Goal: Task Accomplishment & Management: Use online tool/utility

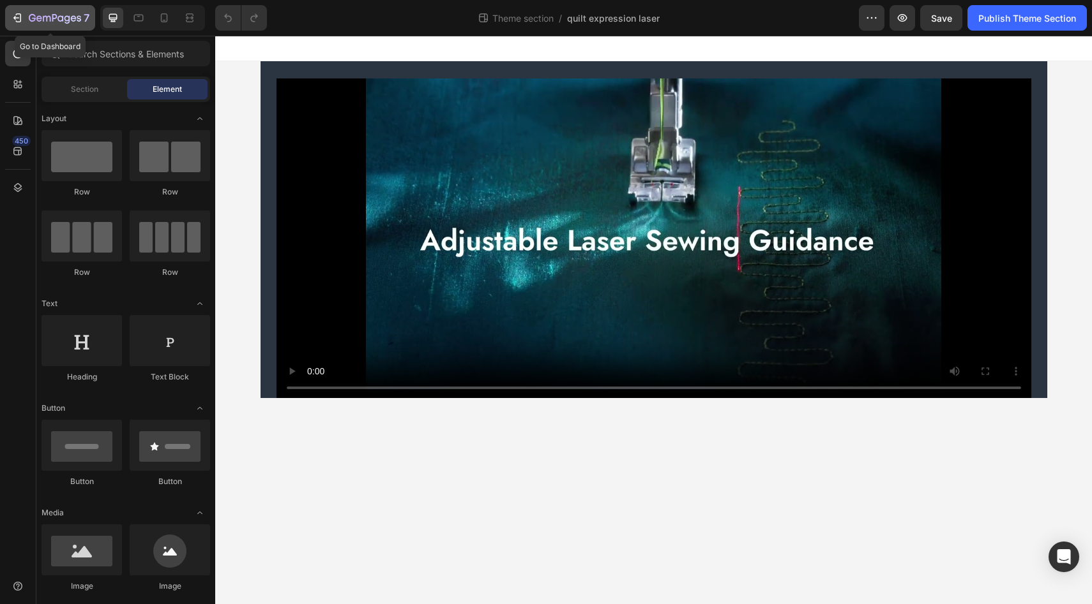
click at [54, 17] on icon "button" at bounding box center [55, 18] width 52 height 11
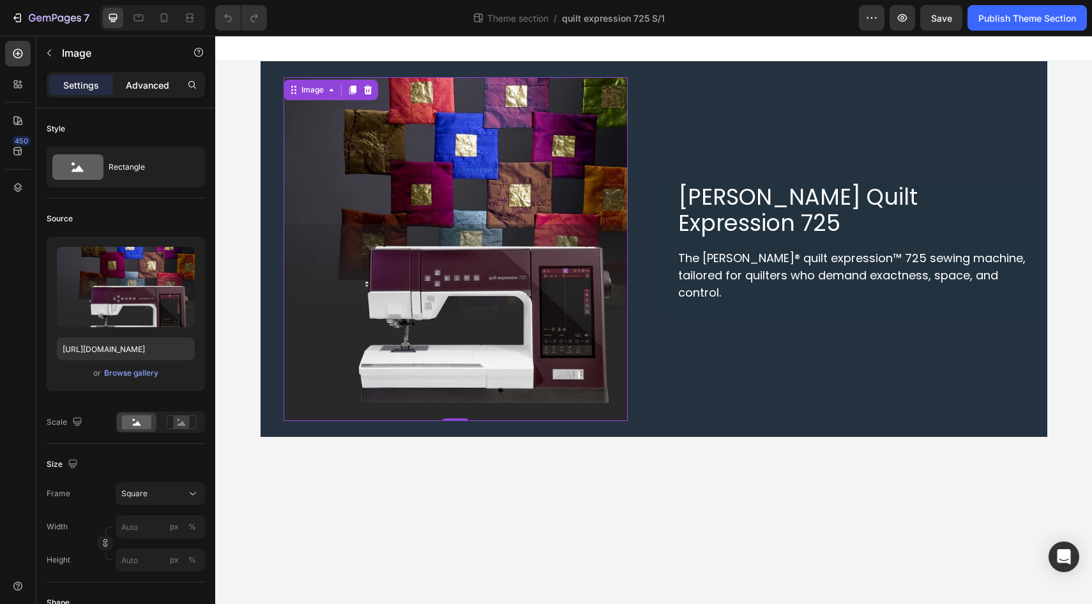
click at [154, 87] on p "Advanced" at bounding box center [147, 85] width 43 height 13
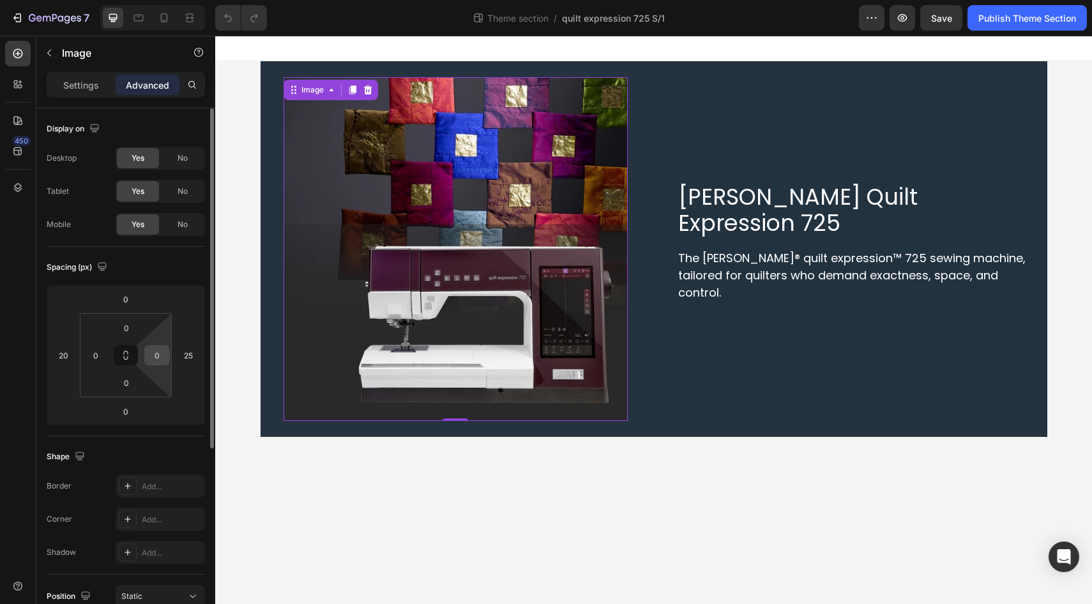
click at [163, 354] on input "0" at bounding box center [156, 355] width 19 height 19
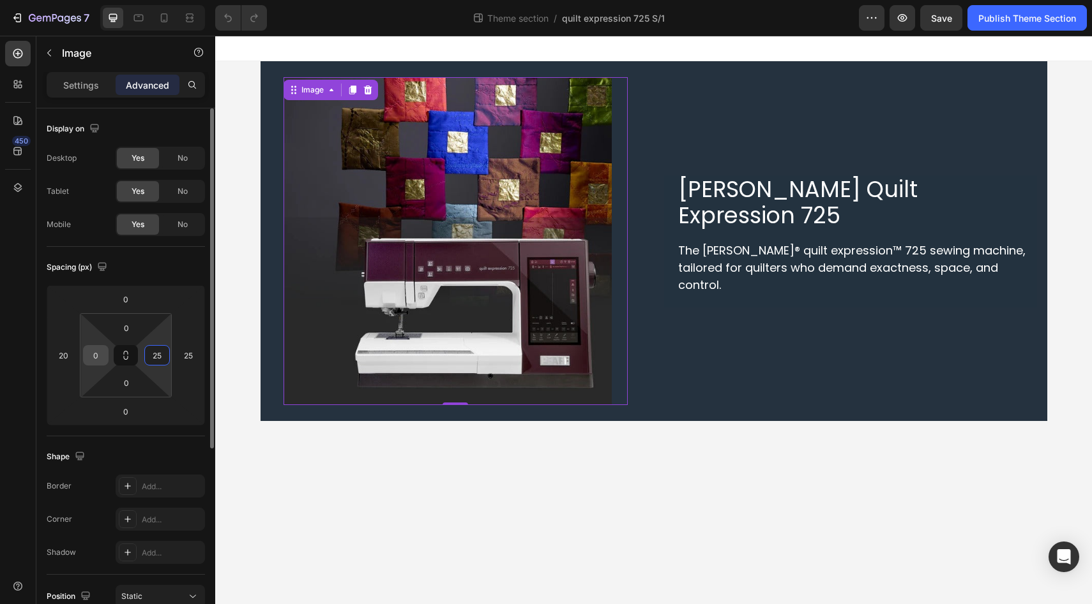
type input "25"
click at [100, 355] on input "0" at bounding box center [95, 355] width 19 height 19
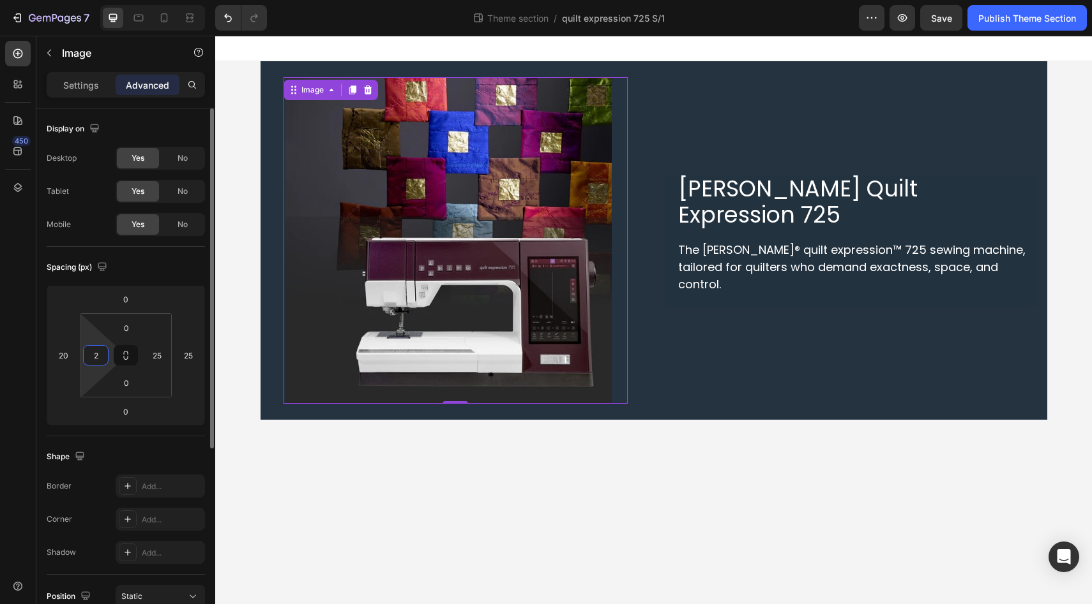
type input "25"
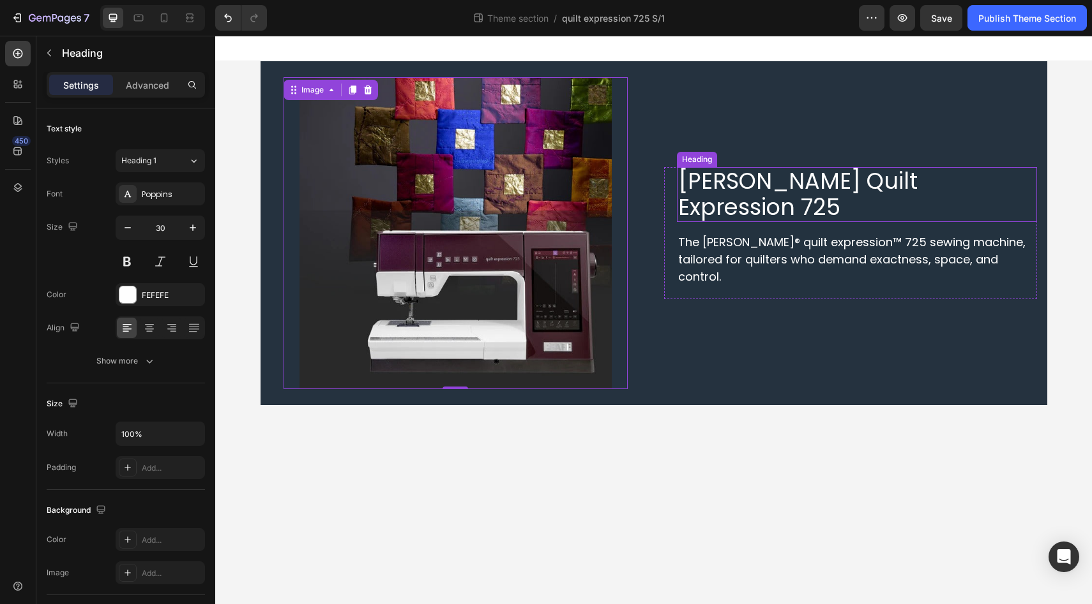
click at [709, 216] on span "PFAFF Quilt Expression 725" at bounding box center [797, 193] width 239 height 57
click at [615, 228] on div "Image 0" at bounding box center [455, 233] width 344 height 312
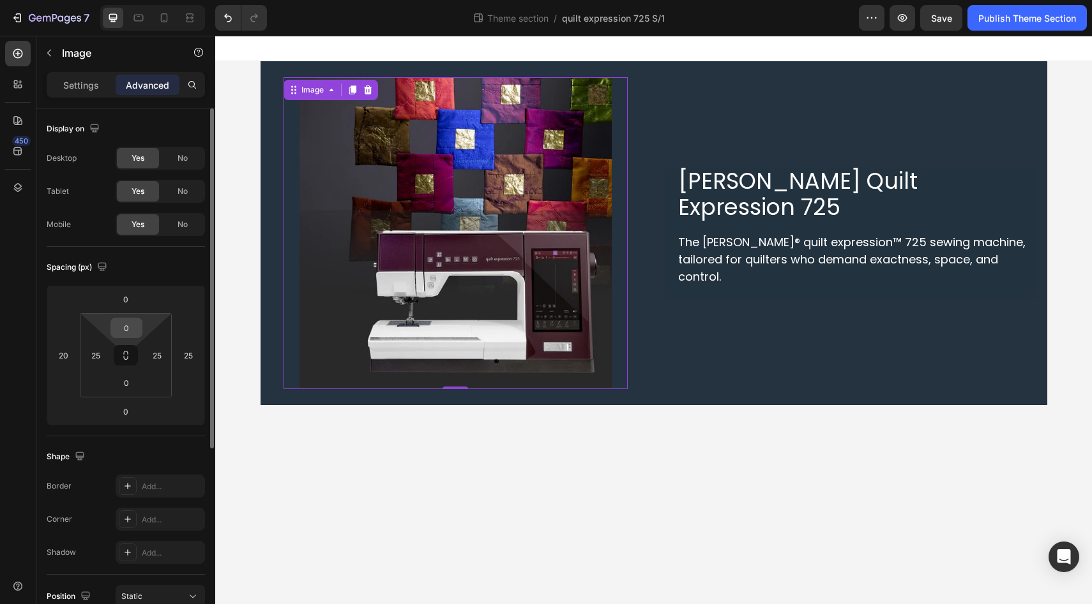
click at [139, 325] on div "0" at bounding box center [126, 328] width 32 height 20
click at [126, 329] on input "0" at bounding box center [127, 328] width 26 height 19
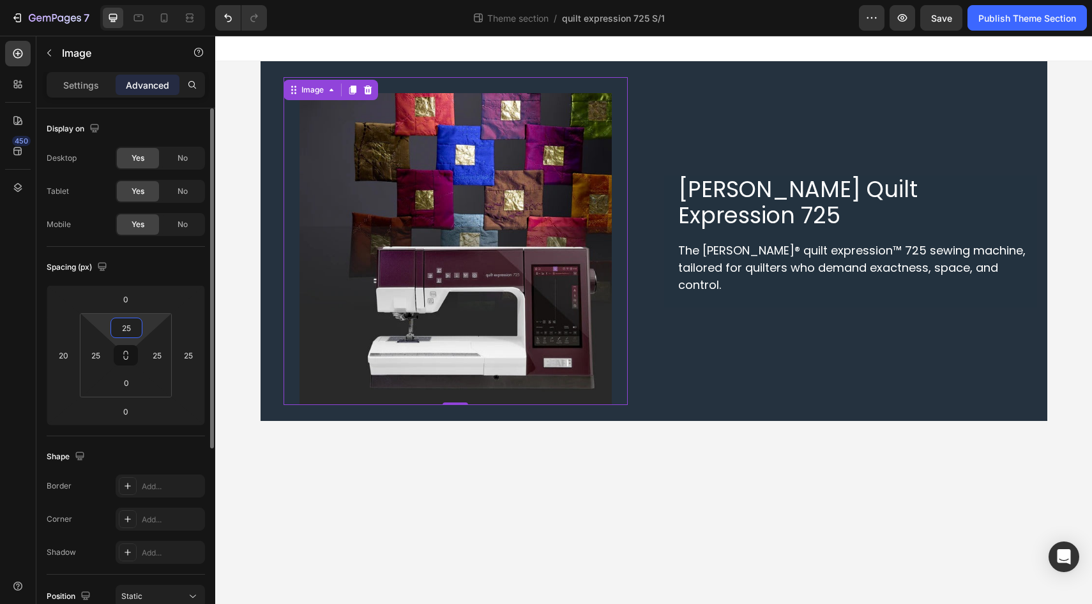
type input "2"
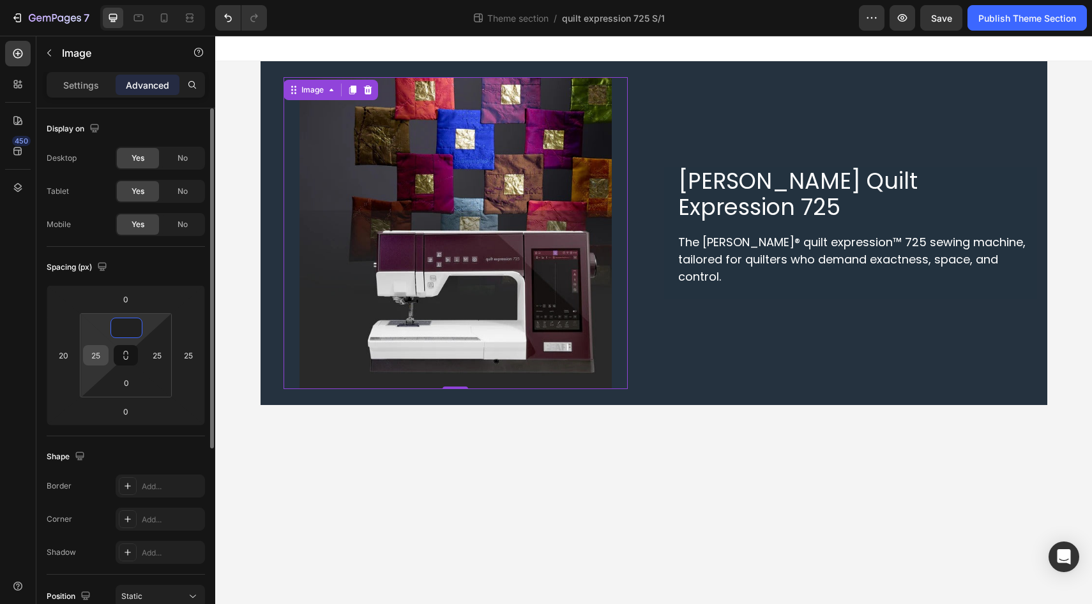
type input "0"
click at [100, 352] on input "25" at bounding box center [95, 355] width 19 height 19
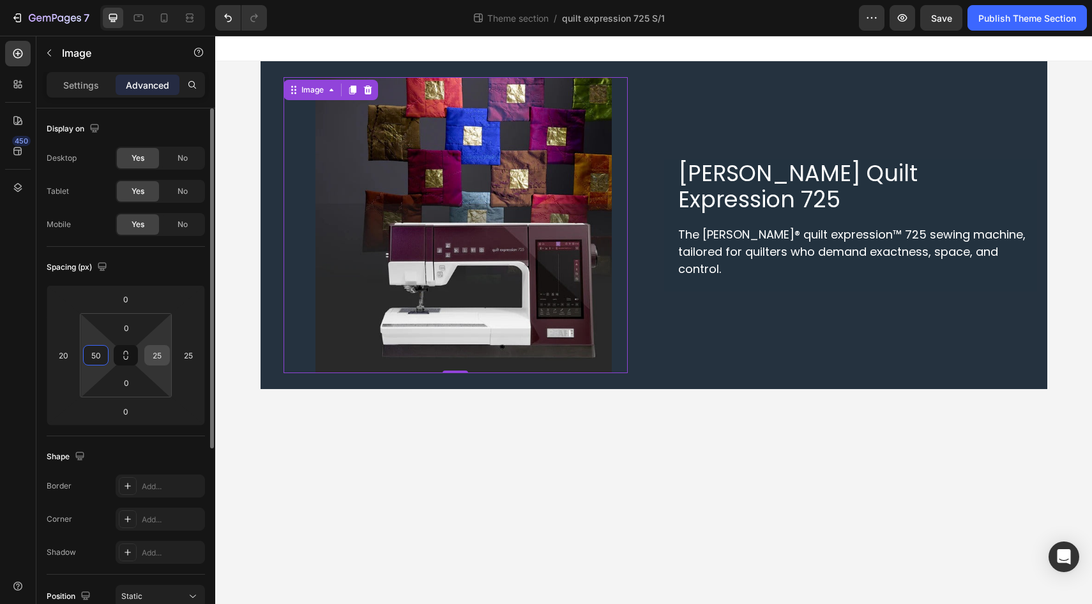
type input "50"
click at [157, 361] on input "25" at bounding box center [156, 355] width 19 height 19
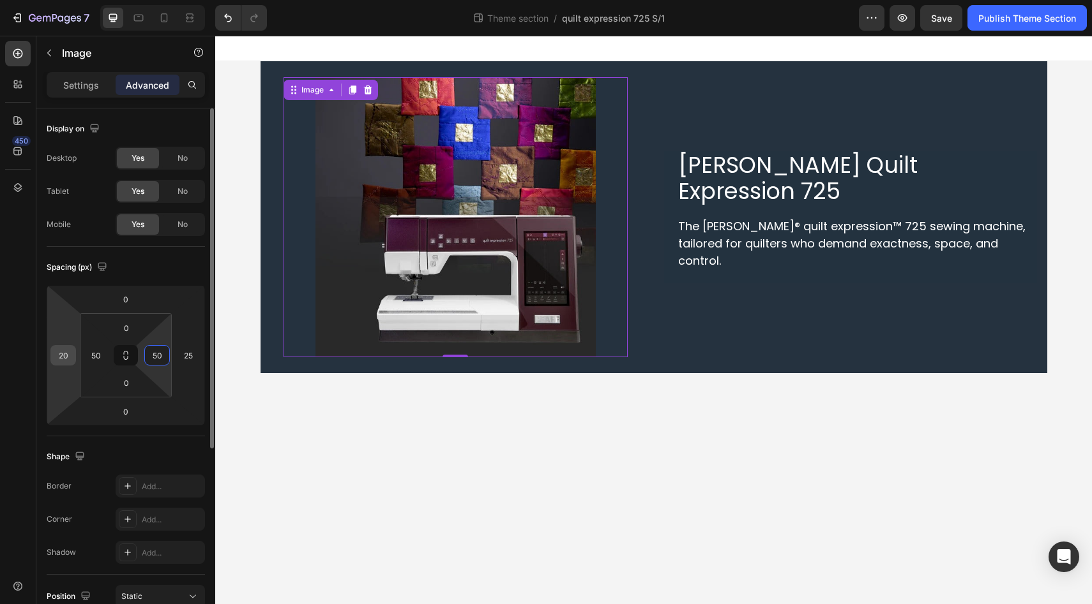
type input "50"
click at [61, 354] on input "20" at bounding box center [63, 355] width 19 height 19
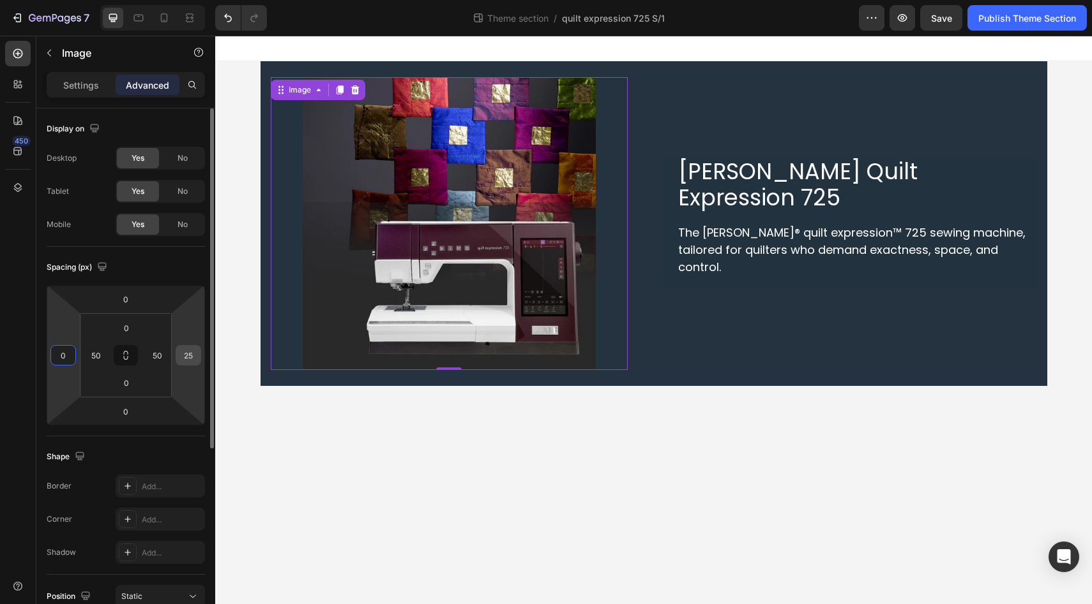
type input "0"
click at [187, 361] on input "25" at bounding box center [188, 355] width 19 height 19
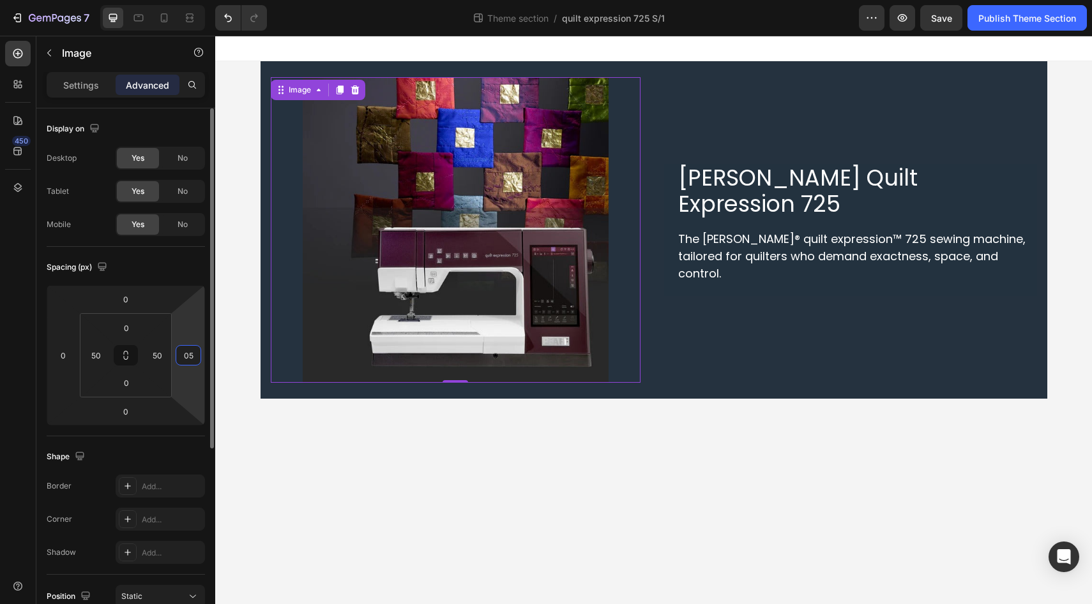
type input "0"
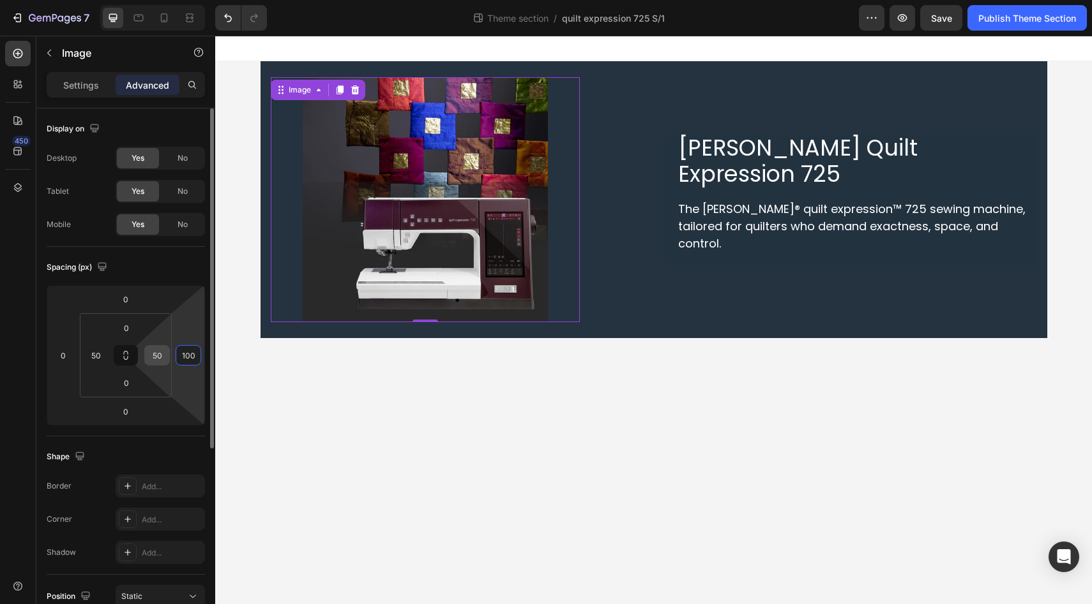
type input "100"
click at [152, 361] on input "50" at bounding box center [156, 355] width 19 height 19
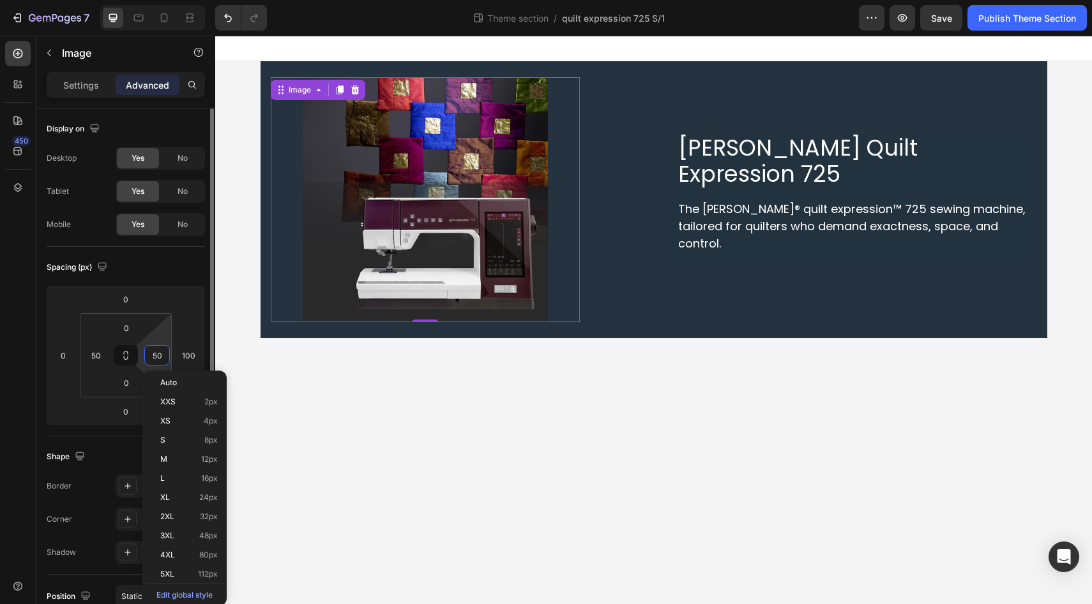
type input "0"
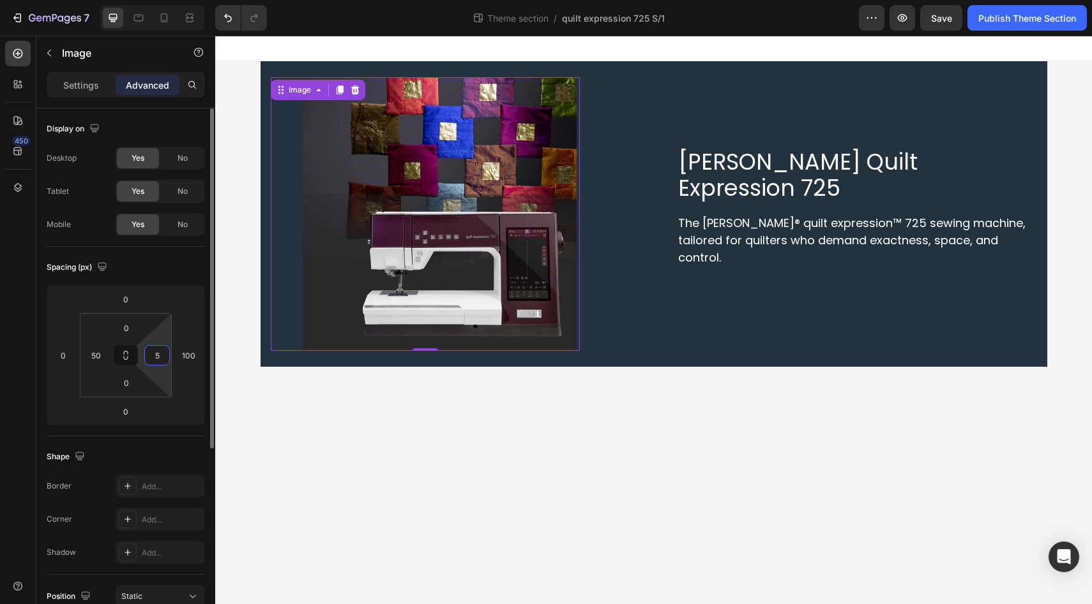
type input "50"
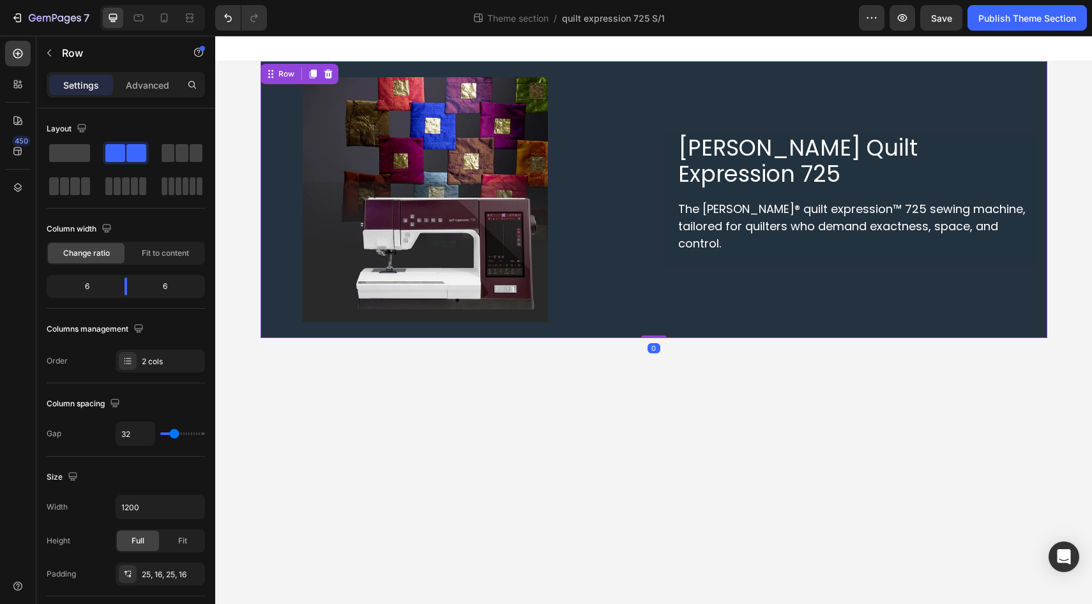
click at [620, 183] on div "Image" at bounding box center [457, 199] width 373 height 245
type input "30"
type input "24"
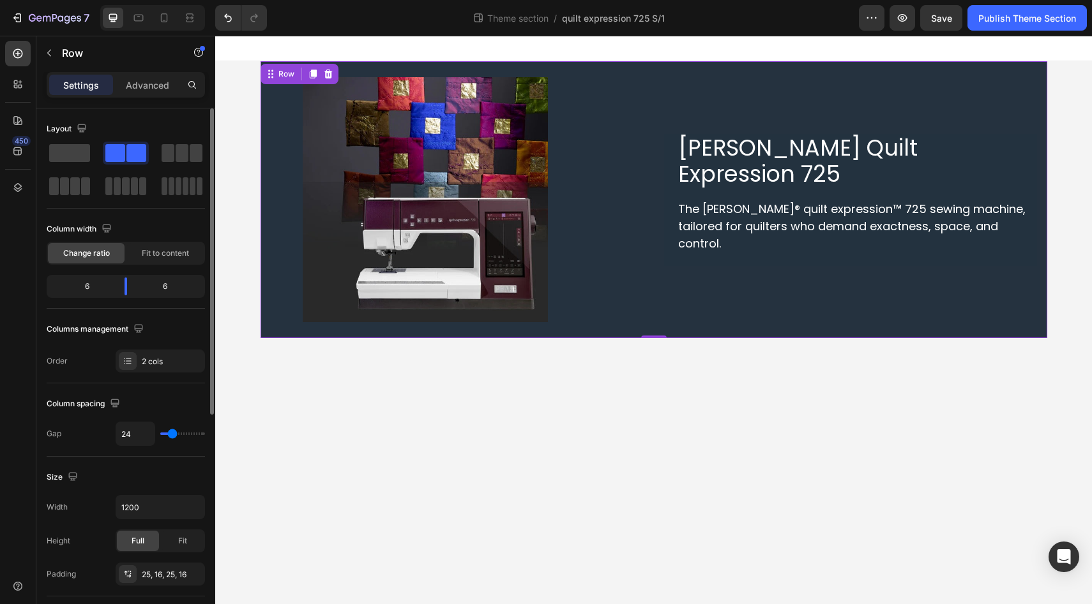
type input "20"
type input "18"
type input "17"
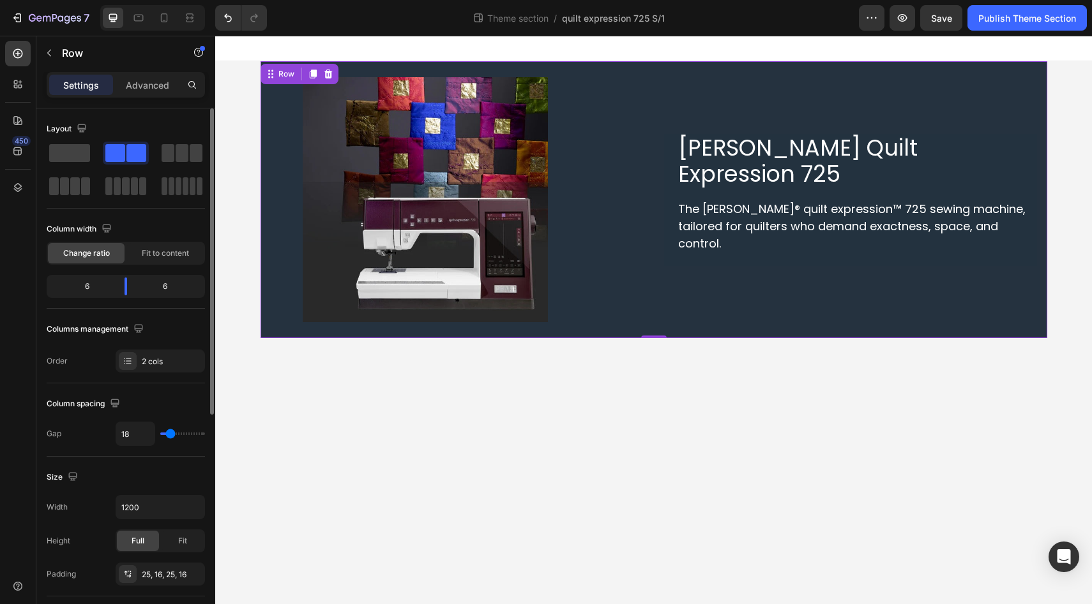
type input "17"
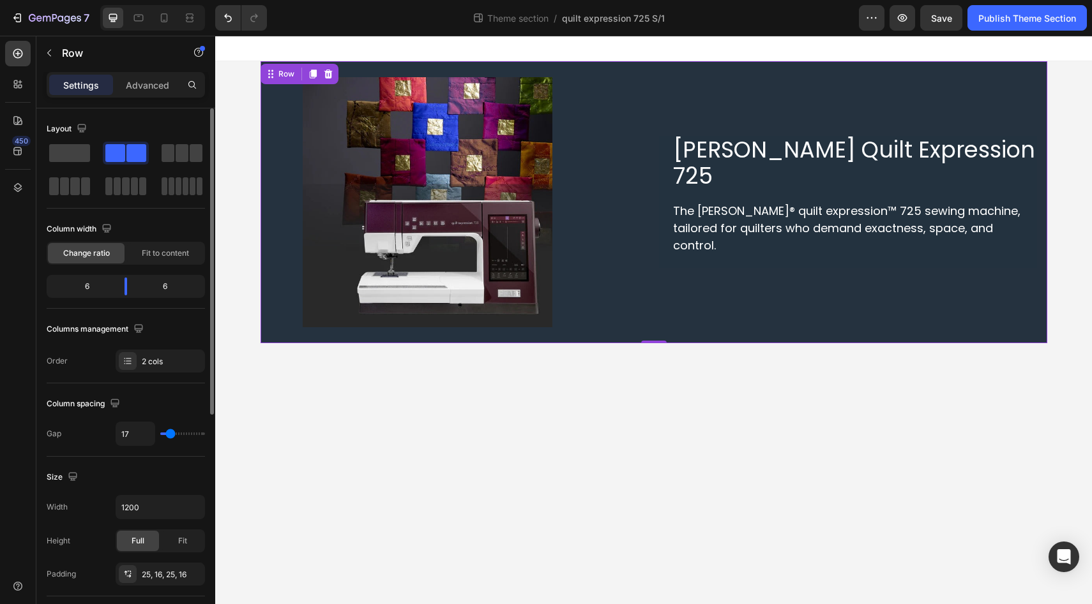
type input "14"
type input "10"
type input "7"
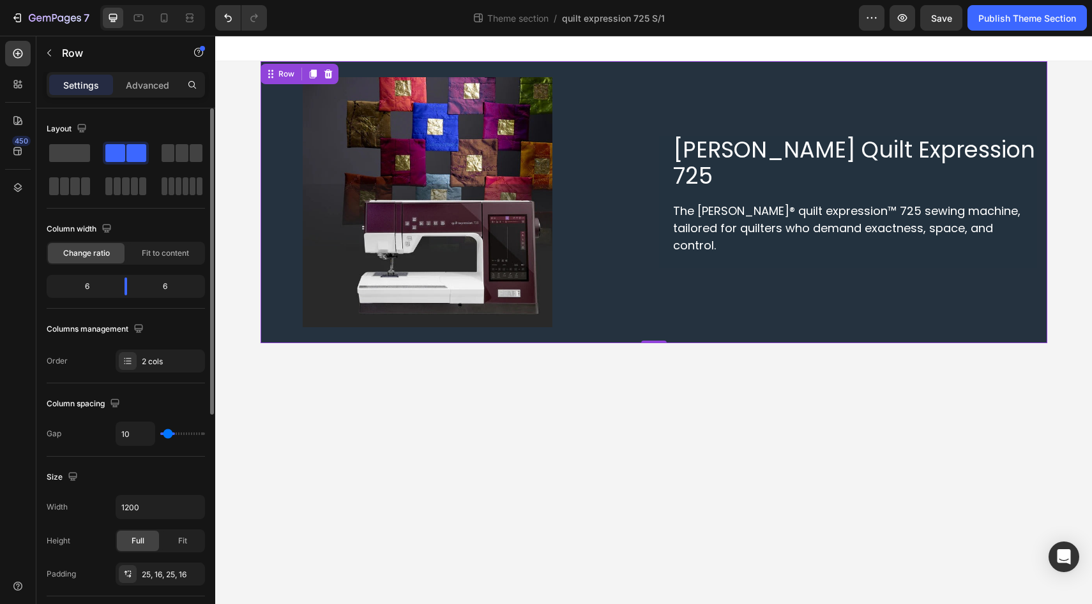
type input "7"
type input "4"
type input "2"
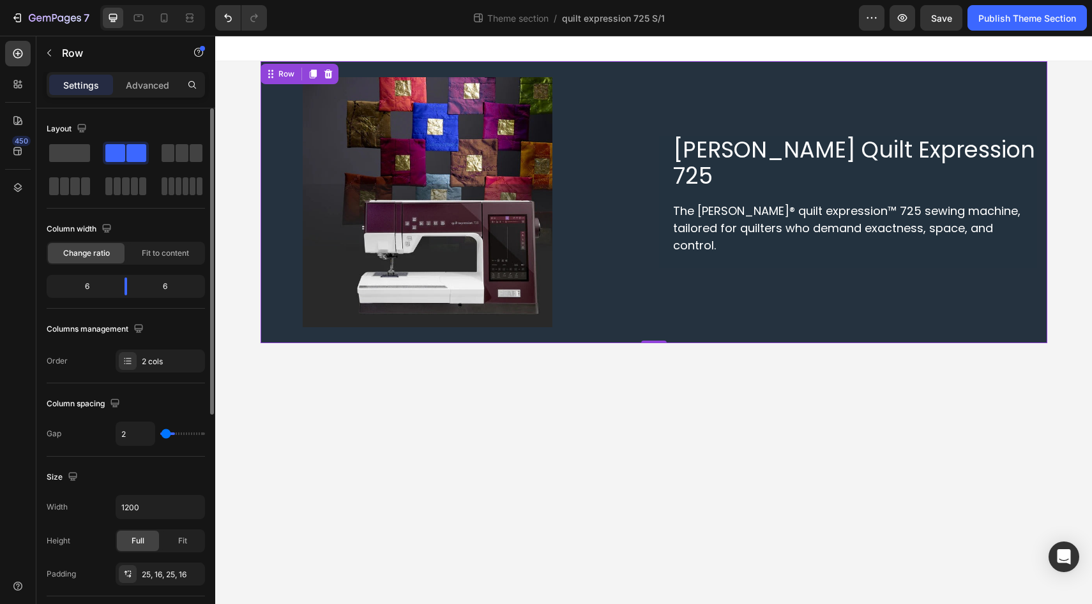
type input "0"
drag, startPoint x: 174, startPoint y: 435, endPoint x: 153, endPoint y: 432, distance: 21.9
type input "0"
click at [160, 433] on input "range" at bounding box center [182, 434] width 45 height 3
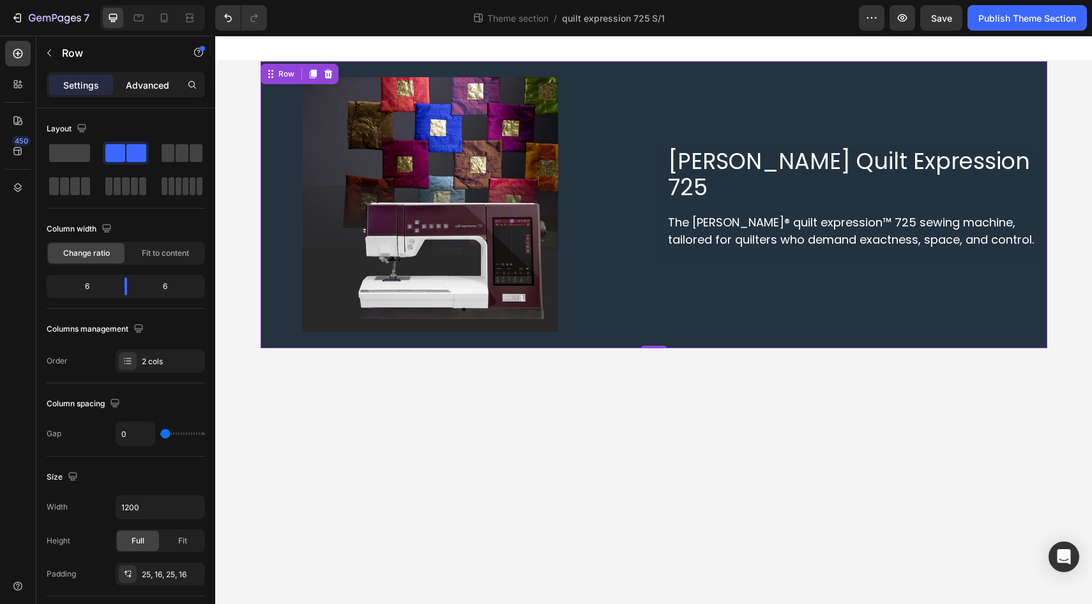
click at [154, 85] on p "Advanced" at bounding box center [147, 85] width 43 height 13
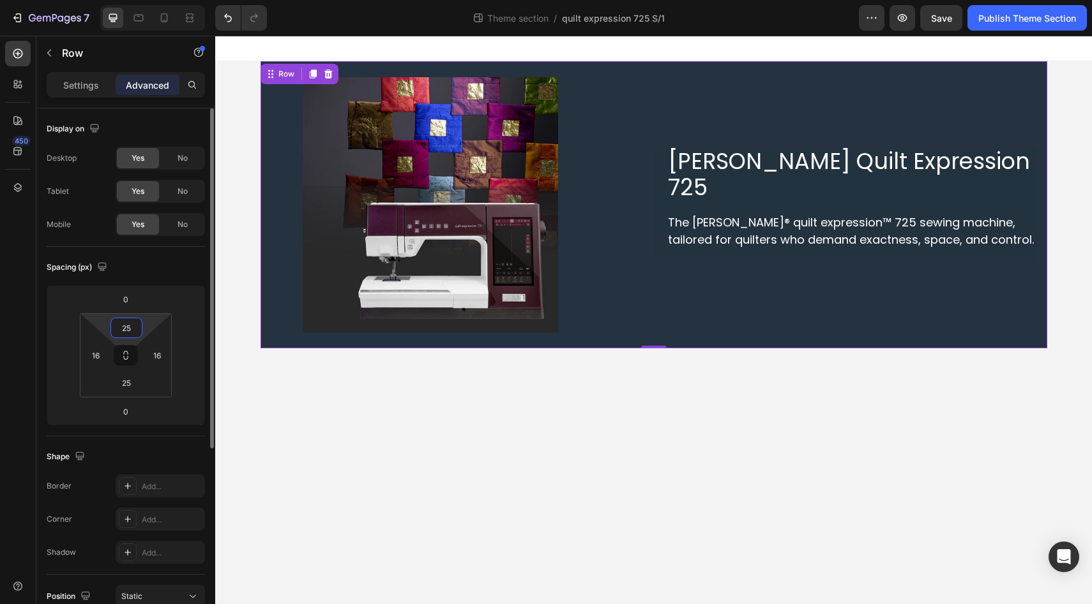
click at [135, 331] on input "25" at bounding box center [127, 328] width 26 height 19
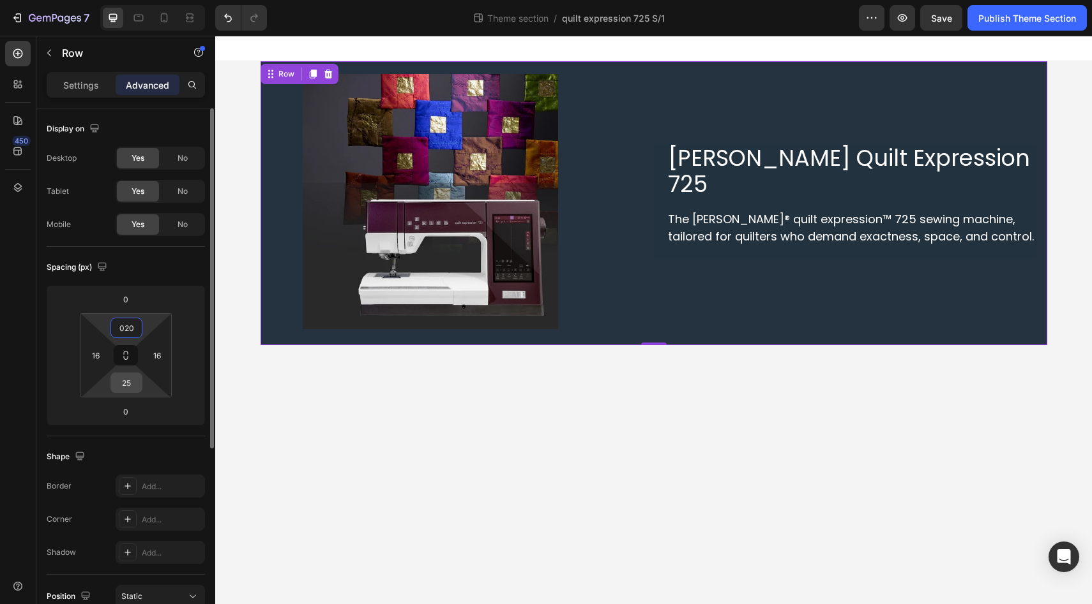
type input "20"
click at [131, 391] on input "25" at bounding box center [127, 382] width 26 height 19
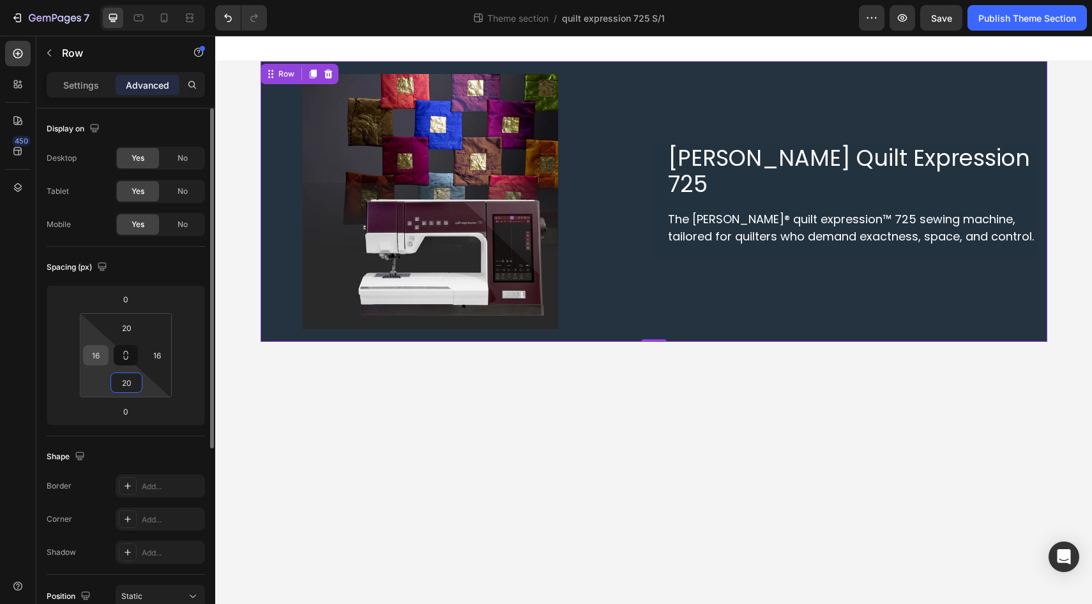
type input "20"
click at [96, 357] on input "16" at bounding box center [95, 355] width 19 height 19
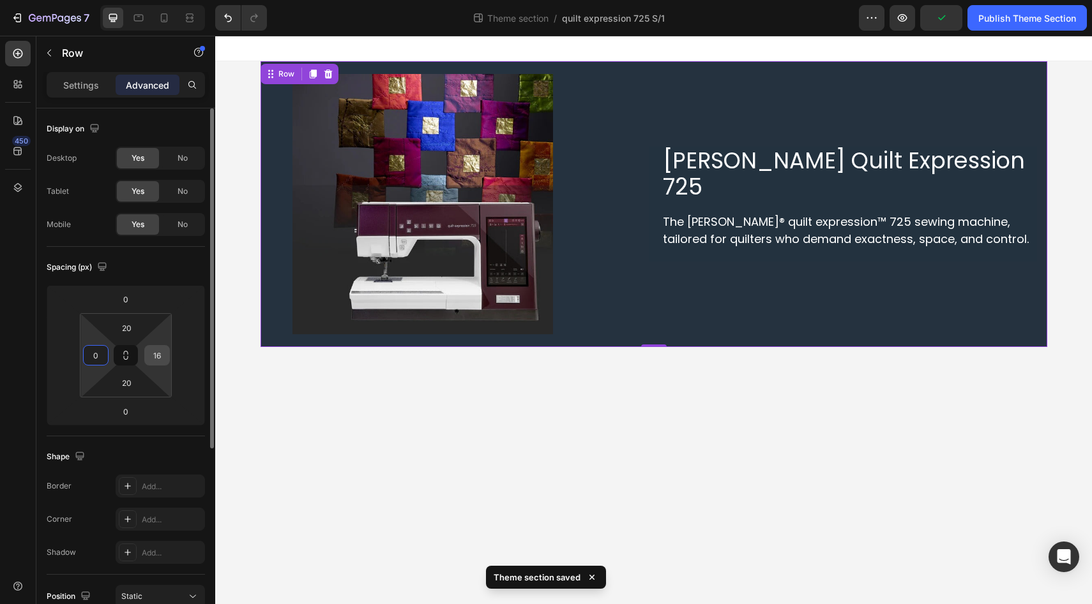
type input "0"
click at [148, 361] on input "16" at bounding box center [156, 355] width 19 height 19
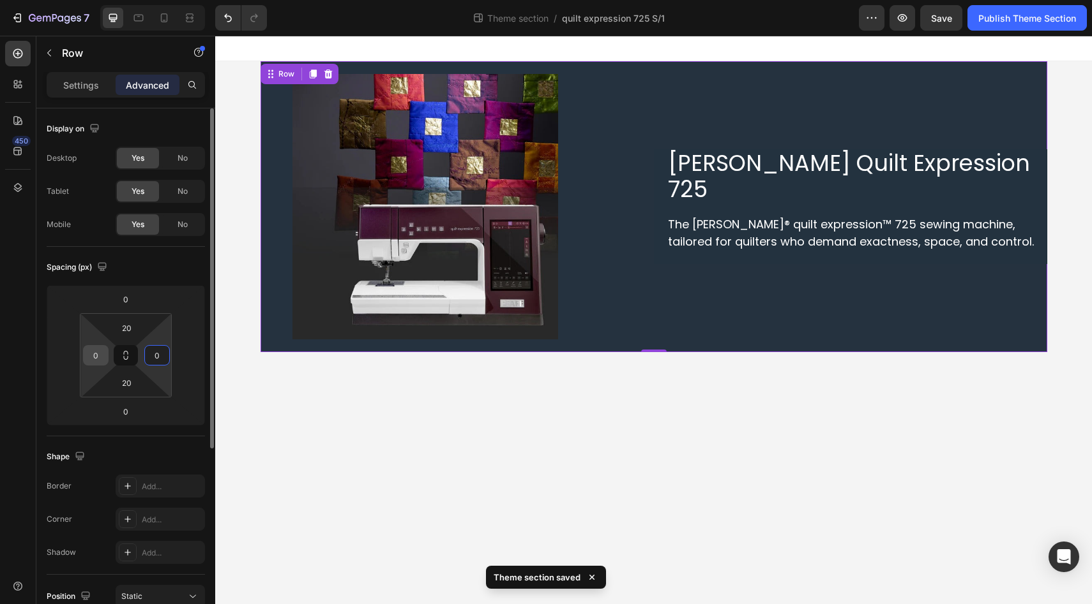
type input "0"
click at [104, 352] on input "0" at bounding box center [95, 355] width 19 height 19
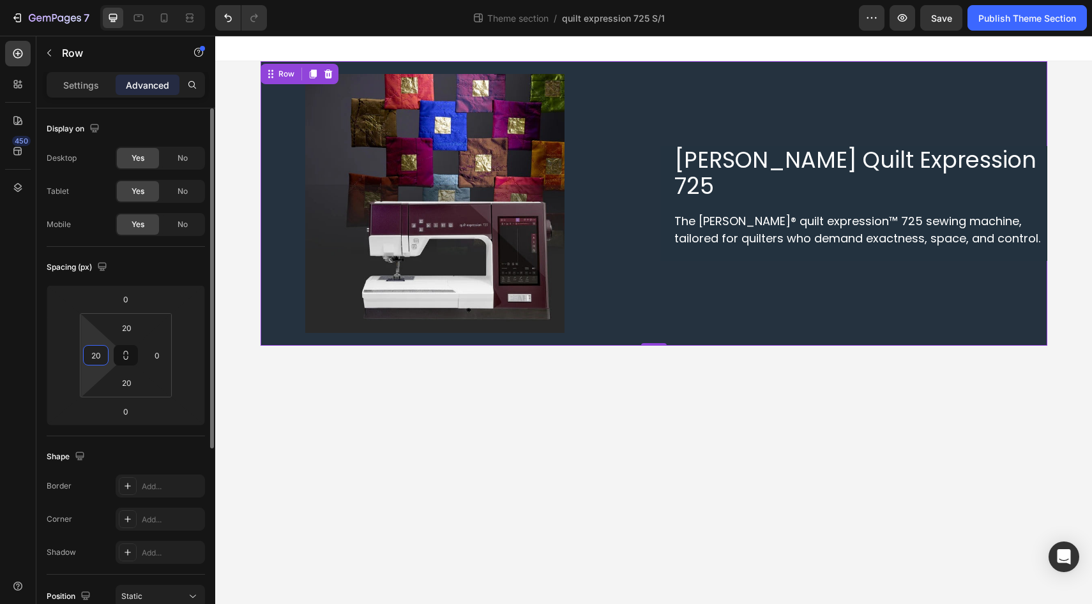
type input "2"
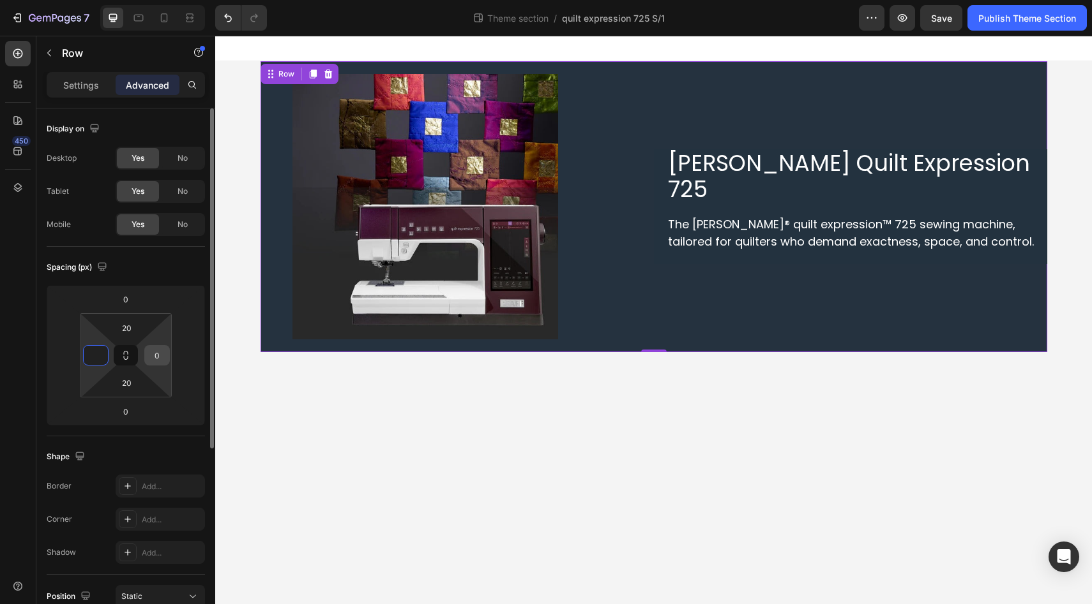
type input "0"
click at [156, 349] on input "0" at bounding box center [156, 355] width 19 height 19
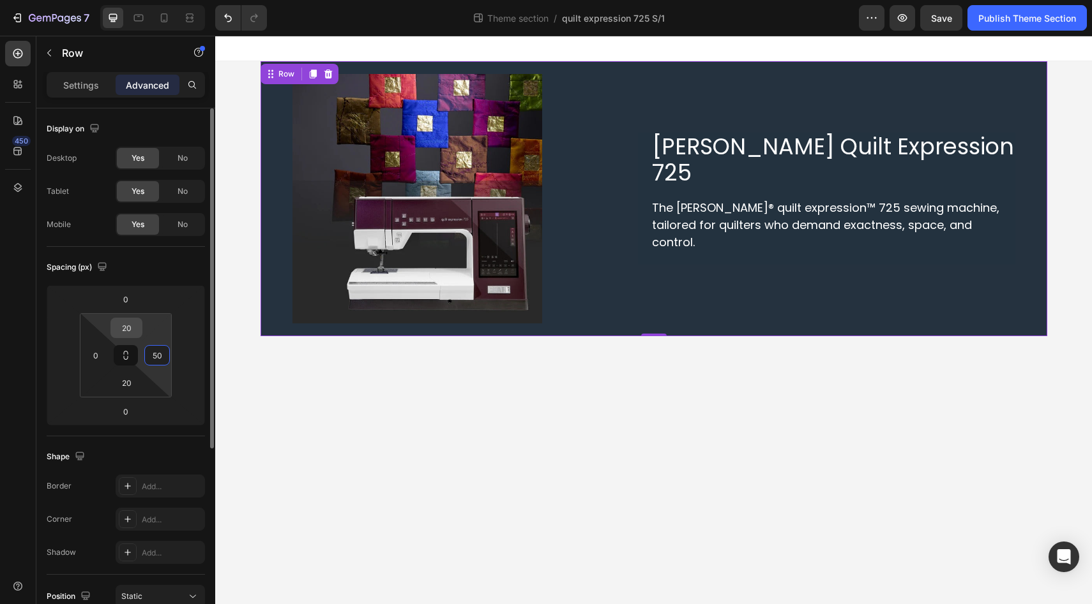
type input "50"
click at [117, 320] on input "20" at bounding box center [127, 328] width 26 height 19
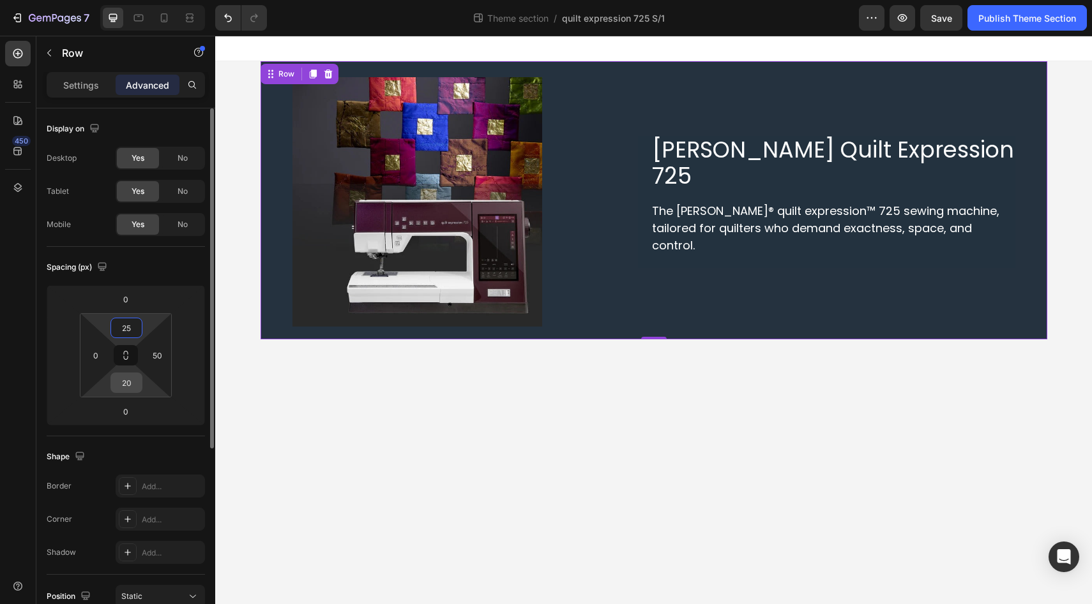
type input "25"
click at [129, 389] on input "20" at bounding box center [127, 382] width 26 height 19
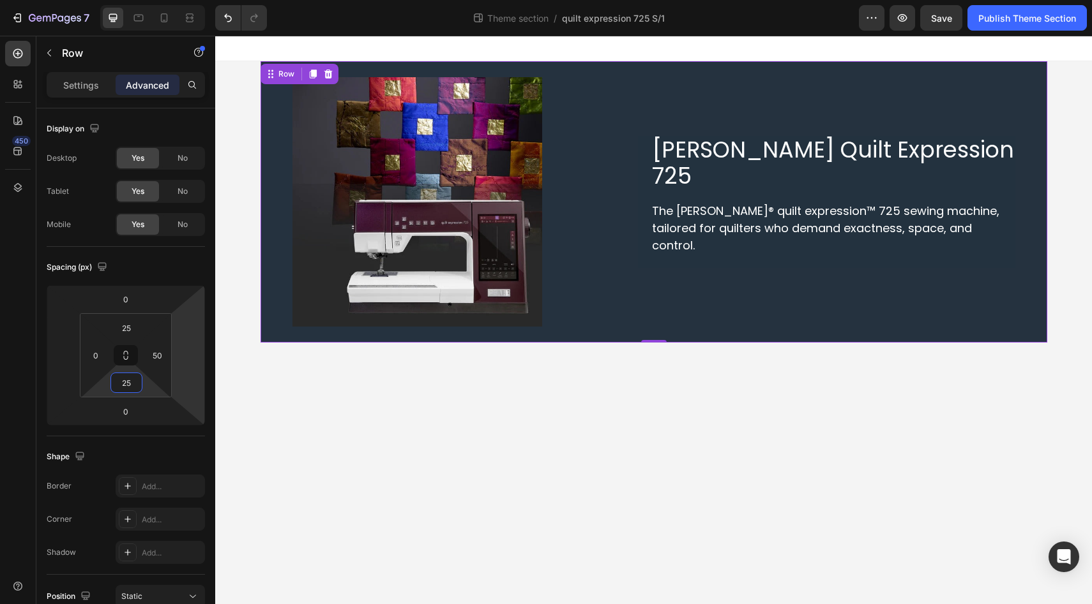
type input "25"
click at [81, 87] on p "Settings" at bounding box center [81, 85] width 36 height 13
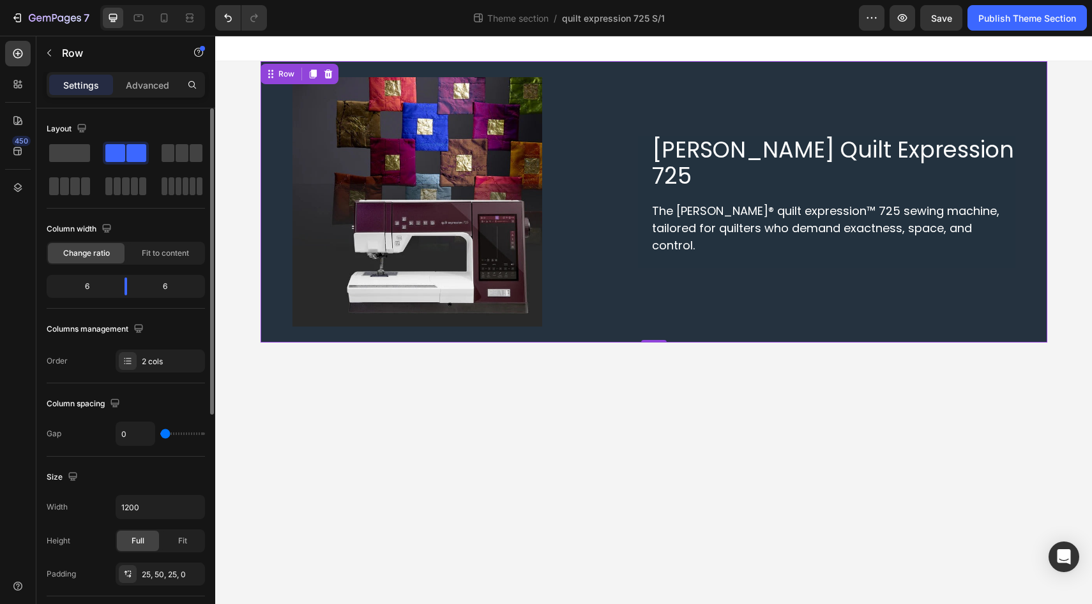
type input "7"
type input "12"
type input "19"
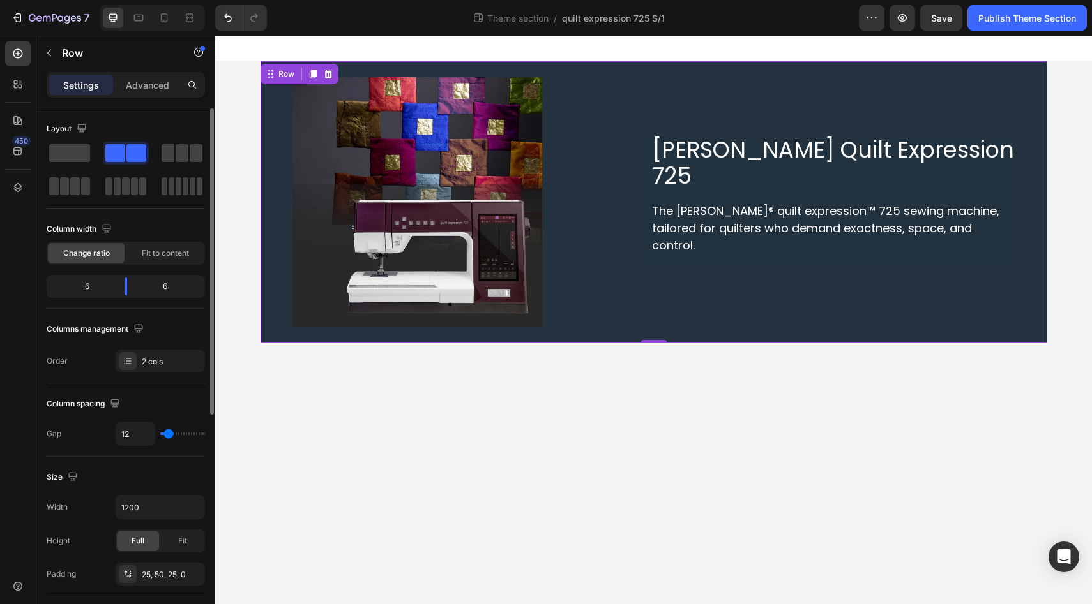
type input "19"
type input "31"
type input "39"
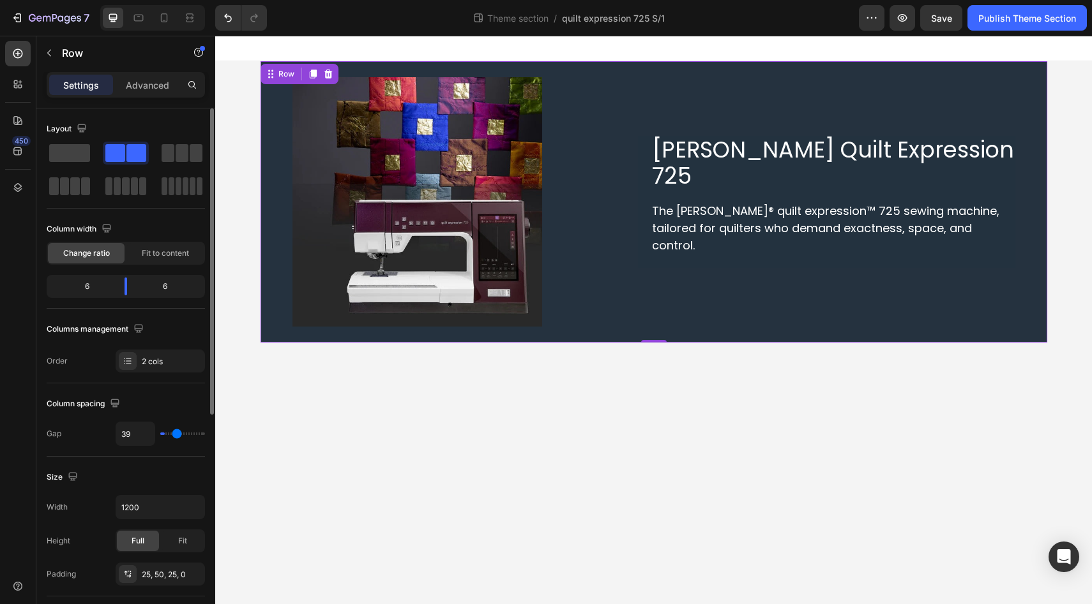
type input "63"
type input "68"
type input "75"
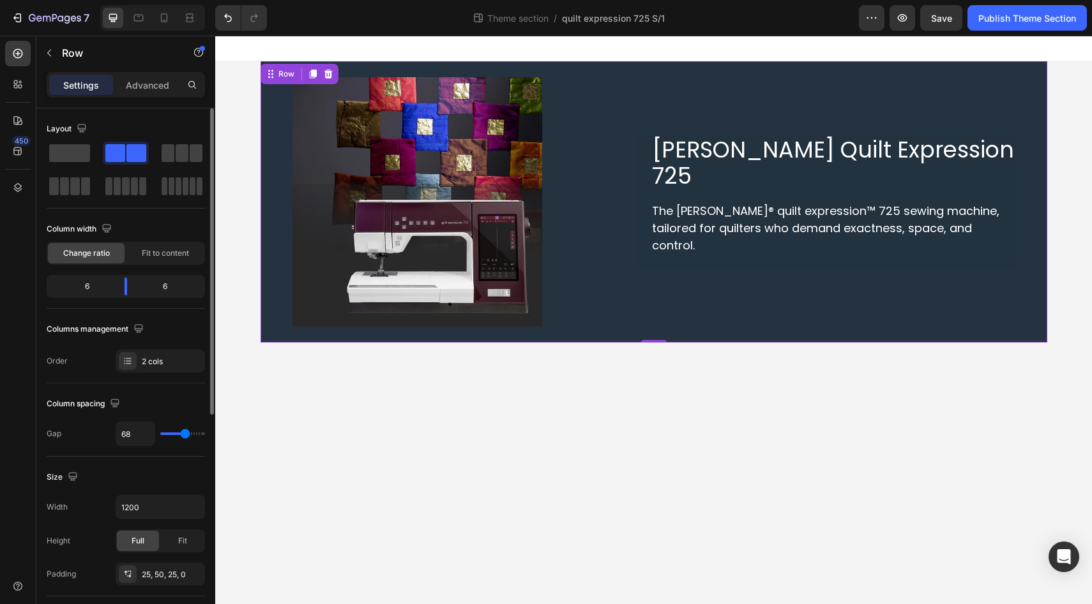
type input "75"
type input "82"
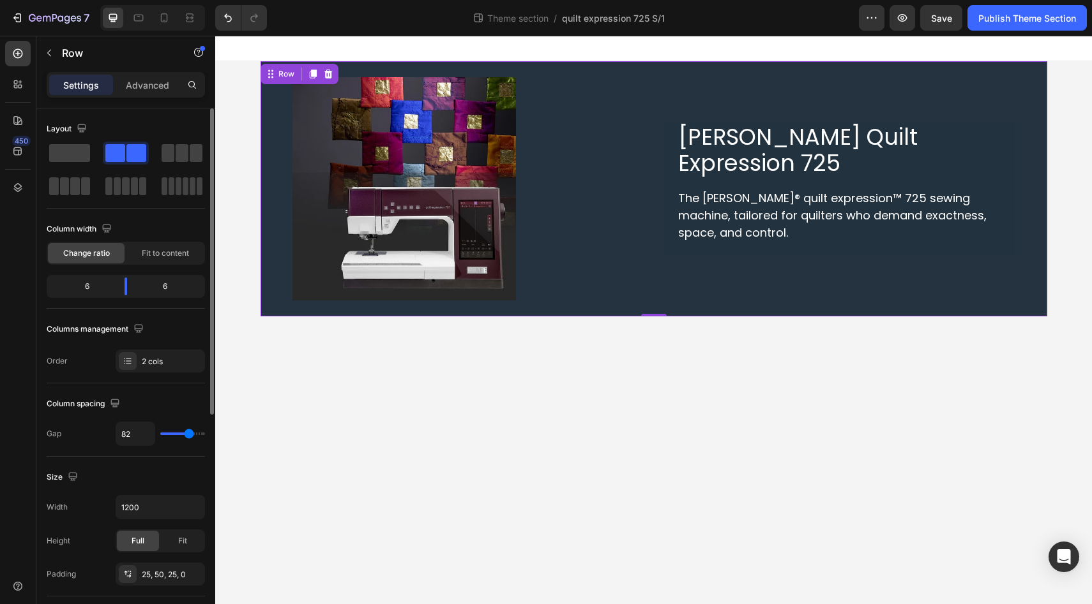
type input "92"
type input "105"
type input "110"
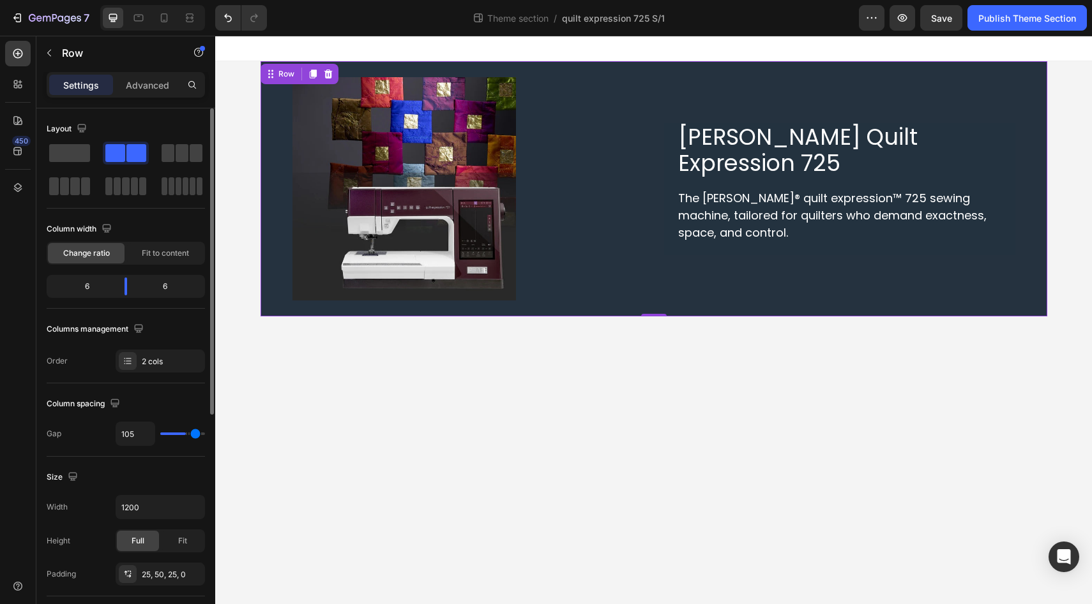
type input "110"
type input "115"
type input "118"
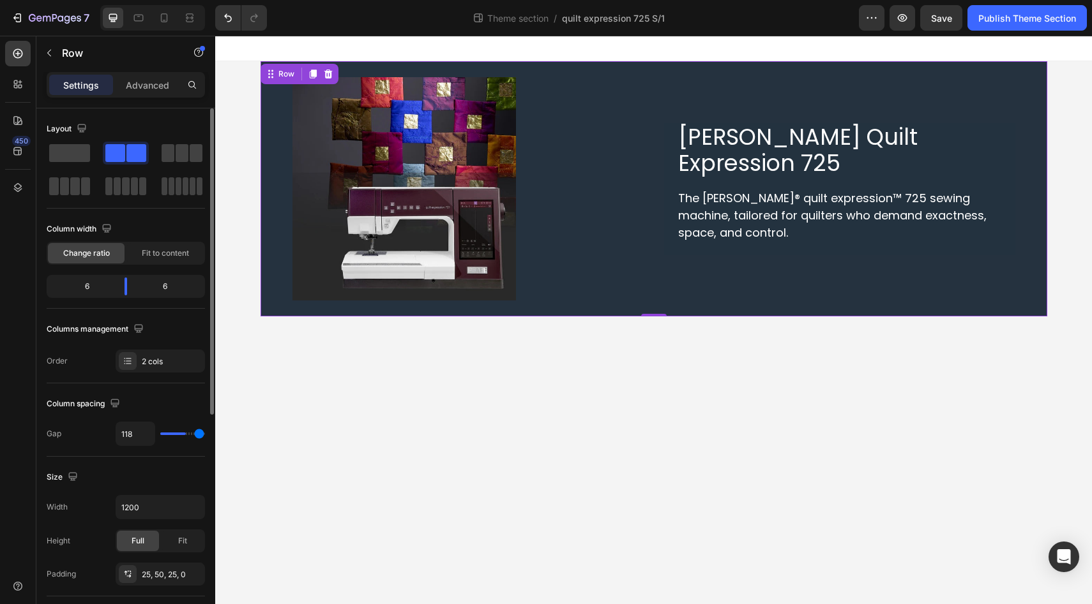
type input "120"
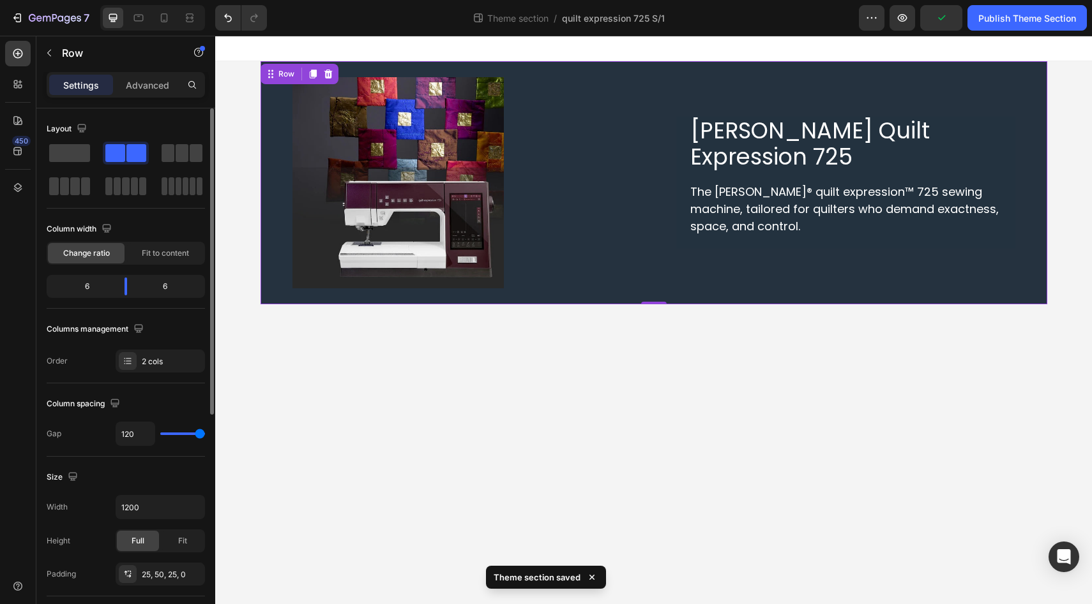
type input "119"
type input "116"
type input "114"
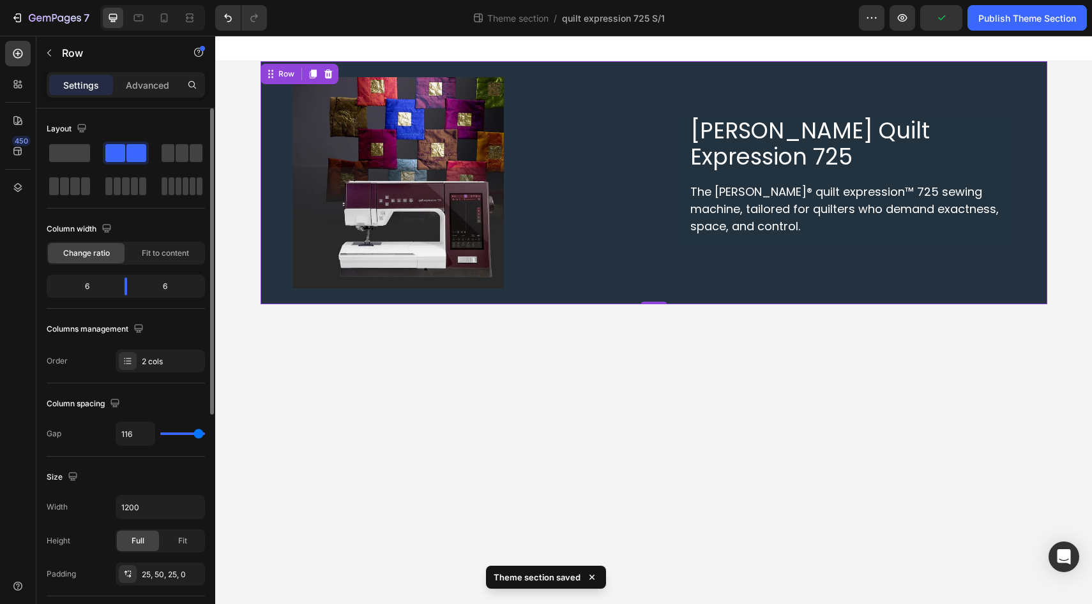
type input "114"
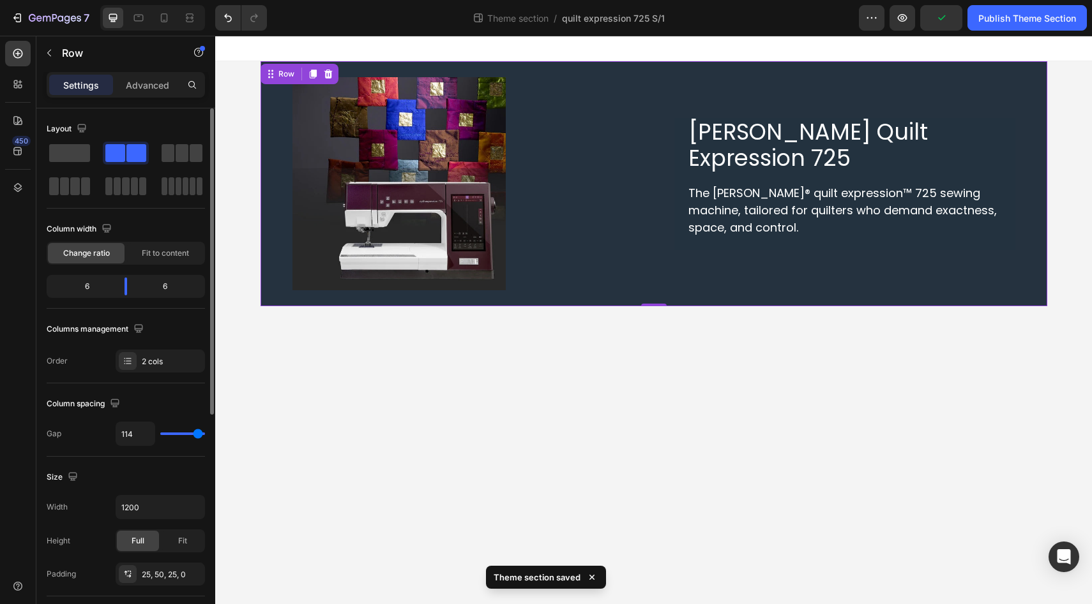
type input "112"
type input "111"
type input "109"
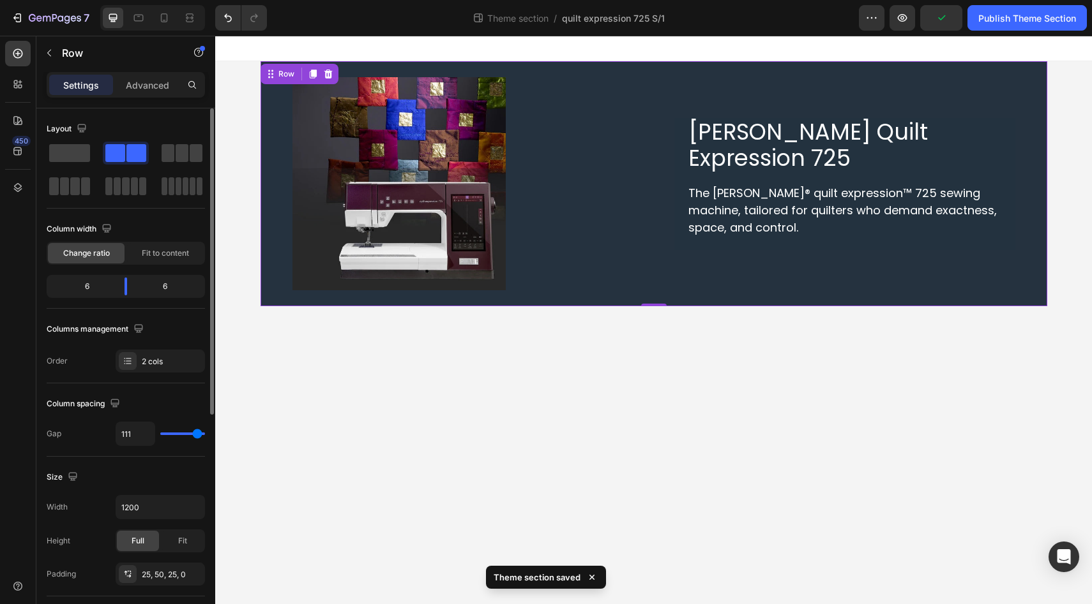
type input "109"
type input "108"
type input "106"
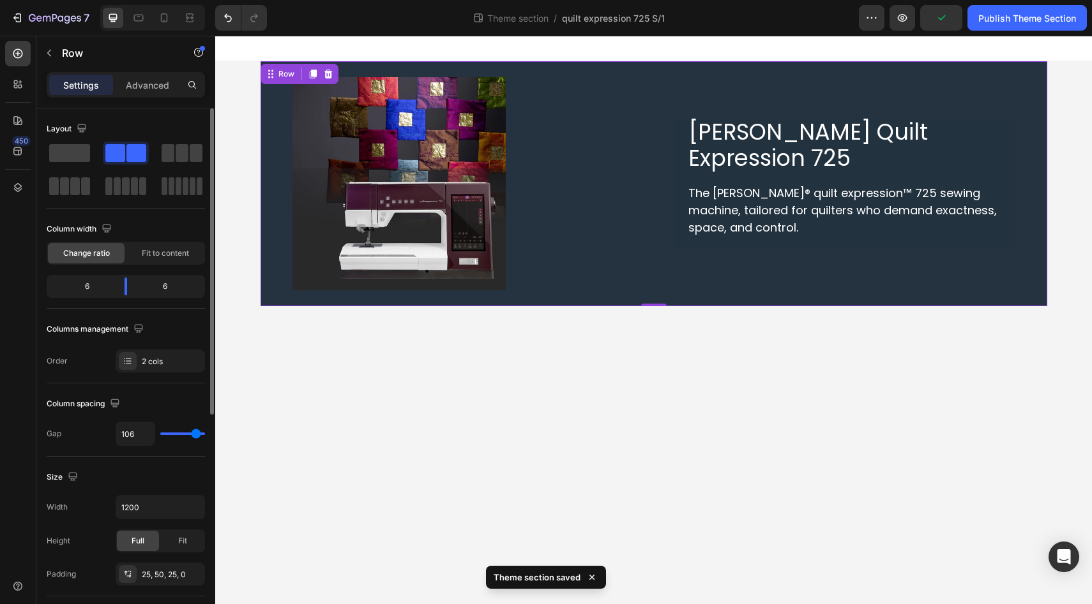
type input "104"
type input "102"
type input "100"
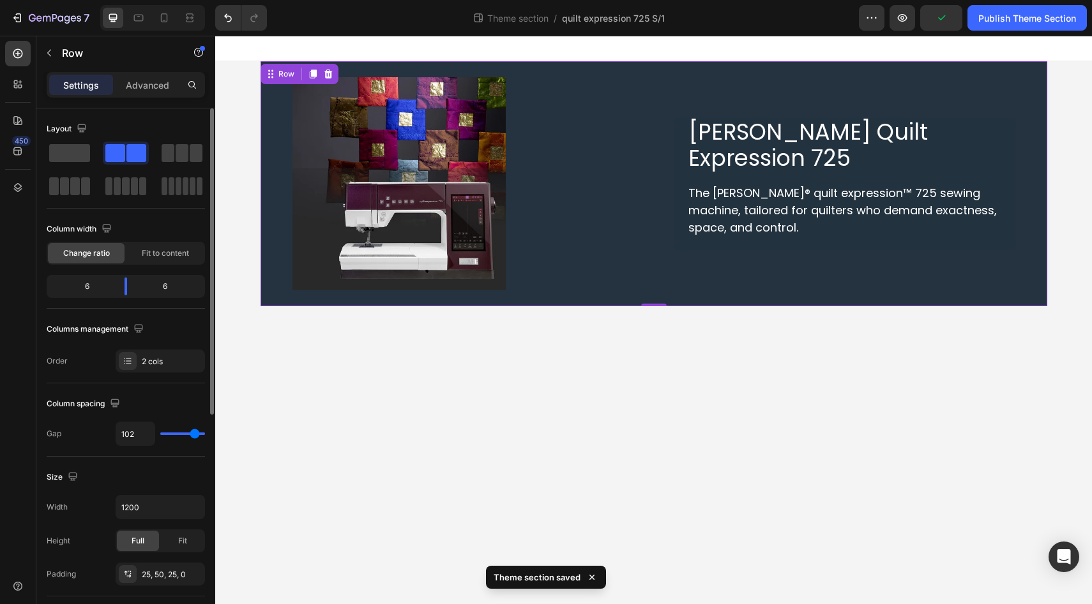
type input "100"
type input "98"
type input "96"
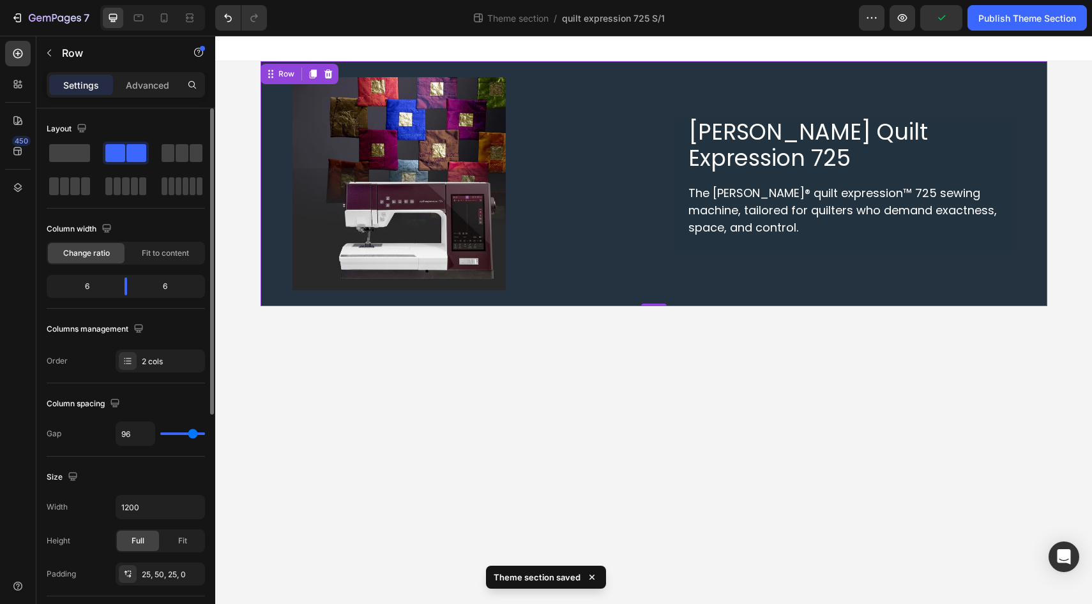
type input "93"
type input "92"
type input "90"
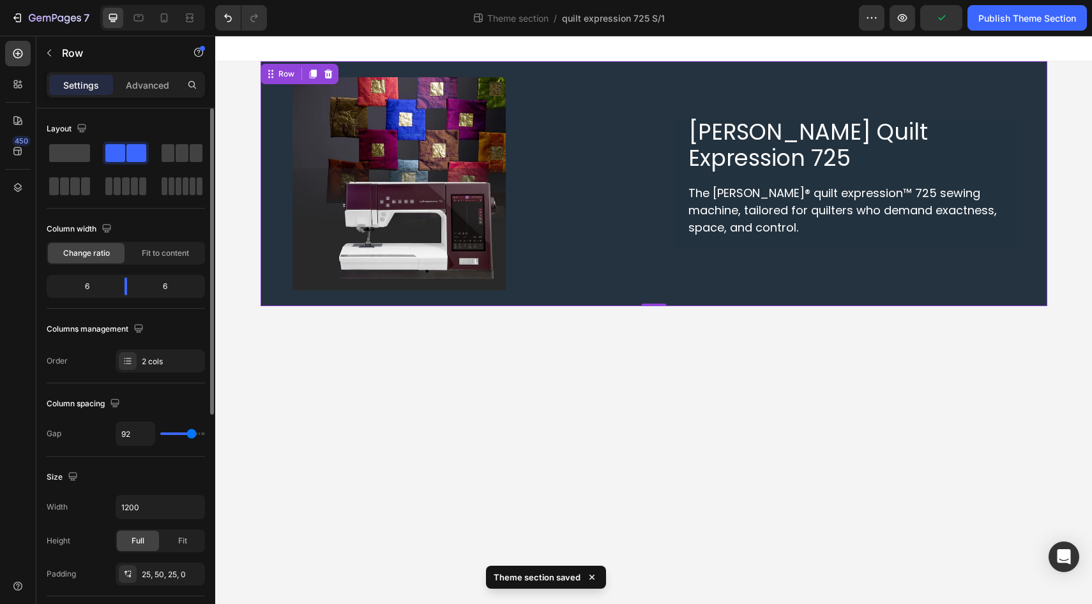
type input "90"
type input "89"
type input "88"
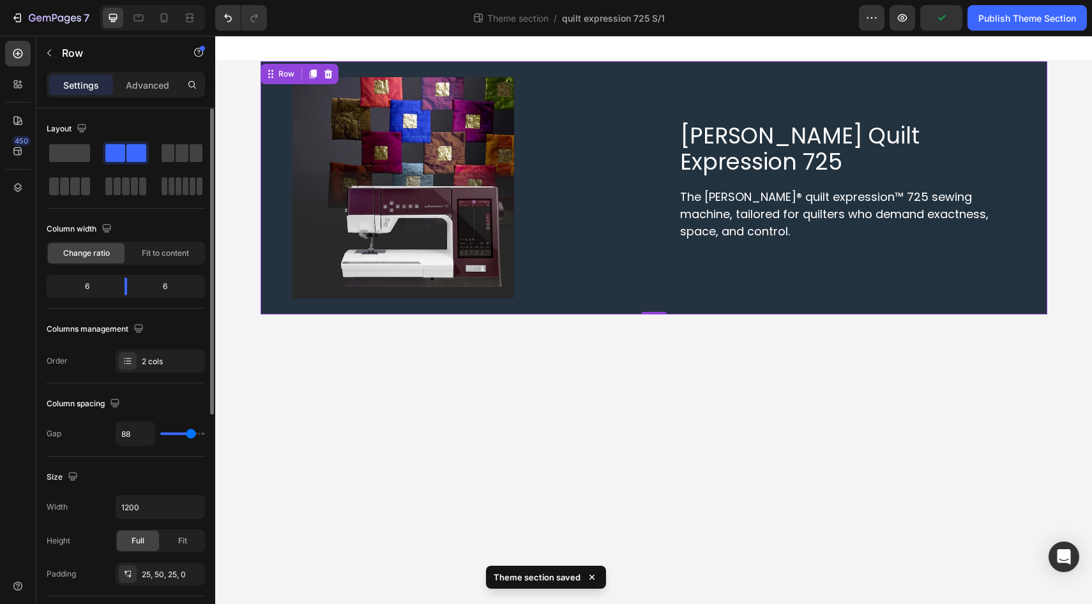
type input "87"
type input "86"
type input "87"
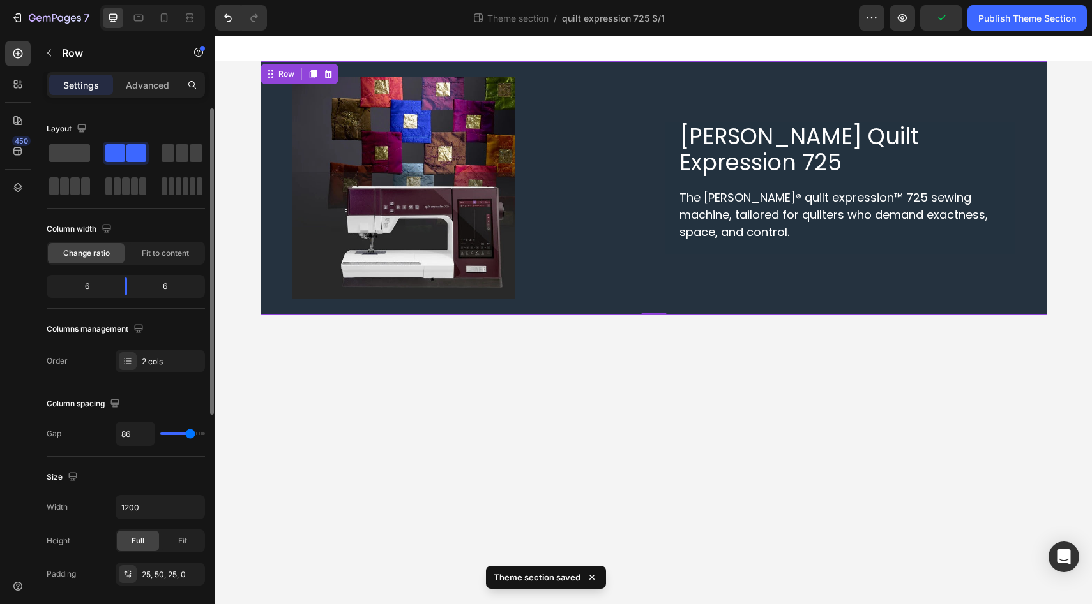
type input "87"
type input "89"
type input "92"
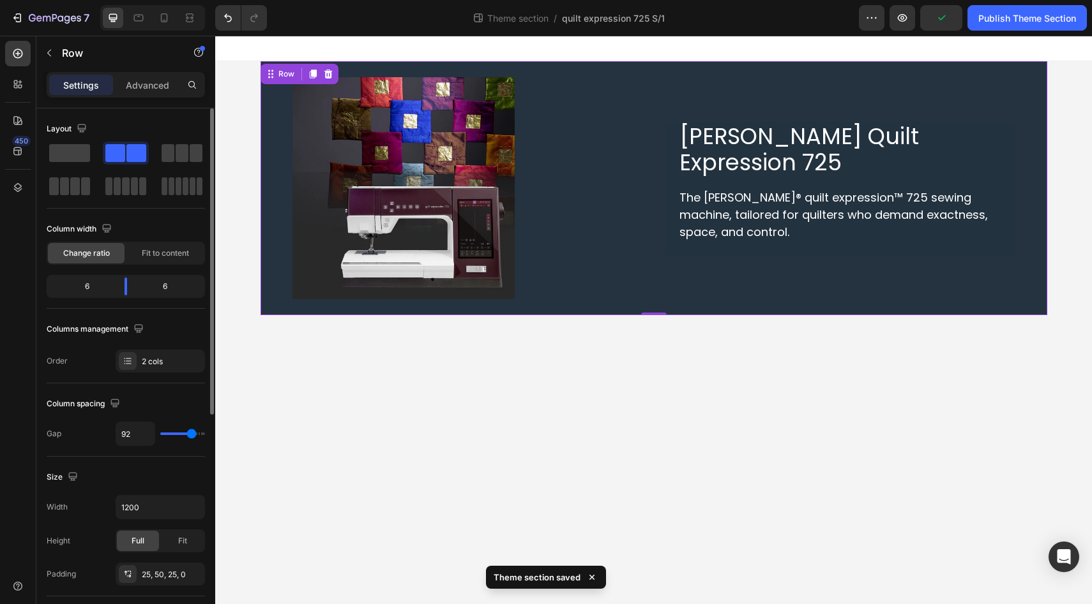
type input "95"
type input "97"
type input "100"
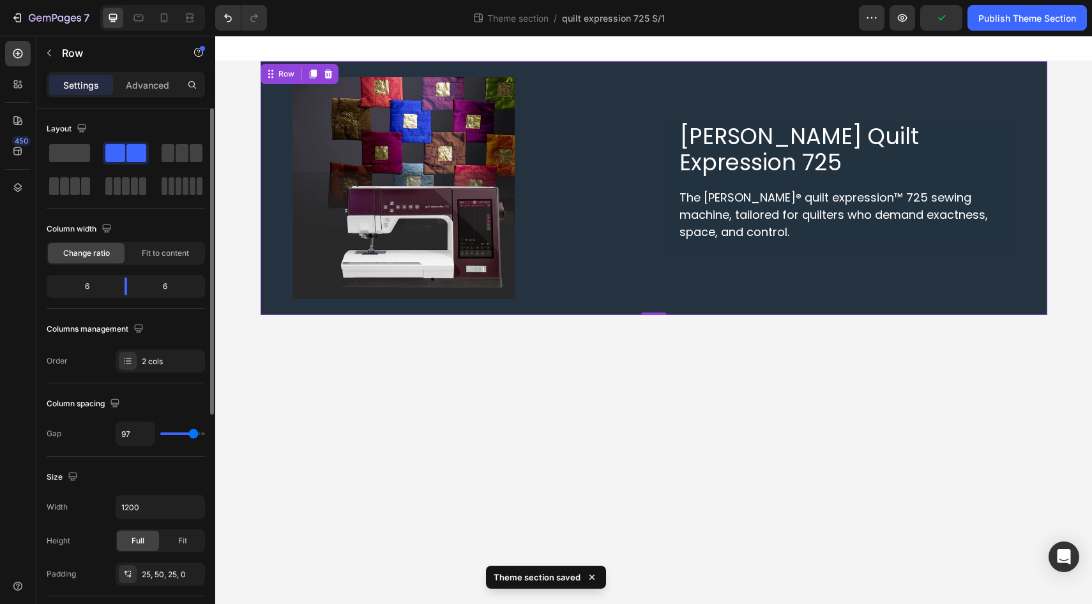
type input "100"
type input "103"
type input "105"
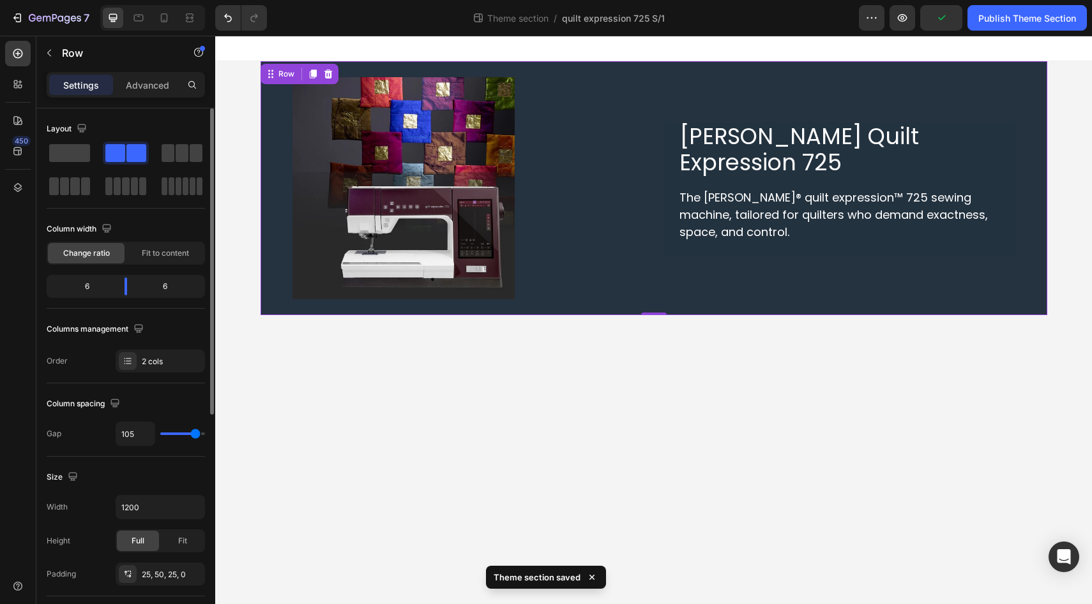
type input "106"
type input "107"
type input "108"
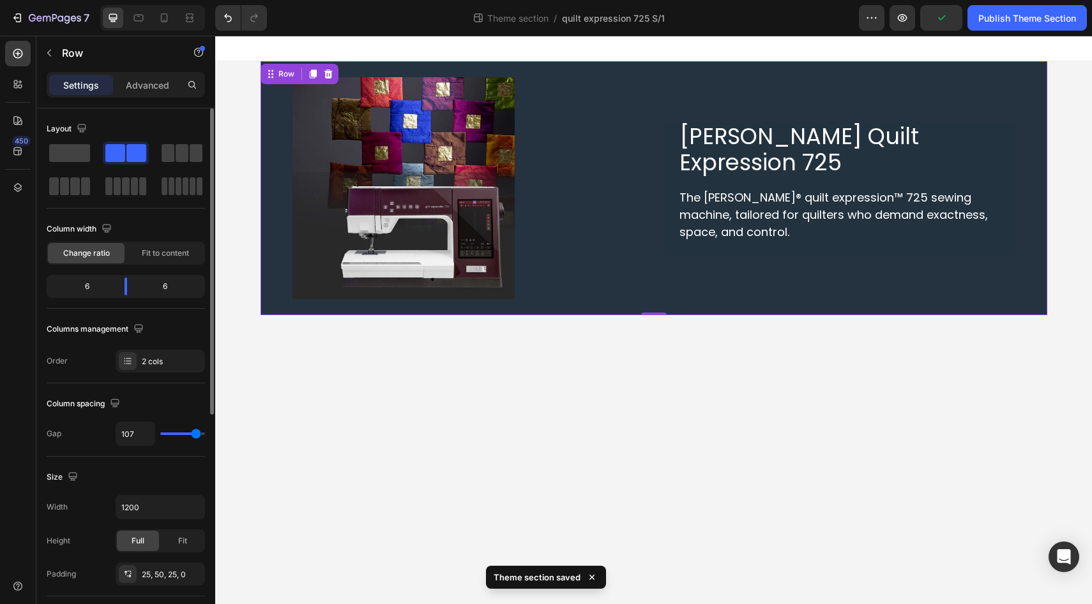
type input "108"
type input "109"
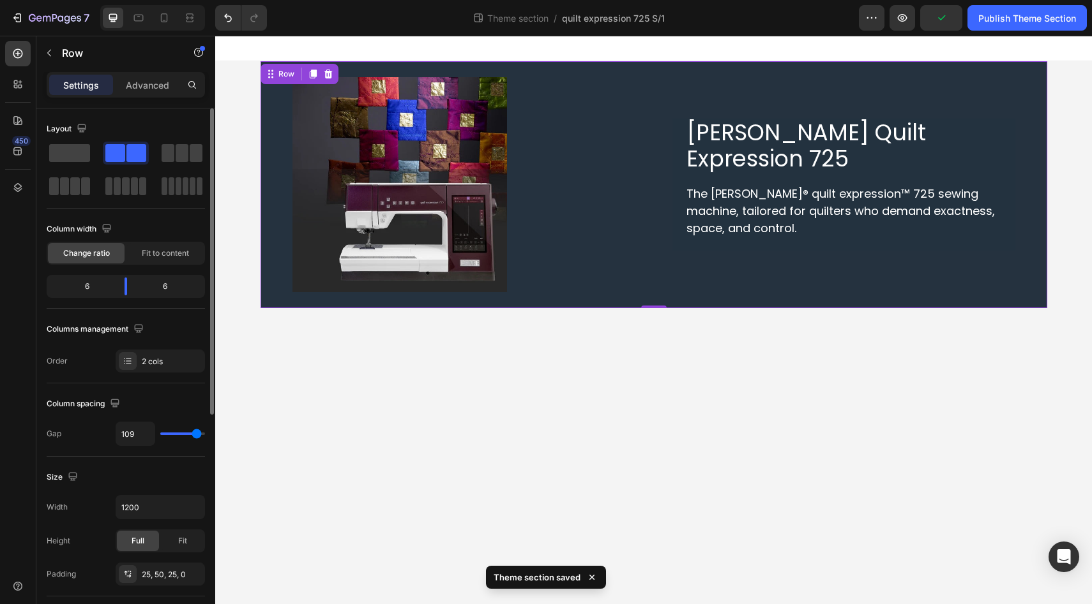
type input "110"
type input "111"
type input "113"
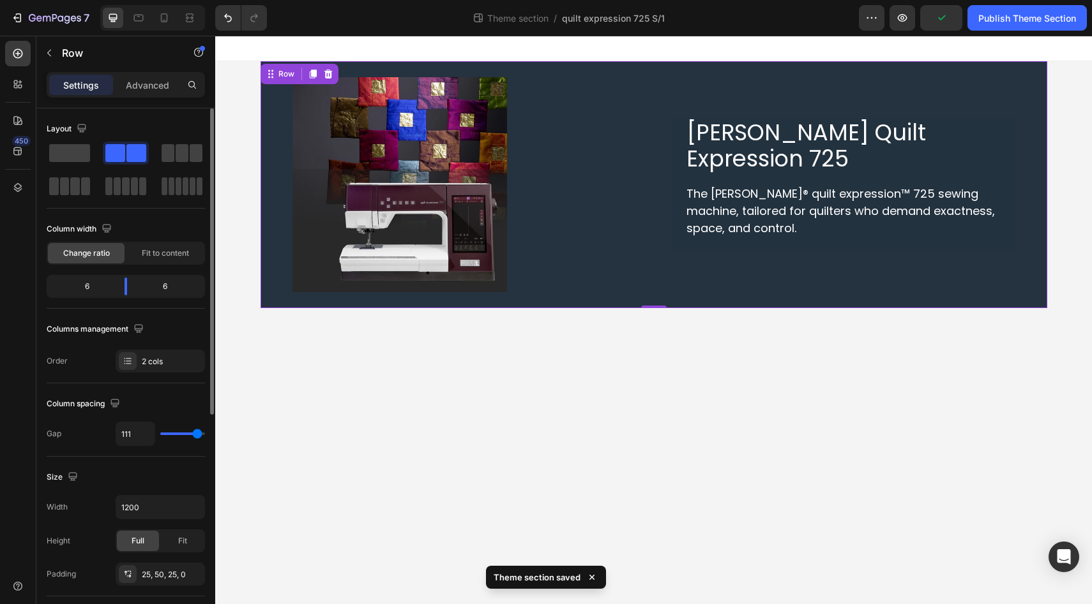
type input "113"
type input "114"
type input "115"
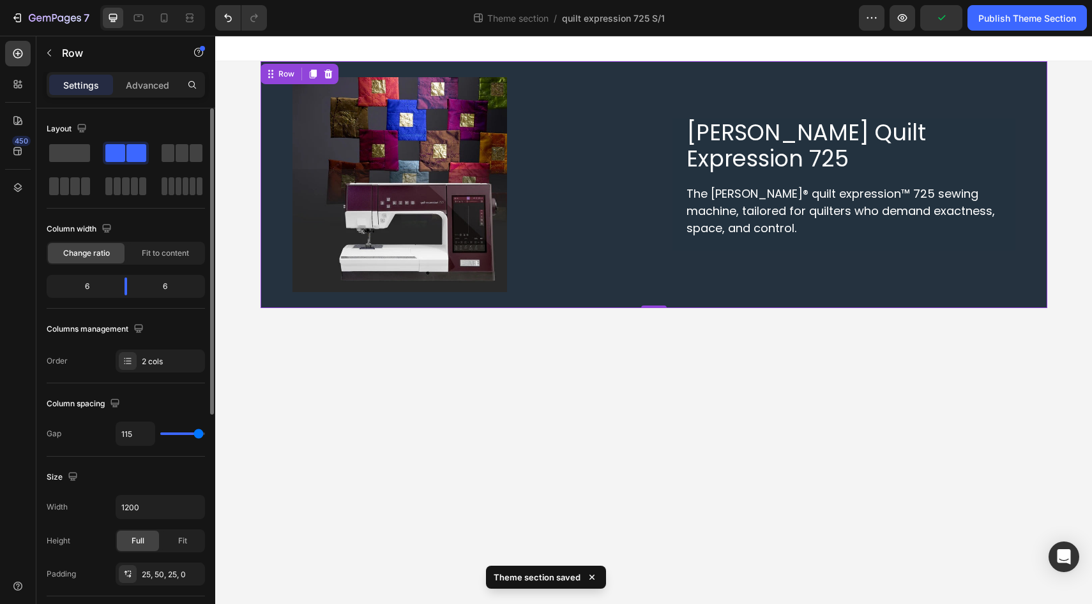
type input "116"
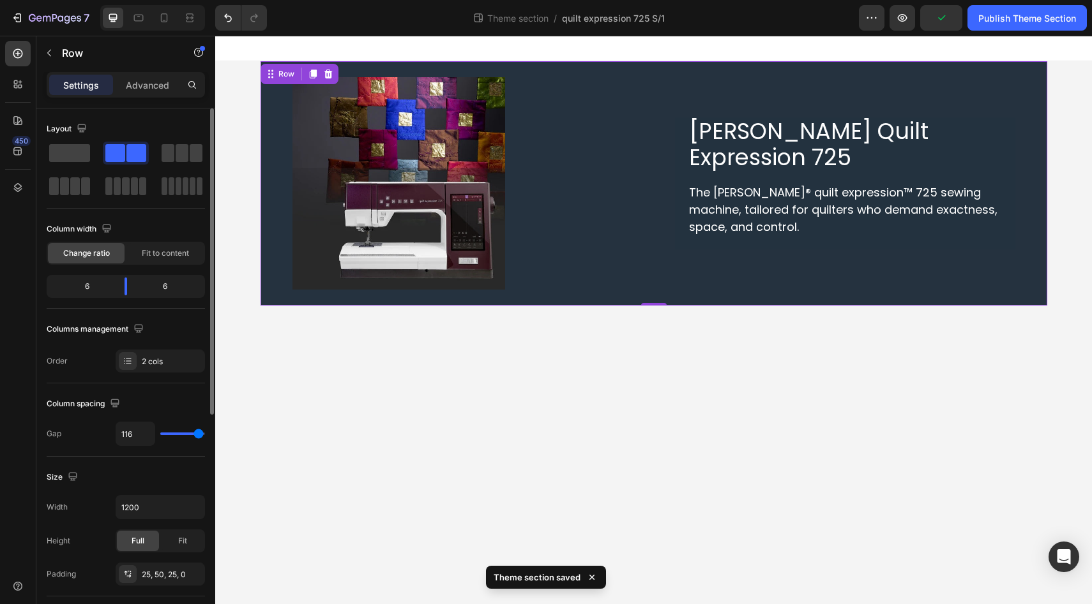
type input "115"
type input "114"
type input "113"
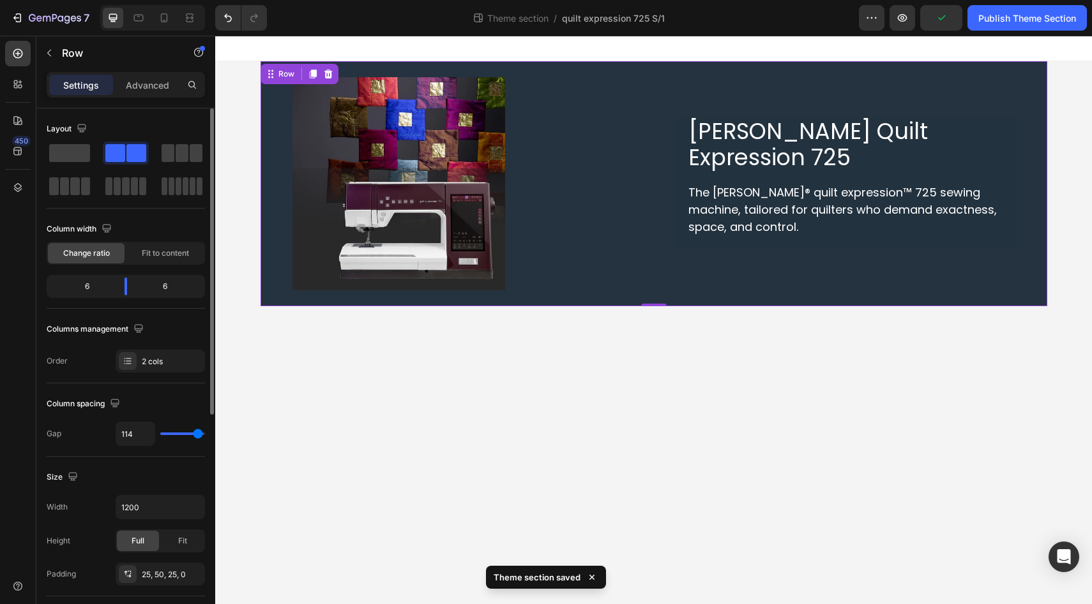
type input "113"
type input "111"
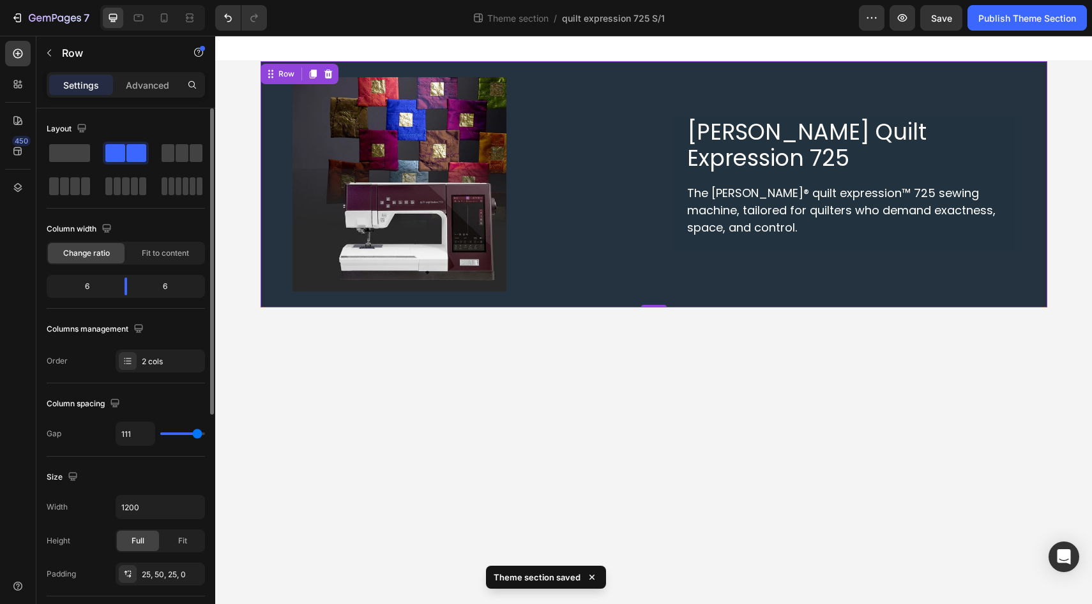
type input "112"
type input "113"
type input "111"
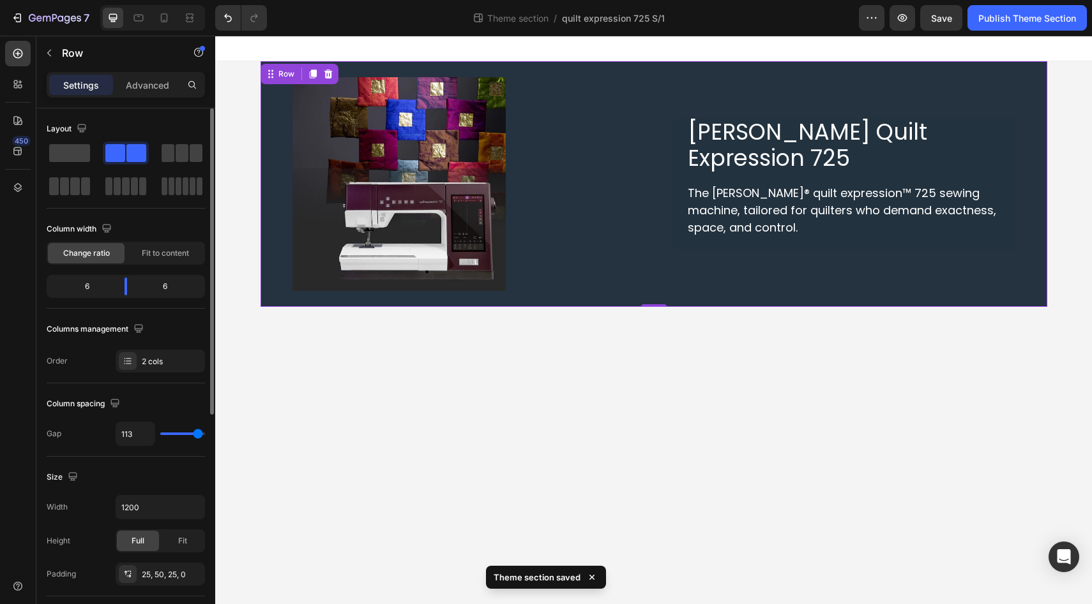
type input "111"
type input "110"
type input "109"
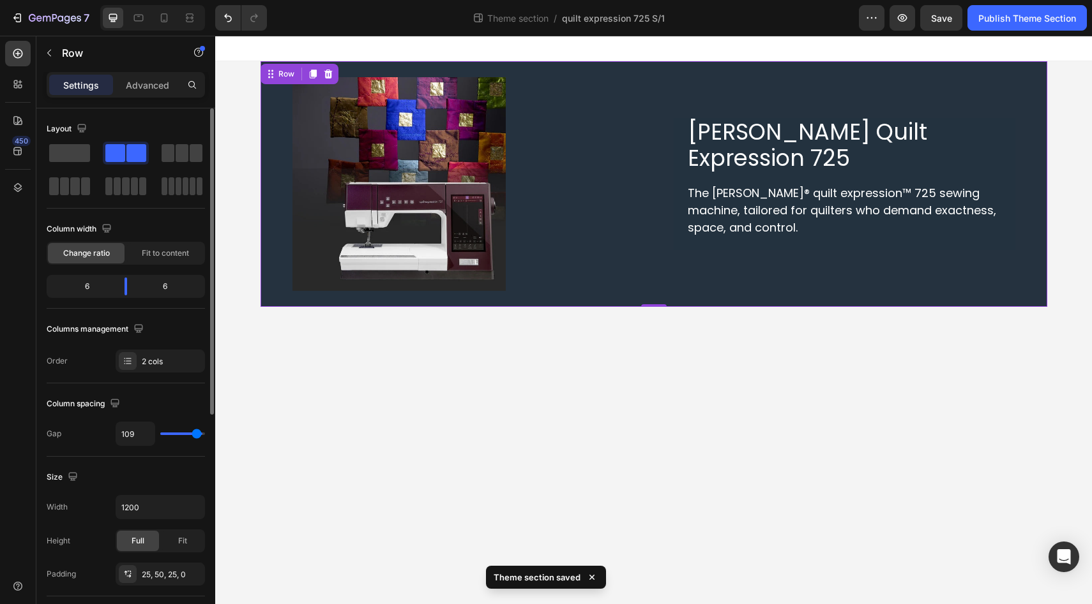
type input "107"
type input "105"
type input "102"
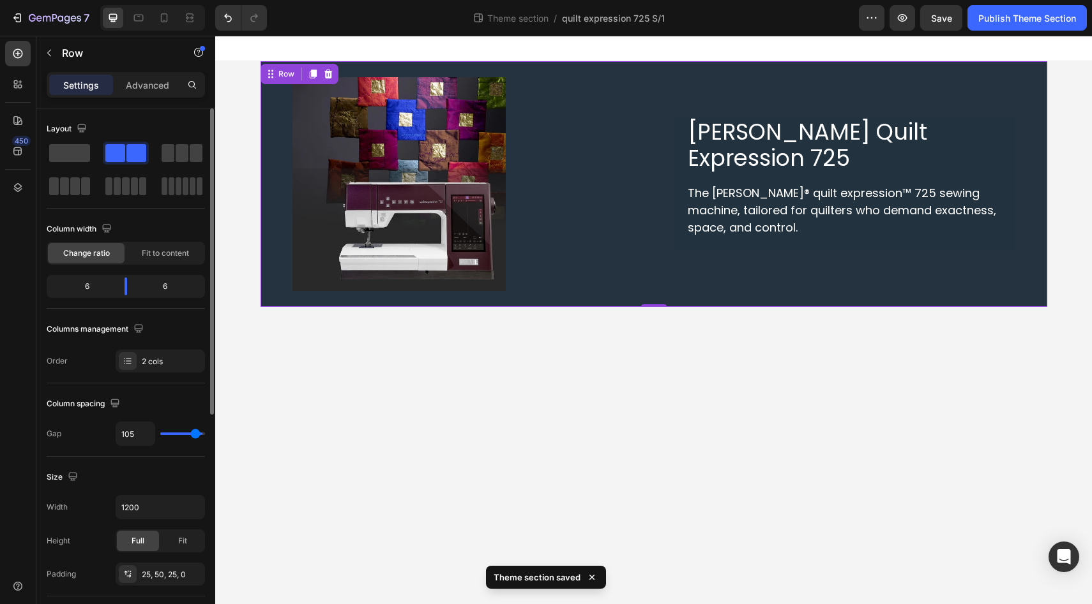
type input "102"
type input "98"
type input "96"
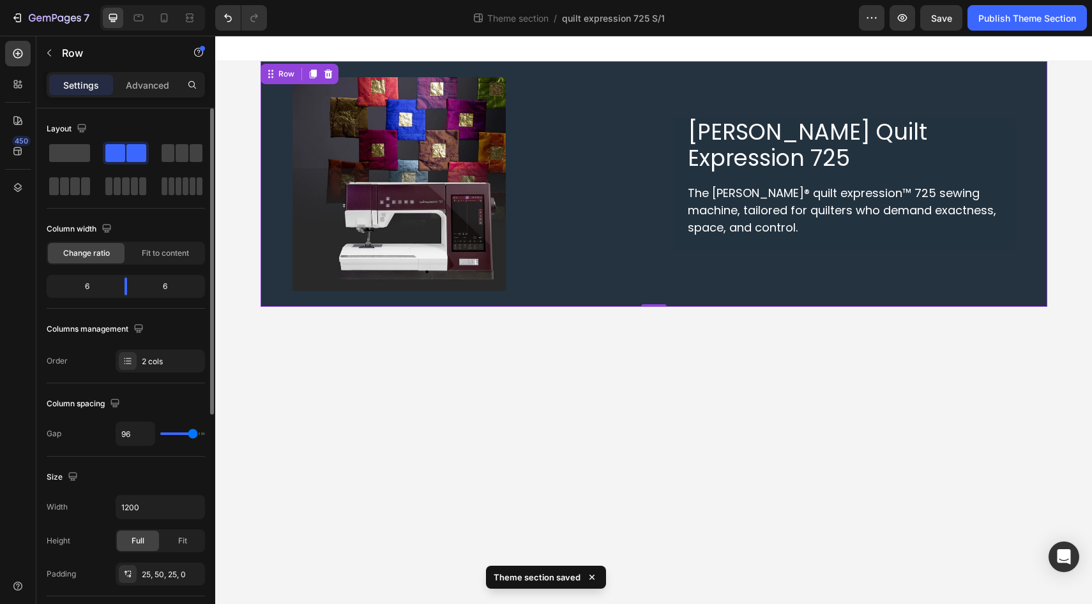
type input "93"
type input "91"
type input "89"
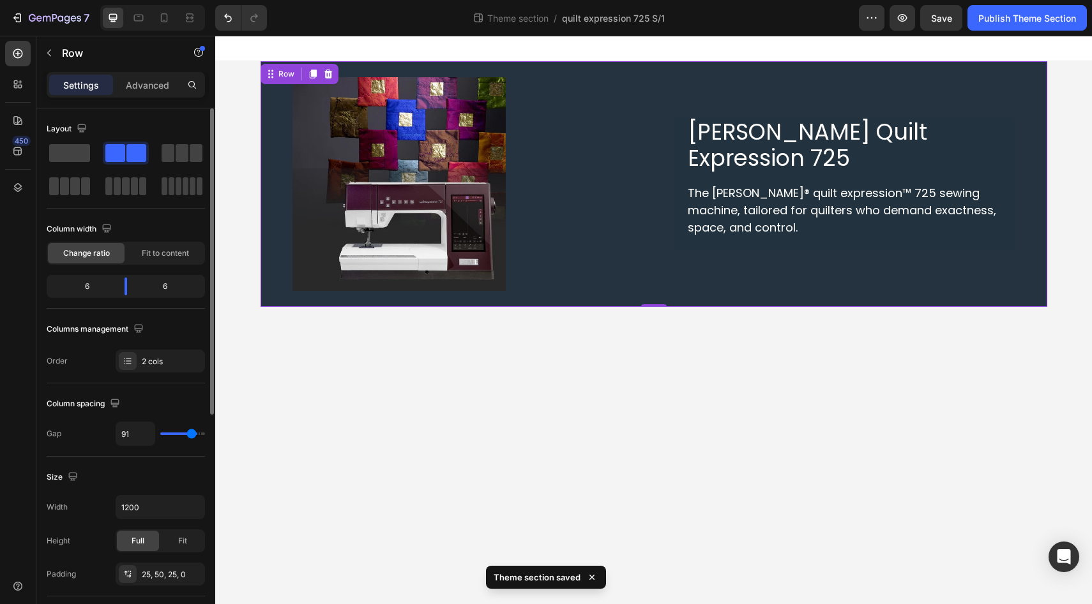
type input "89"
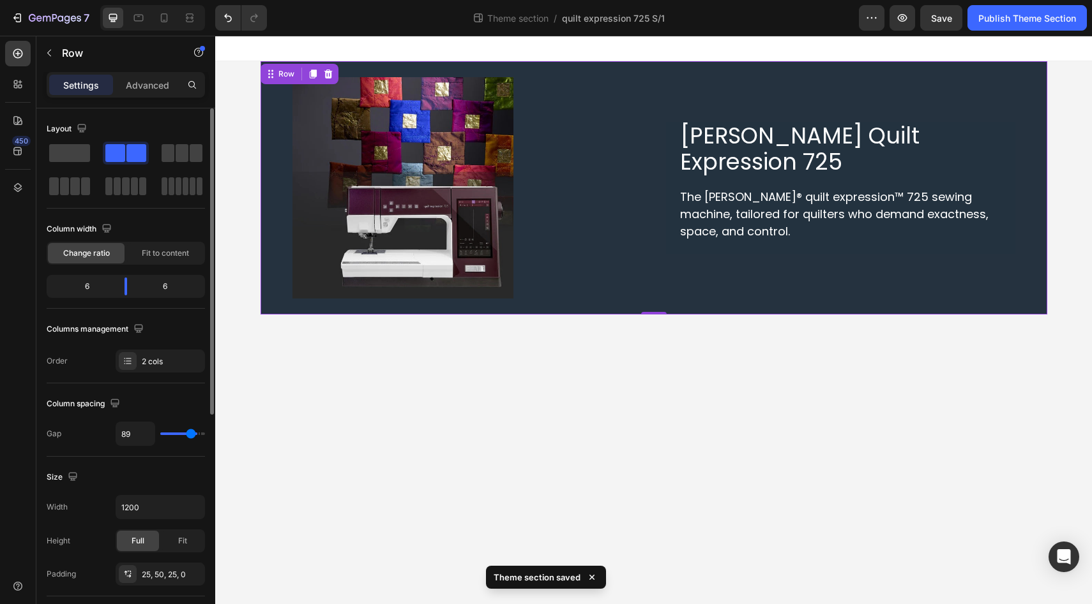
type input "86"
type input "83"
type input "80"
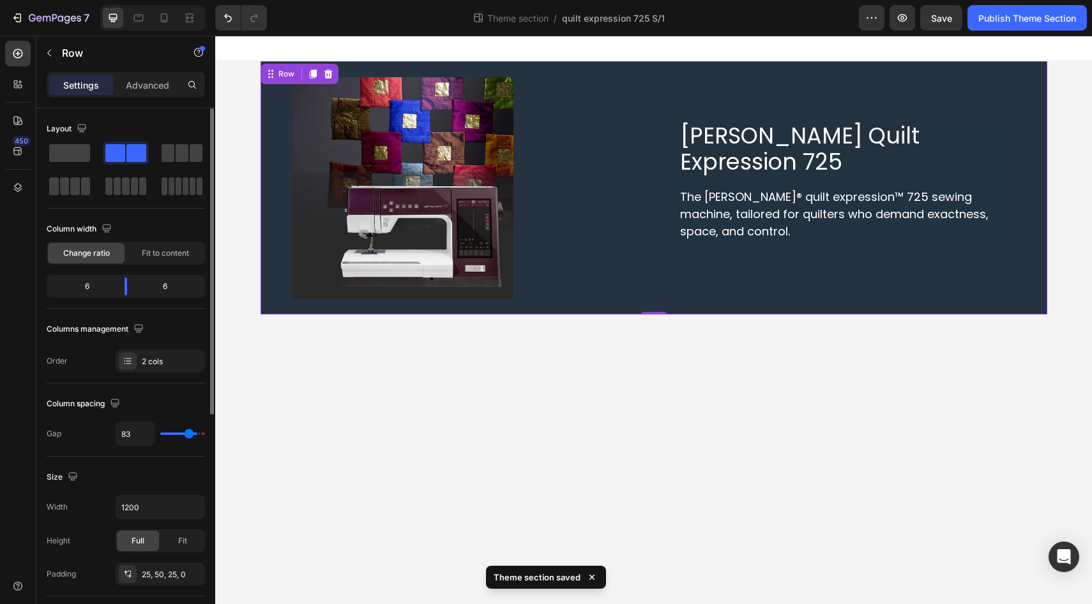
type input "80"
type input "75"
type input "70"
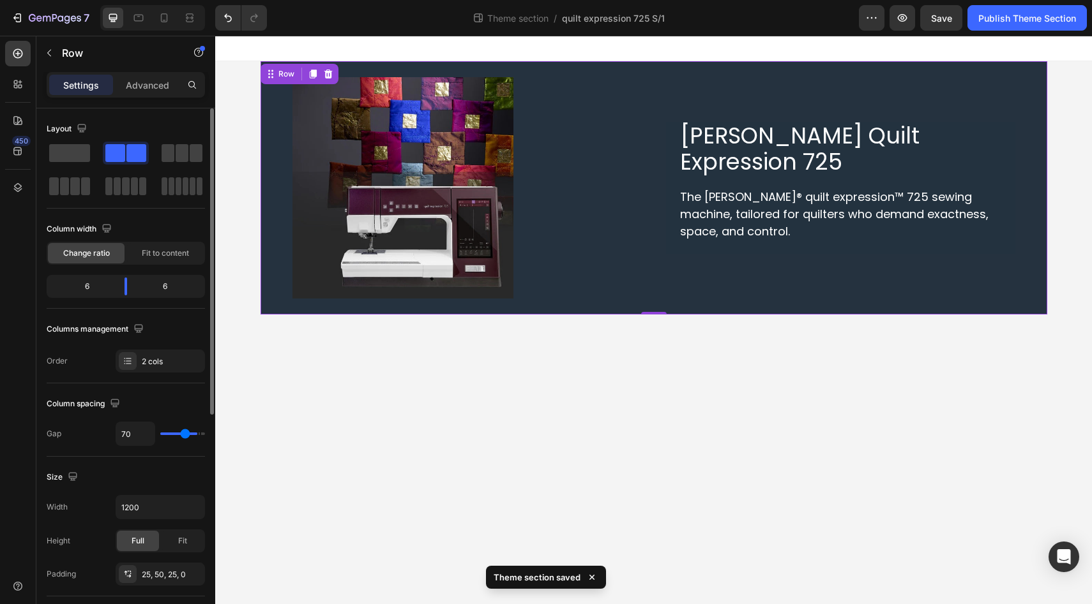
type input "67"
type input "62"
type input "61"
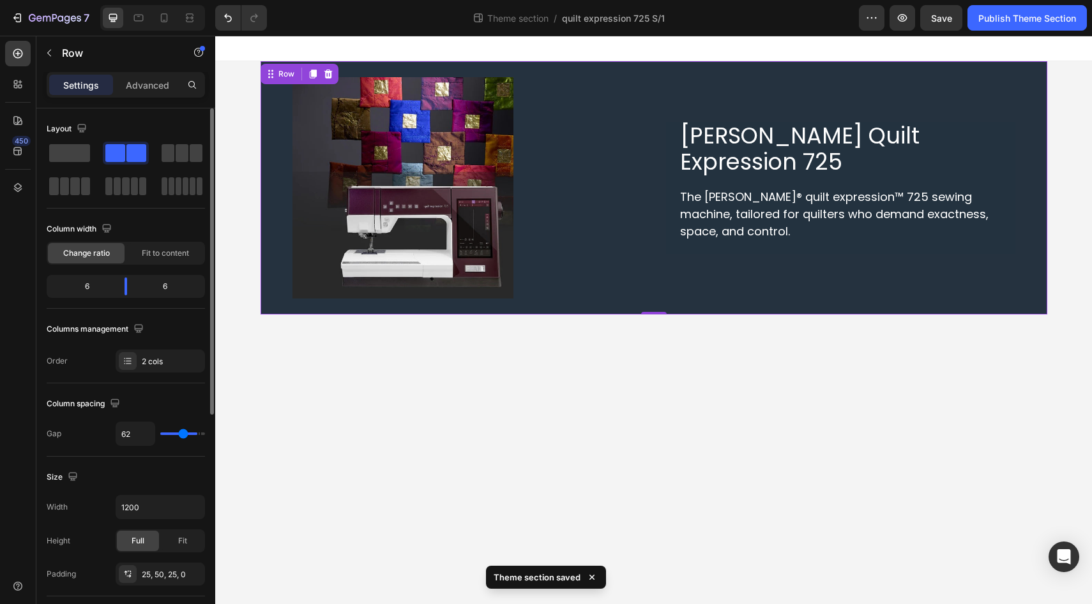
type input "61"
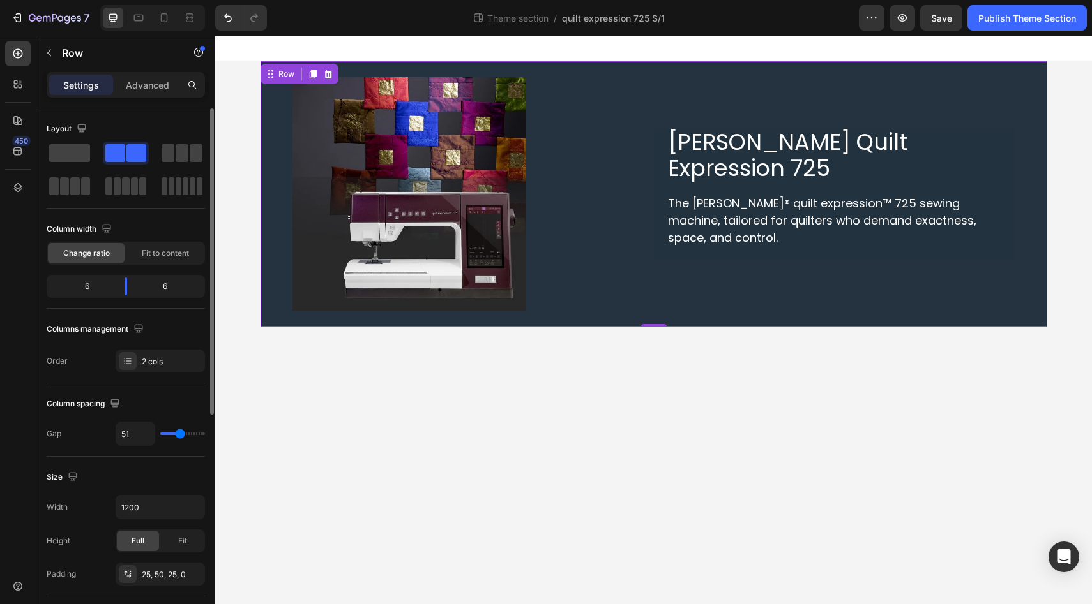
drag, startPoint x: 167, startPoint y: 435, endPoint x: 180, endPoint y: 437, distance: 13.5
click at [179, 435] on input "range" at bounding box center [182, 434] width 45 height 3
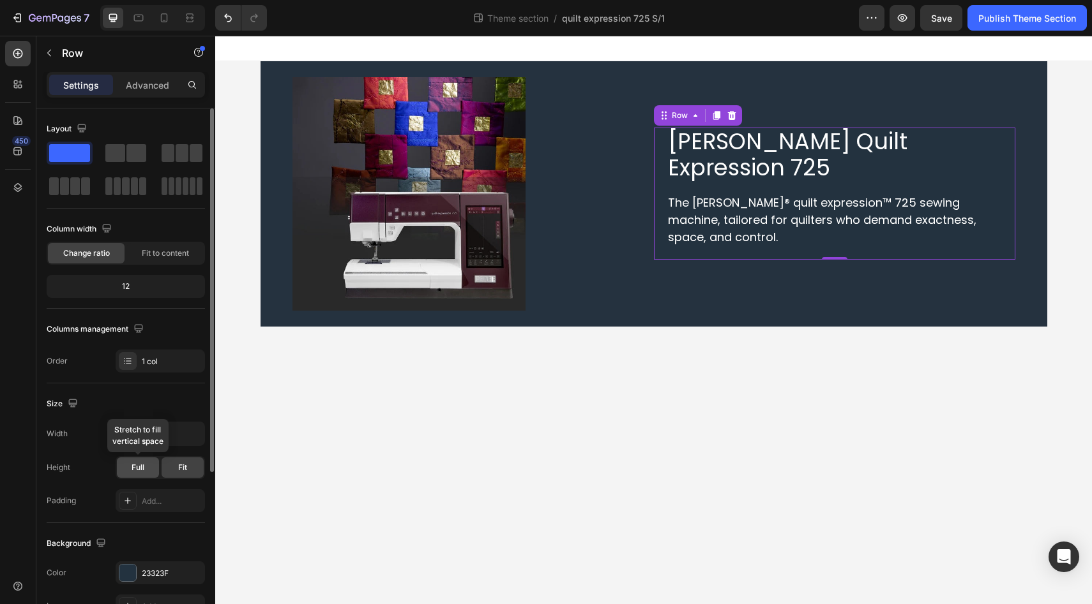
click at [138, 469] on span "Full" at bounding box center [137, 467] width 13 height 11
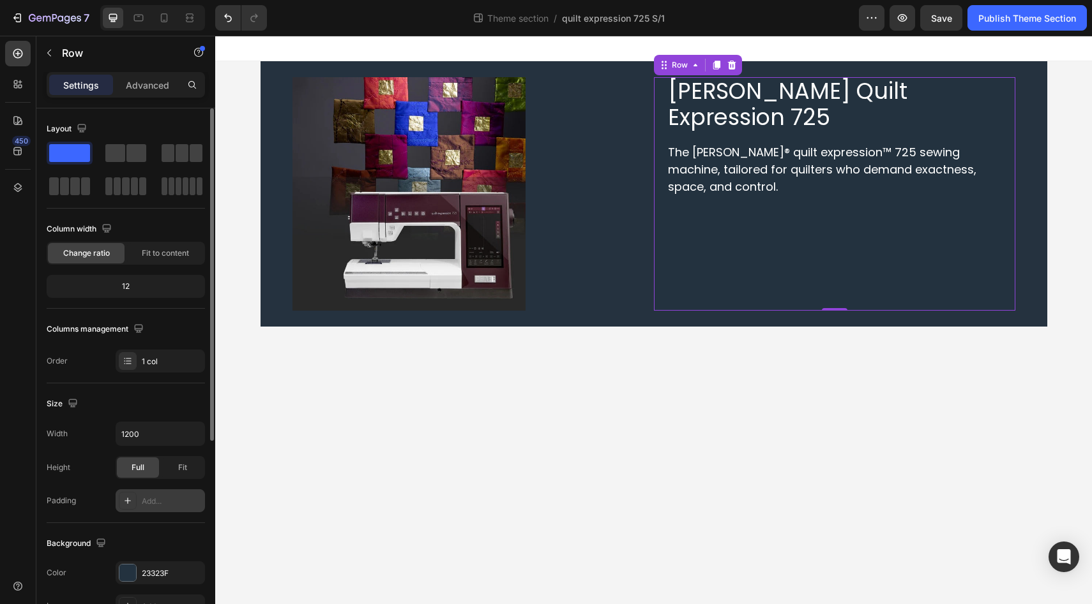
click at [149, 503] on div "Add..." at bounding box center [172, 501] width 60 height 11
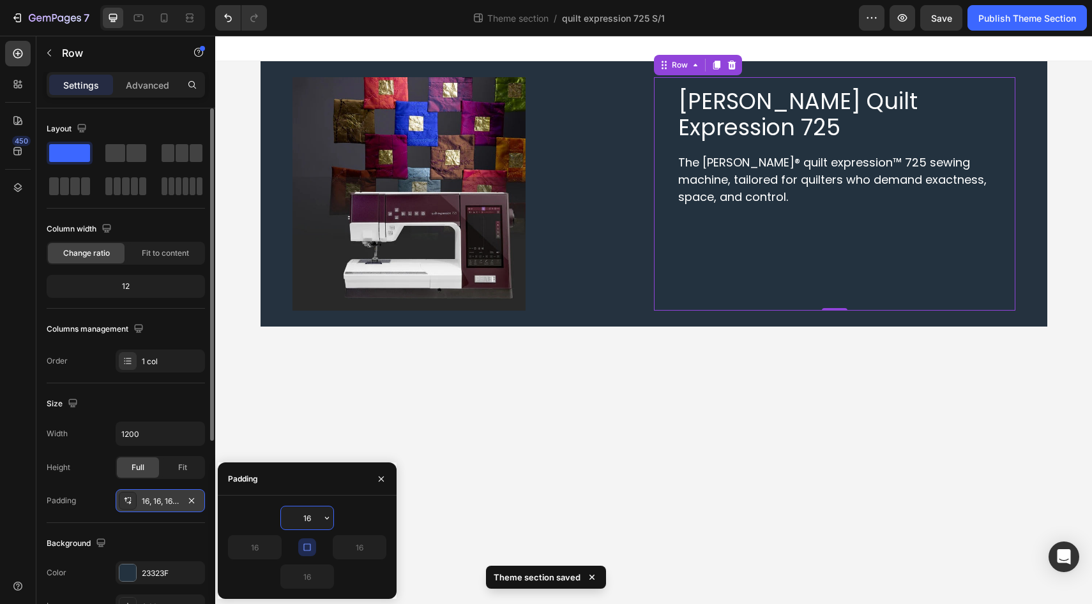
click at [306, 513] on input "16" at bounding box center [307, 518] width 52 height 23
click at [311, 522] on input "16" at bounding box center [307, 518] width 52 height 23
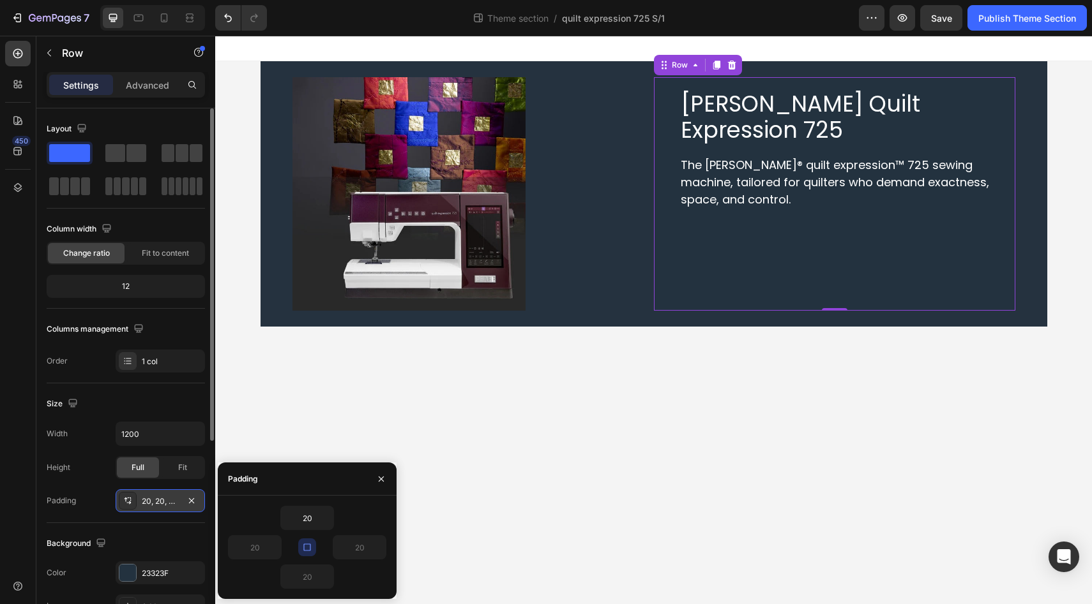
click at [308, 550] on icon "button" at bounding box center [307, 548] width 10 height 10
click at [257, 550] on input "20" at bounding box center [255, 547] width 52 height 23
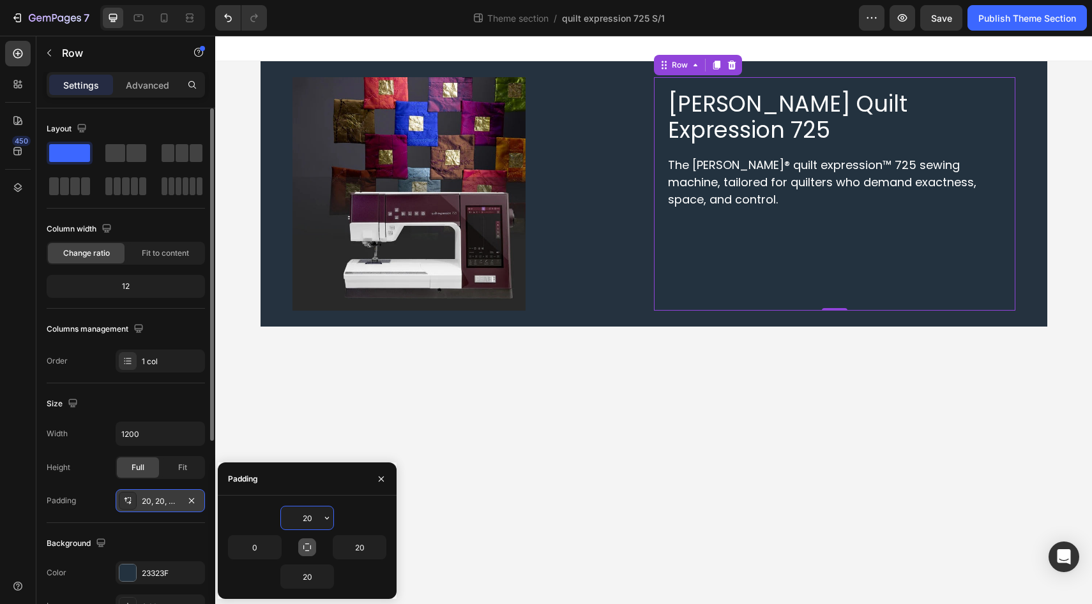
click at [311, 518] on input "20" at bounding box center [307, 518] width 52 height 23
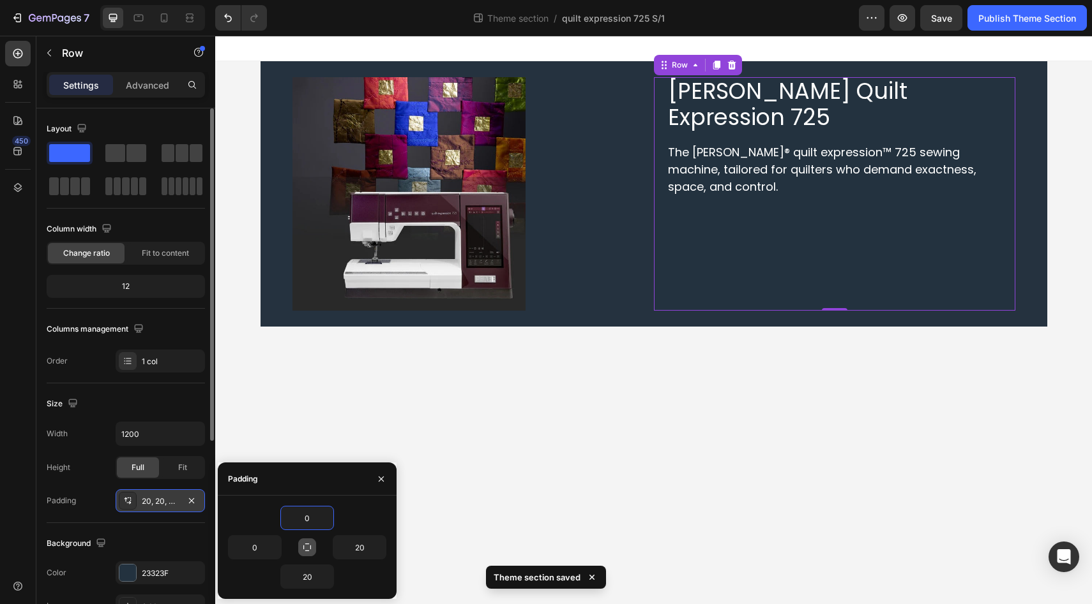
click at [378, 515] on div "0" at bounding box center [307, 518] width 158 height 24
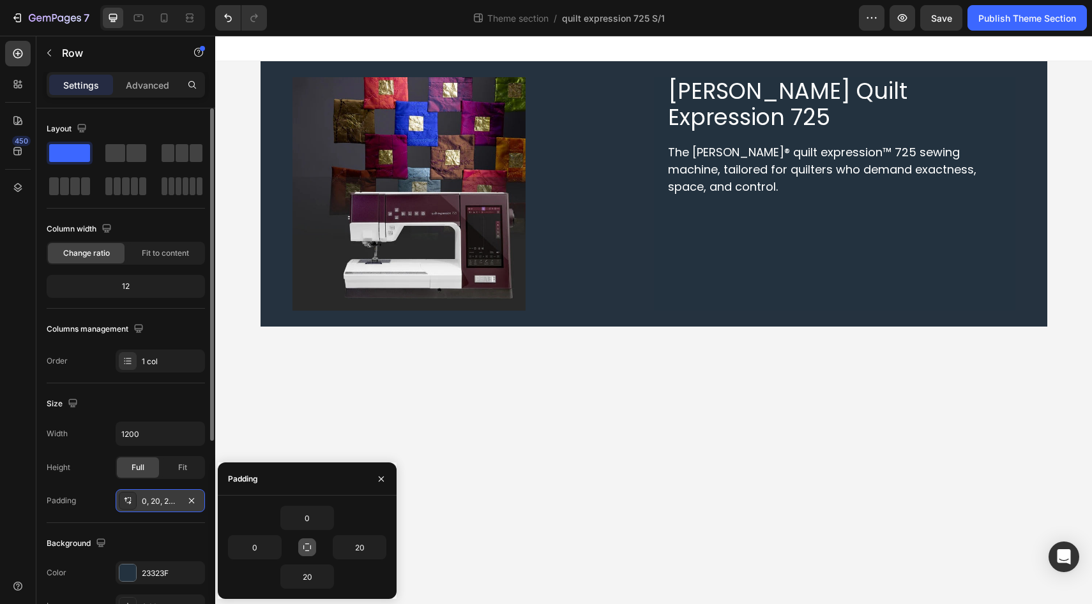
click at [488, 486] on body "PFAFF Quilt Expression 725 Heading The PFAFF® quilt expression™ 725 sewing mach…" at bounding box center [653, 320] width 876 height 569
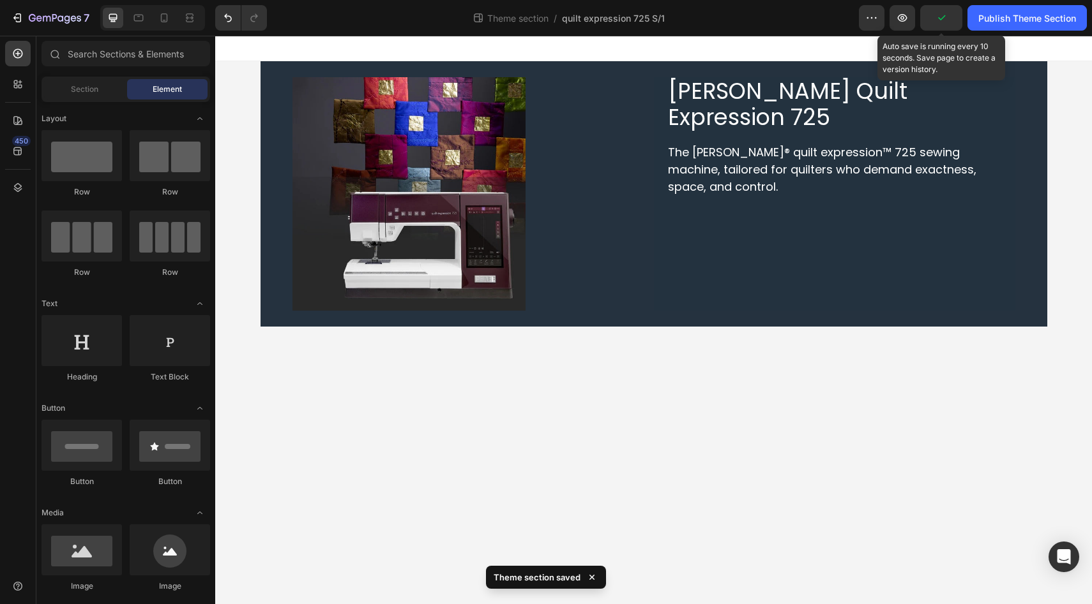
click at [942, 17] on icon "button" at bounding box center [941, 17] width 7 height 5
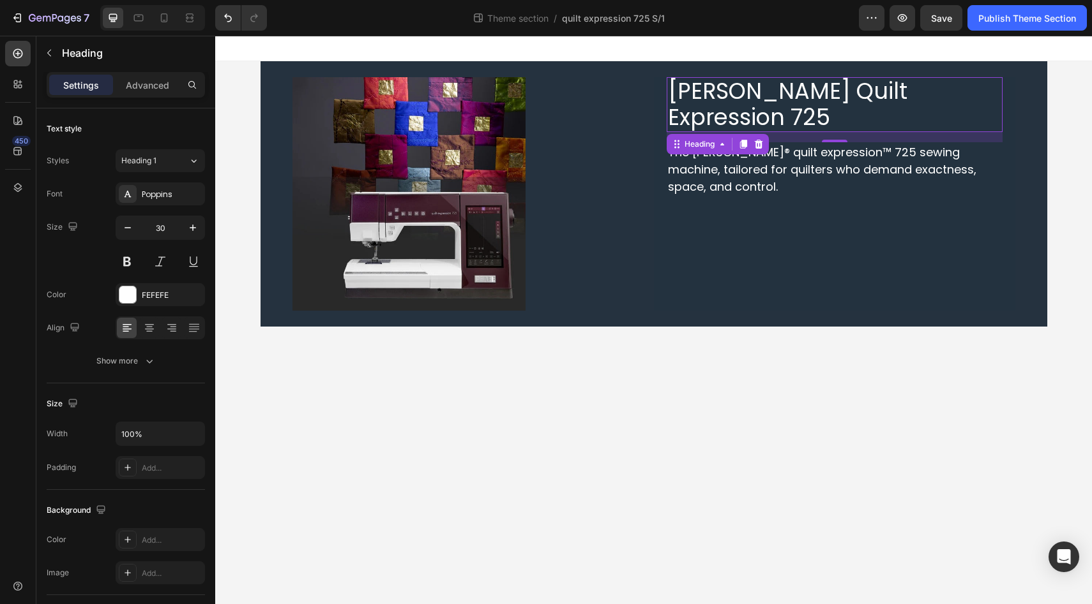
click at [768, 103] on span "PFAFF Quilt Expression 725" at bounding box center [787, 103] width 239 height 57
click at [832, 132] on div "16" at bounding box center [834, 137] width 336 height 10
click at [156, 89] on p "Advanced" at bounding box center [147, 85] width 43 height 13
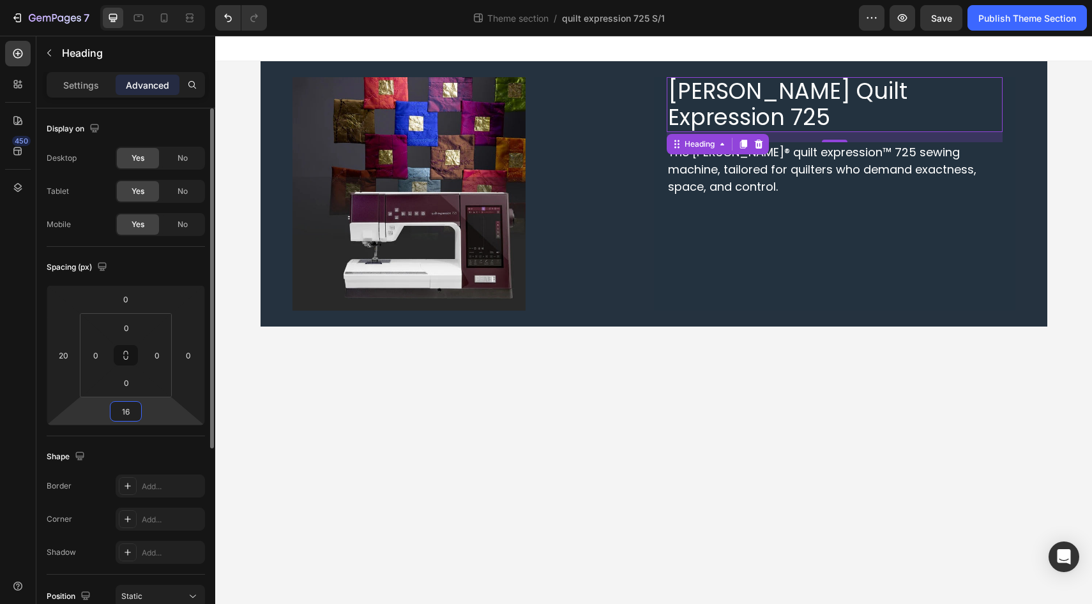
click at [128, 412] on input "16" at bounding box center [126, 411] width 26 height 19
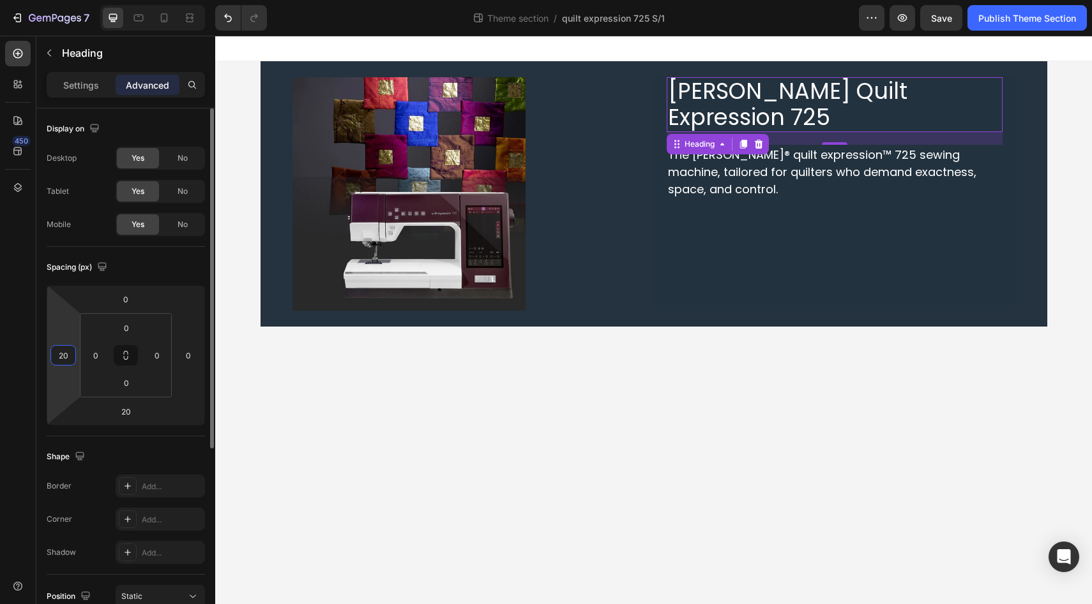
click at [62, 354] on input "20" at bounding box center [63, 355] width 19 height 19
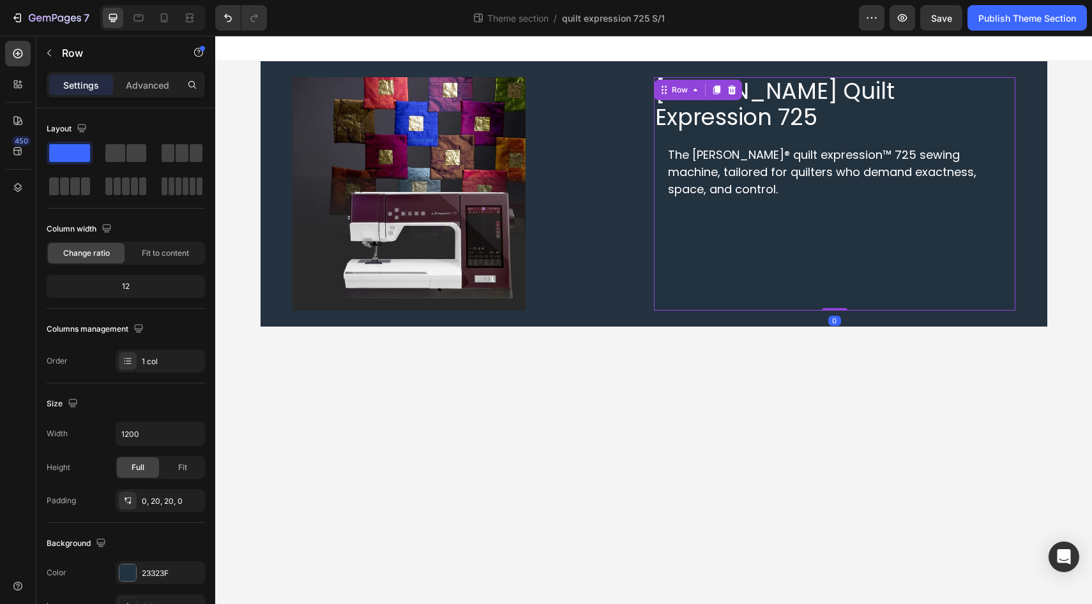
click at [665, 141] on div "PFAFF Quilt Expression 725 Heading The PFAFF® quilt expression™ 725 sewing mach…" at bounding box center [828, 187] width 349 height 221
click at [137, 91] on p "Advanced" at bounding box center [147, 85] width 43 height 13
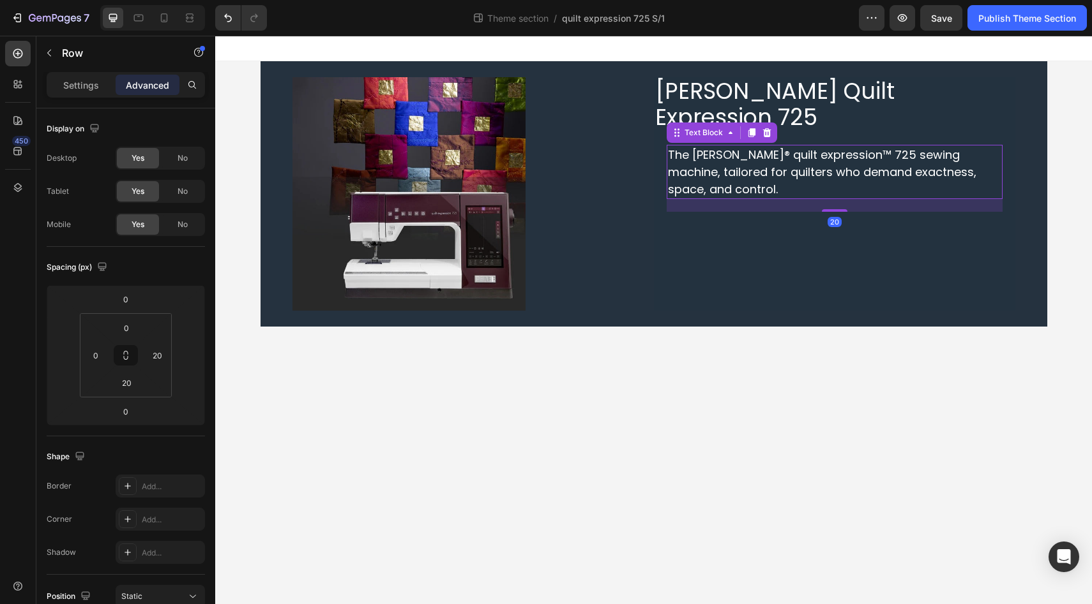
click at [675, 163] on span "The PFAFF® quilt expression™ 725 sewing machine, tailored for quilters who dema…" at bounding box center [822, 172] width 308 height 50
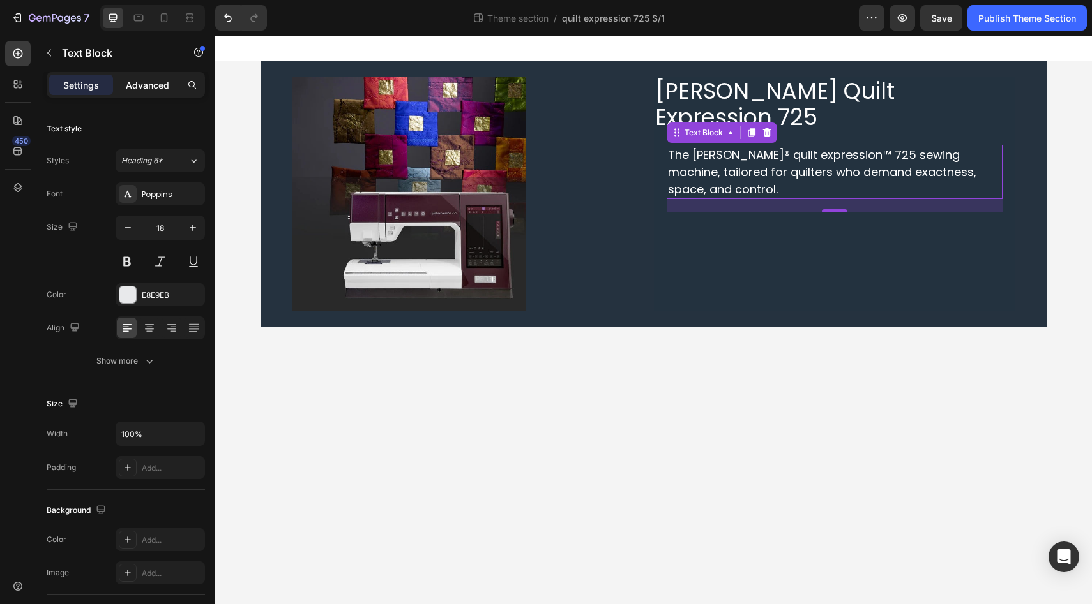
click at [146, 84] on p "Advanced" at bounding box center [147, 85] width 43 height 13
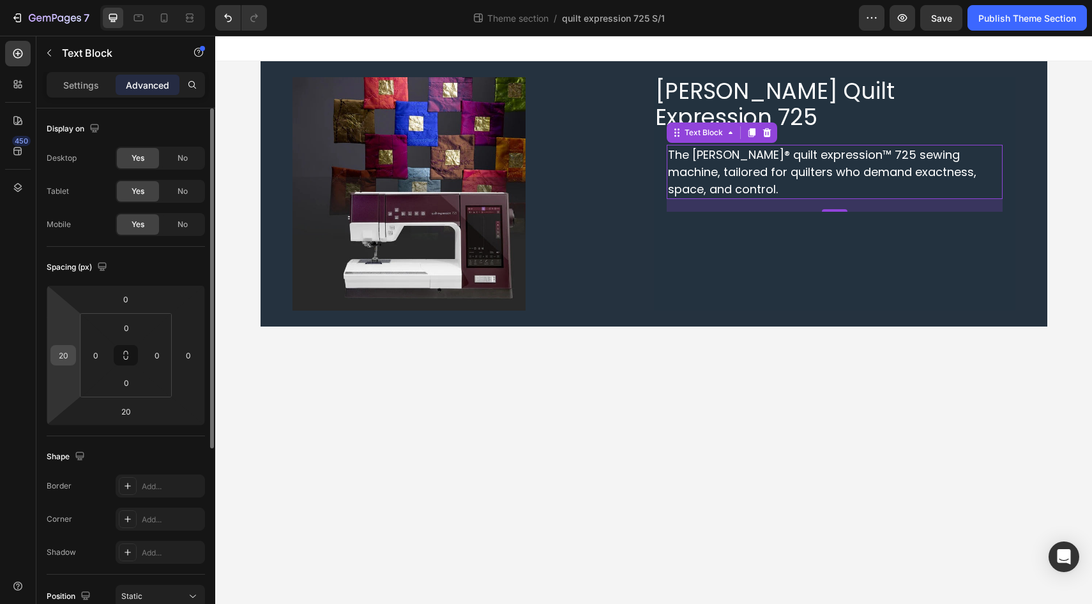
click at [71, 356] on input "20" at bounding box center [63, 355] width 19 height 19
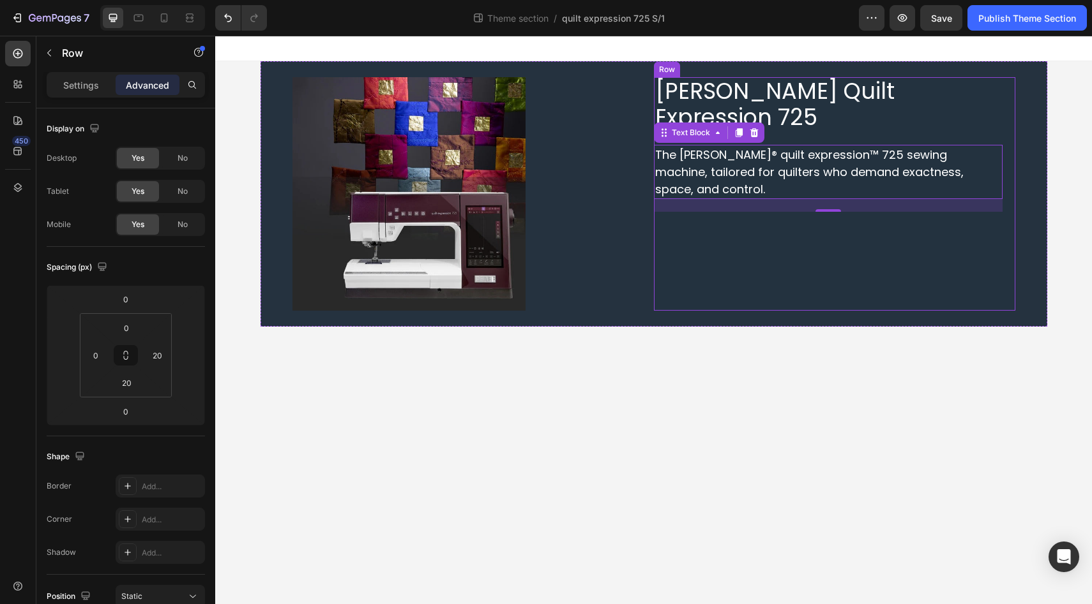
click at [798, 107] on div "PFAFF Quilt Expression 725 Heading The PFAFF® quilt expression™ 725 sewing mach…" at bounding box center [828, 187] width 349 height 221
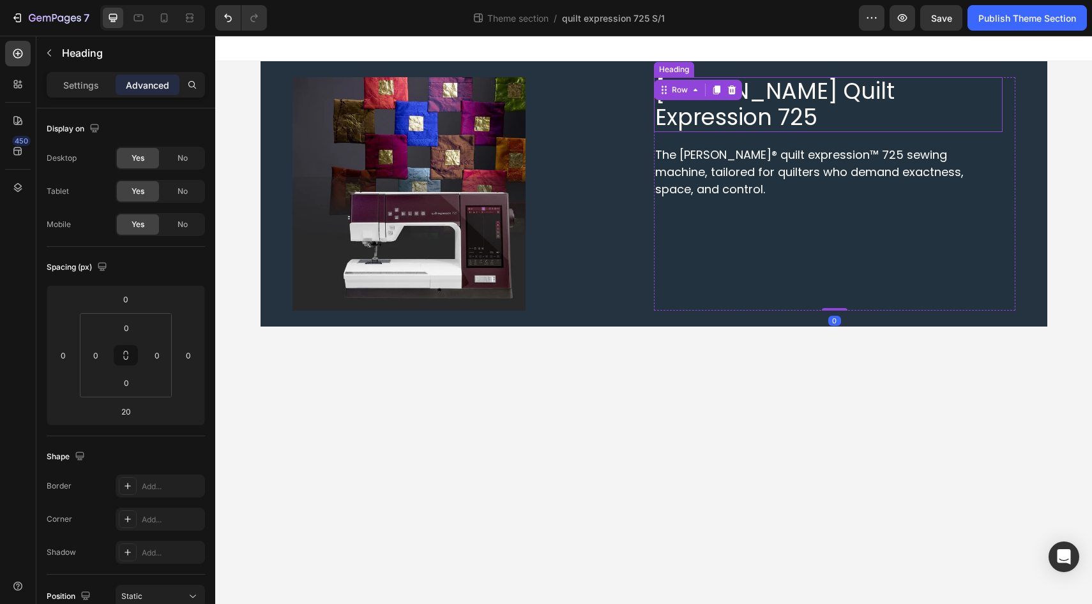
click at [798, 100] on span "PFAFF Quilt Expression 725" at bounding box center [774, 103] width 239 height 57
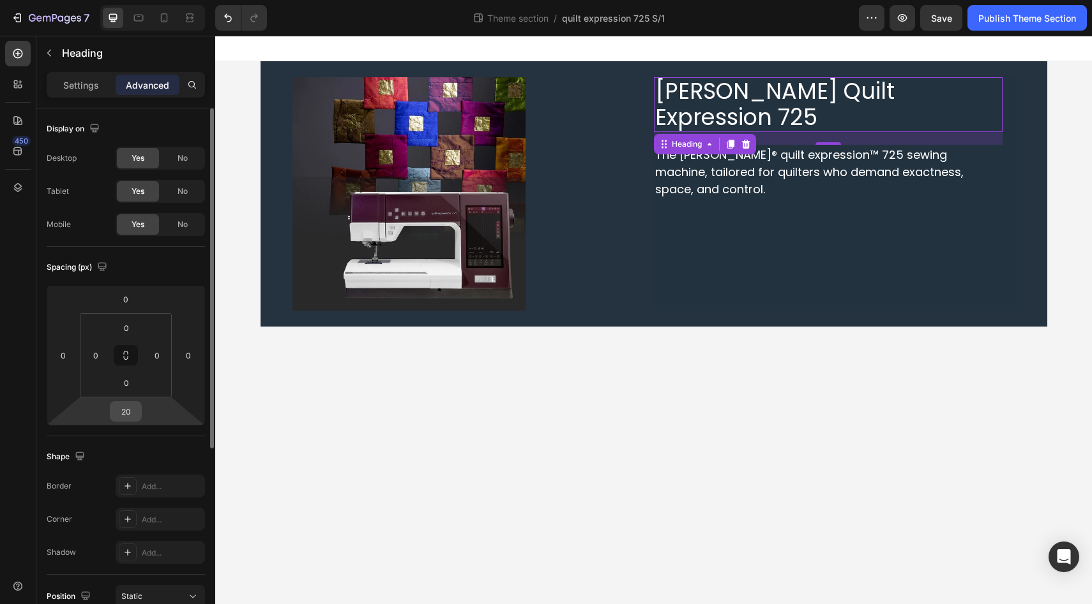
click at [129, 405] on input "20" at bounding box center [126, 411] width 26 height 19
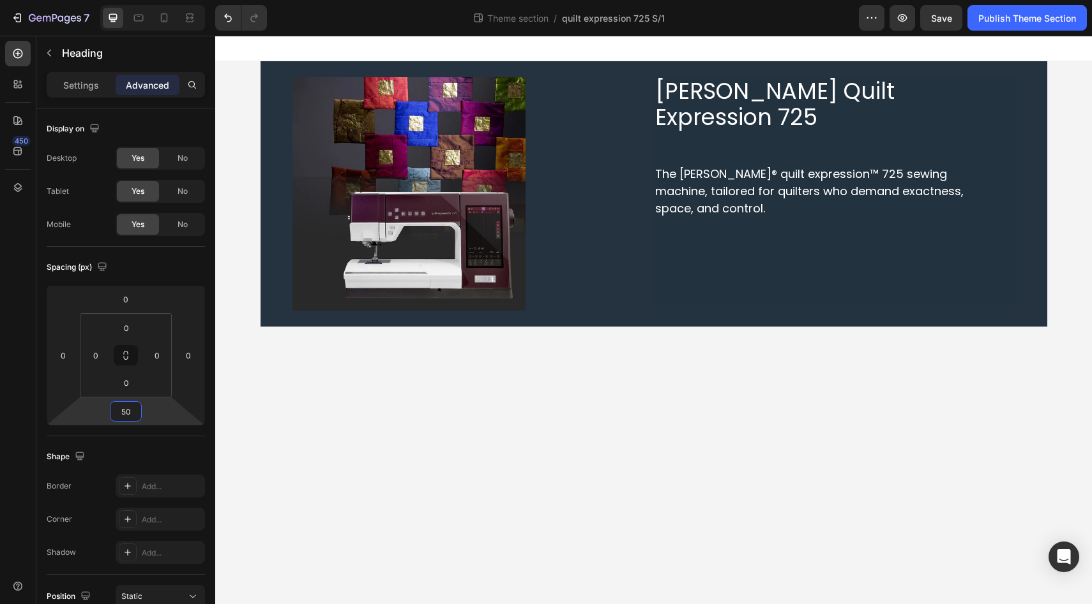
click at [519, 396] on body "PFAFF Quilt Expression 725 Heading The PFAFF® quilt expression™ 725 sewing mach…" at bounding box center [653, 320] width 876 height 569
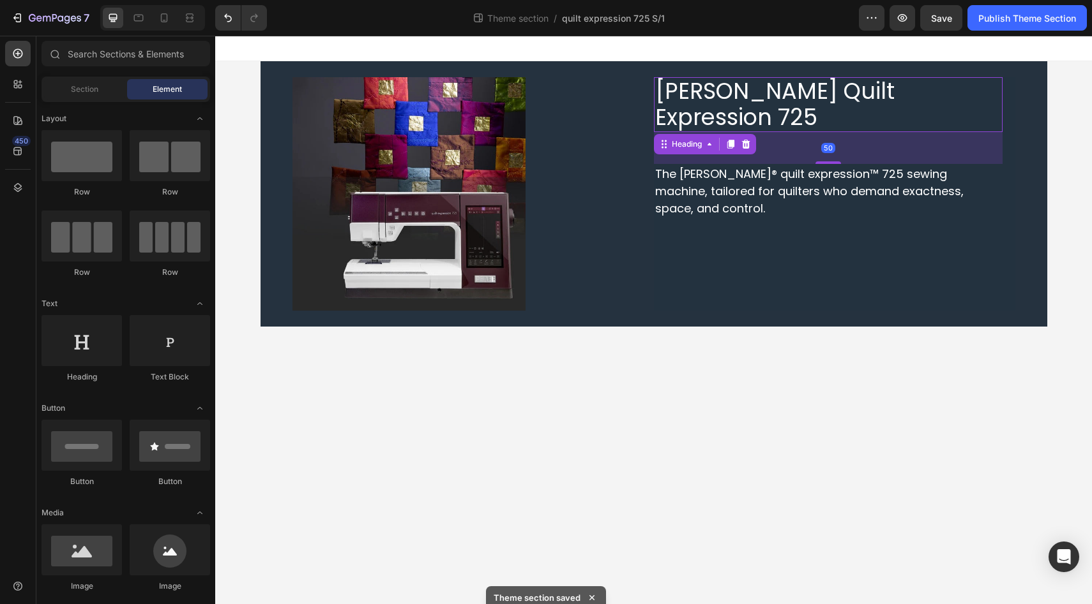
click at [774, 105] on span "PFAFF Quilt Expression 725" at bounding box center [774, 103] width 239 height 57
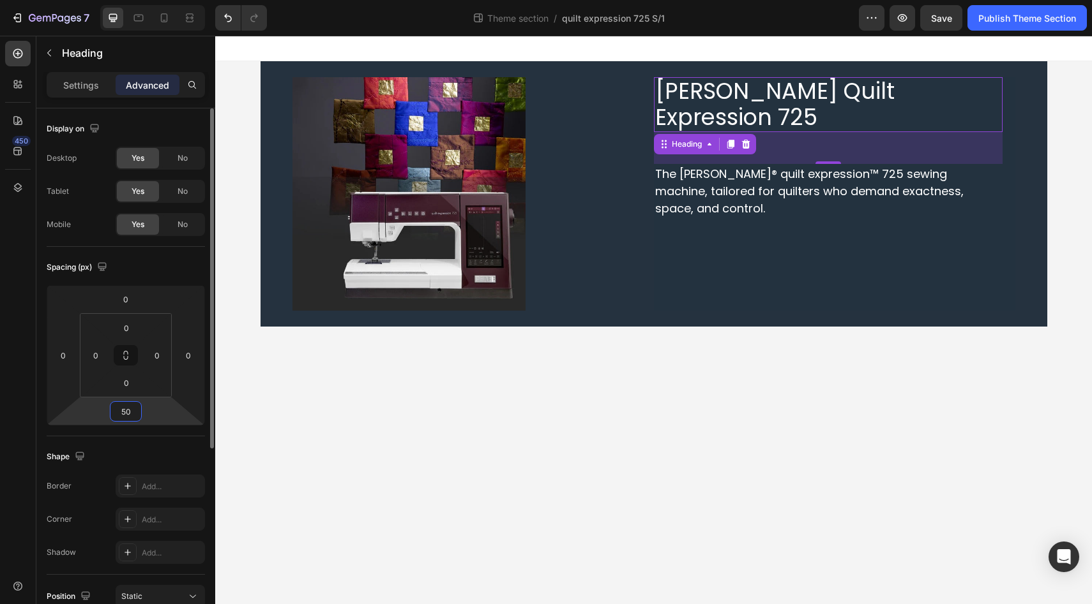
click at [128, 419] on input "50" at bounding box center [126, 411] width 26 height 19
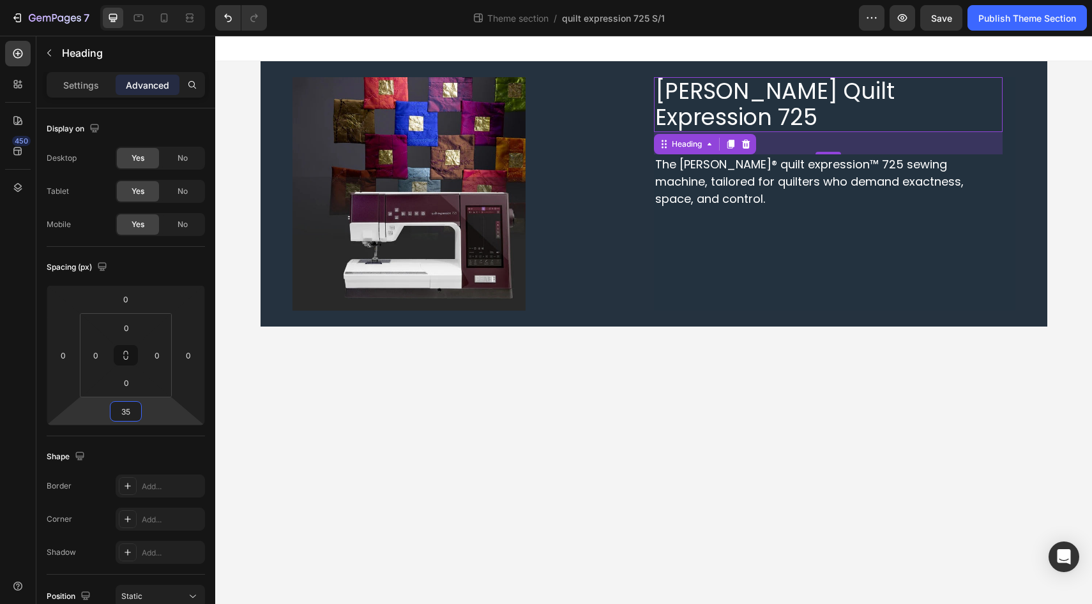
click at [396, 382] on body "PFAFF Quilt Expression 725 Heading 35 The PFAFF® quilt expression™ 725 sewing m…" at bounding box center [653, 320] width 876 height 569
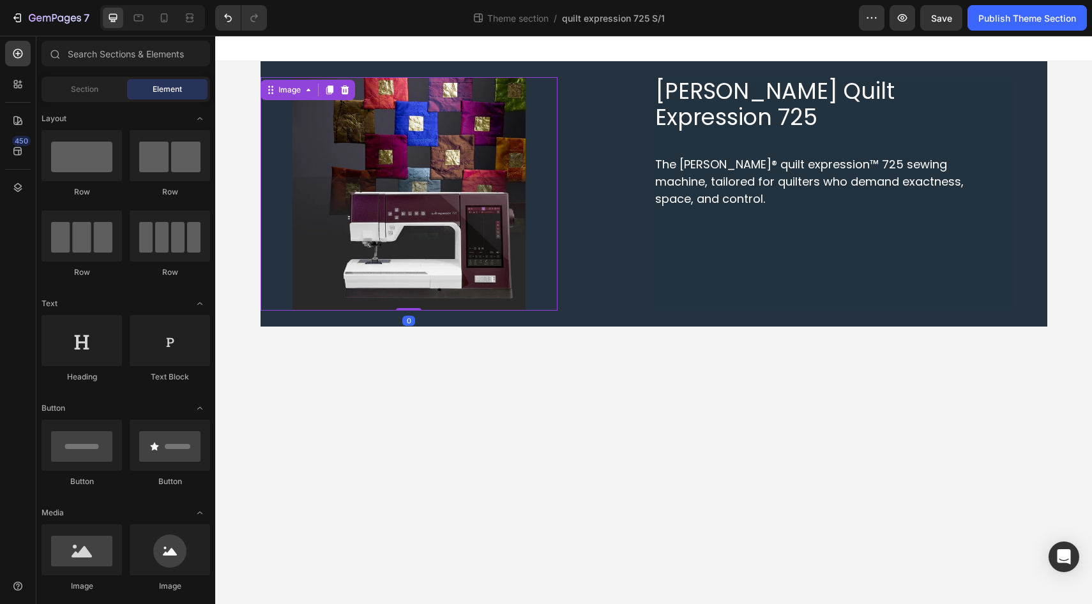
click at [532, 250] on div "Image 0" at bounding box center [408, 194] width 297 height 234
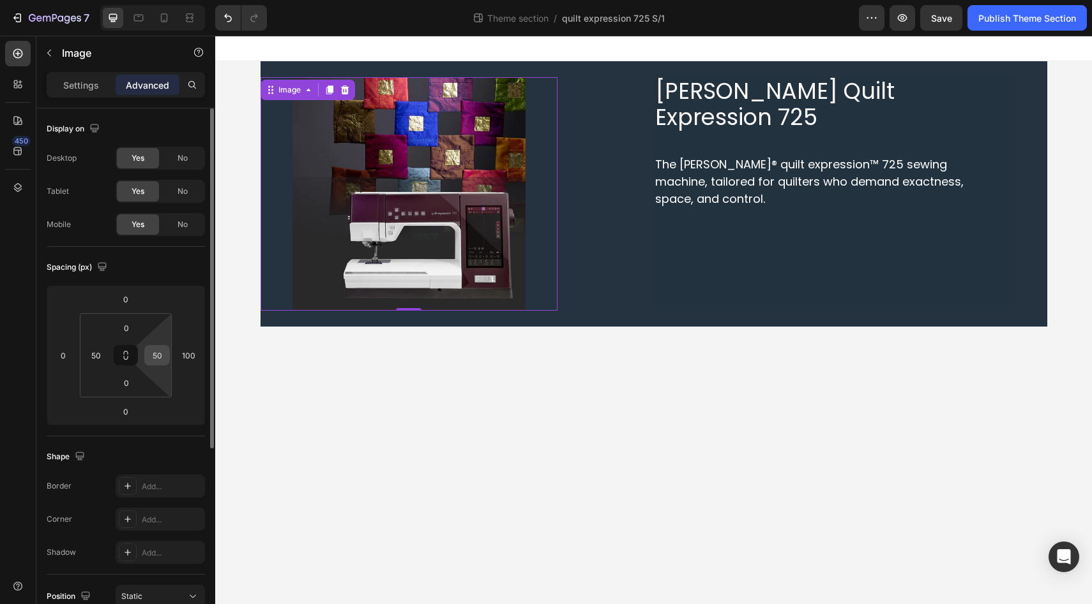
click at [160, 357] on input "50" at bounding box center [156, 355] width 19 height 19
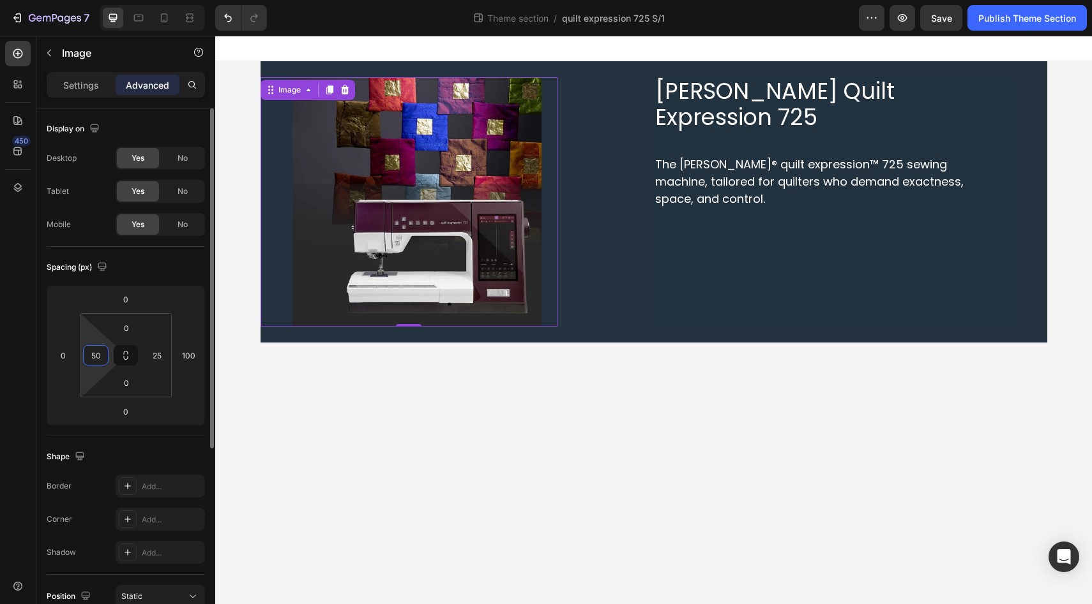
click at [100, 355] on input "50" at bounding box center [95, 355] width 19 height 19
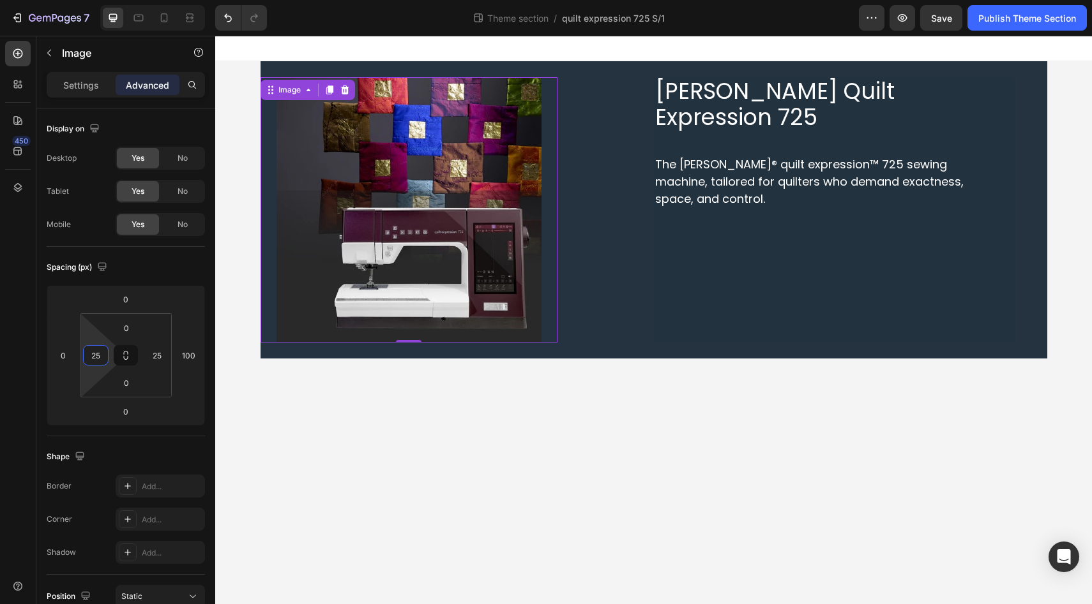
click at [319, 443] on body "PFAFF Quilt Expression 725 Heading The PFAFF® quilt expression™ 725 sewing mach…" at bounding box center [653, 320] width 876 height 569
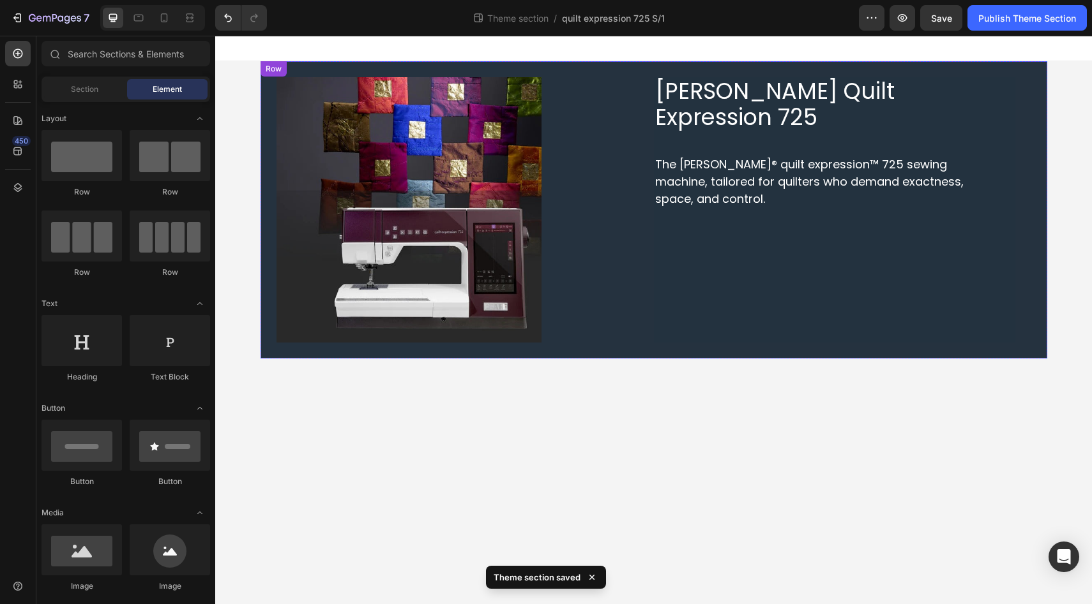
click at [576, 336] on div "Image" at bounding box center [440, 210] width 361 height 266
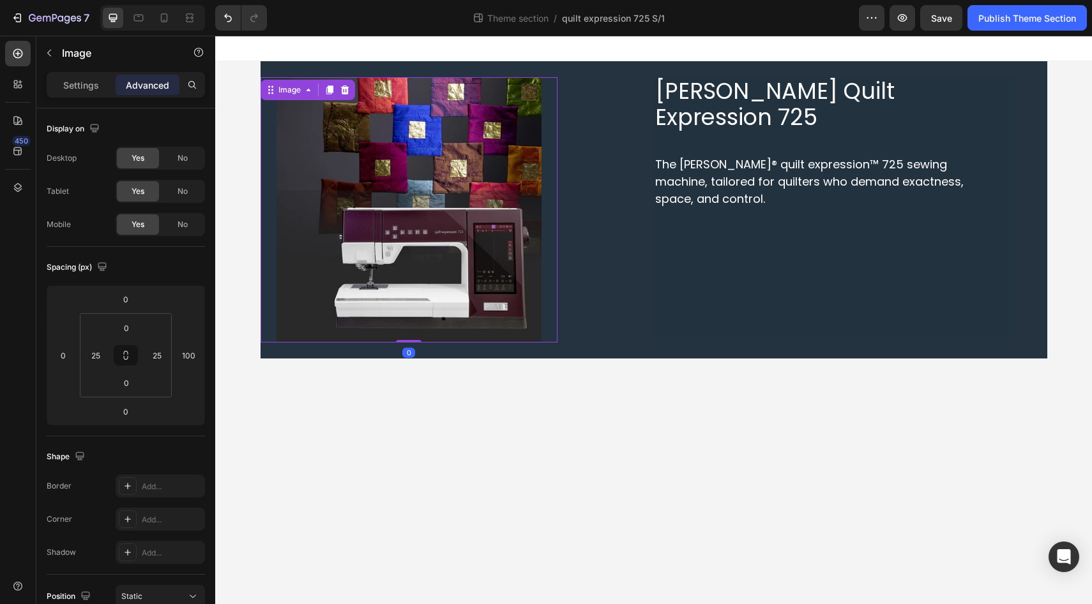
click at [268, 235] on div "Image 0" at bounding box center [408, 210] width 297 height 266
click at [144, 86] on p "Advanced" at bounding box center [147, 85] width 43 height 13
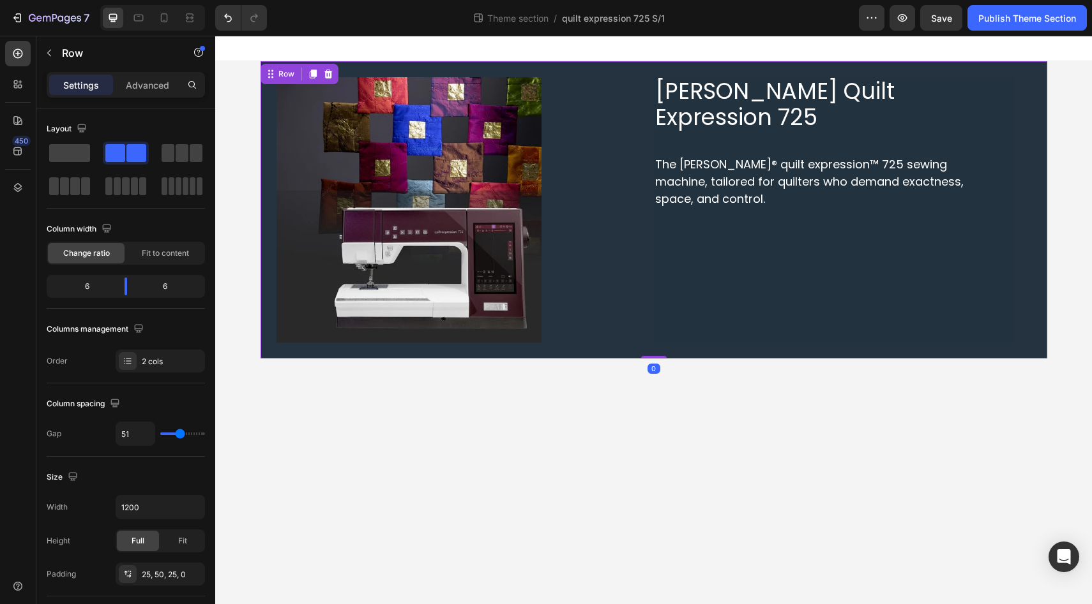
click at [585, 338] on div "Image" at bounding box center [440, 210] width 361 height 266
click at [578, 351] on div "PFAFF Quilt Expression 725 Heading The PFAFF® quilt expression™ 725 sewing mach…" at bounding box center [653, 209] width 786 height 297
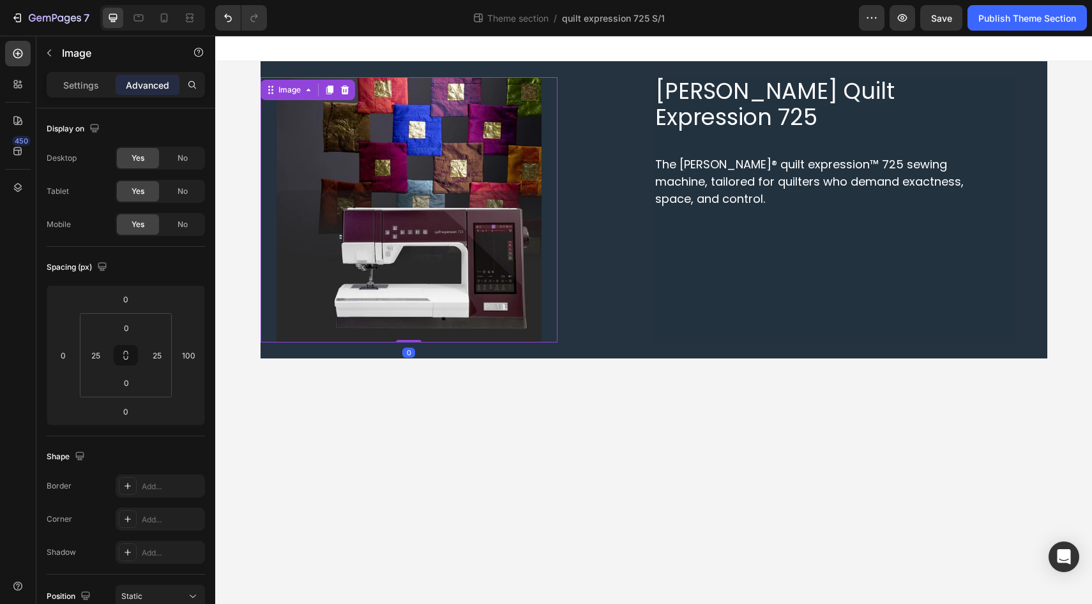
click at [554, 329] on div "Image 0" at bounding box center [408, 210] width 297 height 266
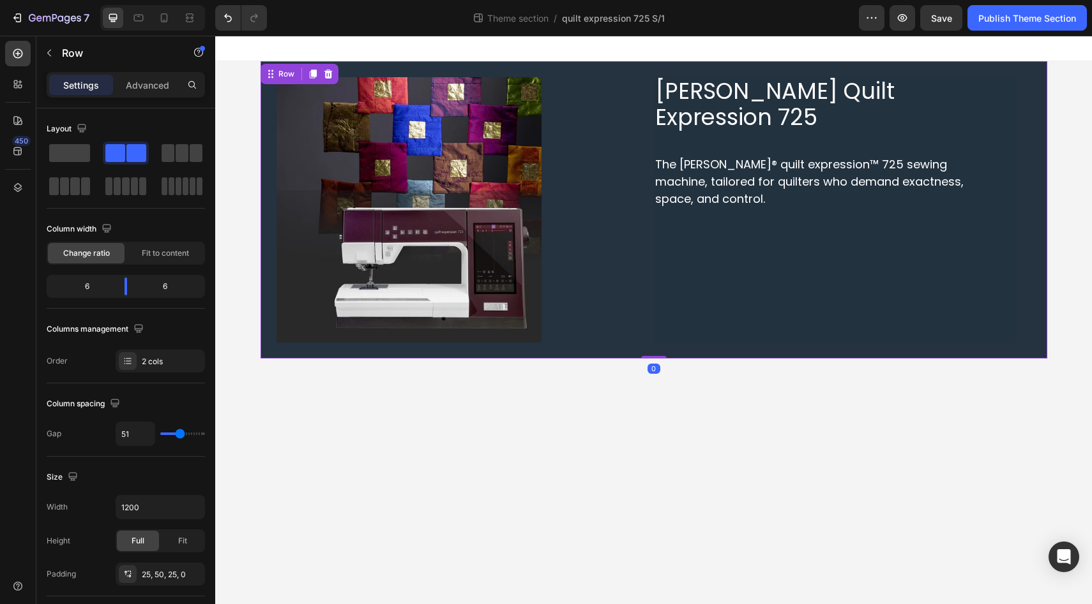
click at [543, 351] on div "PFAFF Quilt Expression 725 Heading The PFAFF® quilt expression™ 725 sewing mach…" at bounding box center [653, 209] width 786 height 297
click at [578, 333] on div "Image" at bounding box center [440, 210] width 361 height 266
click at [615, 229] on div "Image" at bounding box center [440, 210] width 361 height 266
click at [139, 97] on div "Settings Advanced" at bounding box center [126, 85] width 158 height 26
click at [146, 87] on p "Advanced" at bounding box center [147, 85] width 43 height 13
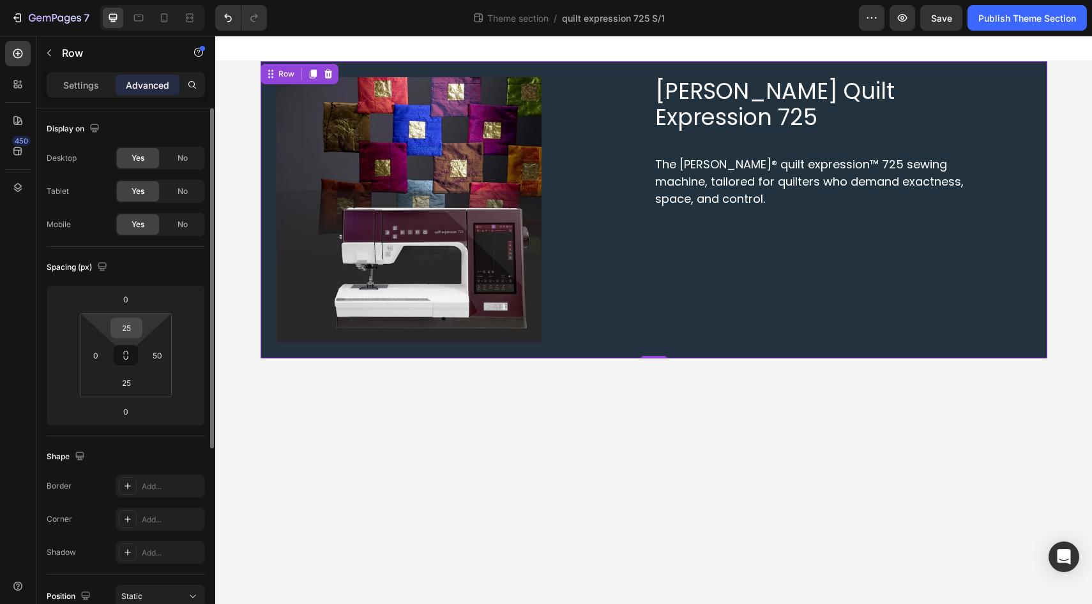
click at [127, 329] on input "25" at bounding box center [127, 328] width 26 height 19
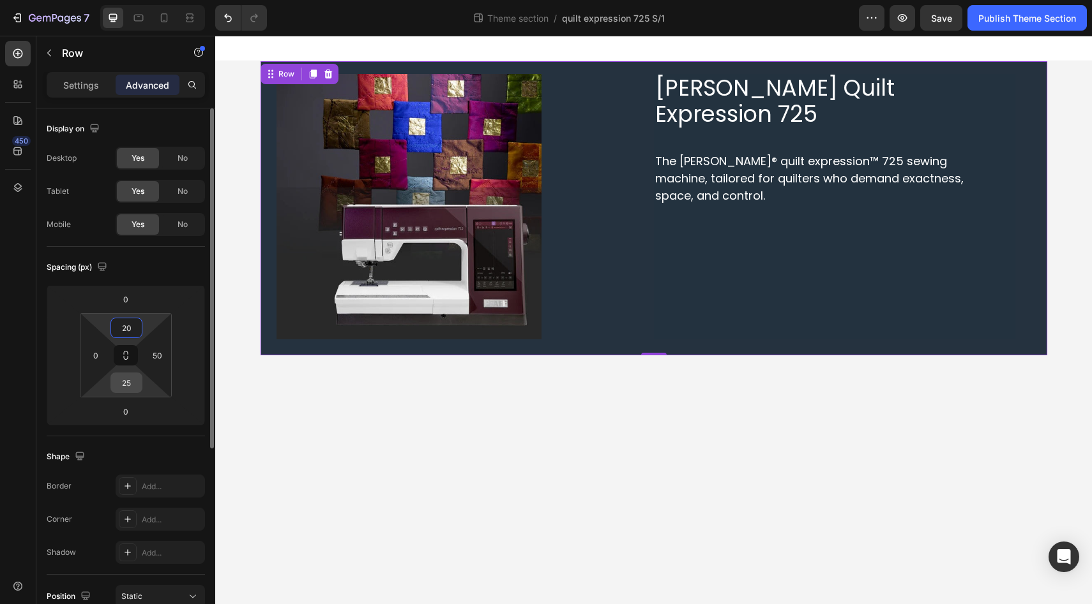
click at [129, 382] on input "25" at bounding box center [127, 382] width 26 height 19
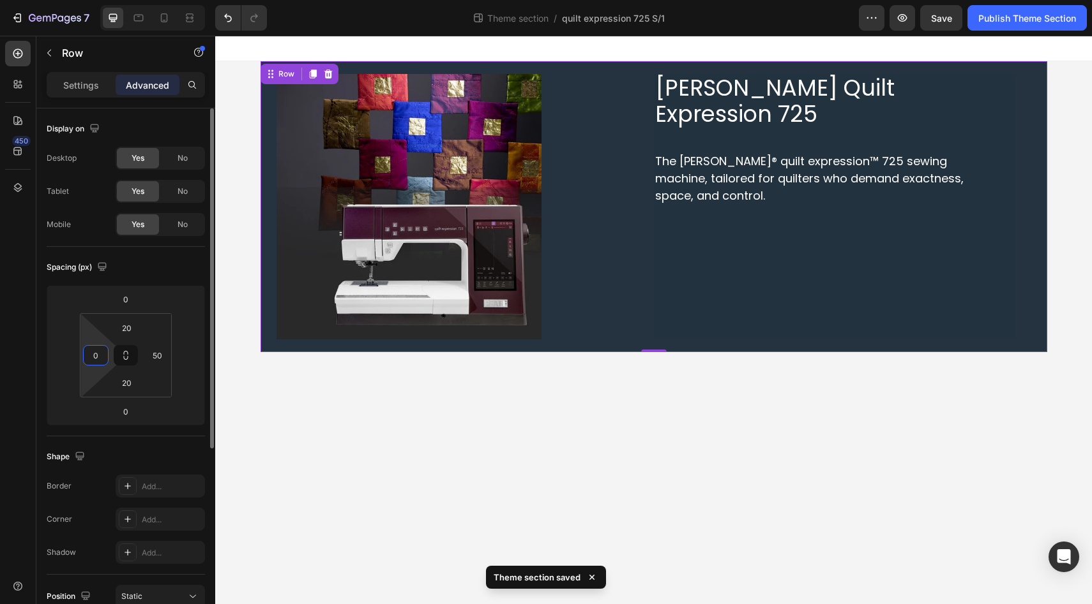
click at [93, 353] on input "0" at bounding box center [95, 355] width 19 height 19
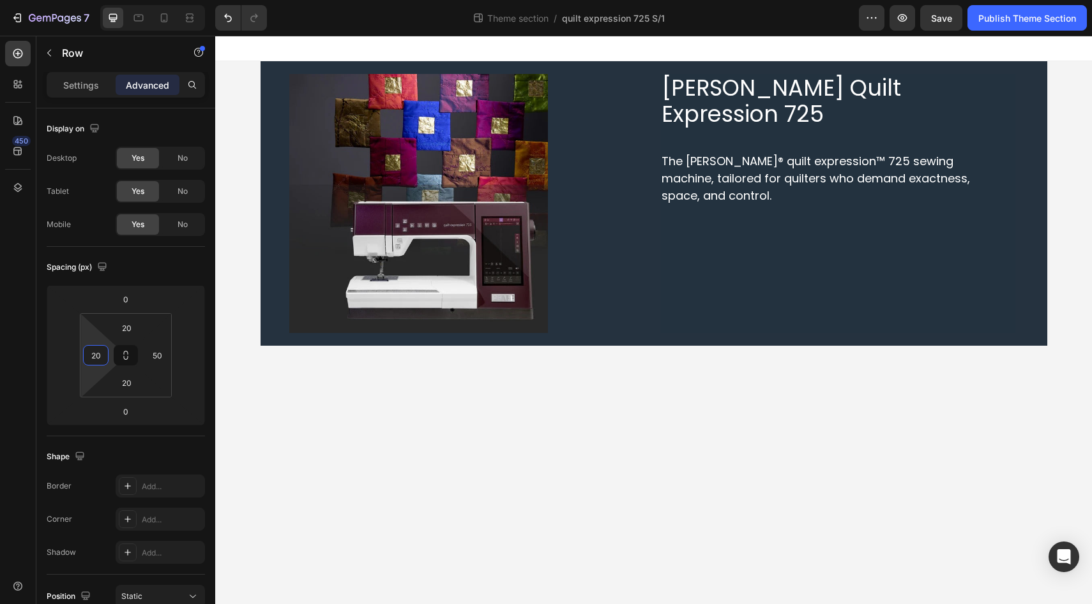
click at [260, 412] on body "PFAFF Quilt Expression 725 Heading The PFAFF® quilt expression™ 725 sewing mach…" at bounding box center [653, 320] width 876 height 569
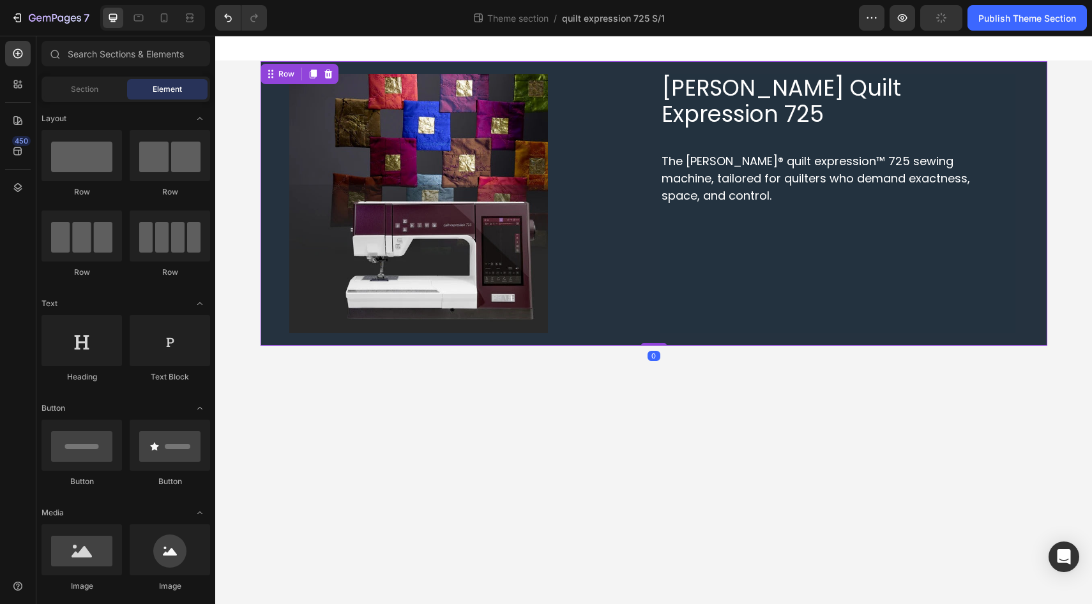
click at [576, 324] on div "Image" at bounding box center [450, 203] width 355 height 259
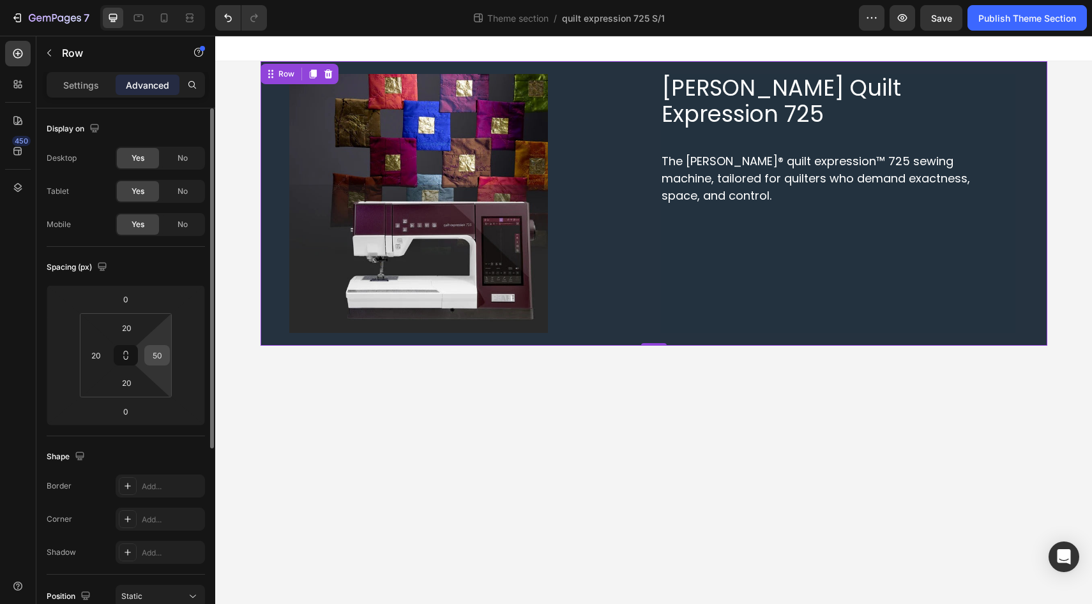
click at [163, 364] on input "50" at bounding box center [156, 355] width 19 height 19
click at [295, 398] on body "PFAFF Quilt Expression 725 Heading The PFAFF® quilt expression™ 725 sewing mach…" at bounding box center [653, 320] width 876 height 569
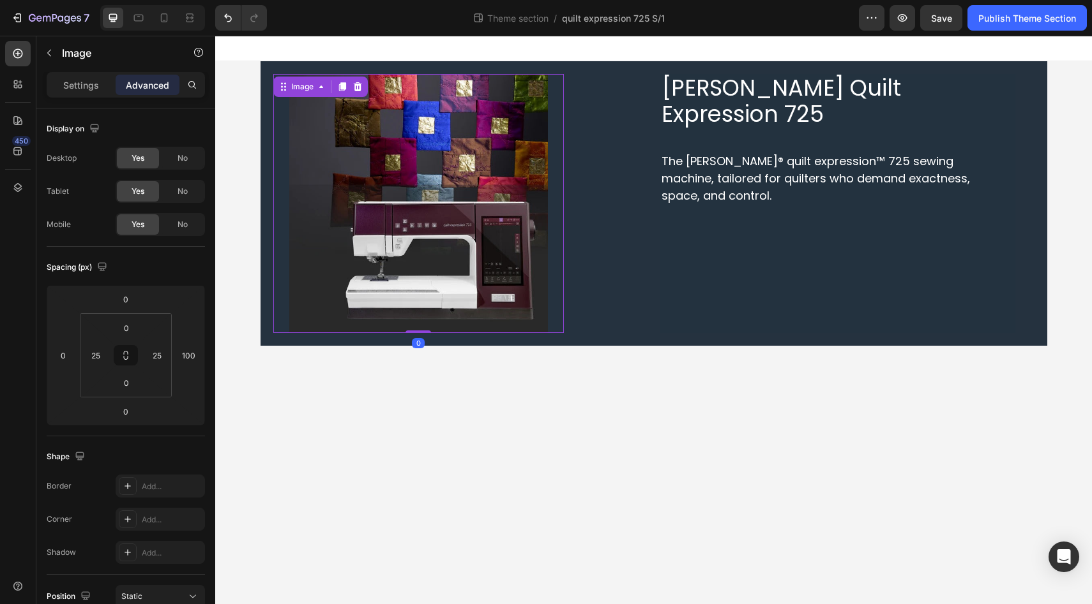
click at [331, 231] on img at bounding box center [418, 203] width 259 height 259
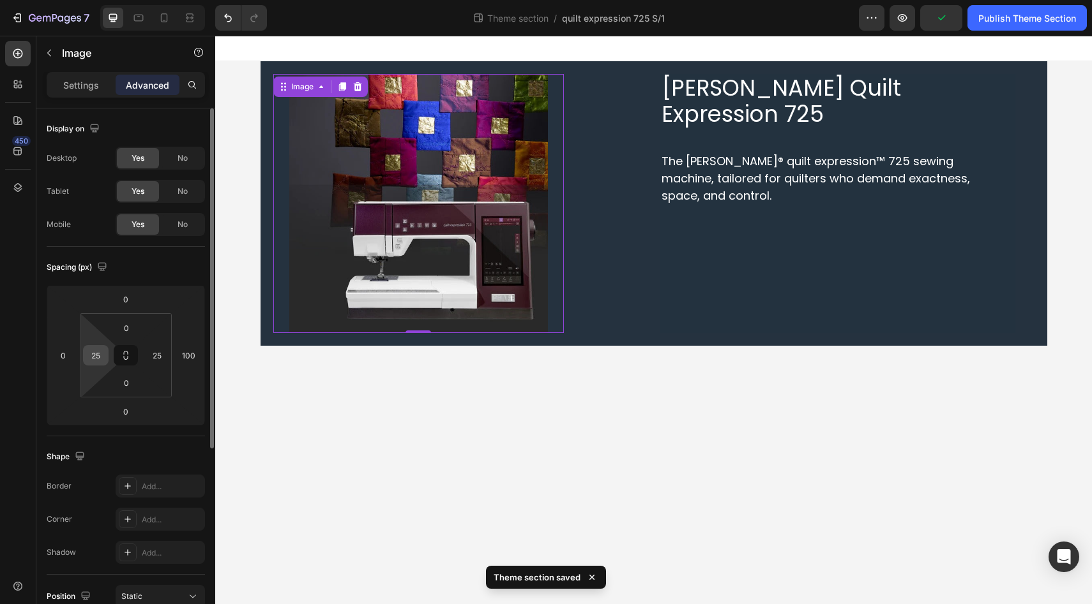
click at [96, 361] on input "25" at bounding box center [95, 355] width 19 height 19
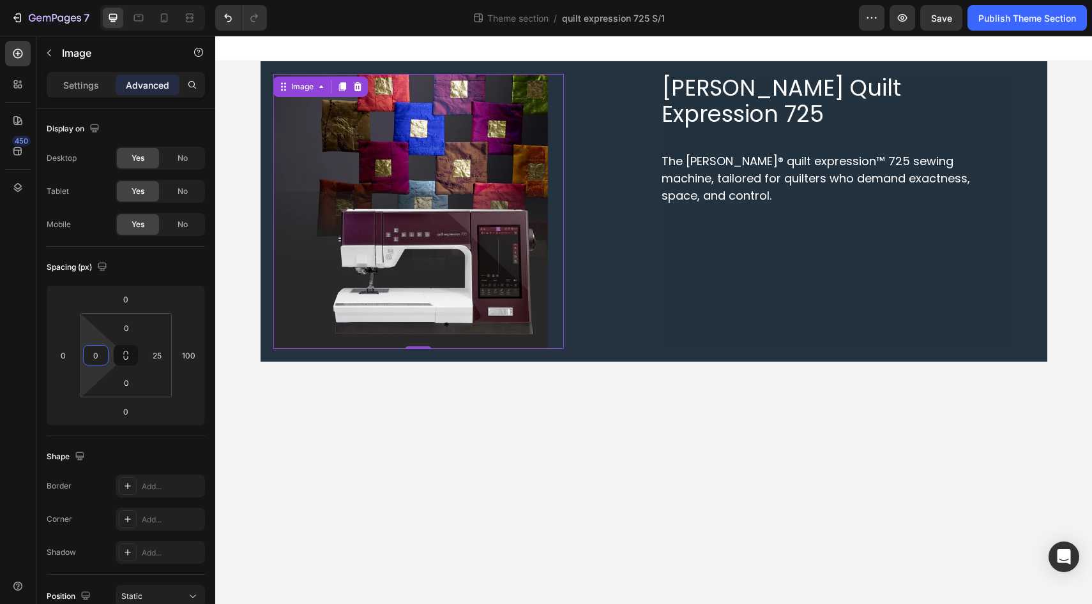
click at [274, 400] on body "PFAFF Quilt Expression 725 Heading The PFAFF® quilt expression™ 725 sewing mach…" at bounding box center [653, 320] width 876 height 569
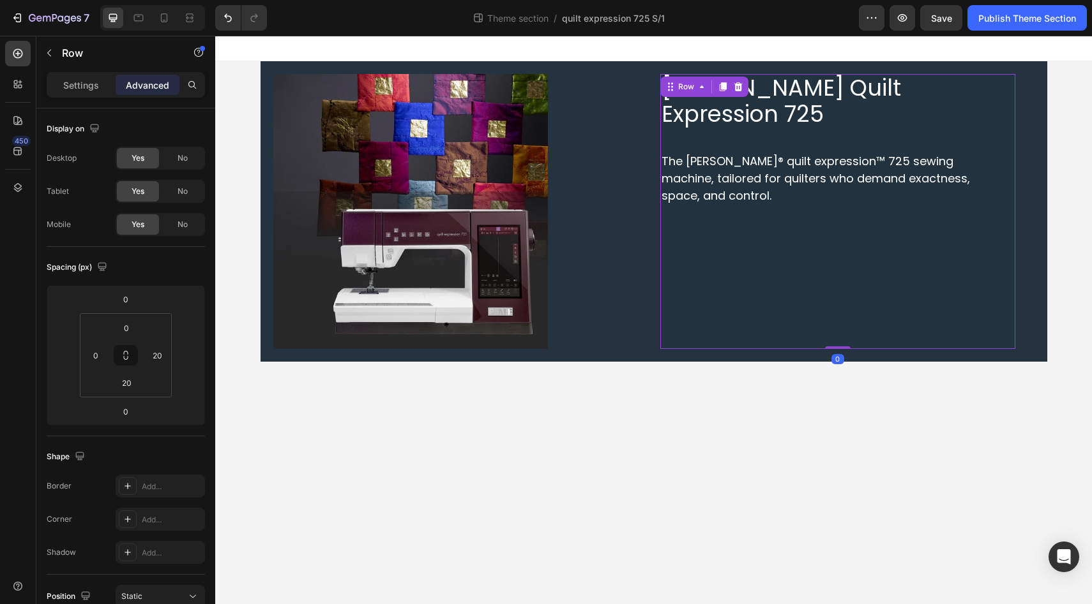
click at [671, 109] on div "PFAFF Quilt Expression 725 Heading The PFAFF® quilt expression™ 725 sewing mach…" at bounding box center [837, 211] width 355 height 275
click at [636, 404] on body "PFAFF Quilt Expression 725 Heading The PFAFF® quilt expression™ 725 sewing mach…" at bounding box center [653, 320] width 876 height 569
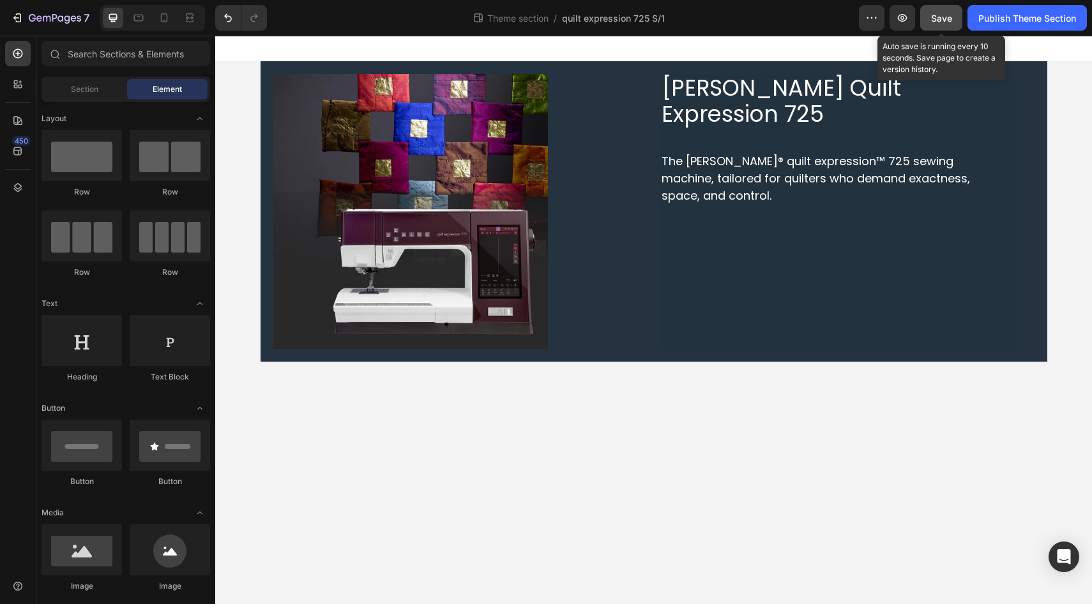
click at [942, 17] on span "Save" at bounding box center [941, 18] width 21 height 11
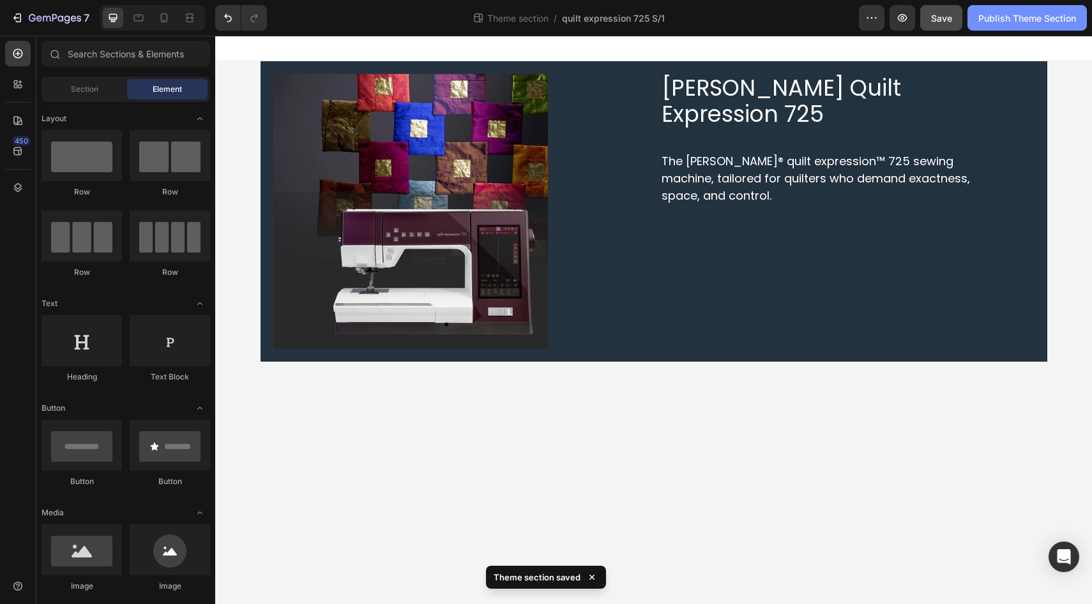
click at [1012, 16] on div "Publish Theme Section" at bounding box center [1027, 17] width 98 height 13
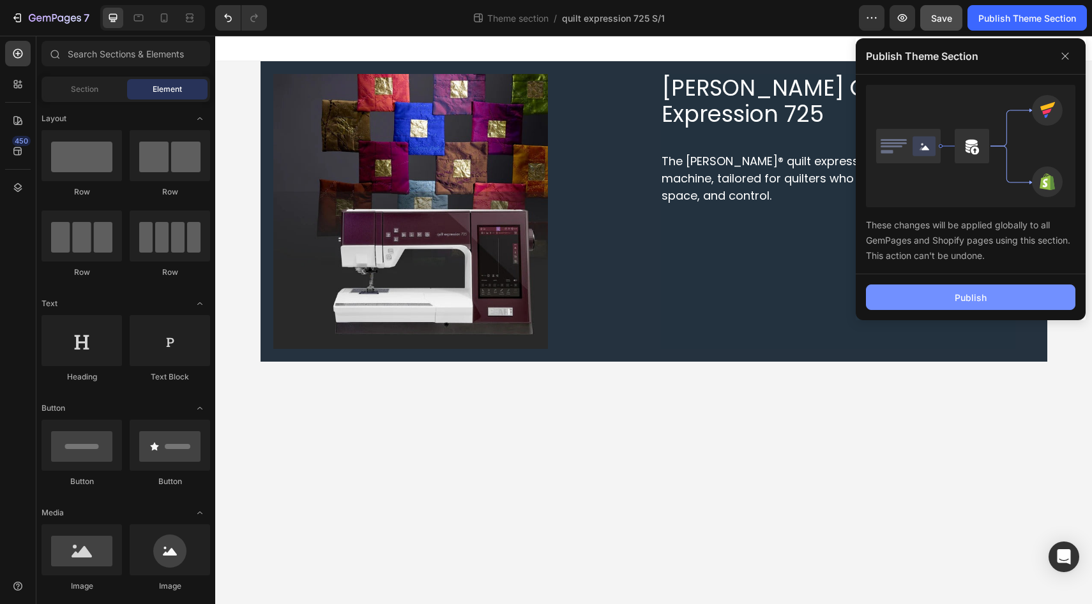
click at [950, 298] on button "Publish" at bounding box center [970, 298] width 209 height 26
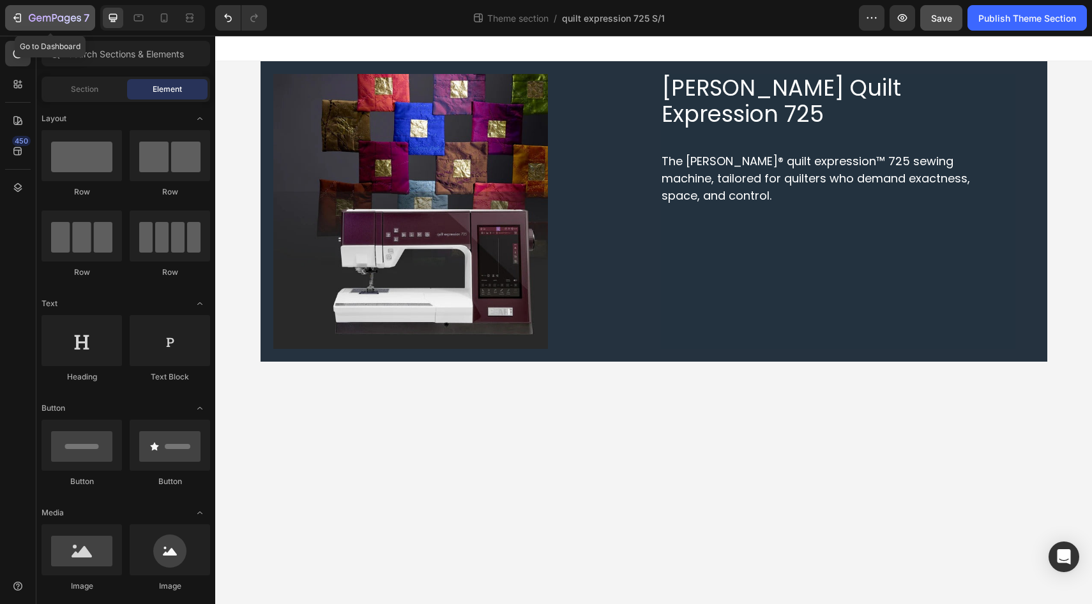
click at [35, 21] on icon "button" at bounding box center [55, 18] width 52 height 11
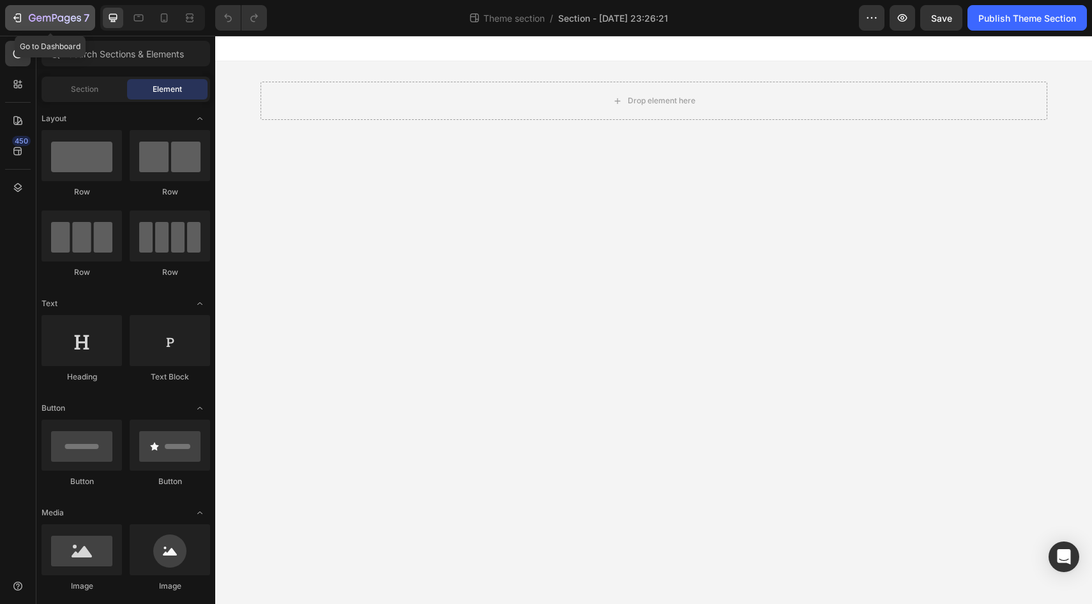
click at [16, 17] on icon "button" at bounding box center [17, 17] width 13 height 13
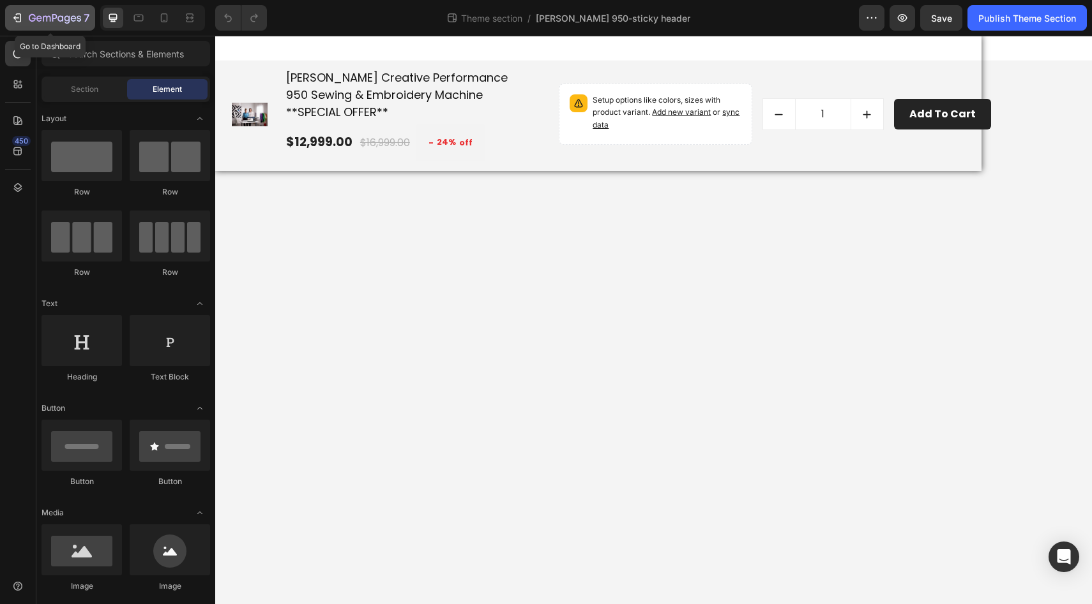
click at [36, 20] on icon "button" at bounding box center [55, 18] width 52 height 11
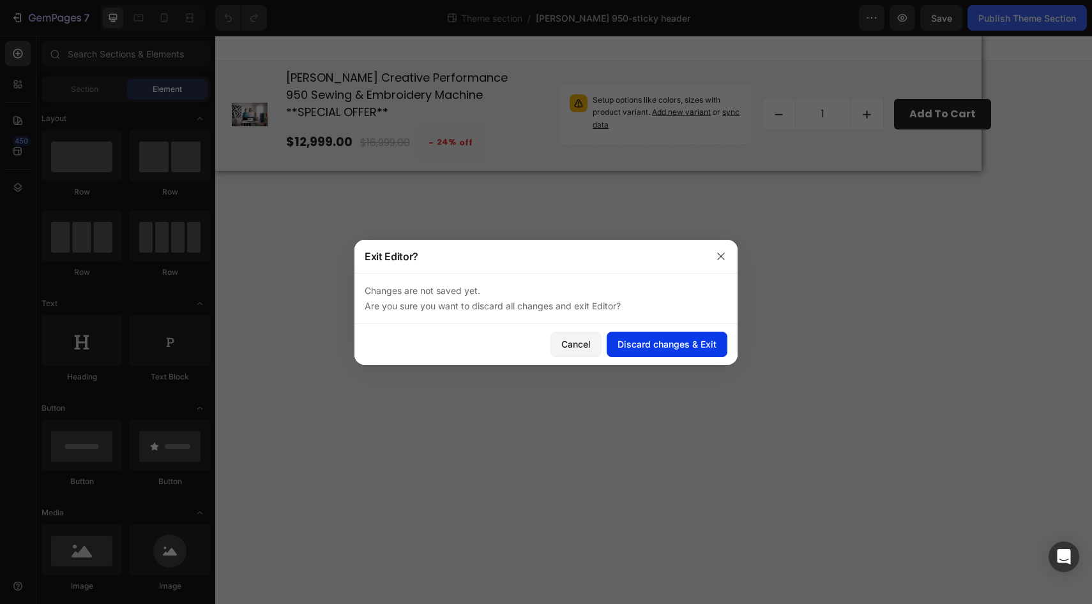
click at [642, 351] on button "Discard changes & Exit" at bounding box center [666, 345] width 121 height 26
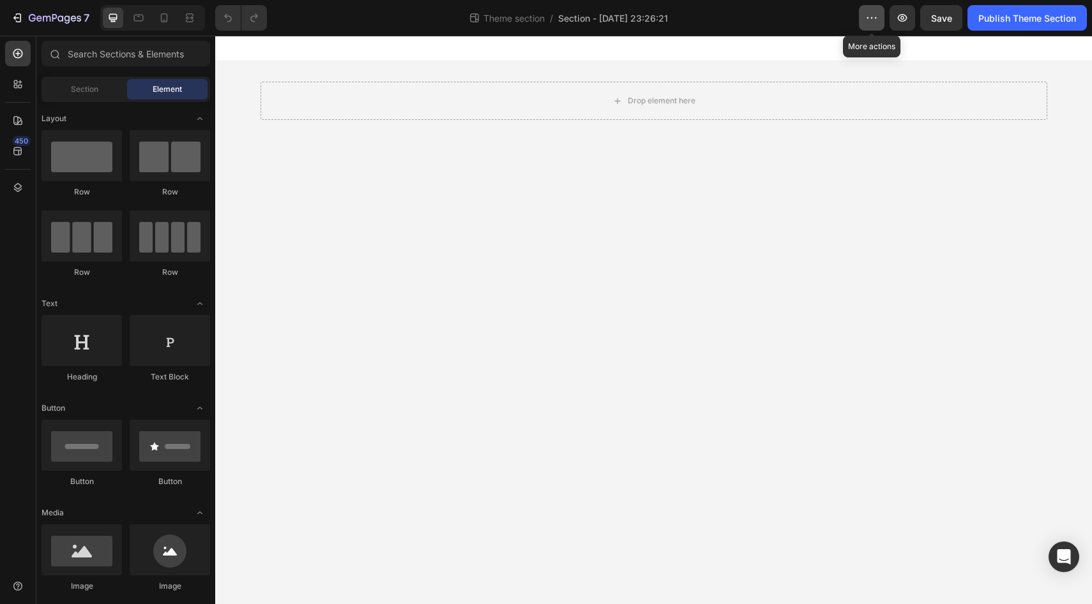
click at [876, 22] on icon "button" at bounding box center [871, 17] width 13 height 13
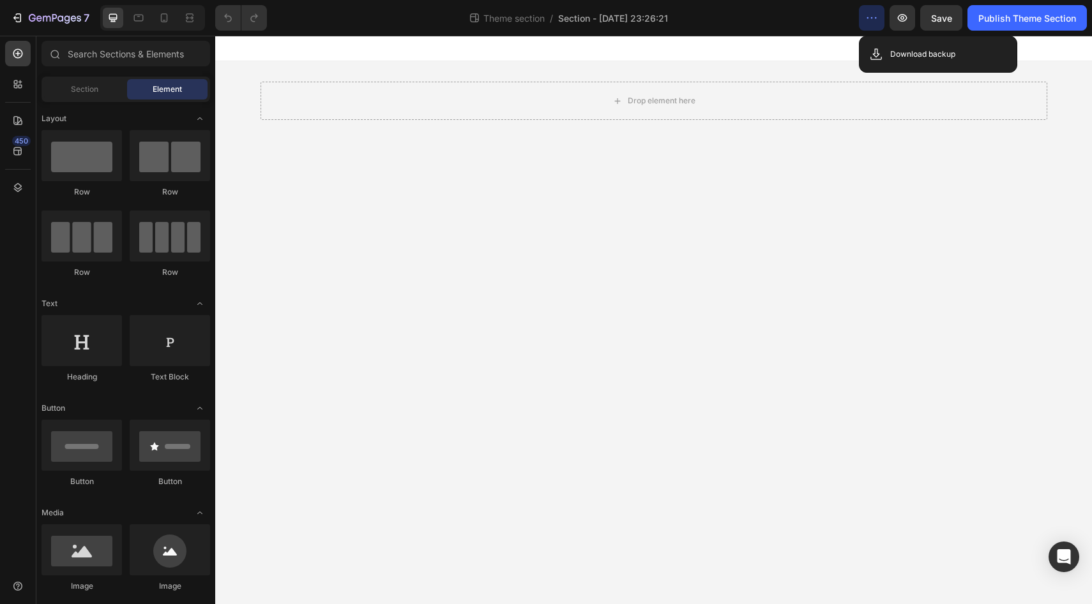
click at [817, 17] on div "Theme section / Section - Aug 15 23:26:21" at bounding box center [567, 18] width 581 height 26
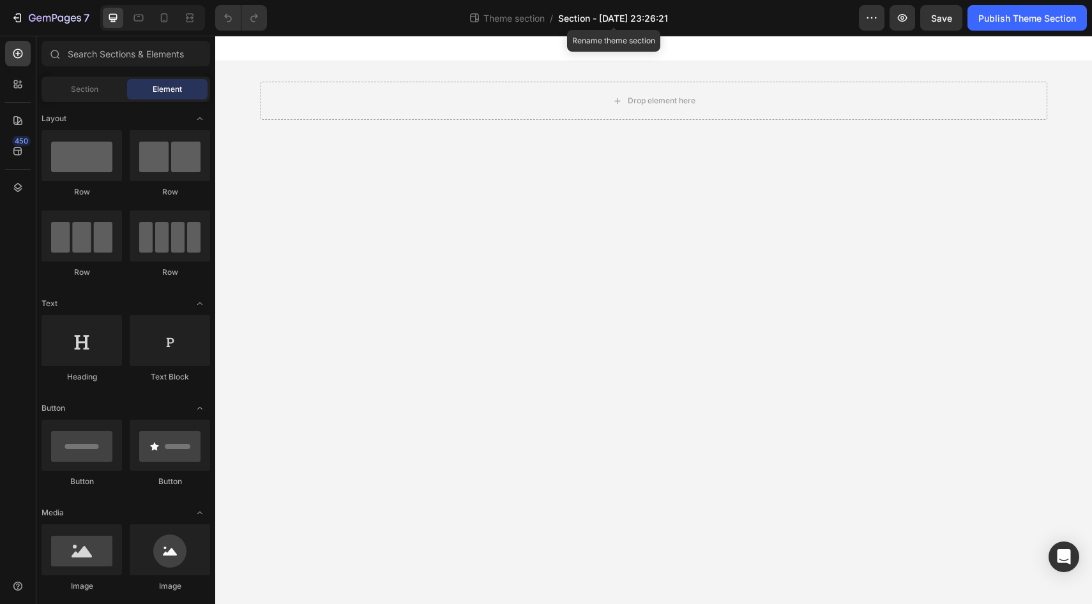
click at [638, 17] on span "Section - Aug 15 23:26:21" at bounding box center [613, 17] width 110 height 13
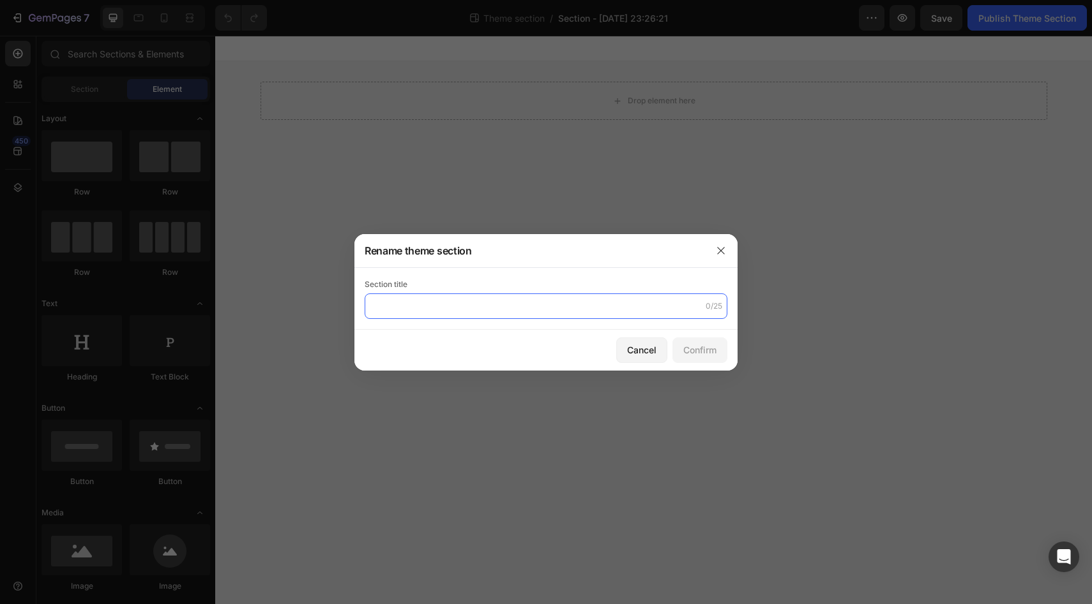
click at [491, 311] on input "text" at bounding box center [545, 307] width 363 height 26
type input "[PERSON_NAME] foot header"
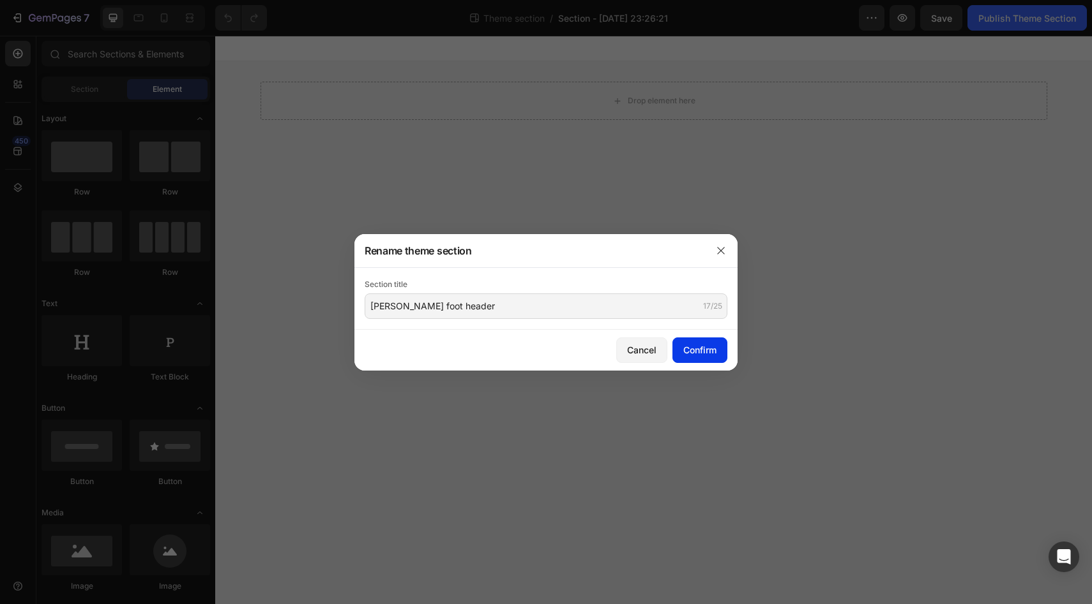
click at [701, 347] on div "Confirm" at bounding box center [699, 349] width 33 height 13
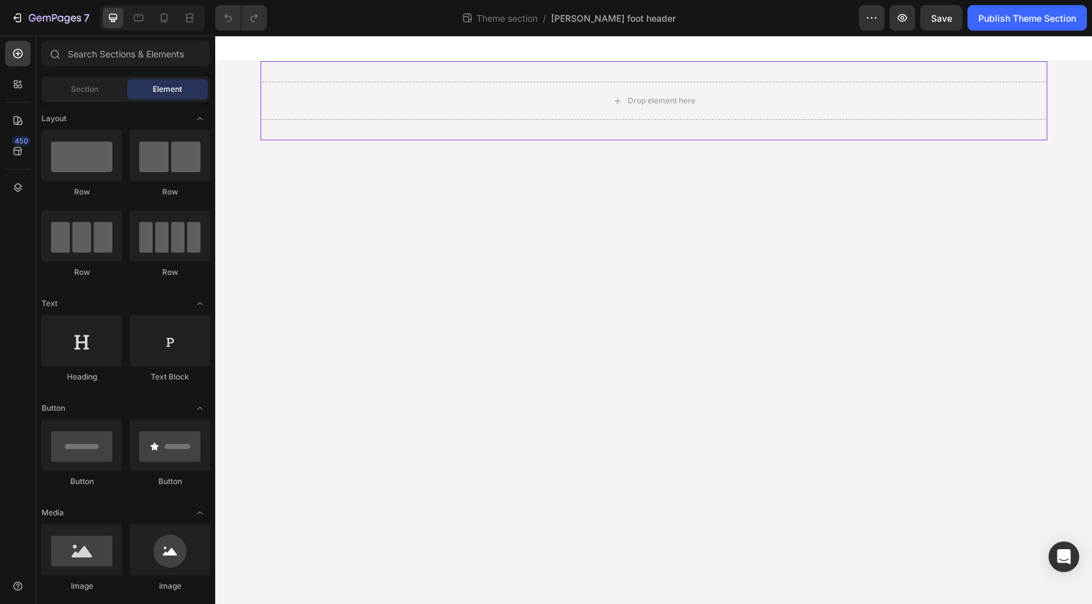
click at [532, 68] on div "Drop element here" at bounding box center [653, 100] width 786 height 79
click at [628, 101] on div "Drop element here" at bounding box center [661, 101] width 68 height 10
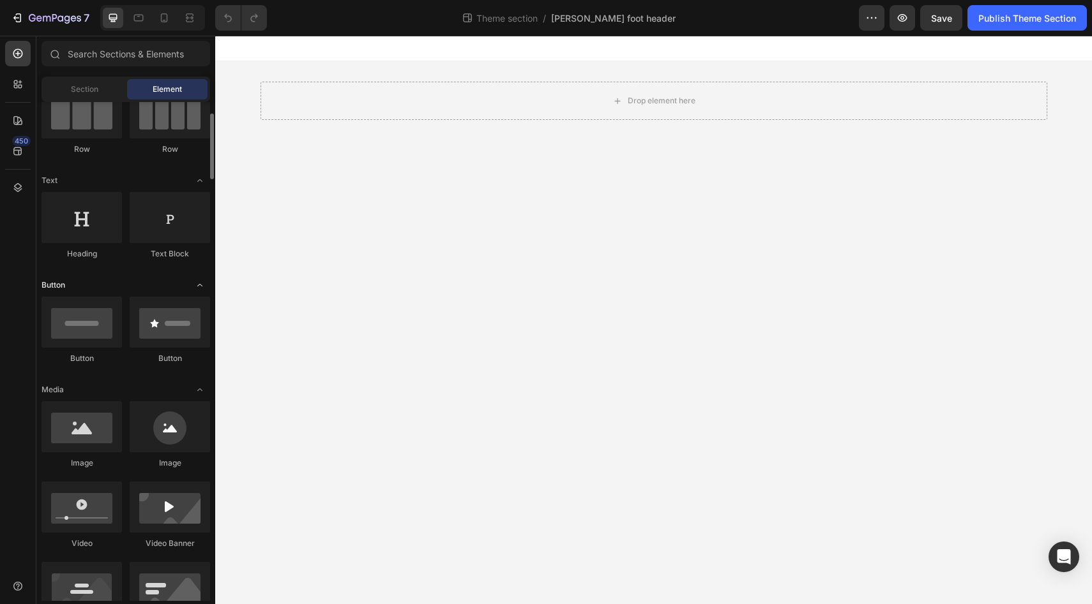
scroll to position [124, 0]
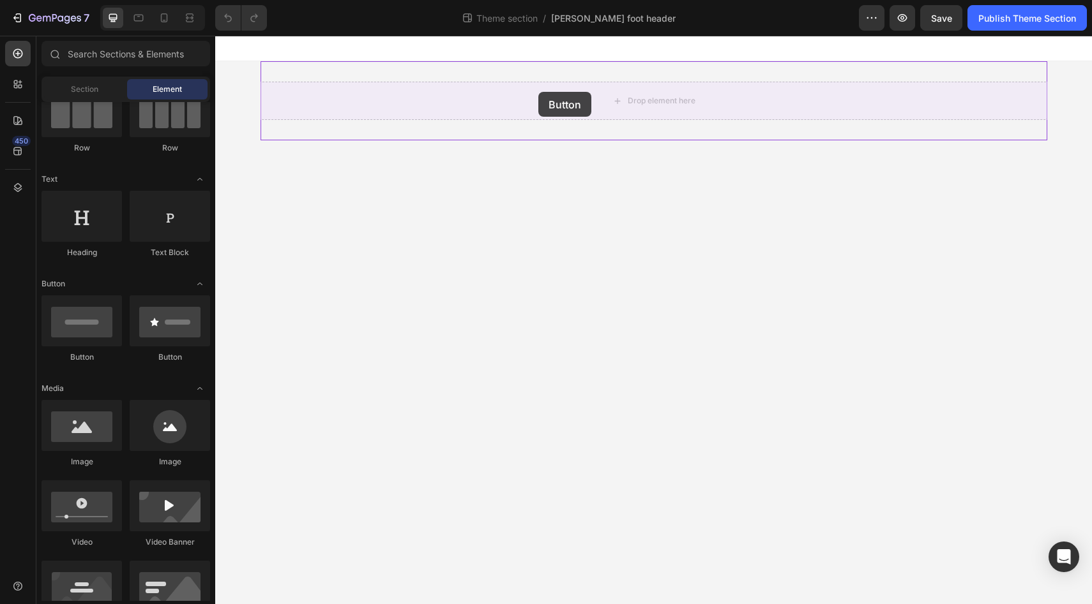
drag, startPoint x: 297, startPoint y: 364, endPoint x: 542, endPoint y: 98, distance: 361.8
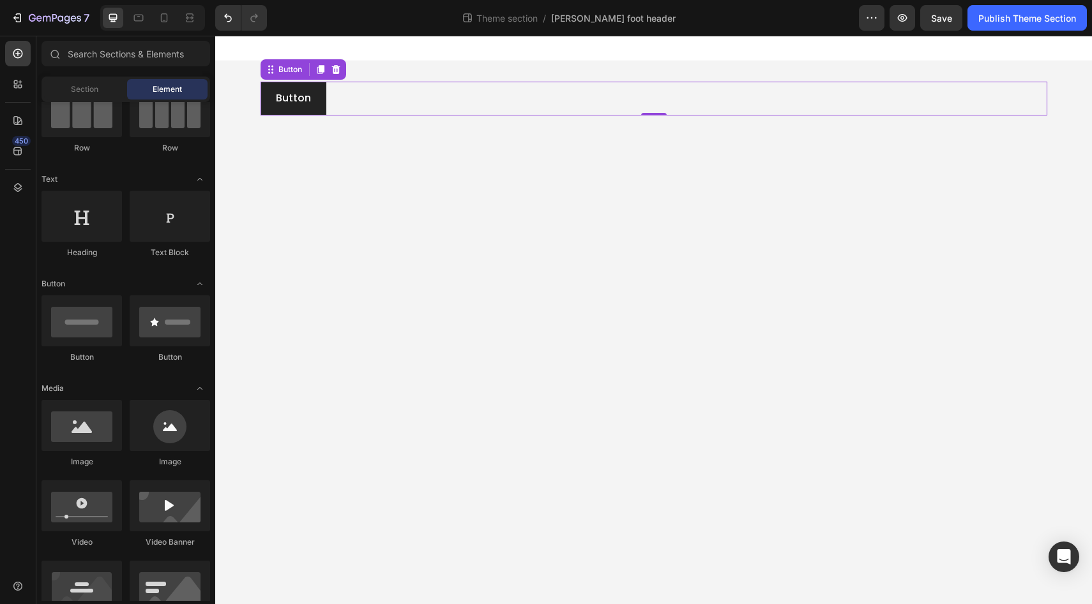
click at [539, 197] on body "Button Button 0 Root Drag & drop element from sidebar or Explore Library Add se…" at bounding box center [653, 320] width 876 height 569
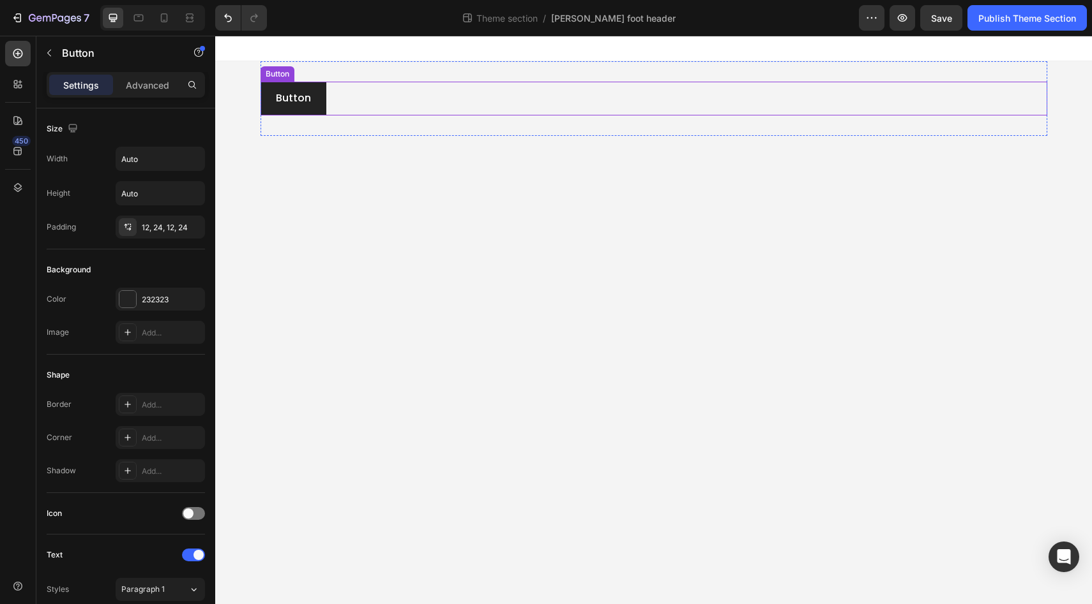
click at [537, 87] on div "Button Button" at bounding box center [653, 99] width 786 height 34
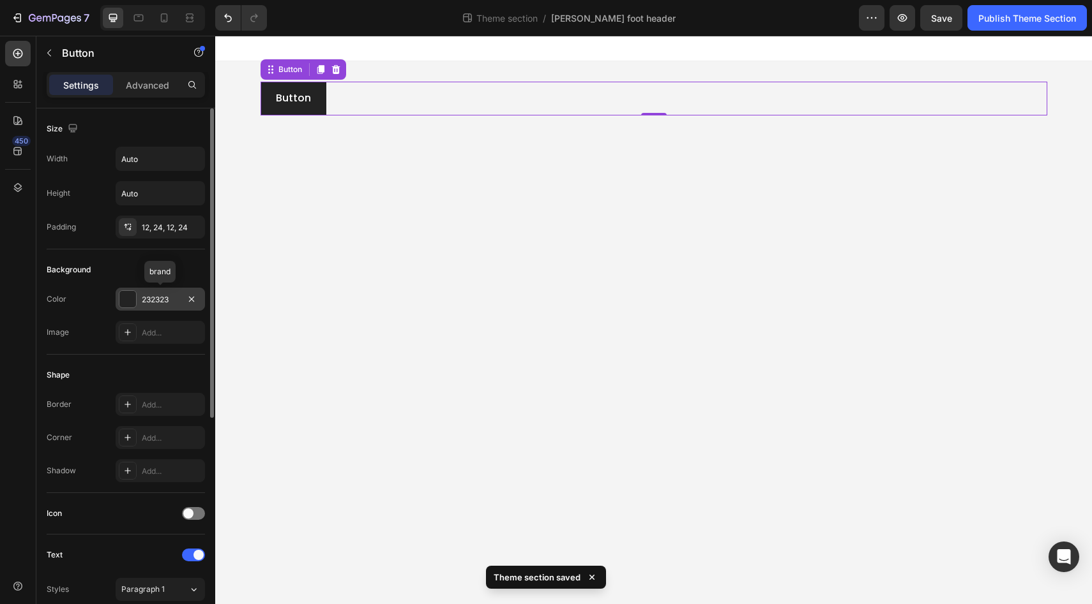
click at [130, 301] on div at bounding box center [127, 299] width 17 height 17
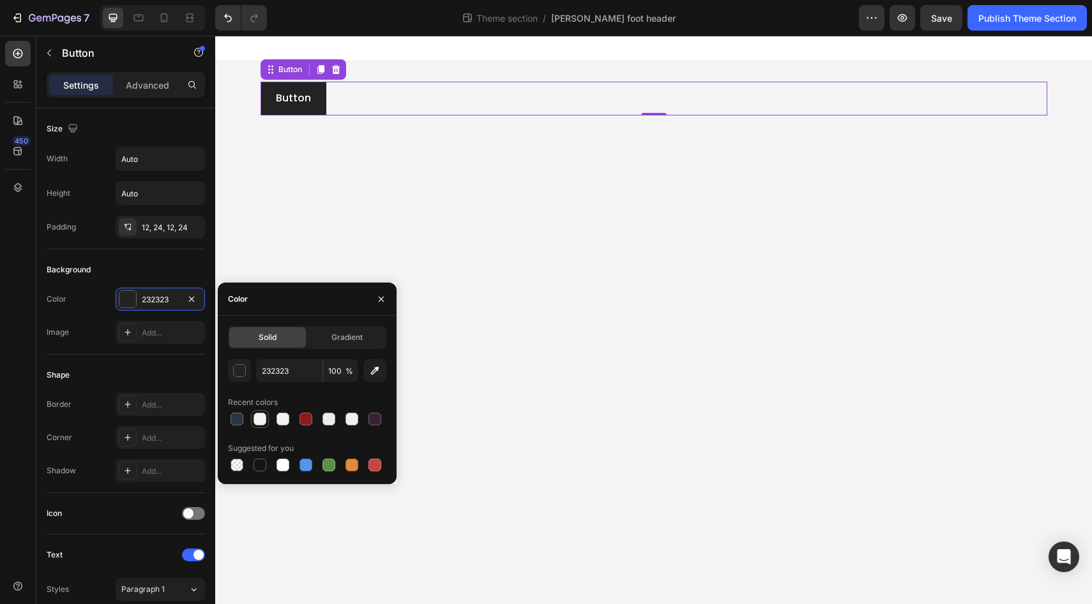
click at [258, 420] on div at bounding box center [259, 419] width 13 height 13
type input "F4F4F4"
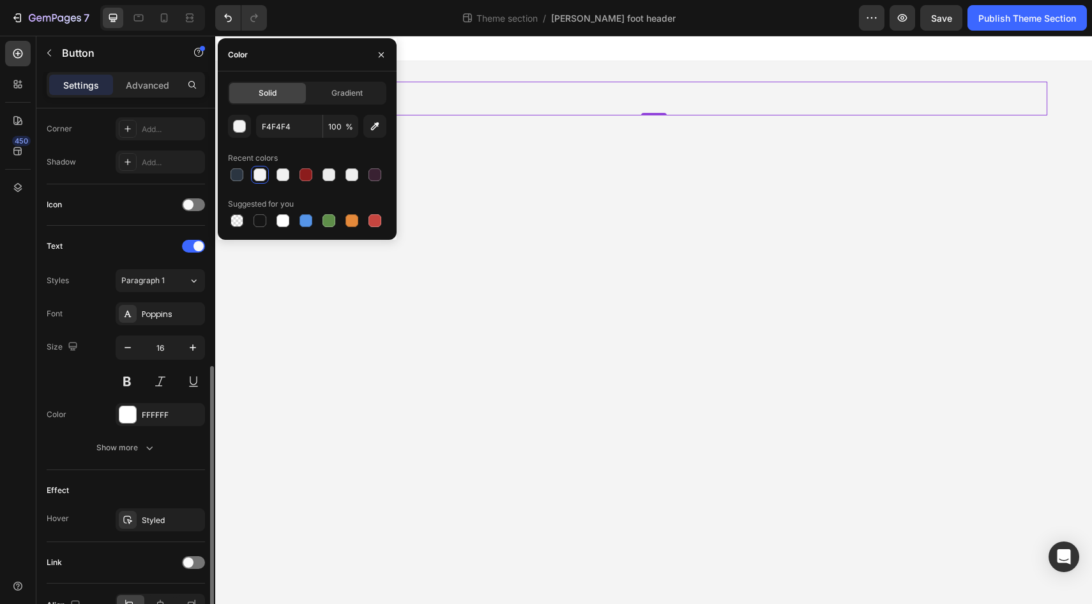
scroll to position [383, 0]
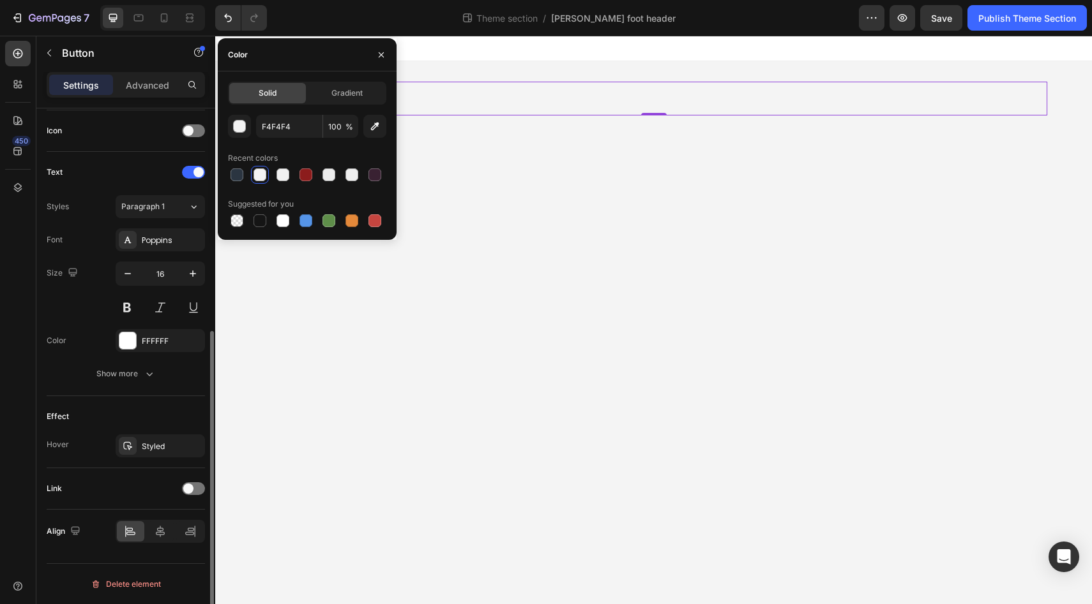
click at [106, 419] on div "Effect" at bounding box center [126, 417] width 158 height 20
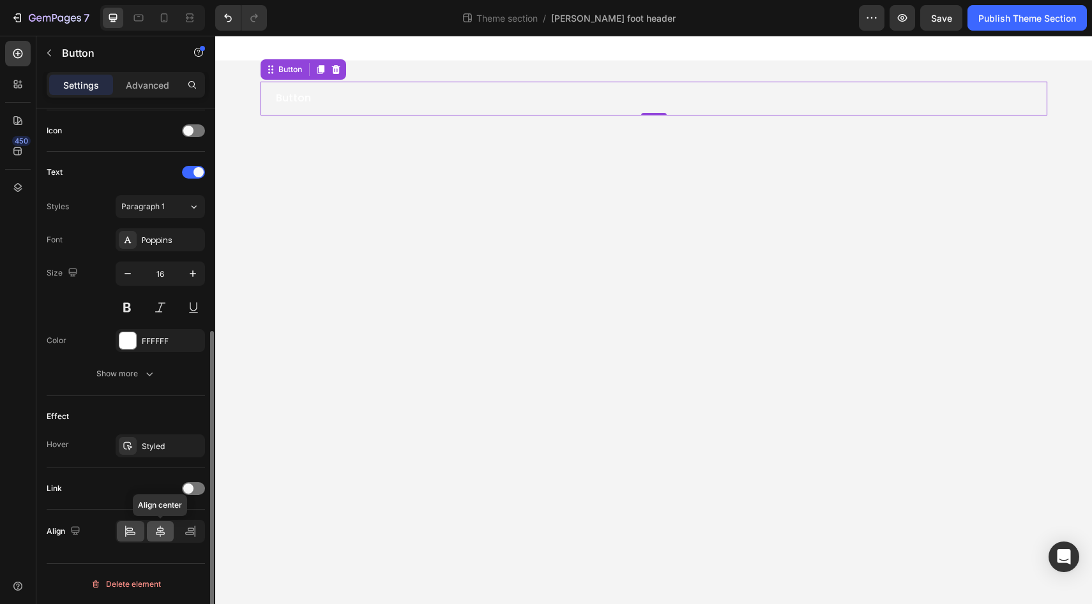
click at [161, 529] on icon at bounding box center [160, 531] width 13 height 13
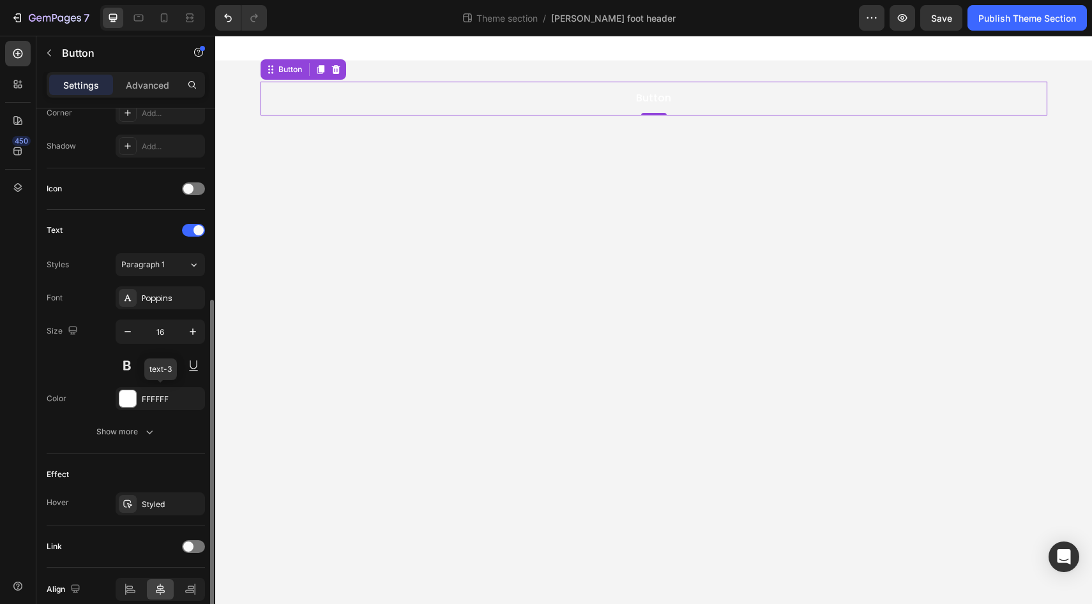
scroll to position [324, 0]
click at [188, 234] on div at bounding box center [193, 231] width 23 height 13
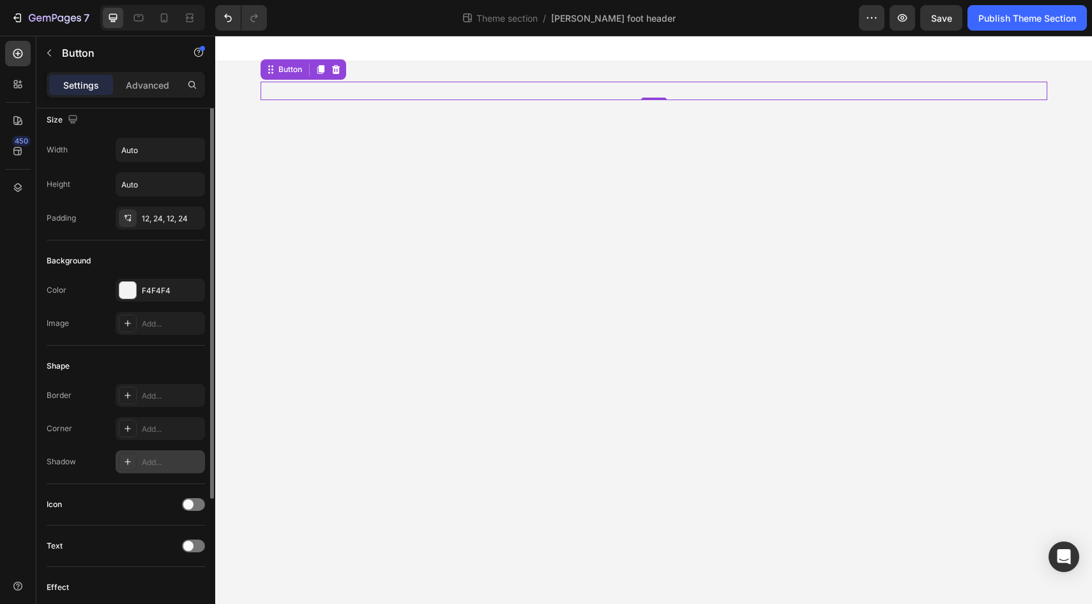
scroll to position [0, 0]
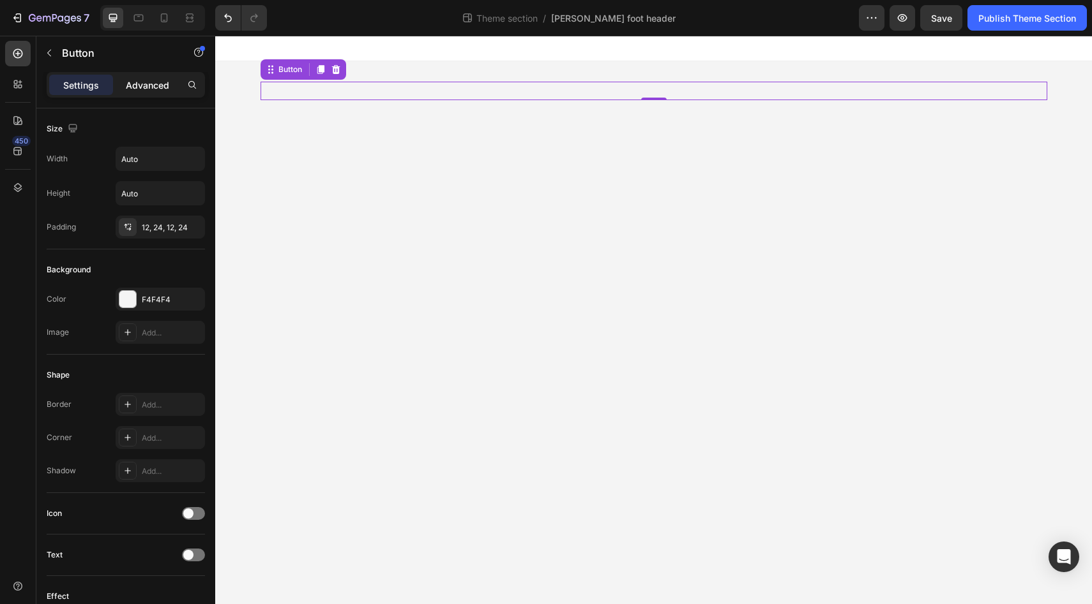
click at [146, 89] on p "Advanced" at bounding box center [147, 85] width 43 height 13
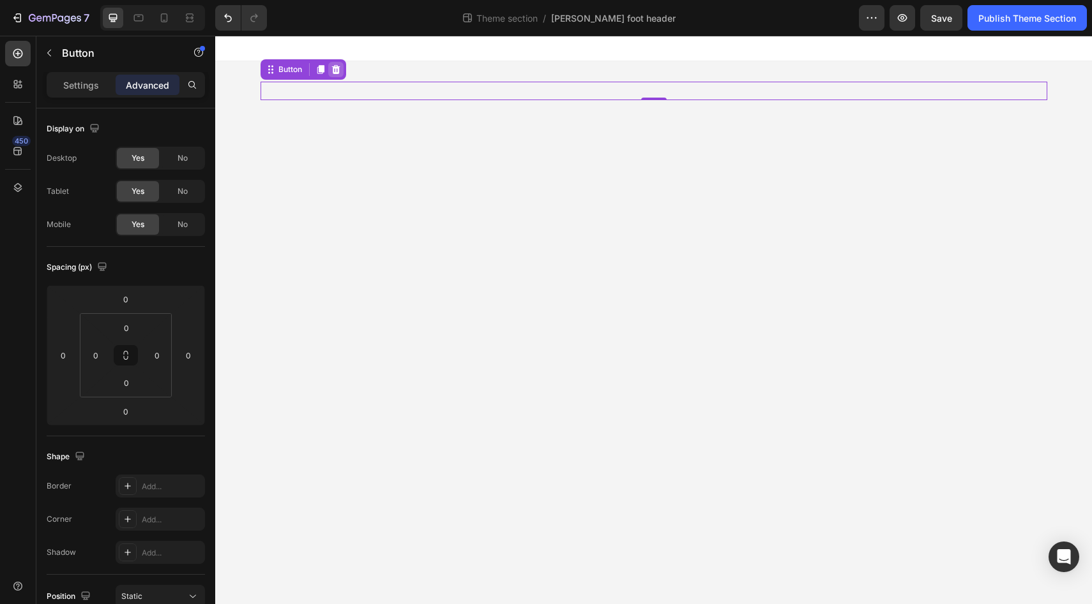
click at [338, 70] on icon at bounding box center [335, 69] width 8 height 9
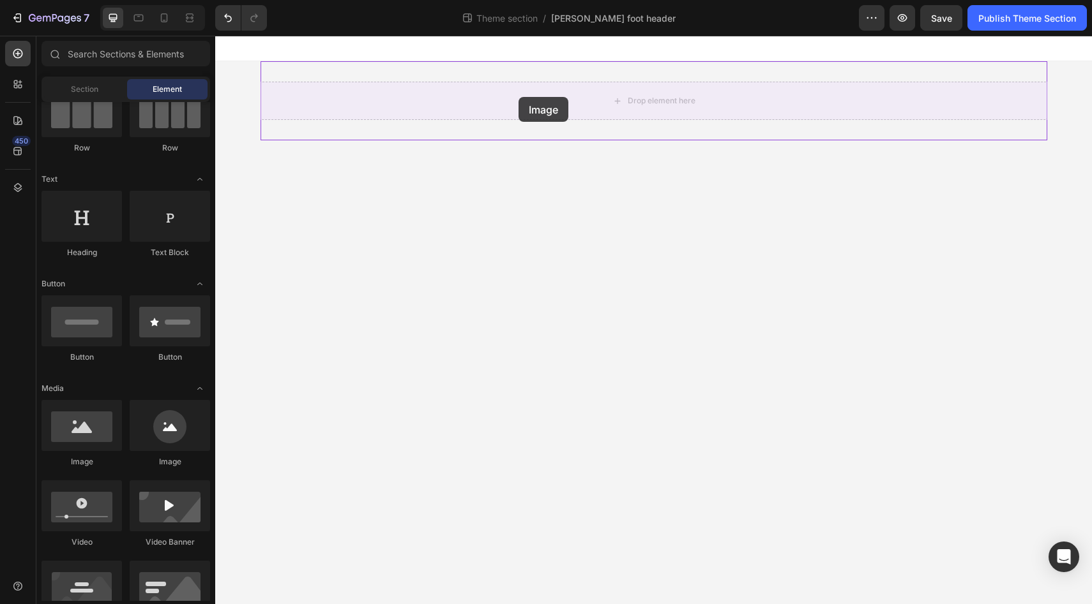
drag, startPoint x: 287, startPoint y: 470, endPoint x: 520, endPoint y: 98, distance: 439.6
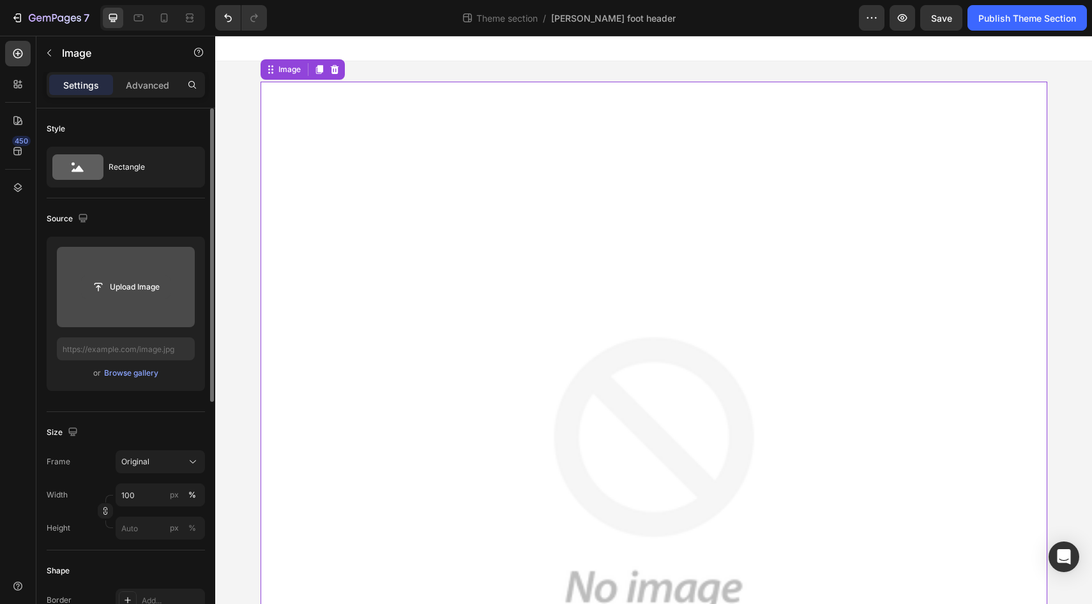
click at [150, 286] on input "file" at bounding box center [126, 287] width 88 height 22
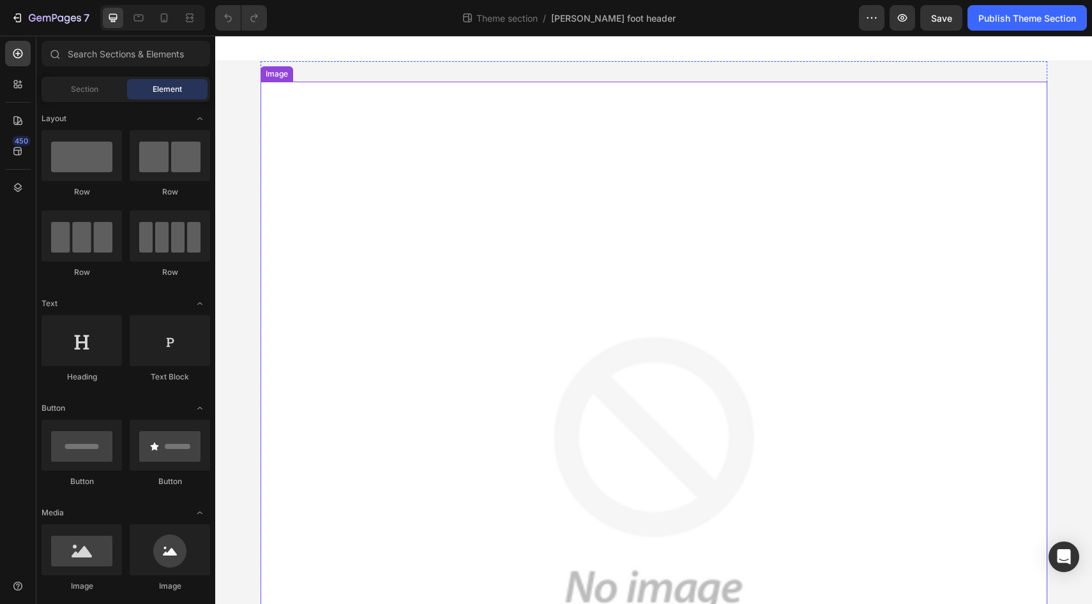
click at [461, 237] on img at bounding box center [653, 475] width 786 height 786
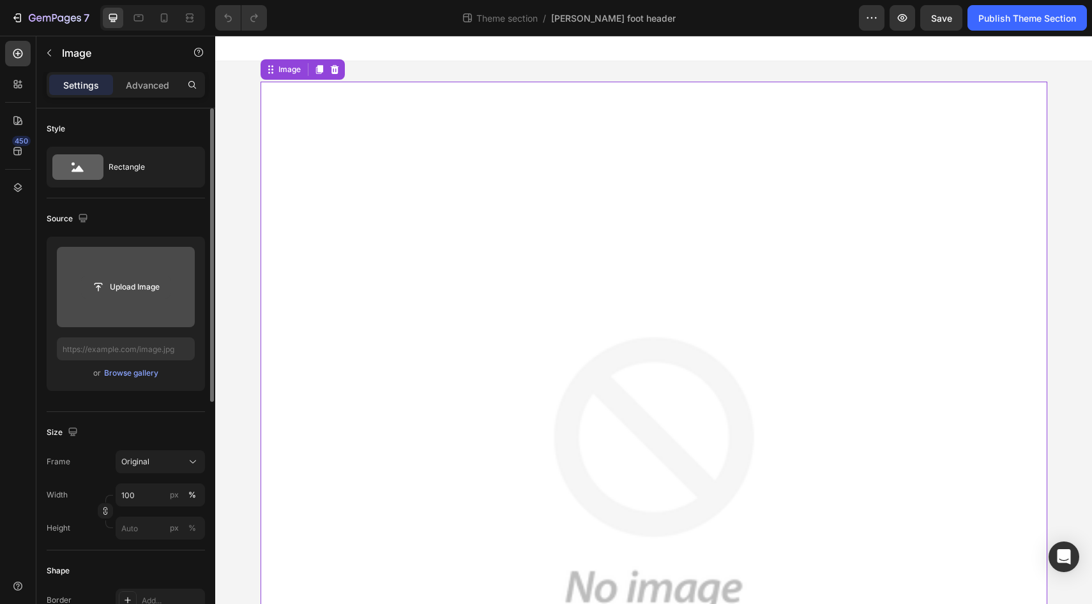
click at [131, 287] on input "file" at bounding box center [126, 287] width 88 height 22
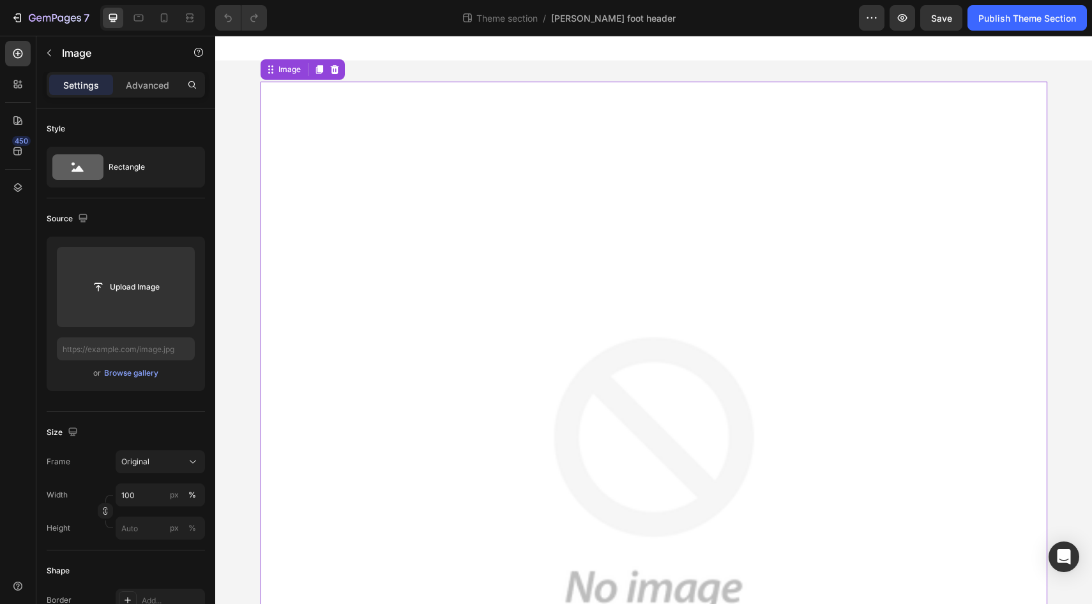
click at [317, 142] on img at bounding box center [653, 475] width 786 height 786
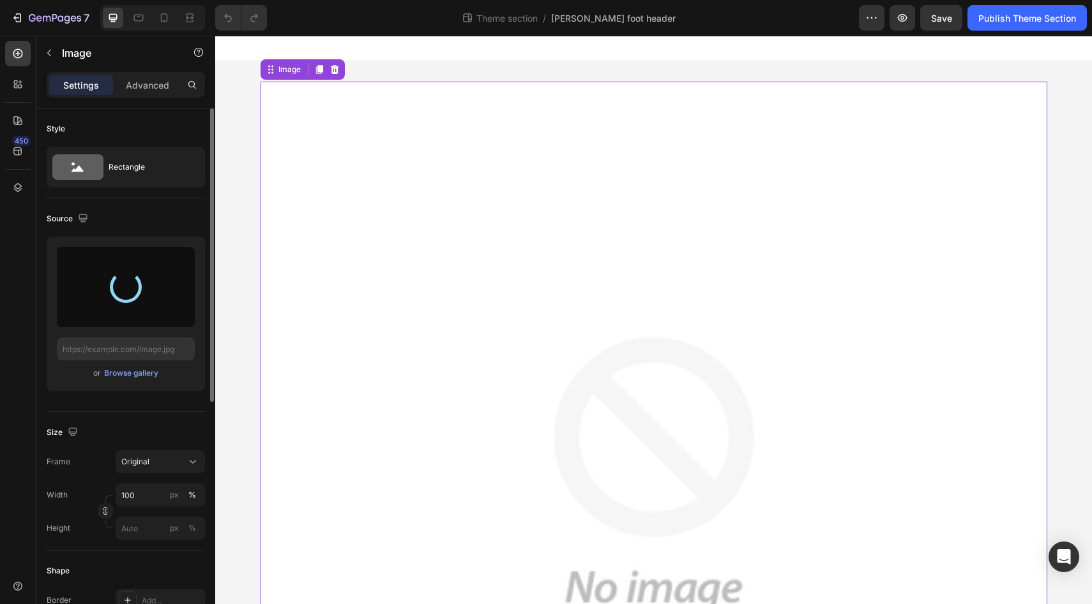
type input "https://cdn.shopify.com/s/files/1/0617/3933/5936/files/gempages_497060362034611…"
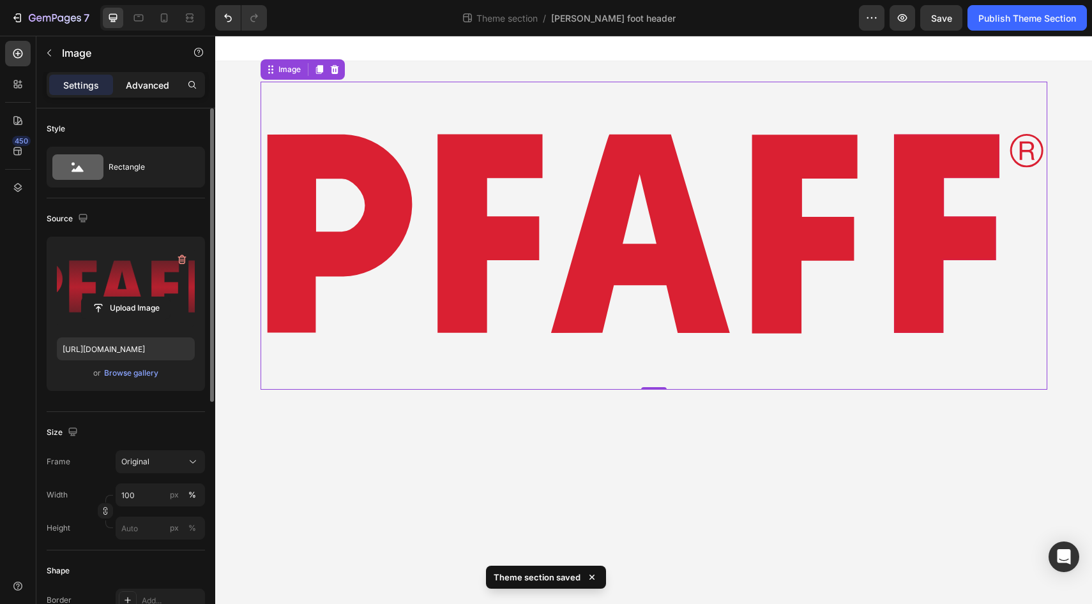
click at [150, 92] on div "Advanced" at bounding box center [148, 85] width 64 height 20
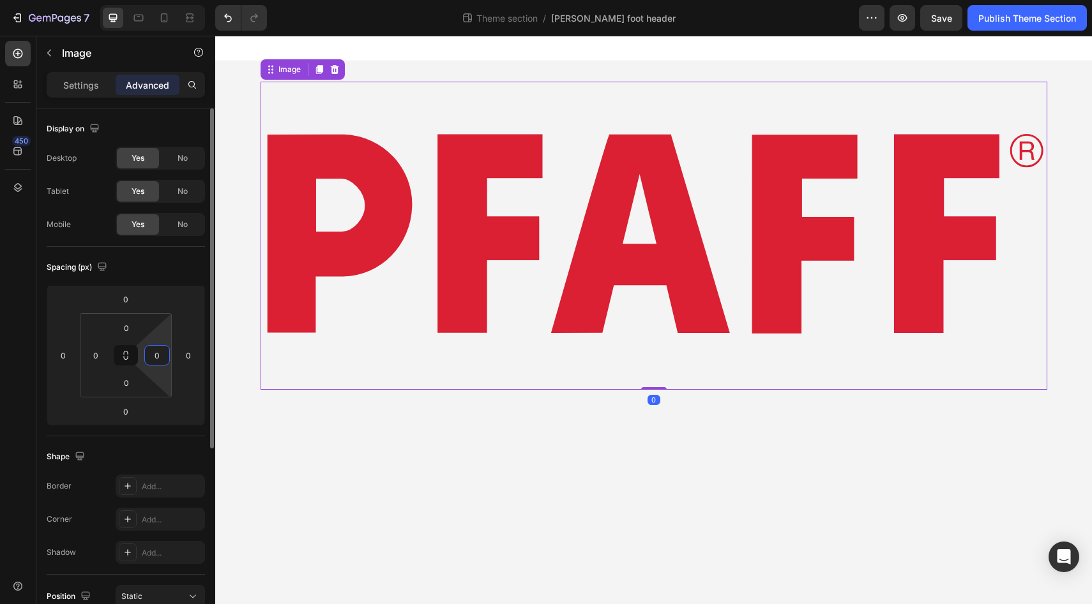
click at [162, 359] on input "0" at bounding box center [156, 355] width 19 height 19
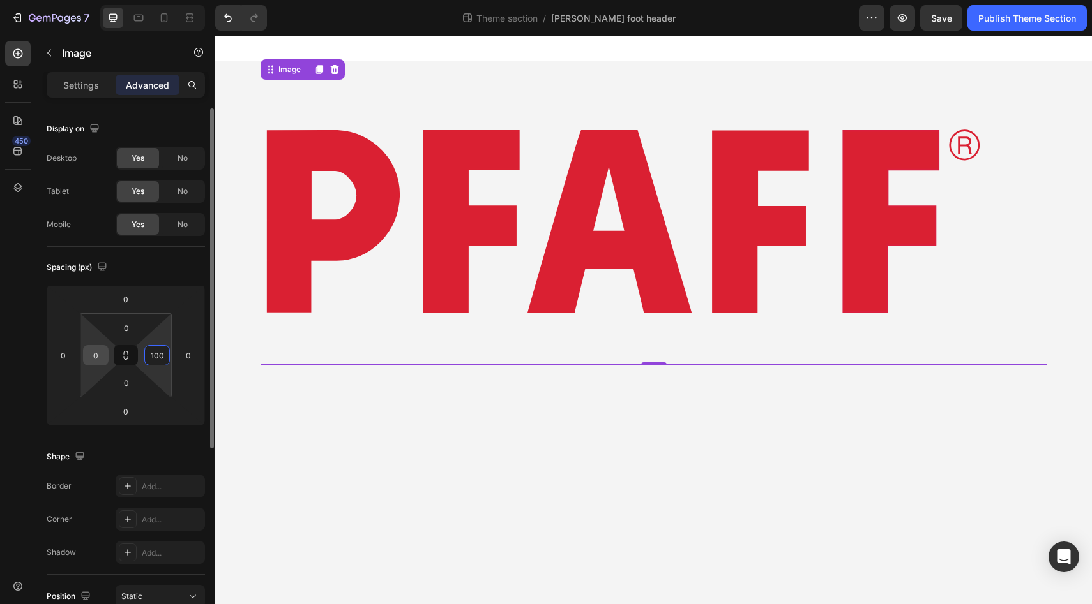
type input "100"
click at [94, 356] on input "0" at bounding box center [95, 355] width 19 height 19
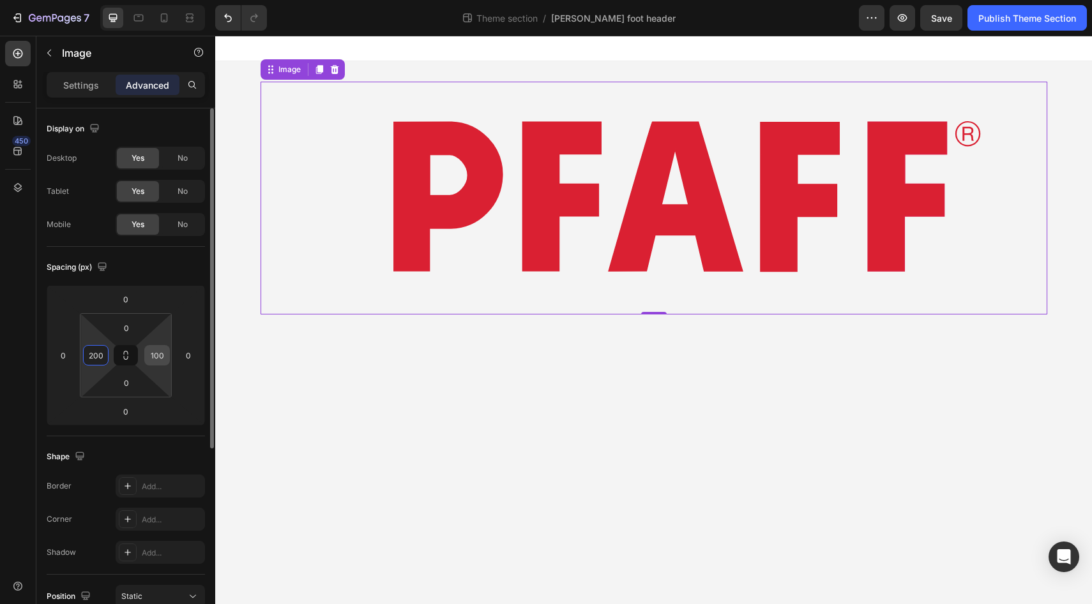
type input "200"
click at [164, 357] on input "100" at bounding box center [156, 355] width 19 height 19
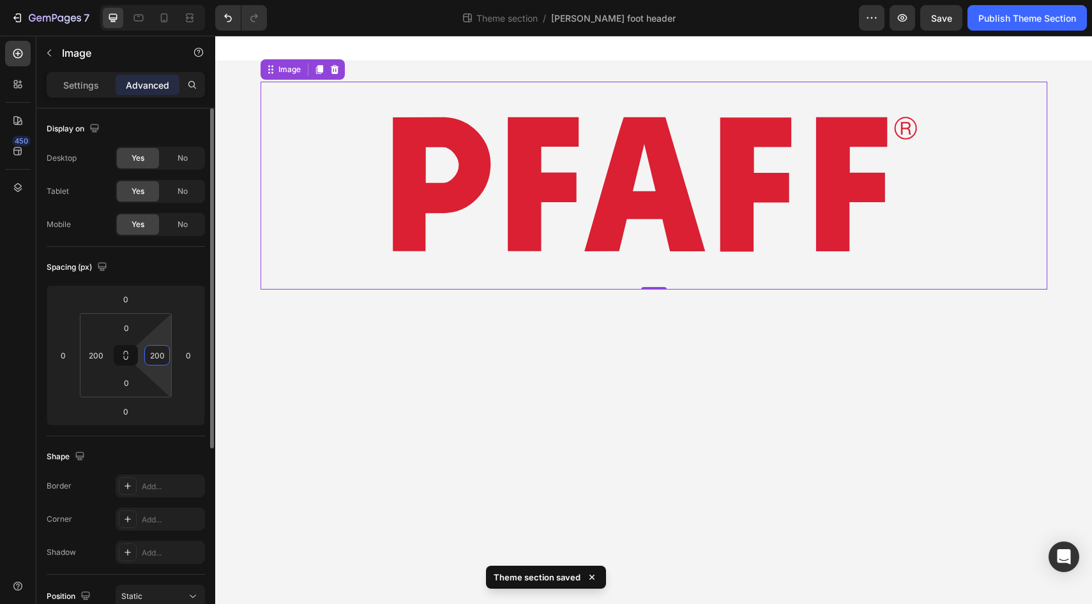
click at [163, 361] on input "200" at bounding box center [156, 355] width 19 height 19
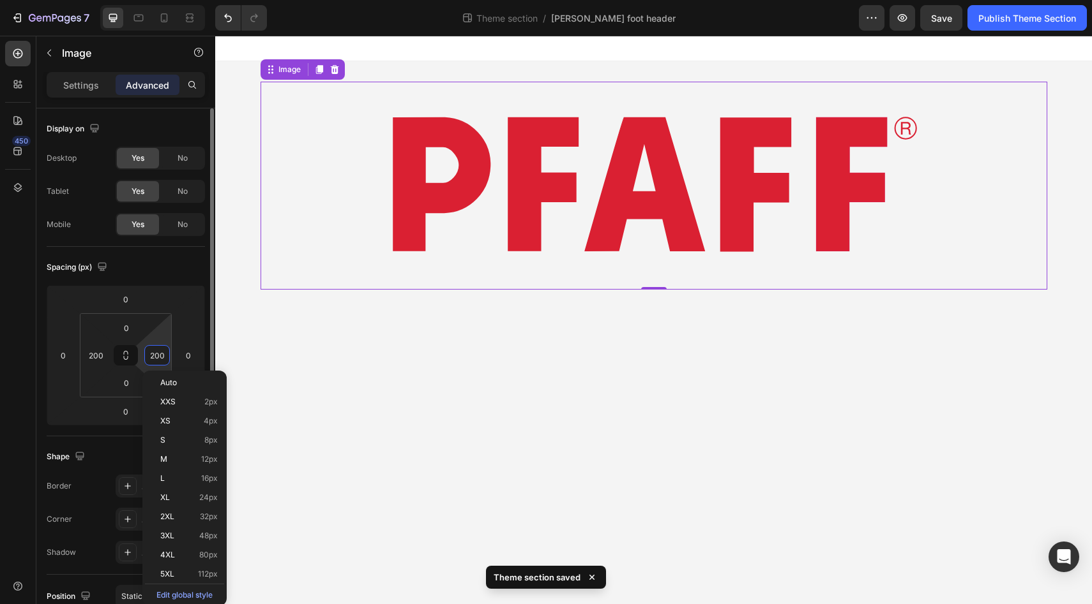
click at [163, 361] on input "200" at bounding box center [156, 355] width 19 height 19
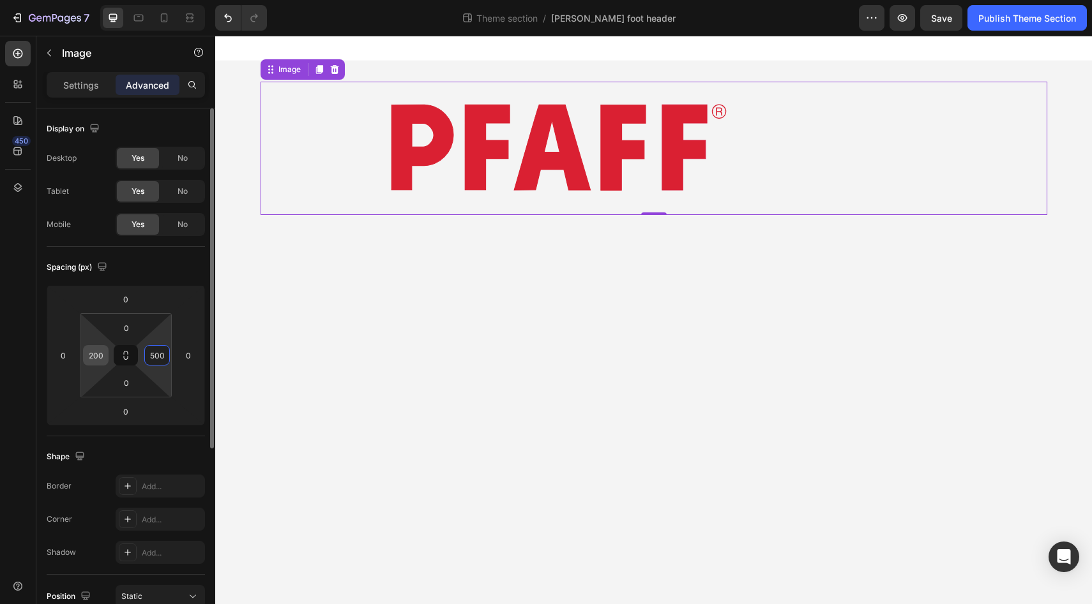
type input "500"
click at [99, 352] on input "200" at bounding box center [95, 355] width 19 height 19
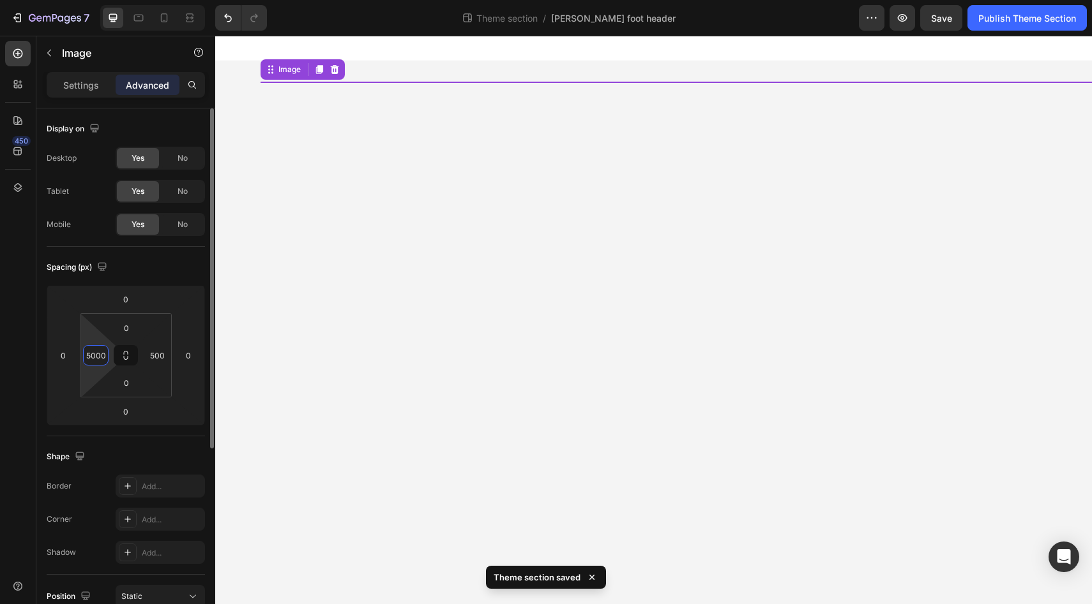
type input "500"
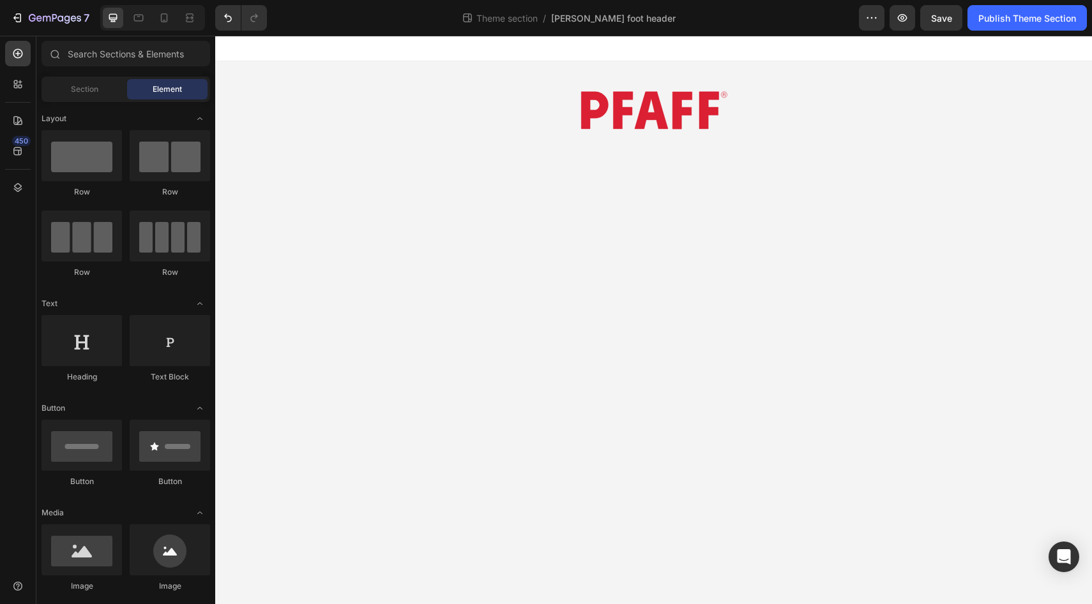
click at [235, 94] on div "Image Root" at bounding box center [653, 110] width 876 height 99
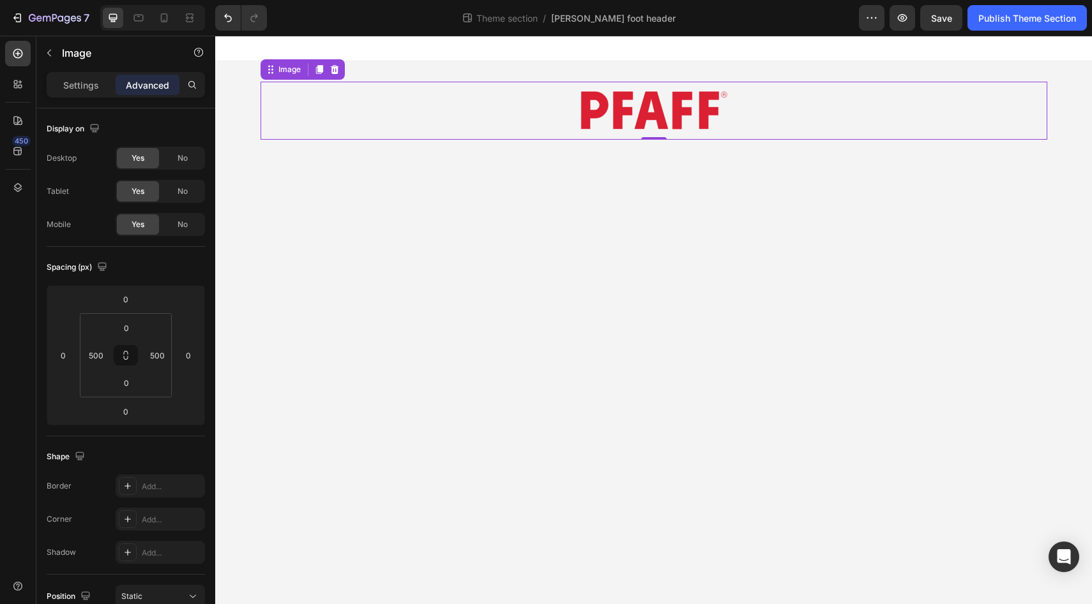
click at [315, 103] on div "Image 0" at bounding box center [653, 111] width 786 height 58
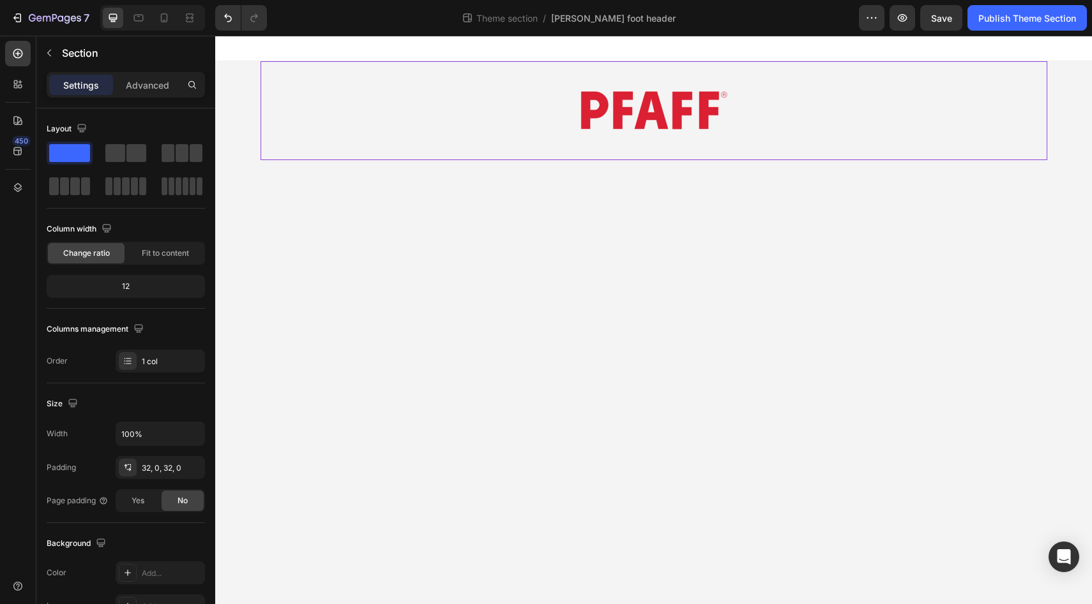
click at [359, 70] on div "Image" at bounding box center [653, 110] width 786 height 99
click at [147, 91] on div "Advanced" at bounding box center [148, 85] width 64 height 20
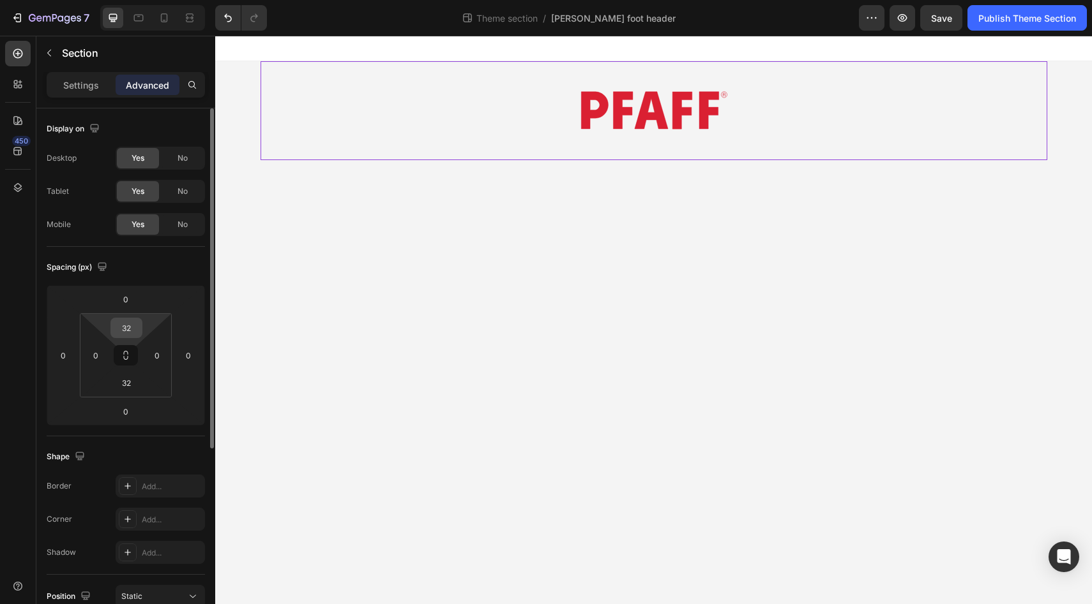
click at [131, 324] on input "32" at bounding box center [127, 328] width 26 height 19
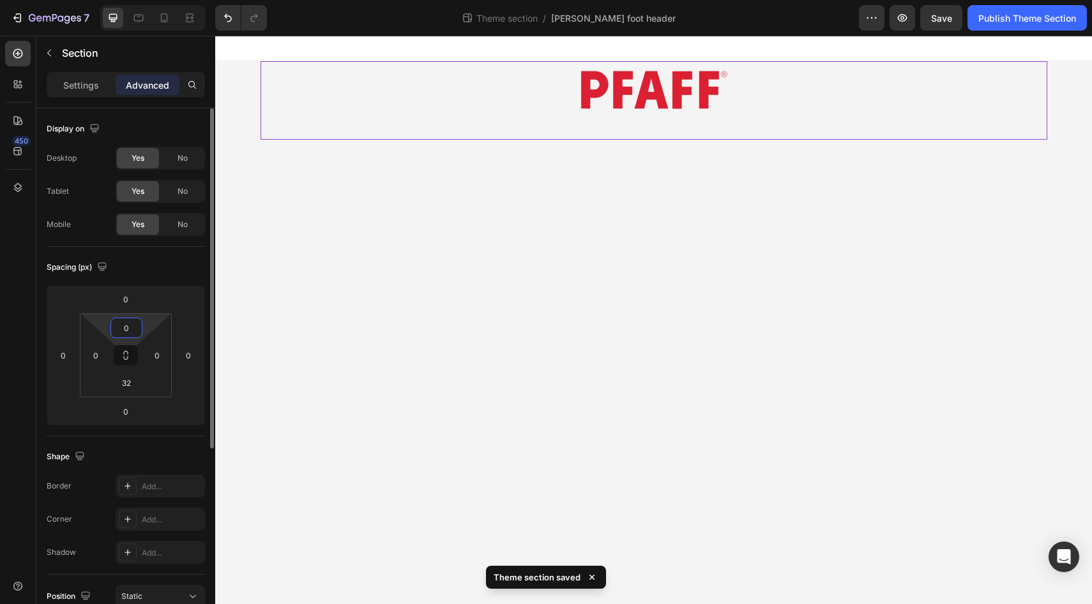
click at [125, 323] on input "0" at bounding box center [127, 328] width 26 height 19
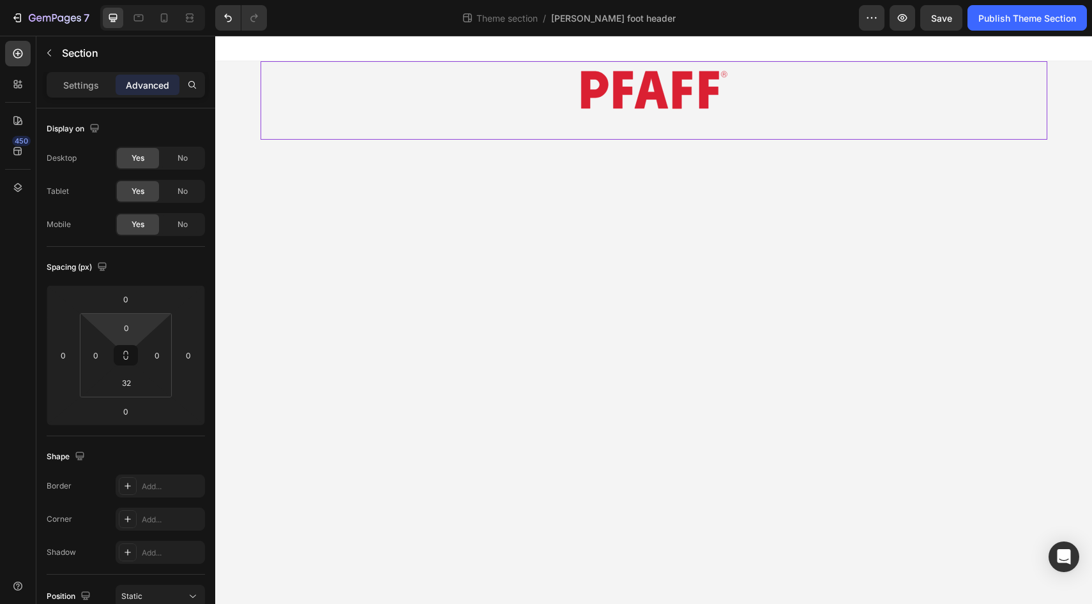
click at [18, 375] on div "450" at bounding box center [18, 307] width 26 height 533
click at [131, 324] on input "0" at bounding box center [127, 328] width 26 height 19
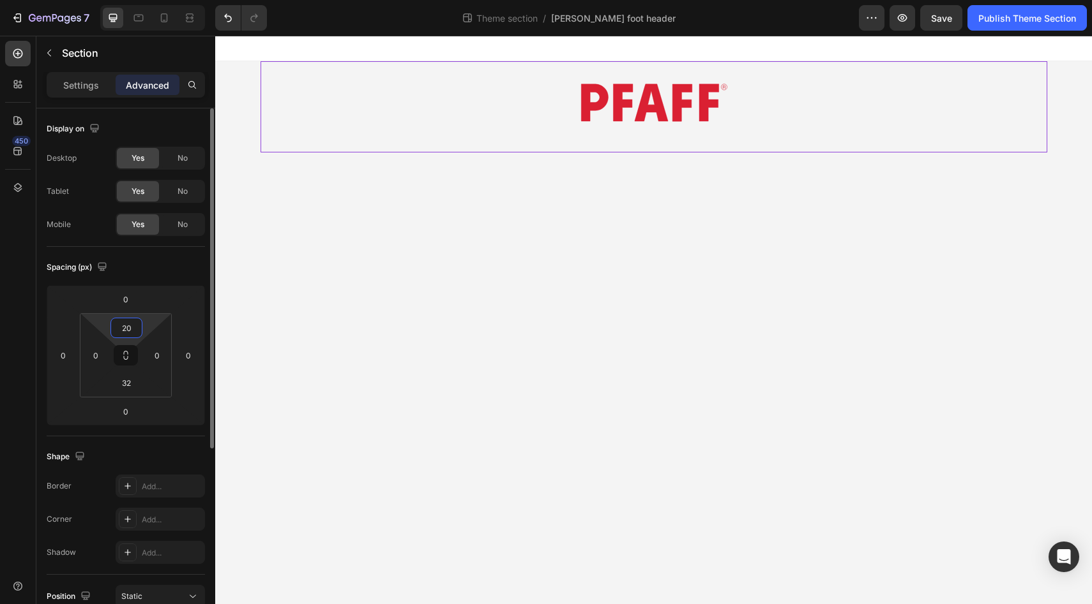
type input "2"
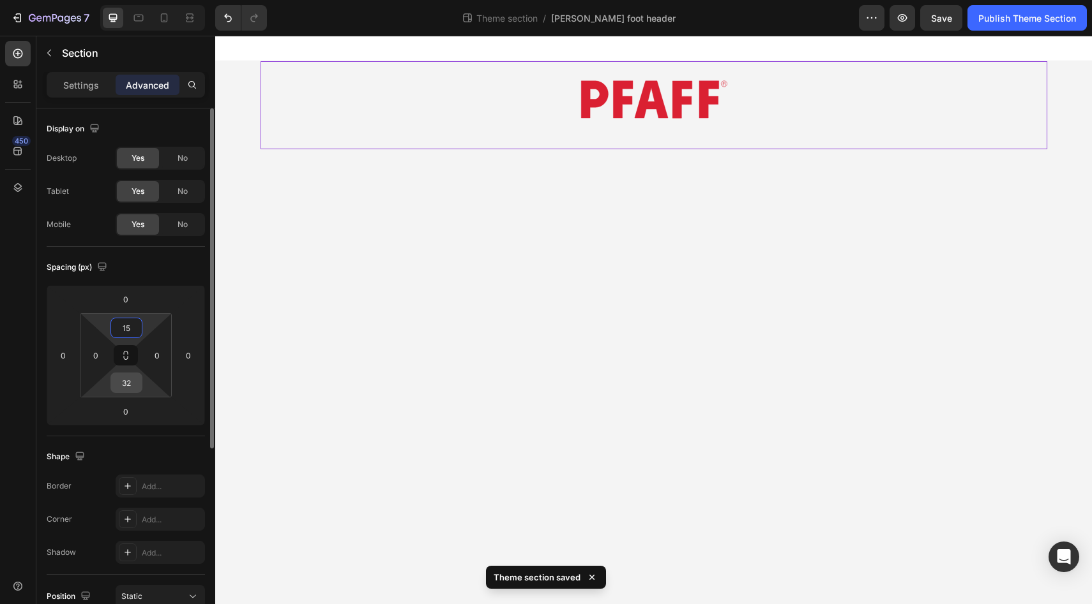
type input "15"
click at [127, 382] on input "32" at bounding box center [127, 382] width 26 height 19
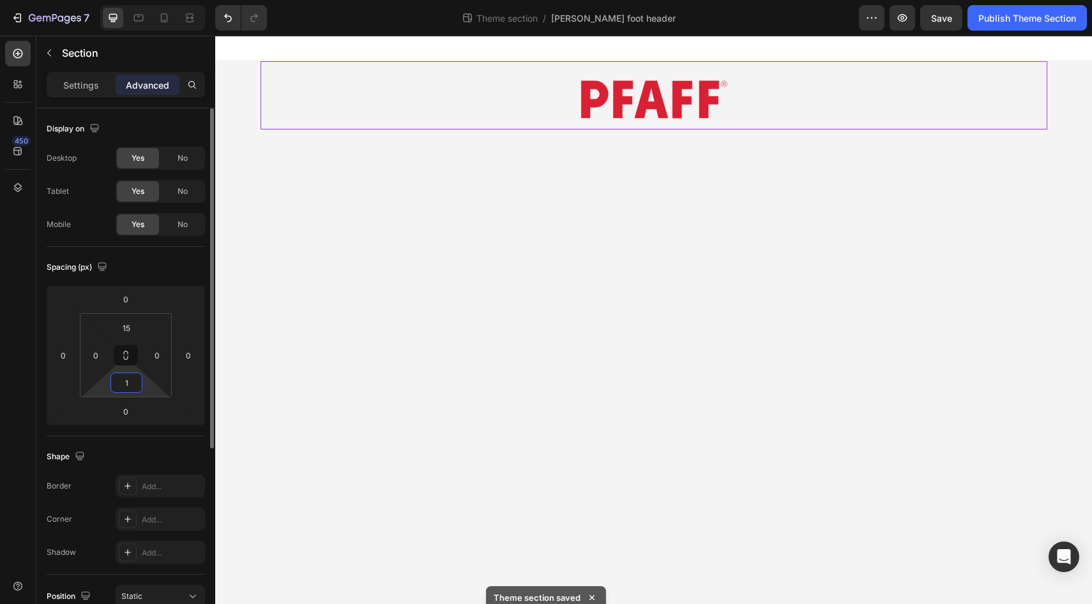
type input "15"
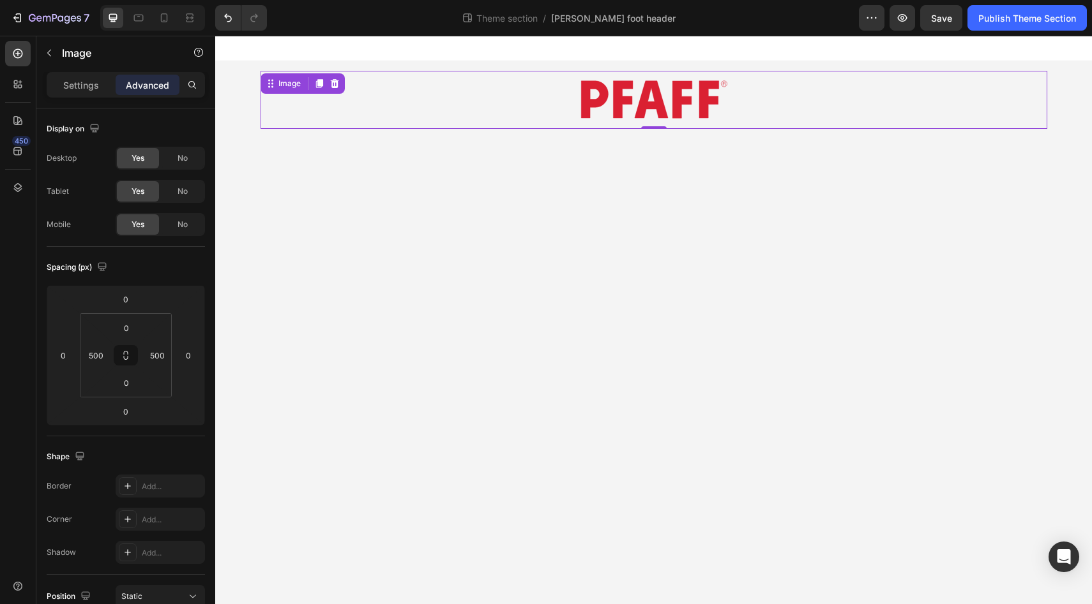
click at [534, 99] on div "Image 0" at bounding box center [653, 100] width 786 height 58
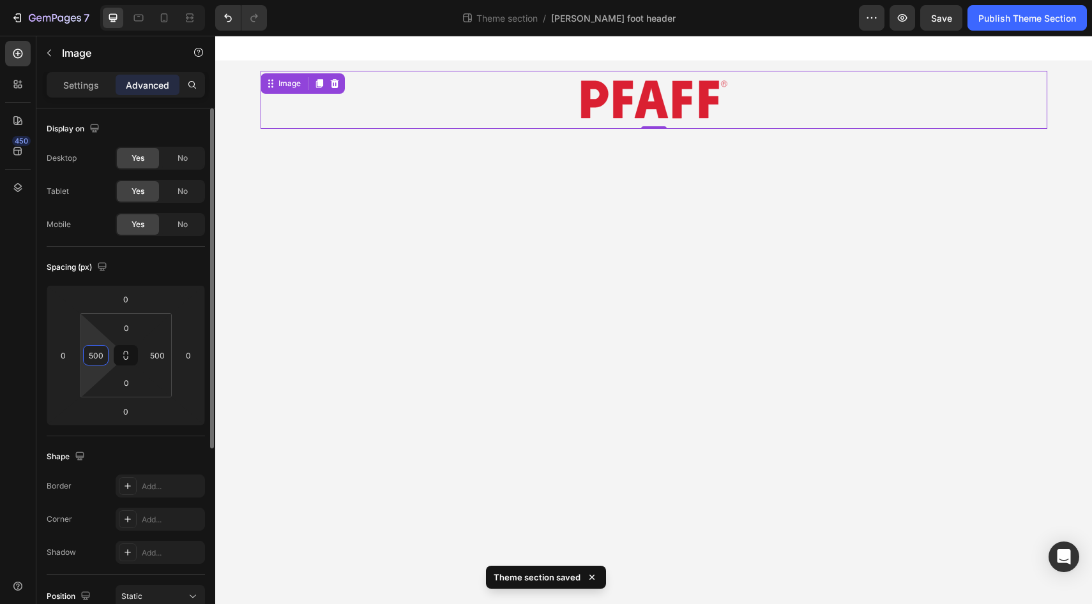
click at [103, 359] on input "500" at bounding box center [95, 355] width 19 height 19
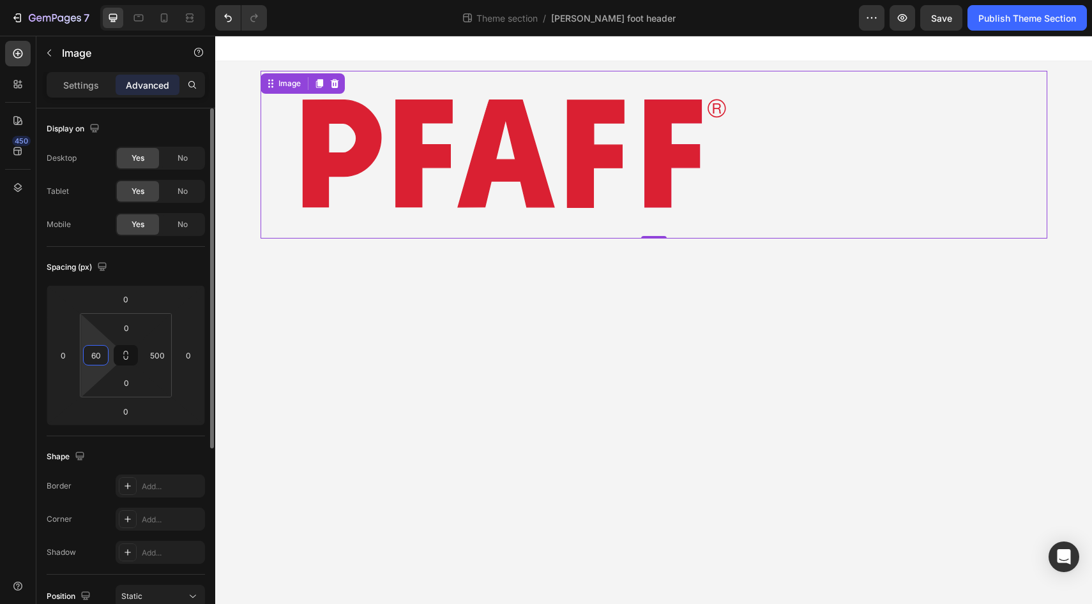
type input "6"
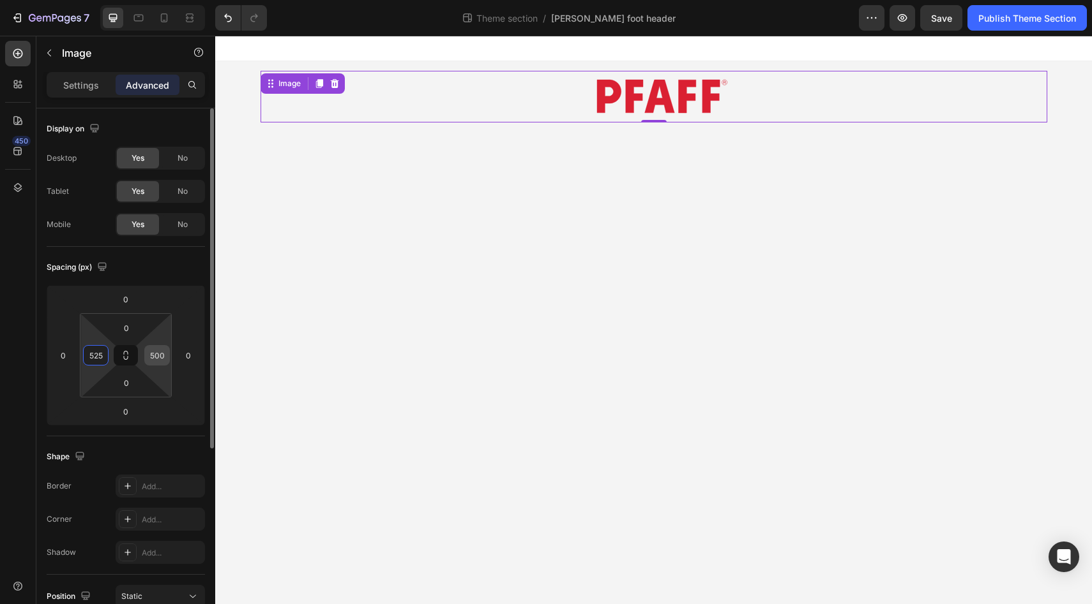
type input "525"
click at [158, 357] on input "500" at bounding box center [156, 355] width 19 height 19
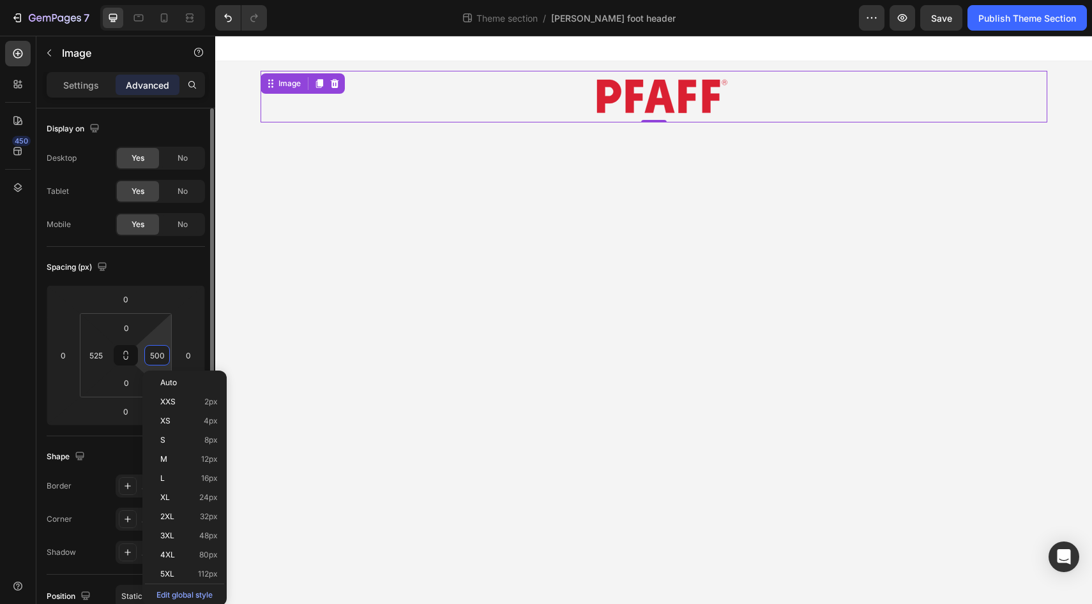
click at [158, 357] on input "500" at bounding box center [156, 355] width 19 height 19
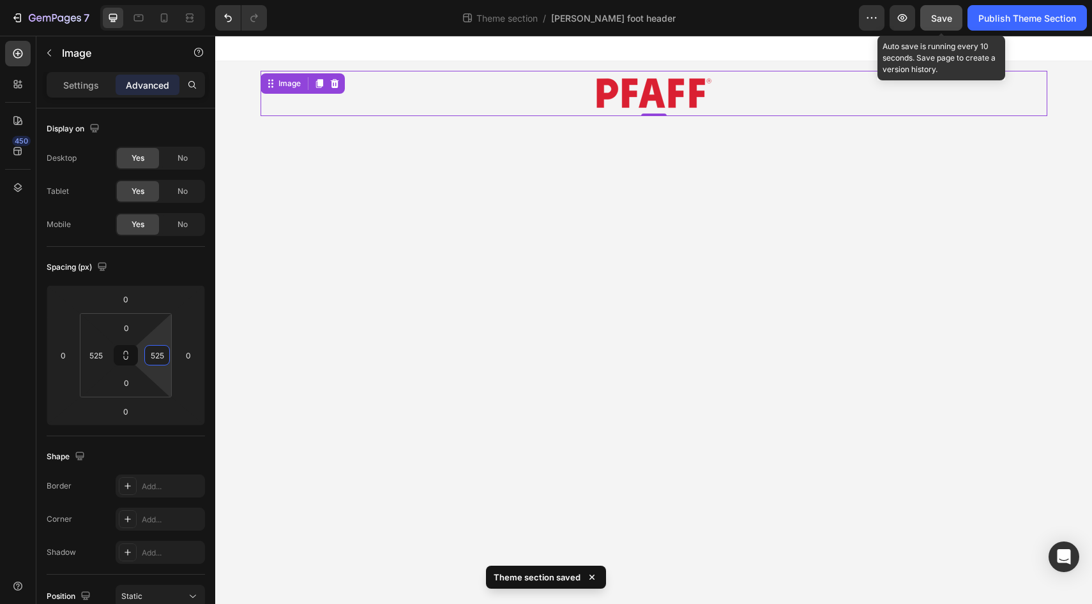
type input "525"
click at [936, 18] on span "Save" at bounding box center [941, 18] width 21 height 11
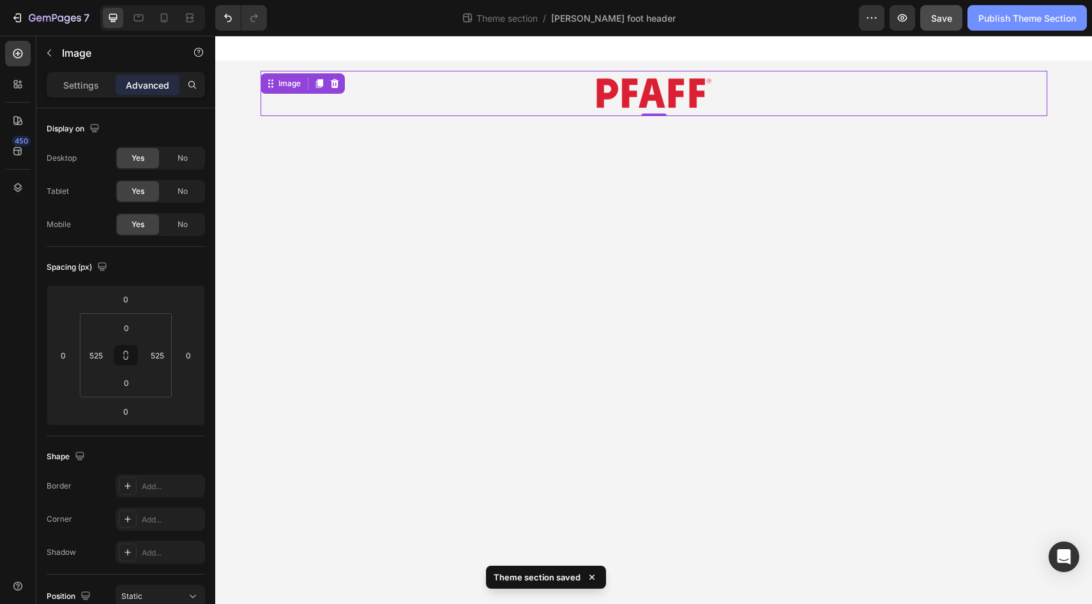
click at [1021, 15] on div "Publish Theme Section" at bounding box center [1027, 17] width 98 height 13
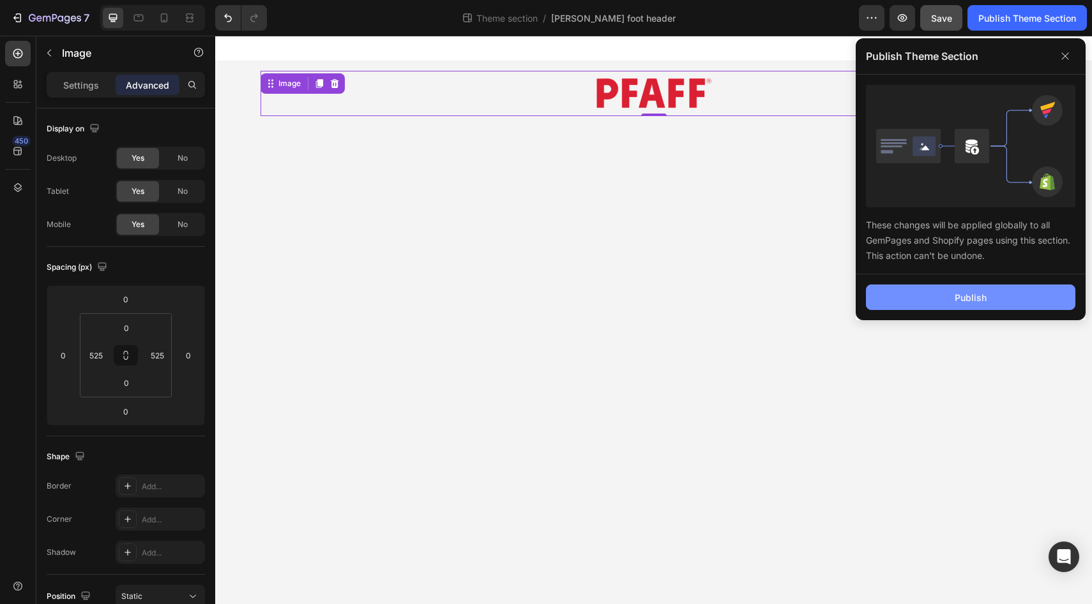
click at [968, 297] on div "Publish" at bounding box center [970, 297] width 32 height 13
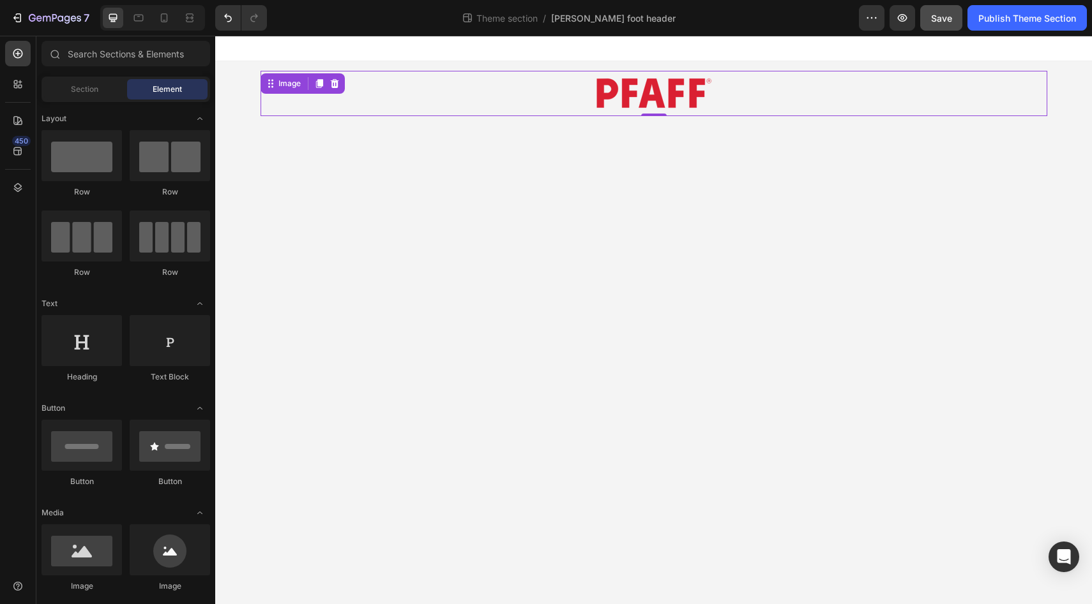
click at [487, 199] on body "Image 0 Root Drag & drop element from sidebar or Explore Library Add section Ch…" at bounding box center [653, 320] width 876 height 569
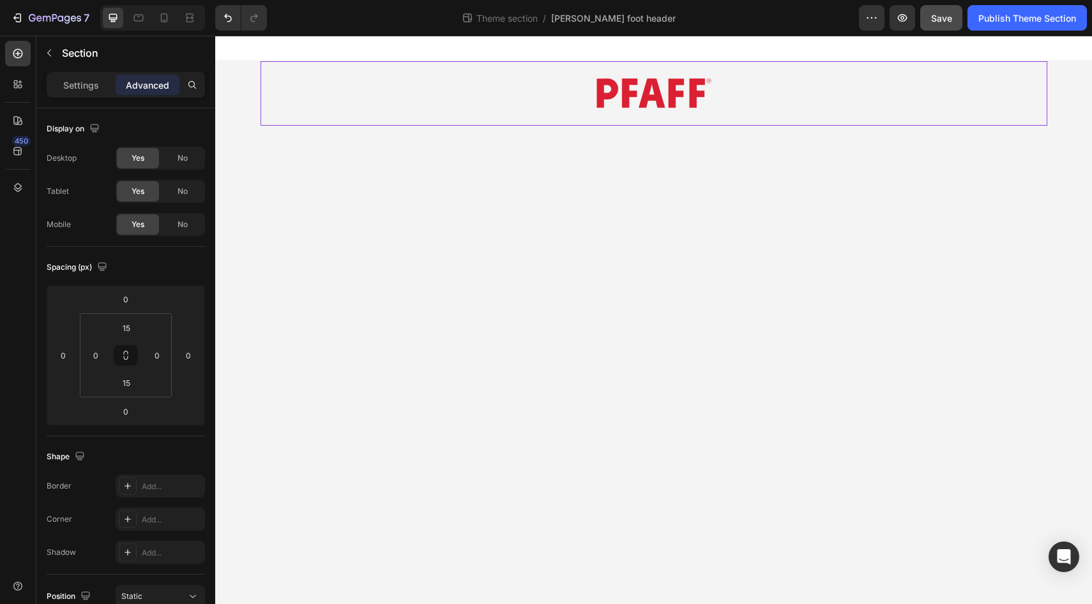
click at [555, 121] on div "Image" at bounding box center [653, 93] width 786 height 64
click at [131, 329] on input "15" at bounding box center [127, 328] width 26 height 19
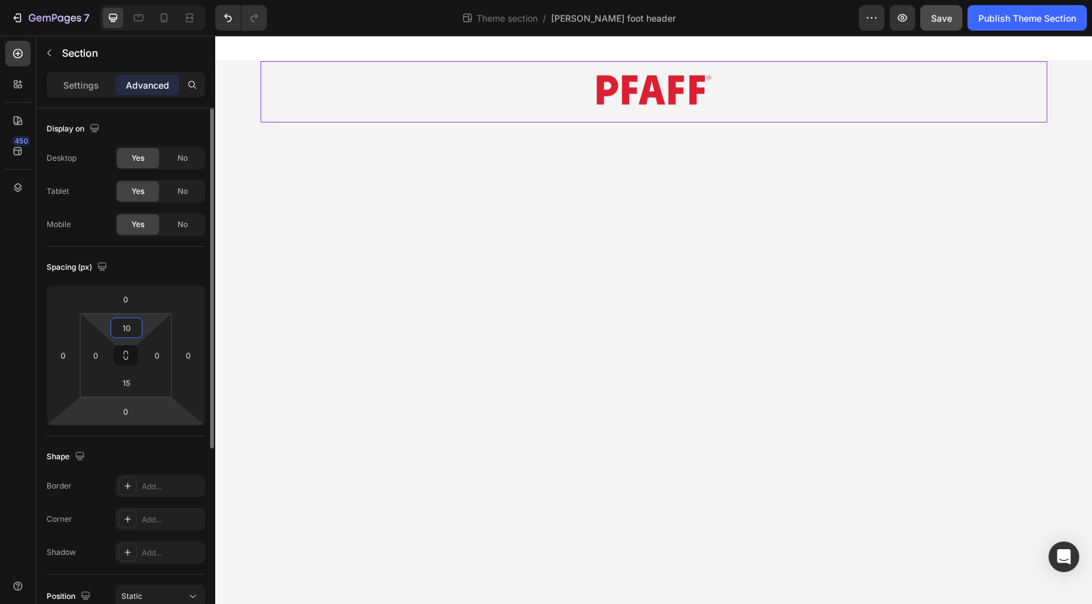
type input "10"
click at [127, 0] on html "7 Theme section / pfaff foot header Preview Save Publish Theme Section 450 Sect…" at bounding box center [546, 0] width 1092 height 0
click at [128, 386] on input "15" at bounding box center [127, 382] width 26 height 19
type input "10"
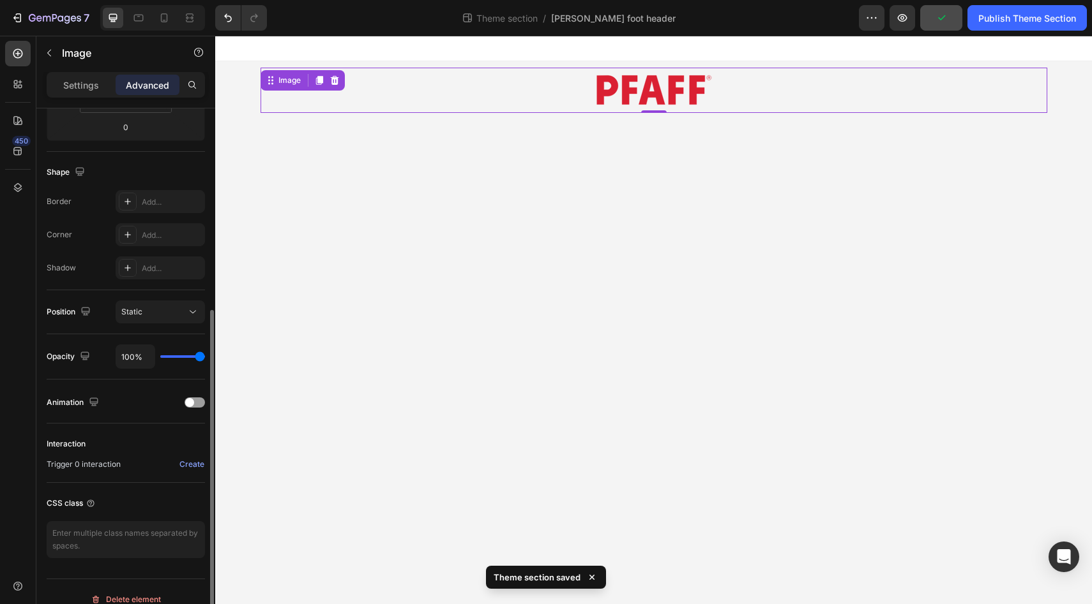
scroll to position [300, 0]
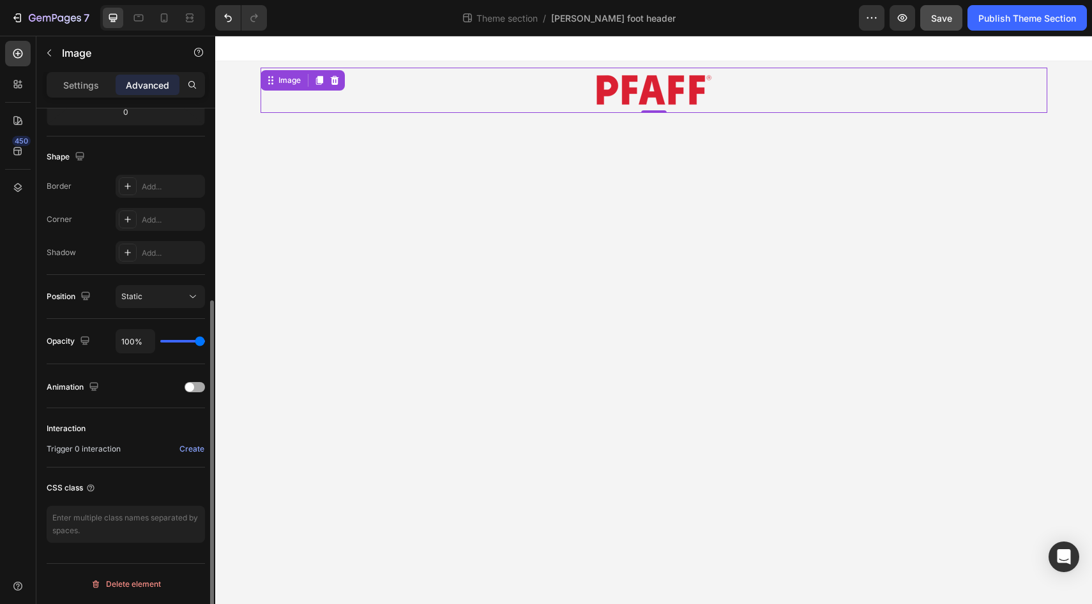
click at [199, 386] on div at bounding box center [194, 387] width 20 height 10
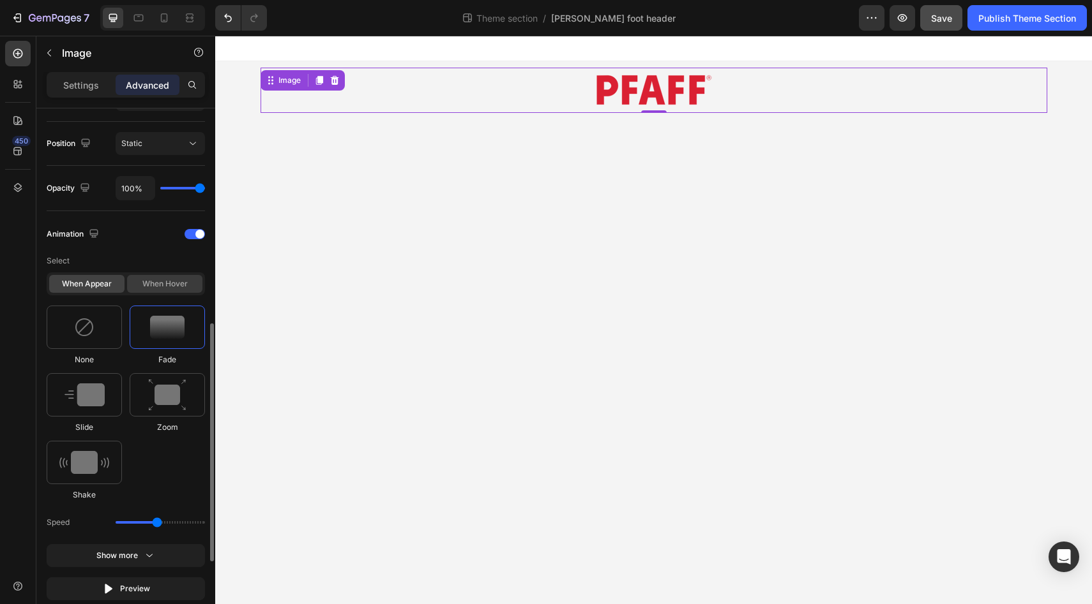
scroll to position [461, 0]
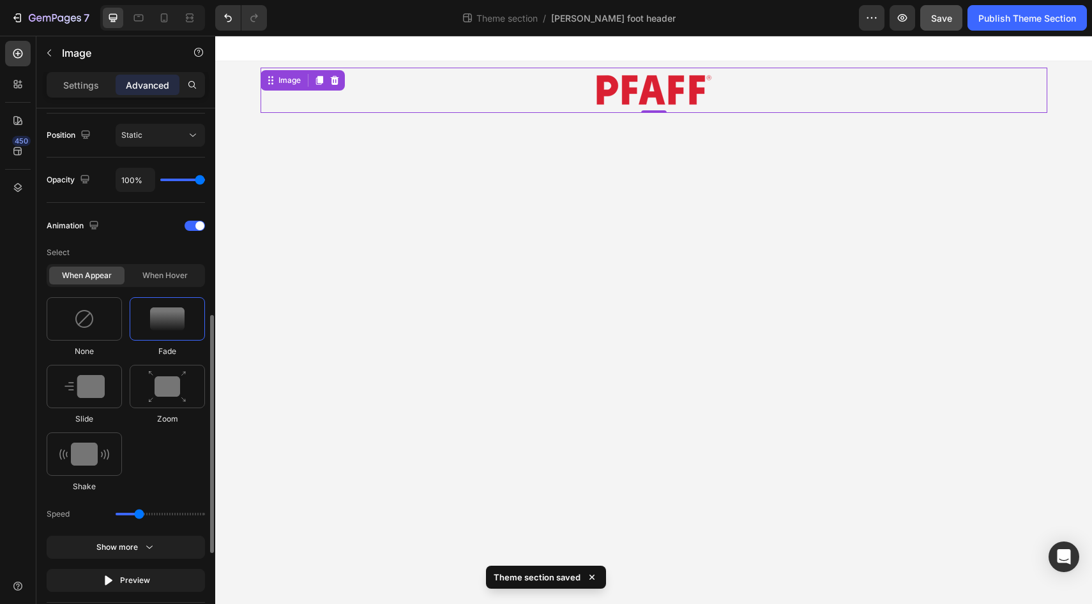
drag, startPoint x: 157, startPoint y: 516, endPoint x: 140, endPoint y: 517, distance: 17.3
type input "1.1"
click at [140, 516] on input "range" at bounding box center [160, 514] width 89 height 3
click at [161, 271] on div "When hover" at bounding box center [164, 276] width 75 height 18
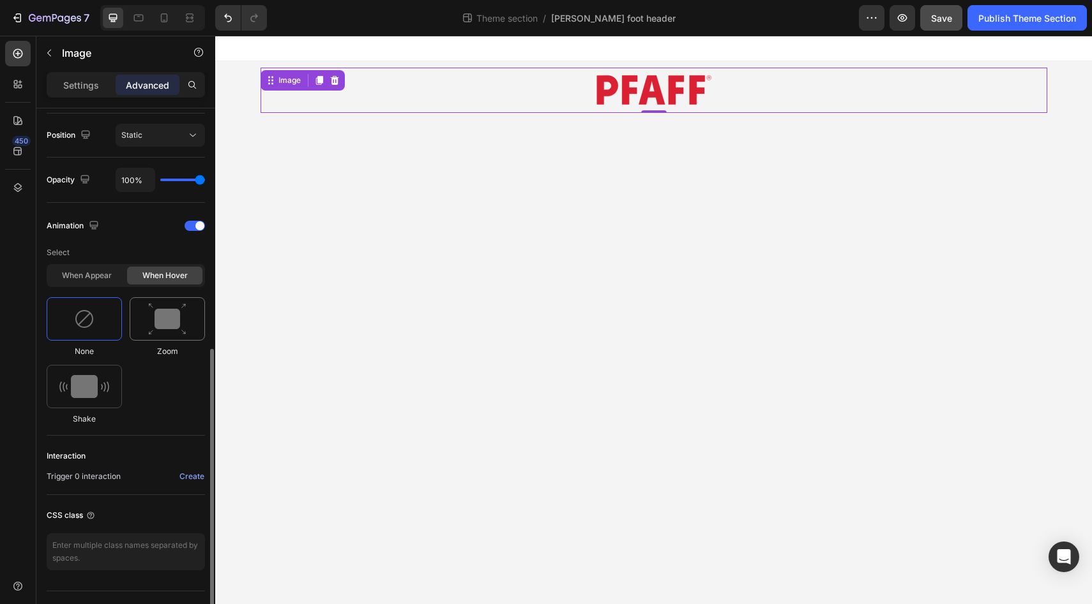
click at [160, 316] on img at bounding box center [167, 319] width 38 height 33
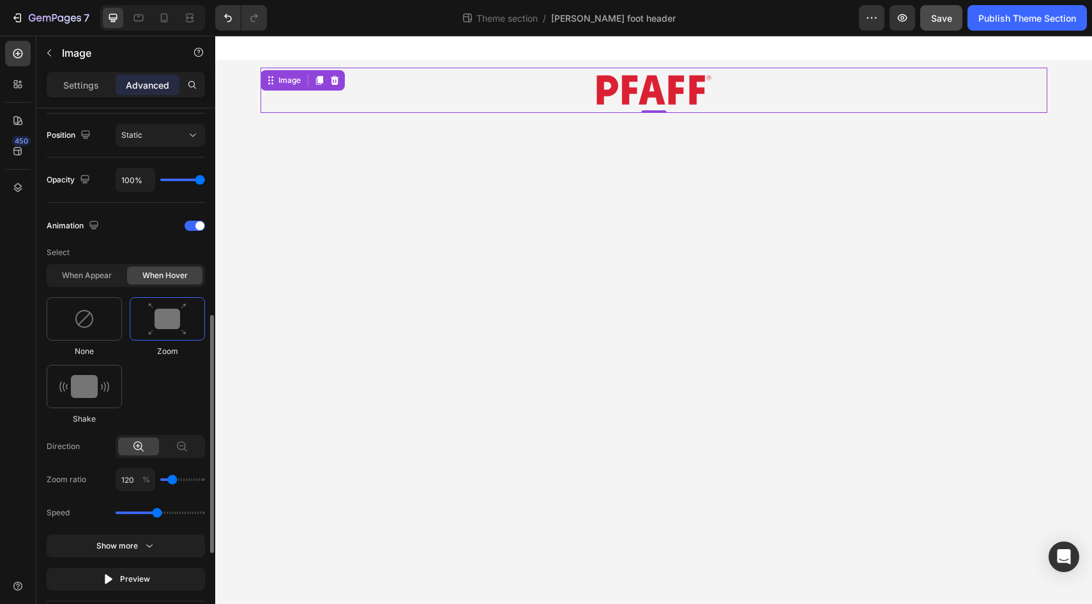
type input "110"
type input "100"
type input "110"
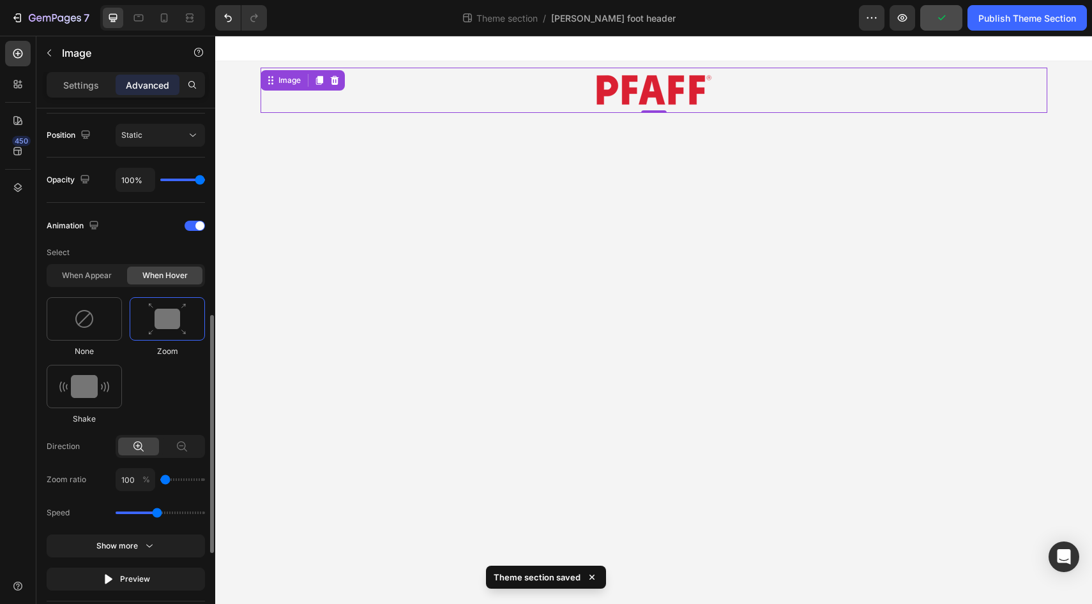
type input "110"
type input "100"
drag, startPoint x: 173, startPoint y: 479, endPoint x: 164, endPoint y: 476, distance: 9.7
type input "100"
click at [164, 479] on input "range" at bounding box center [182, 480] width 45 height 3
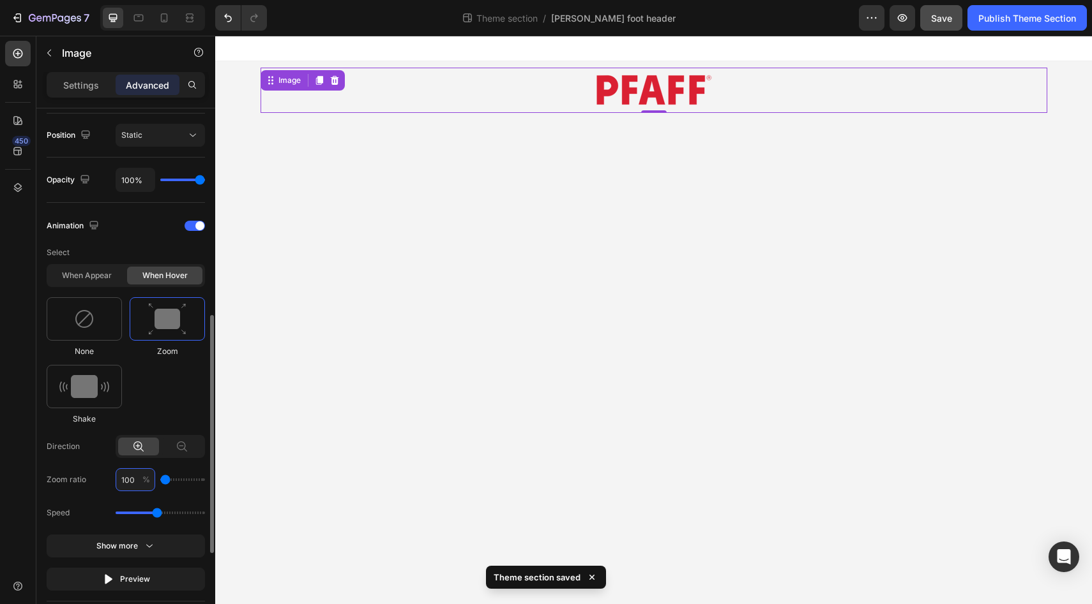
click at [128, 480] on input "100" at bounding box center [136, 480] width 40 height 23
type input "104"
type input "100"
type input "104"
click at [19, 451] on div "450" at bounding box center [18, 307] width 26 height 533
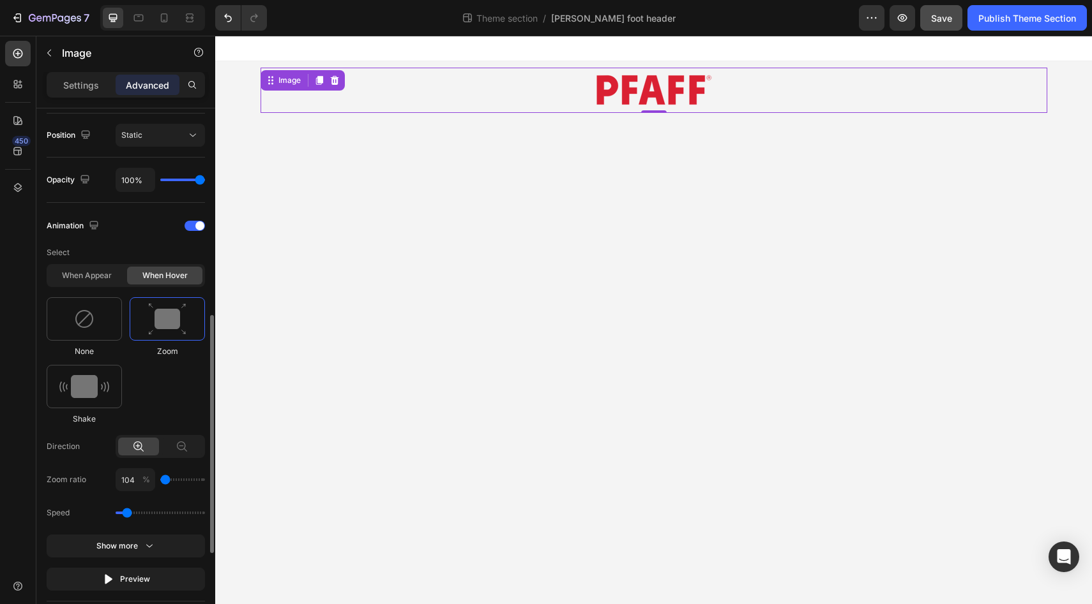
drag, startPoint x: 157, startPoint y: 513, endPoint x: 126, endPoint y: 514, distance: 31.3
type input "0.7"
click at [126, 514] on input "range" at bounding box center [160, 513] width 89 height 3
click at [20, 466] on div "450" at bounding box center [18, 307] width 26 height 533
click at [128, 543] on div "Show more" at bounding box center [125, 546] width 59 height 13
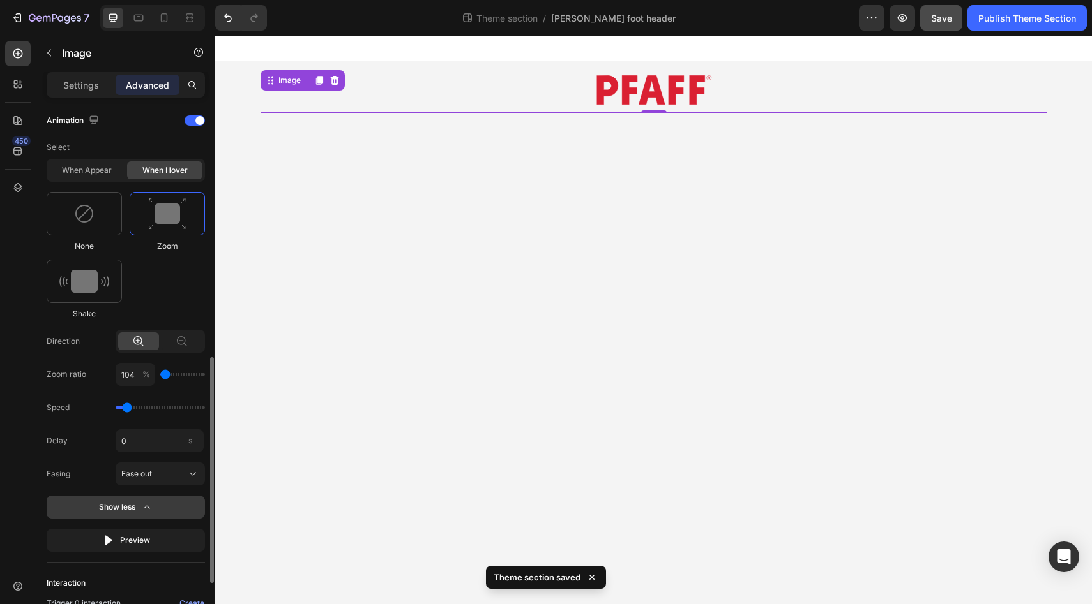
scroll to position [564, 0]
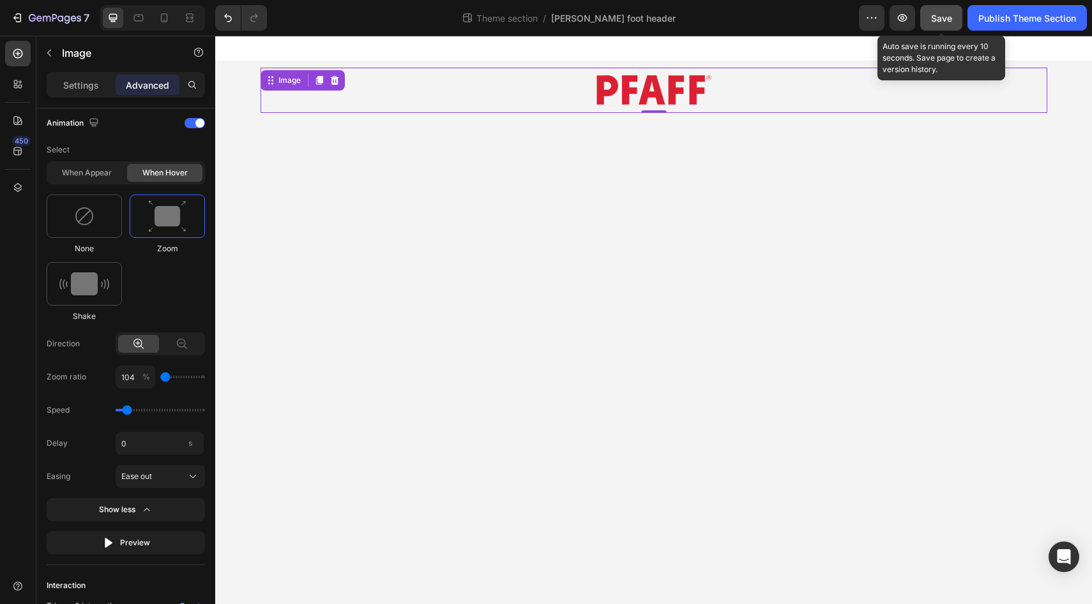
click at [940, 19] on span "Save" at bounding box center [941, 18] width 21 height 11
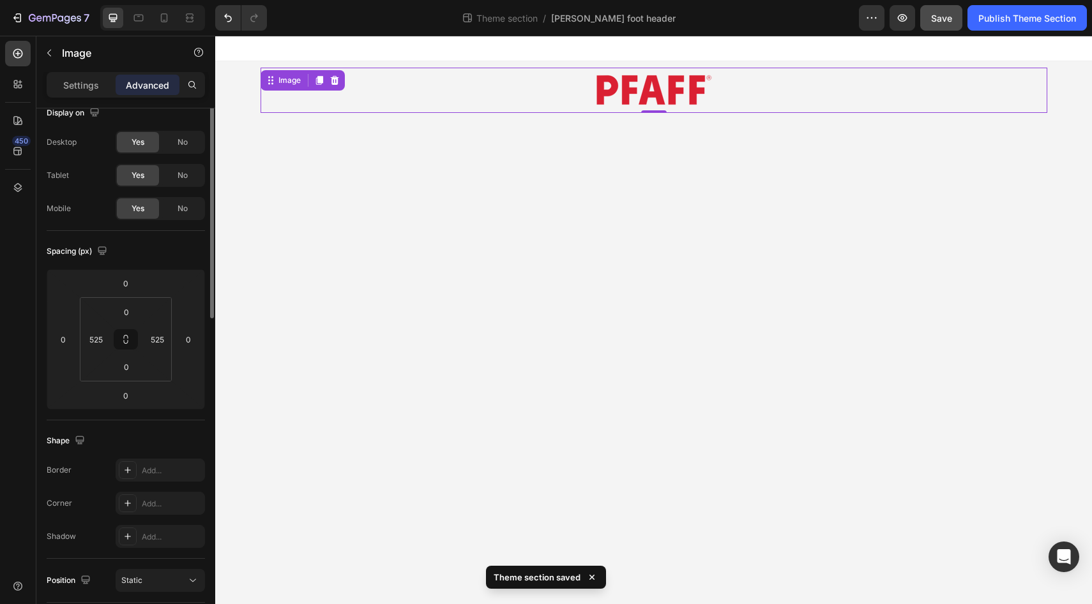
scroll to position [0, 0]
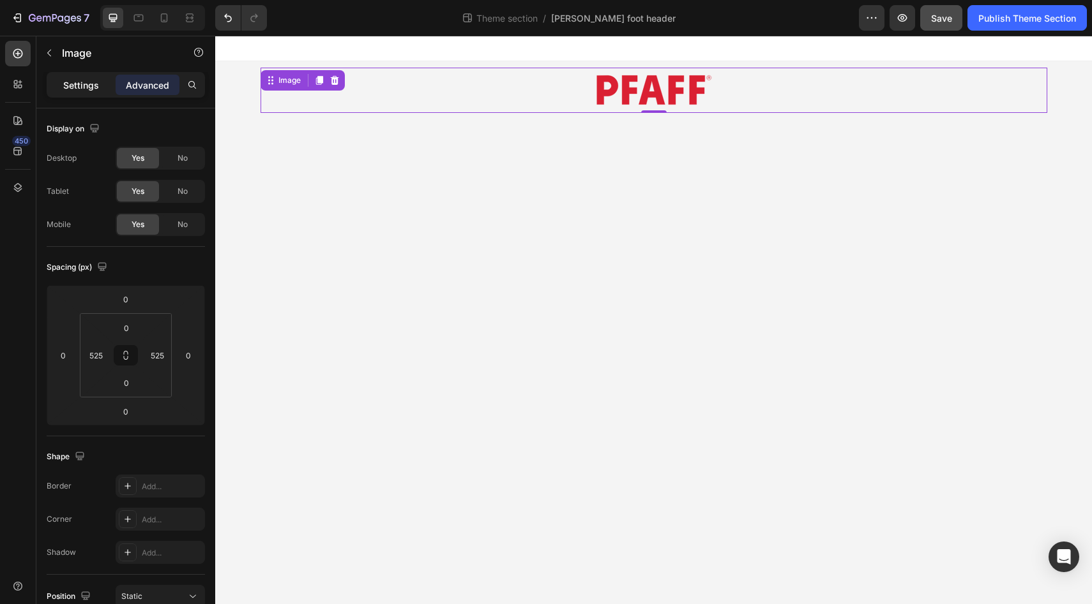
click at [75, 84] on p "Settings" at bounding box center [81, 85] width 36 height 13
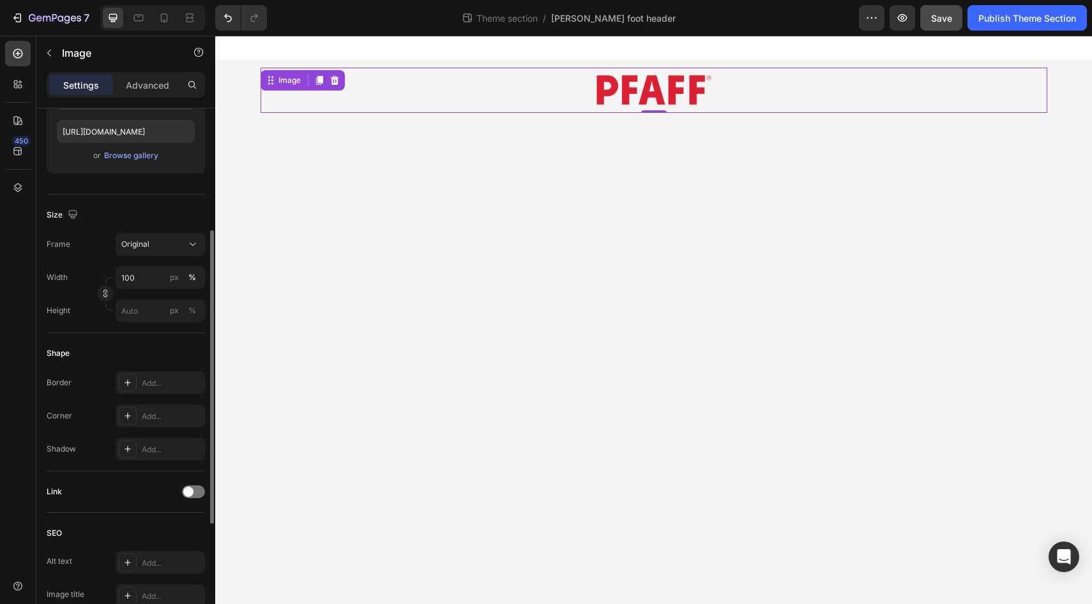
scroll to position [219, 0]
click at [199, 488] on div at bounding box center [193, 490] width 23 height 13
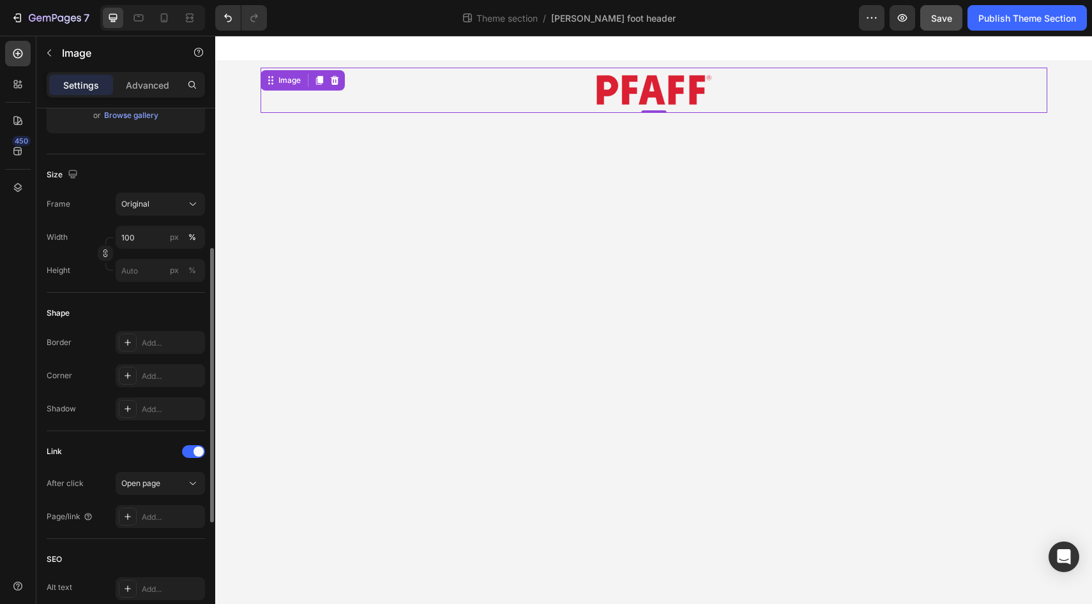
scroll to position [267, 0]
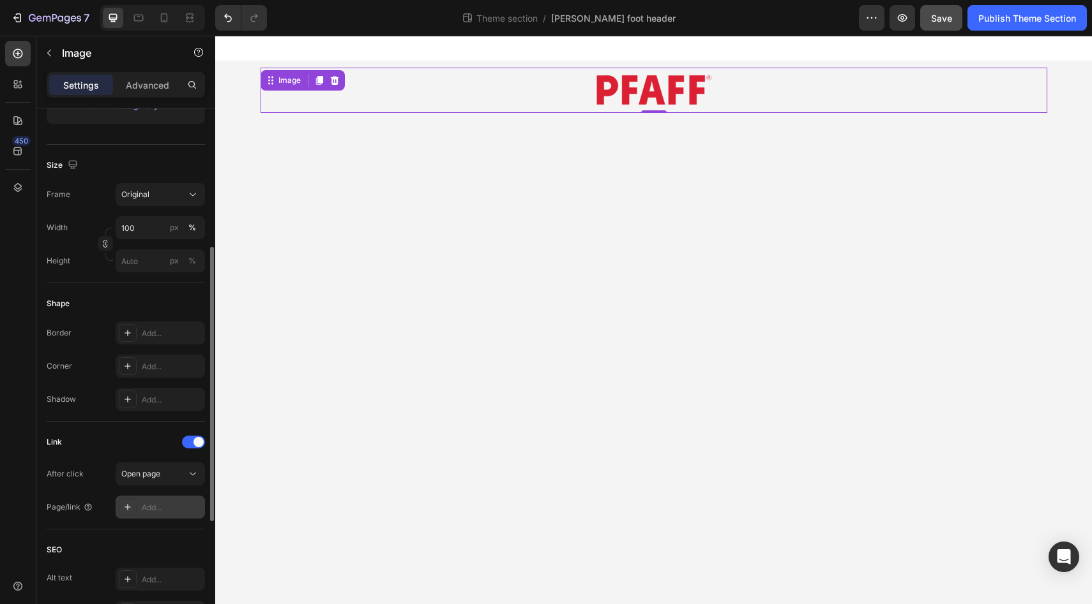
click at [159, 504] on div "Add..." at bounding box center [172, 507] width 60 height 11
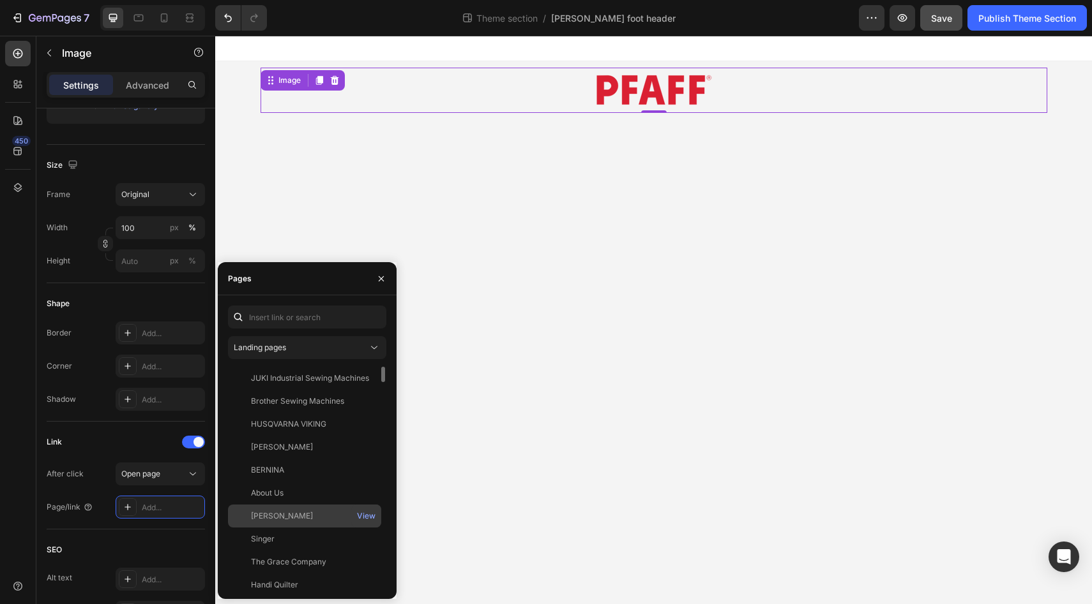
click at [300, 513] on div "PFAFF" at bounding box center [304, 516] width 143 height 11
click at [24, 482] on div "450" at bounding box center [18, 307] width 26 height 533
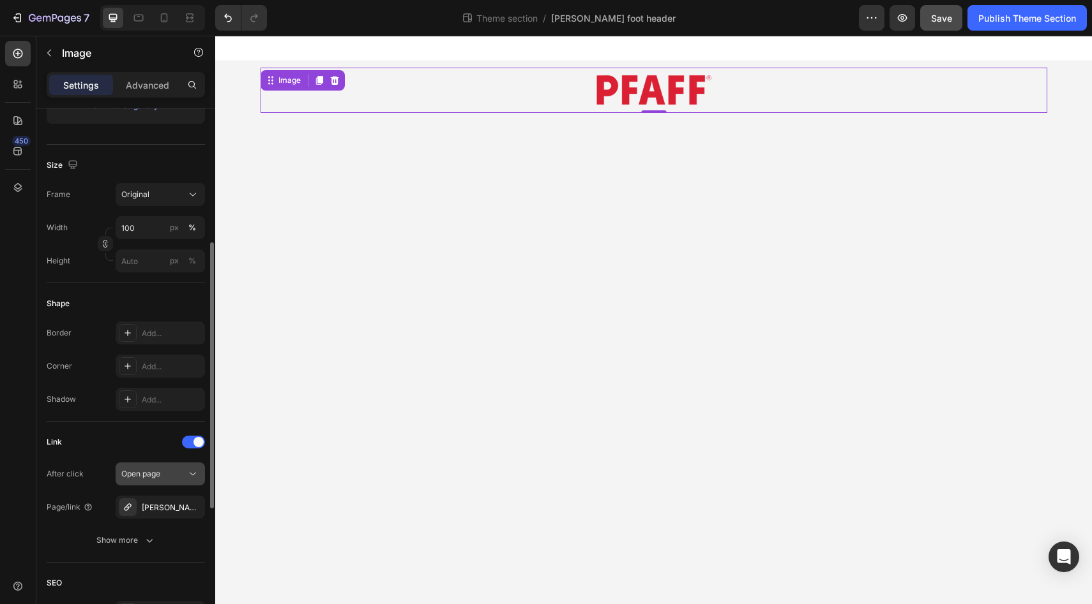
click at [193, 473] on icon at bounding box center [192, 474] width 13 height 13
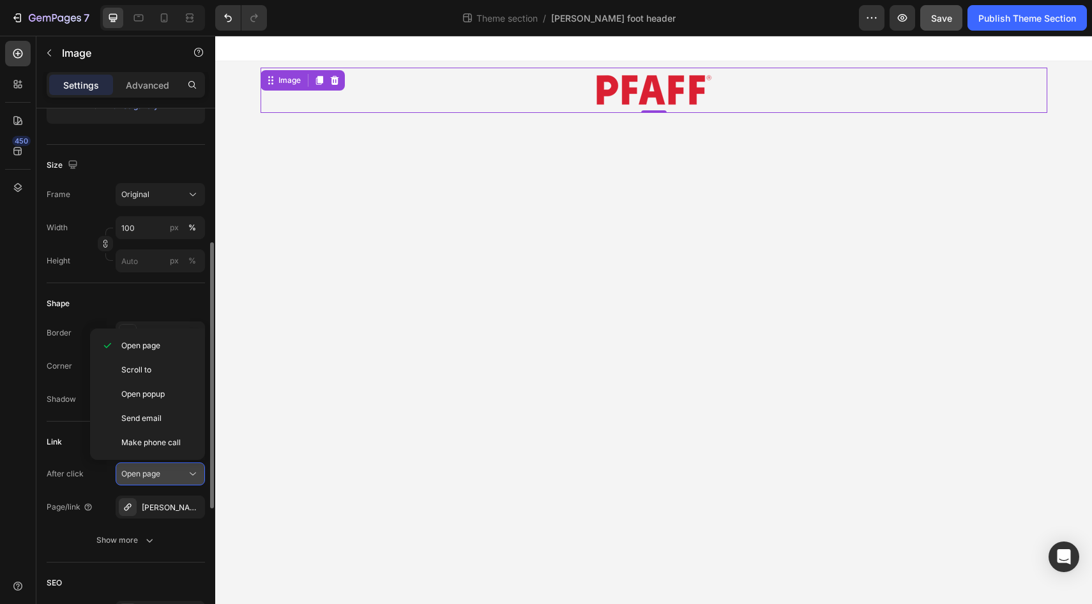
click at [193, 472] on icon at bounding box center [192, 474] width 13 height 13
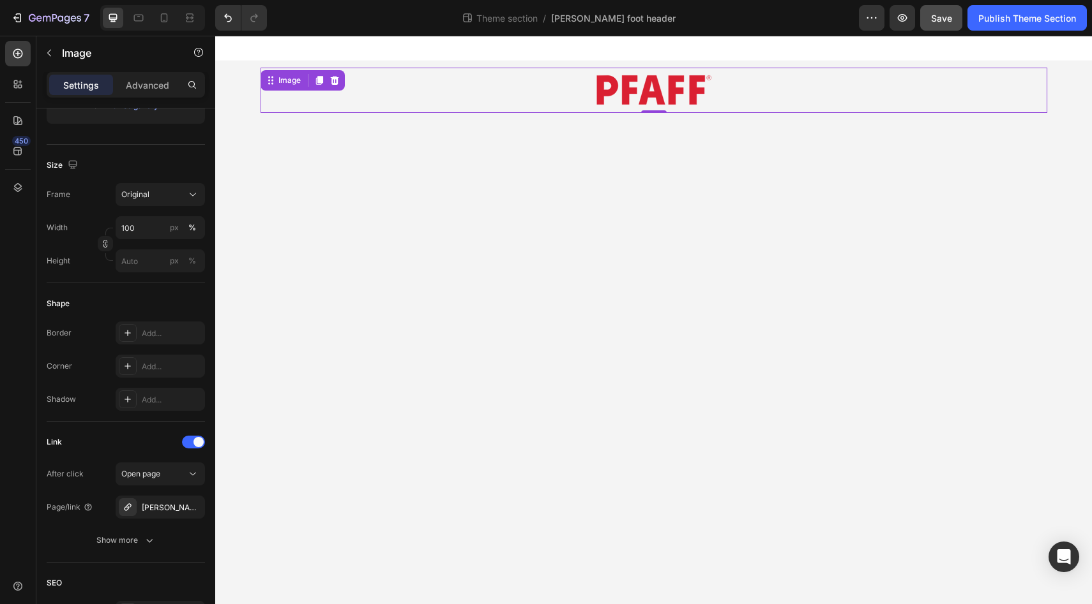
click at [8, 443] on div "450" at bounding box center [18, 307] width 26 height 533
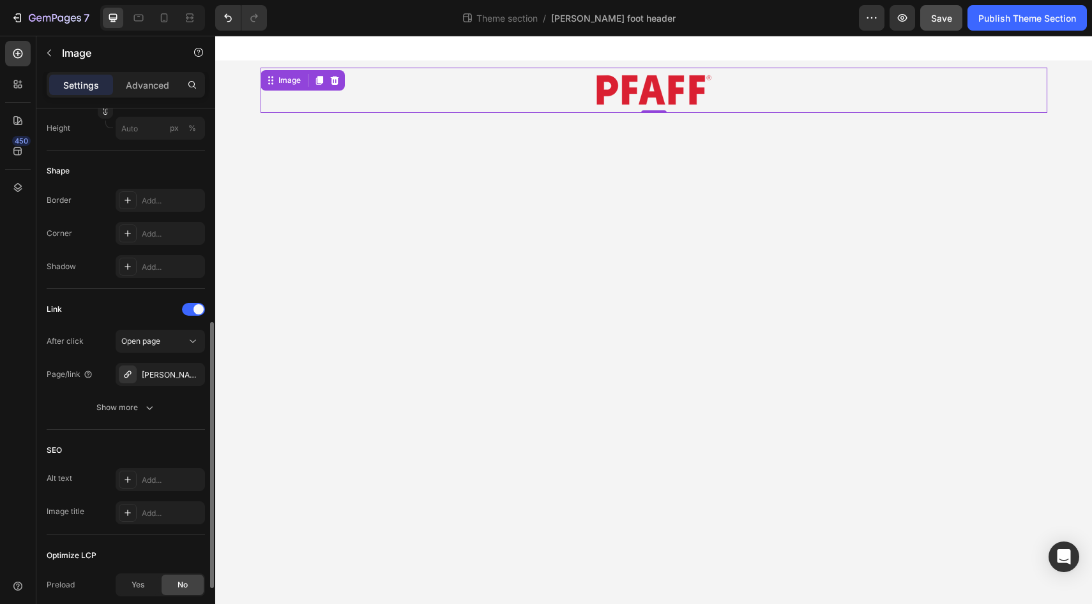
scroll to position [459, 0]
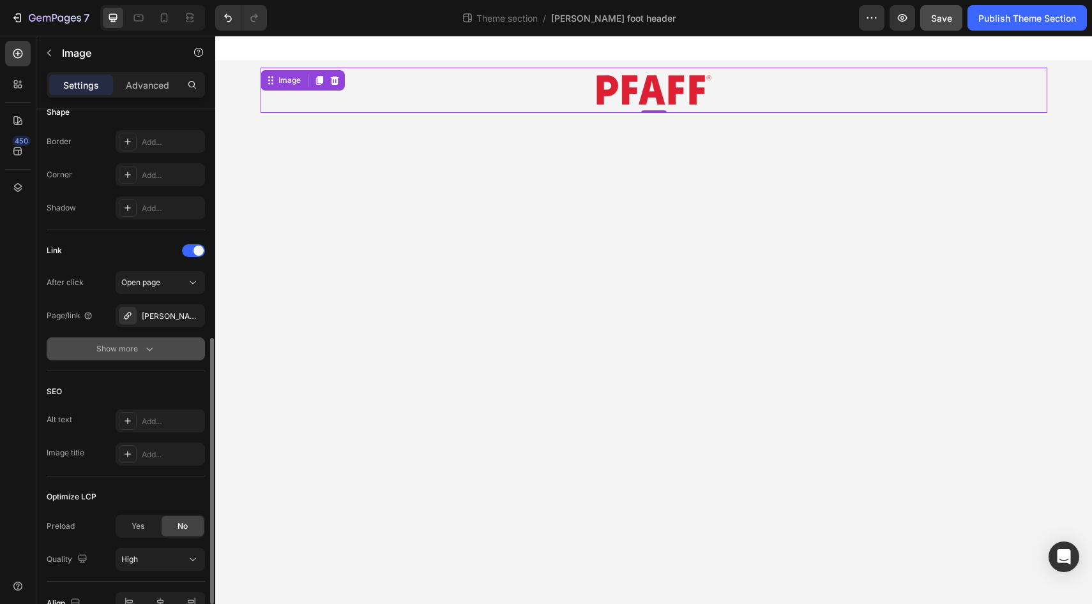
click at [149, 355] on icon "button" at bounding box center [149, 349] width 13 height 13
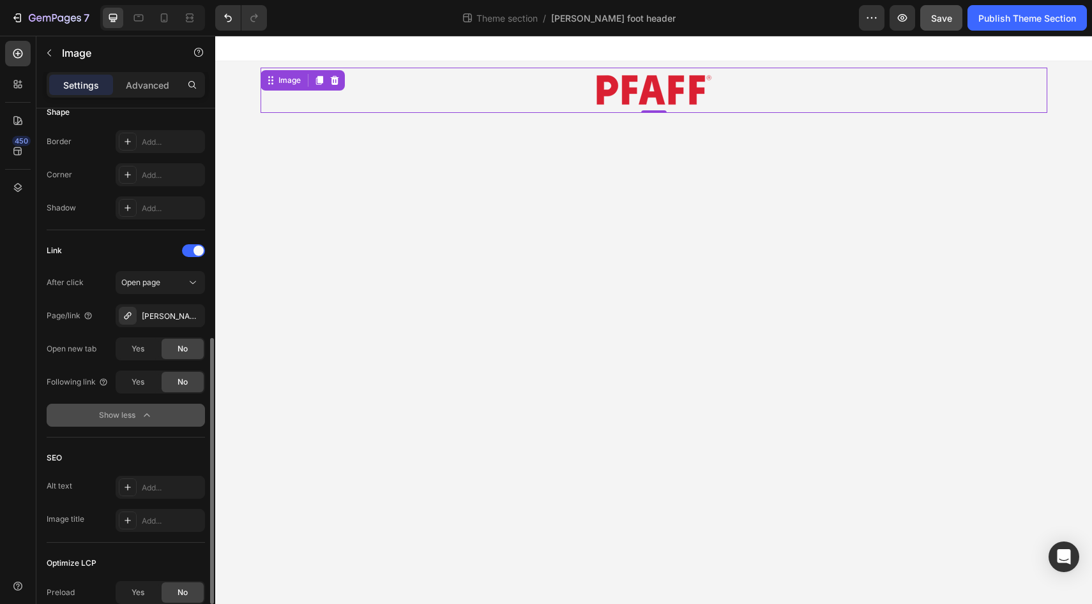
click at [17, 368] on div "450" at bounding box center [18, 307] width 26 height 533
click at [195, 278] on icon at bounding box center [192, 282] width 13 height 13
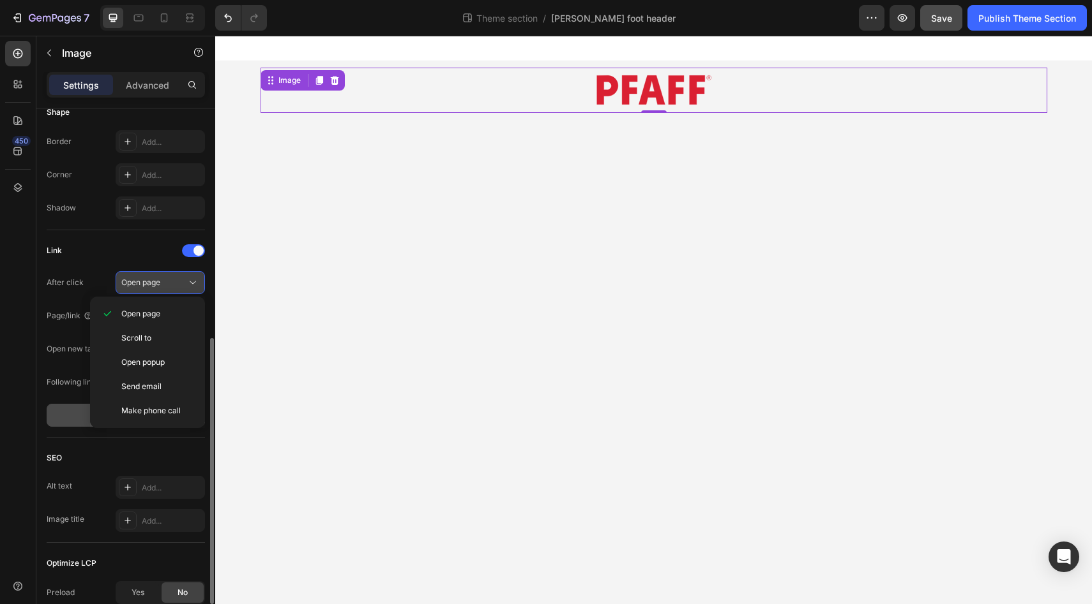
click at [195, 278] on icon at bounding box center [192, 282] width 13 height 13
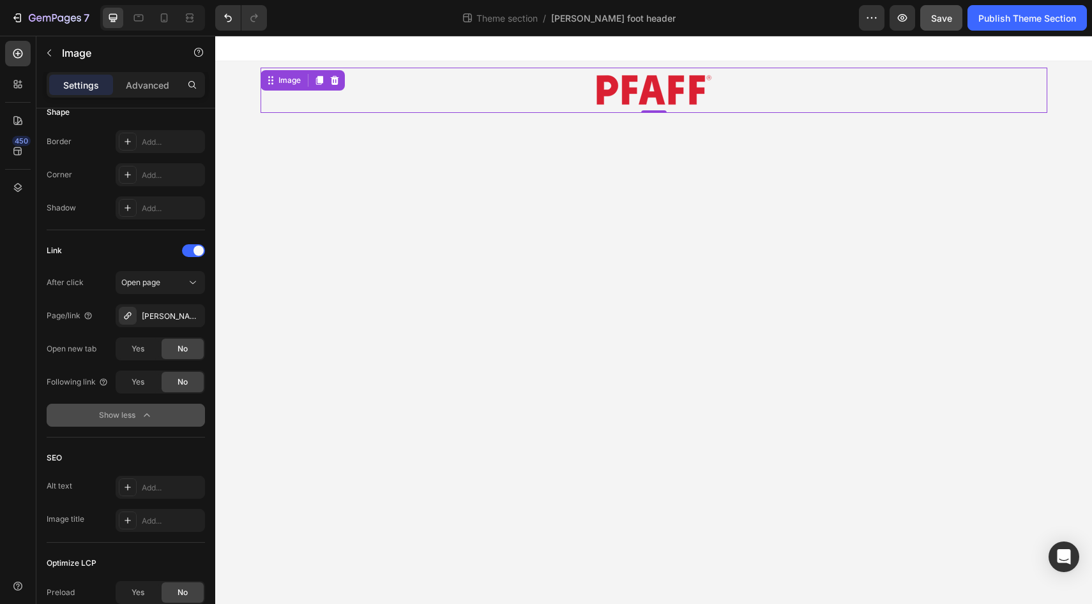
click at [5, 320] on div "450" at bounding box center [18, 307] width 26 height 533
click at [943, 20] on span "Save" at bounding box center [941, 18] width 21 height 11
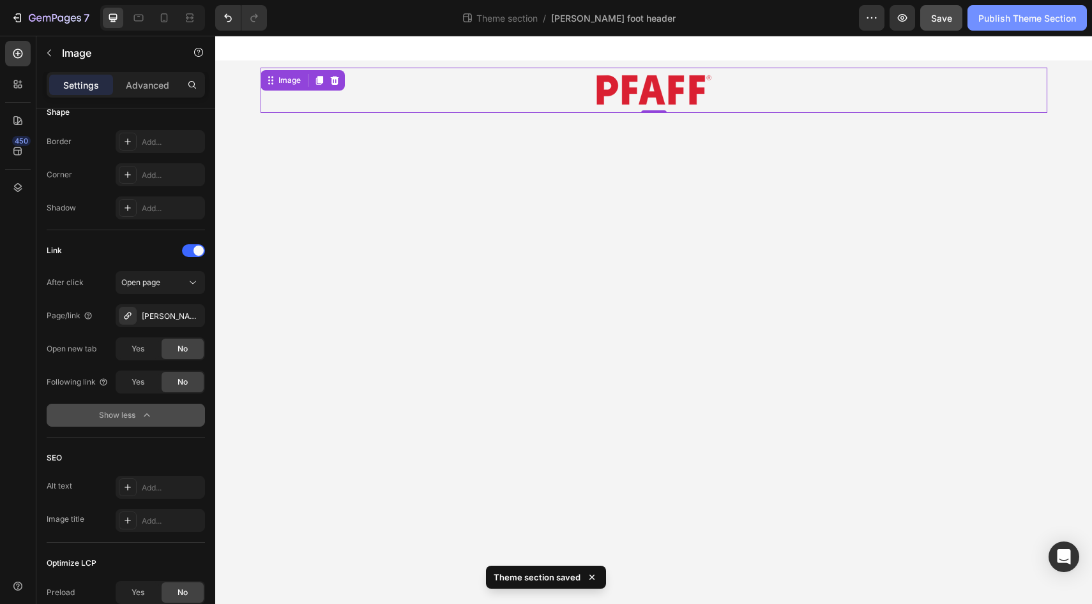
click at [1007, 19] on div "Publish Theme Section" at bounding box center [1027, 17] width 98 height 13
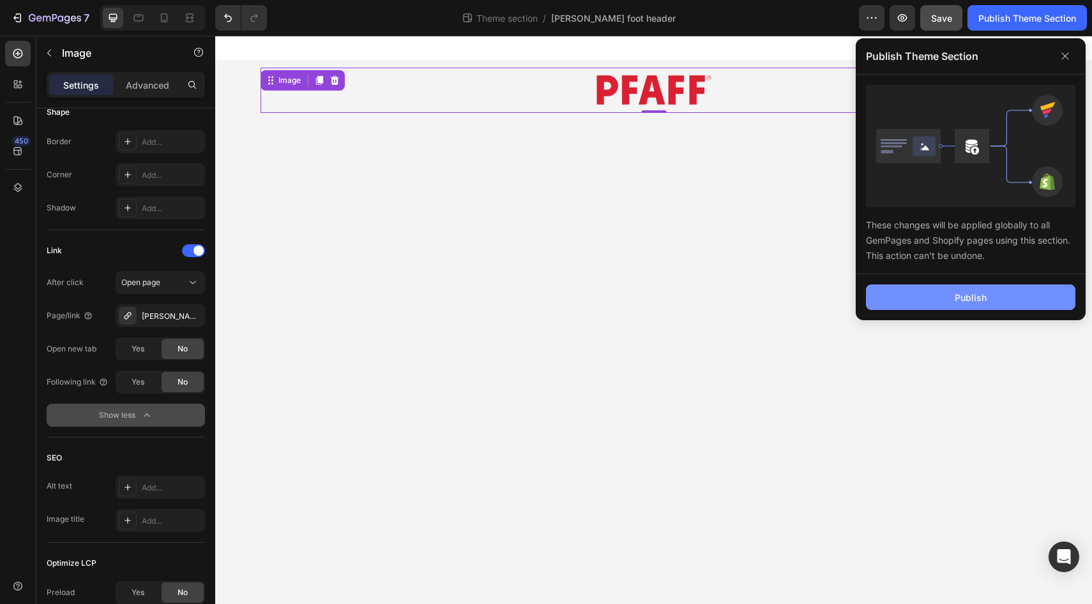
click at [977, 297] on div "Publish" at bounding box center [970, 297] width 32 height 13
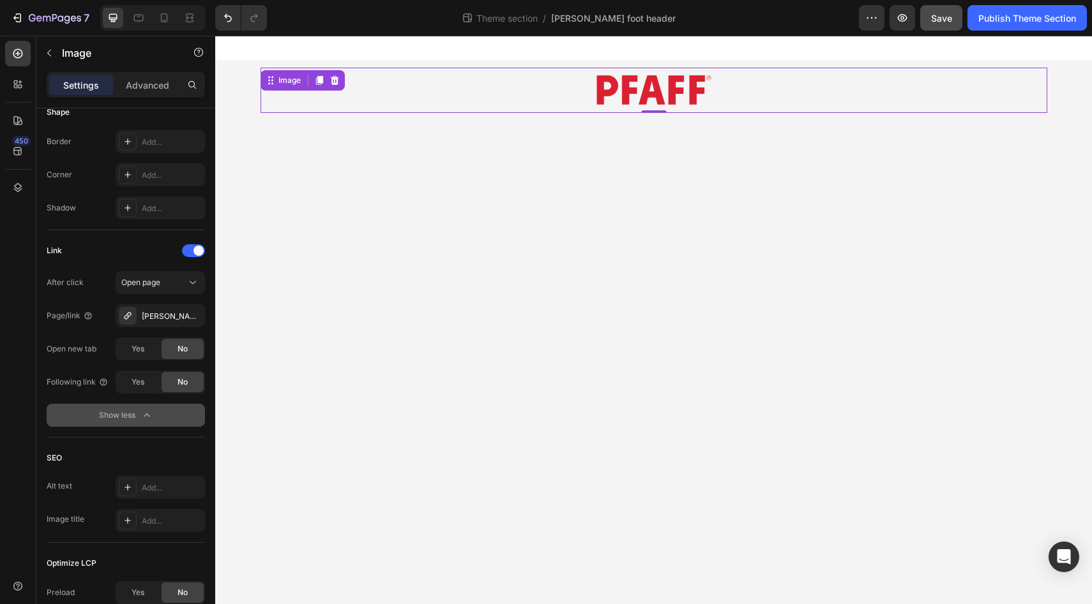
click at [379, 73] on div "Image 0" at bounding box center [653, 90] width 786 height 45
click at [380, 96] on div "Image 0" at bounding box center [653, 90] width 786 height 45
click at [384, 195] on body "Image 0 Root Drag & drop element from sidebar or Explore Library Add section Ch…" at bounding box center [653, 320] width 876 height 569
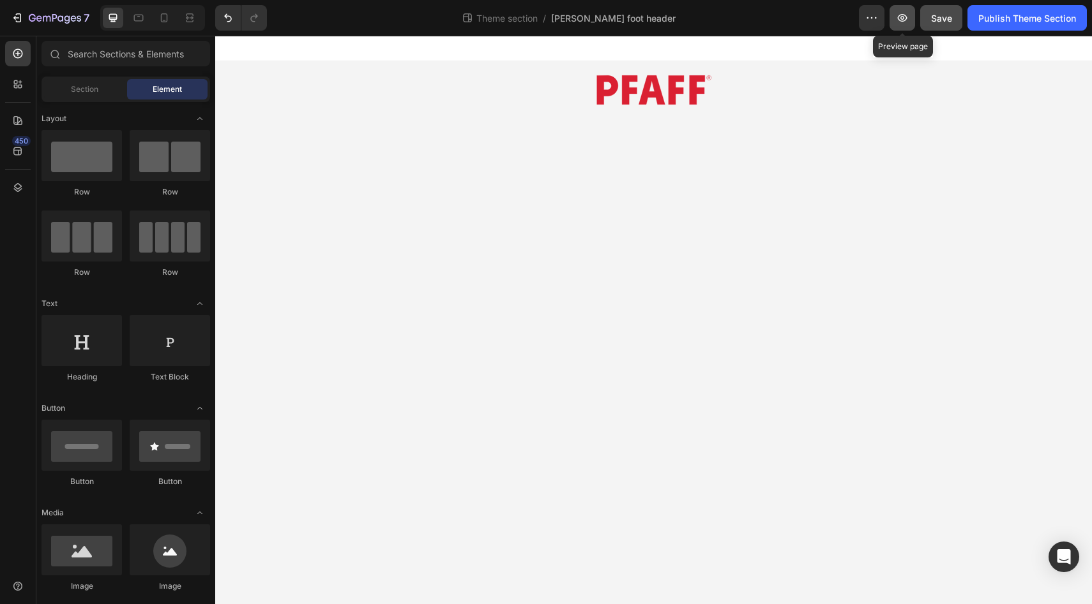
click at [905, 19] on icon "button" at bounding box center [902, 18] width 10 height 8
click at [18, 19] on icon "button" at bounding box center [17, 17] width 13 height 13
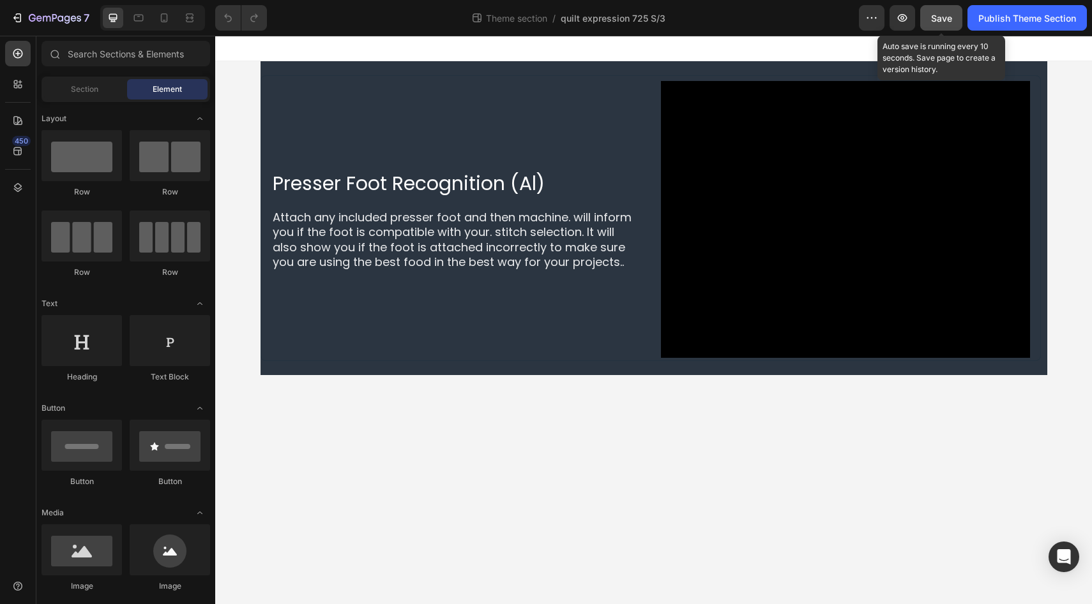
click at [940, 21] on span "Save" at bounding box center [941, 18] width 21 height 11
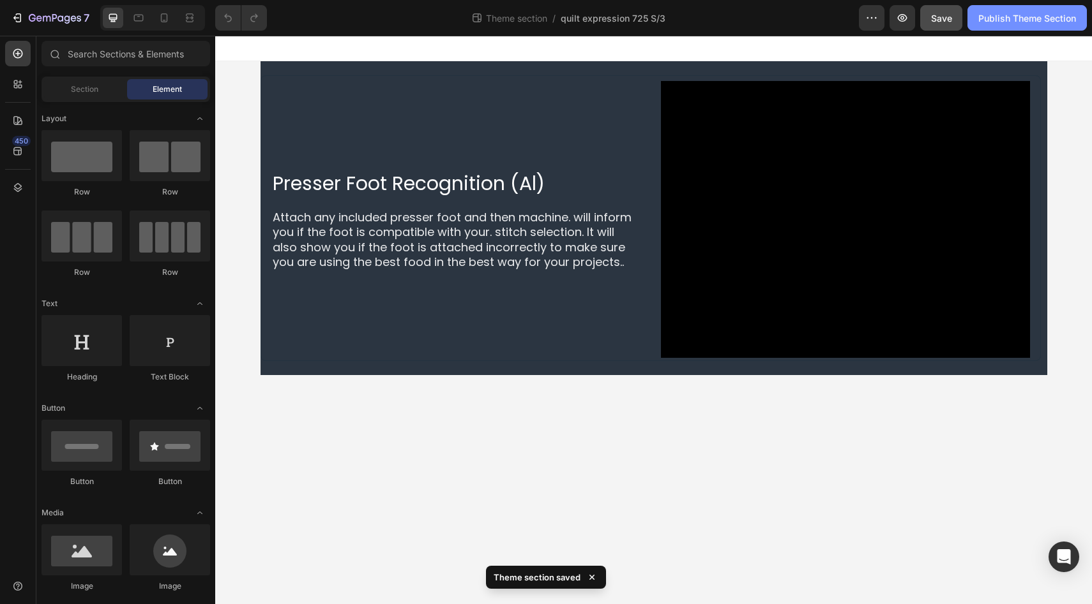
click at [1026, 20] on div "Publish Theme Section" at bounding box center [1027, 17] width 98 height 13
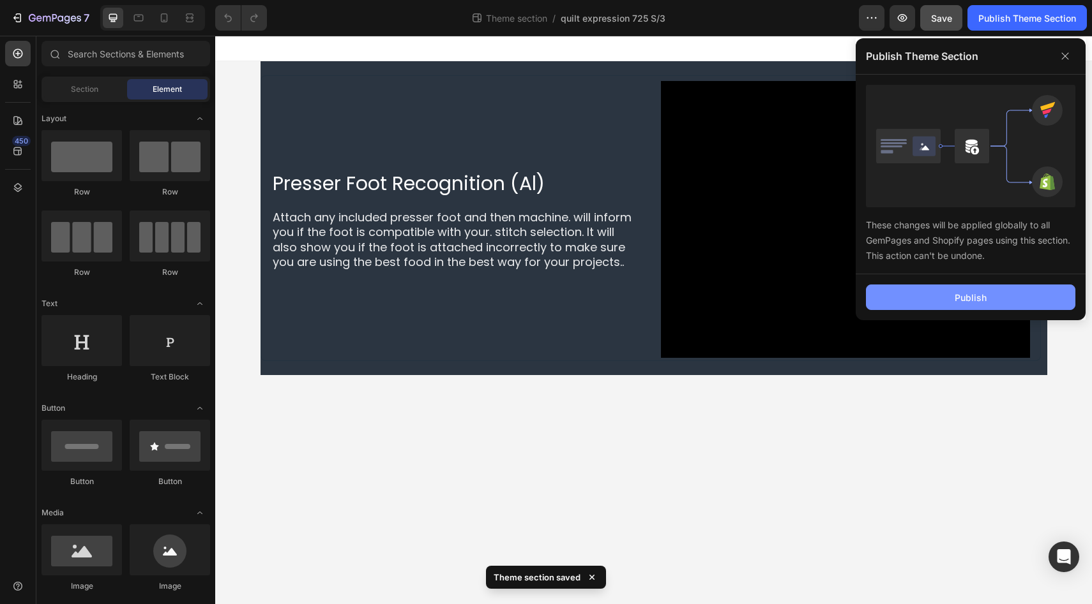
click at [988, 296] on button "Publish" at bounding box center [970, 298] width 209 height 26
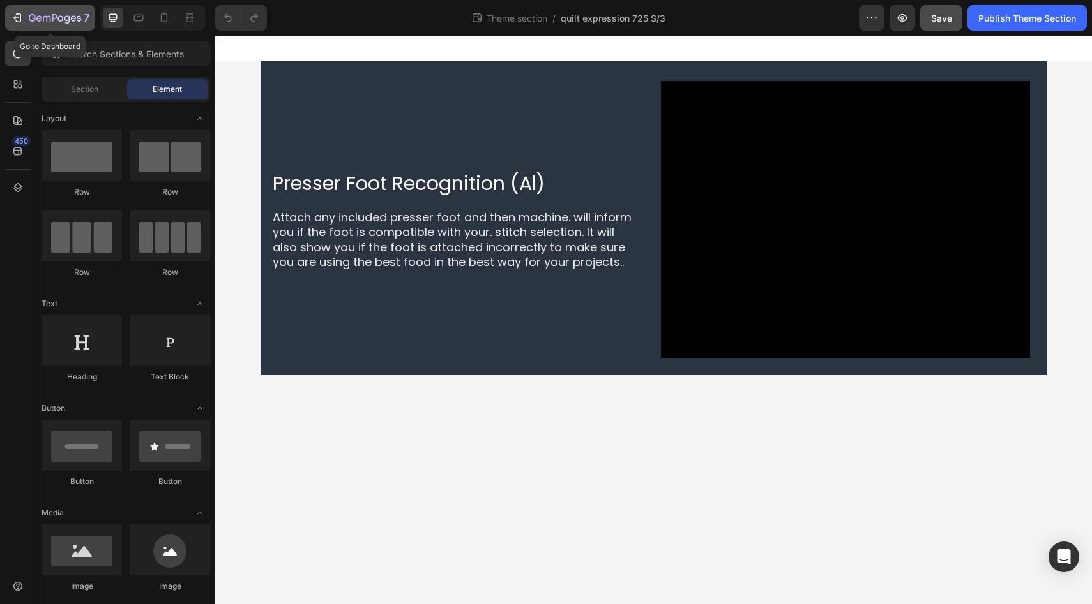
click at [68, 23] on icon "button" at bounding box center [67, 19] width 6 height 8
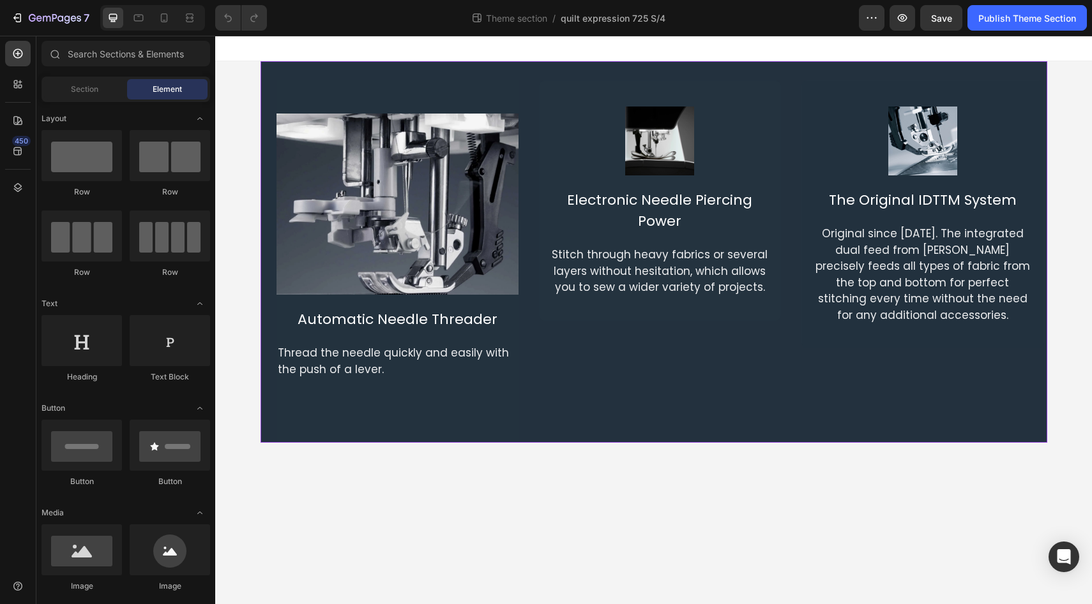
click at [456, 71] on div "Image Automatic Needle Threader Text Block Thread the needle quickly and easily…" at bounding box center [653, 252] width 786 height 382
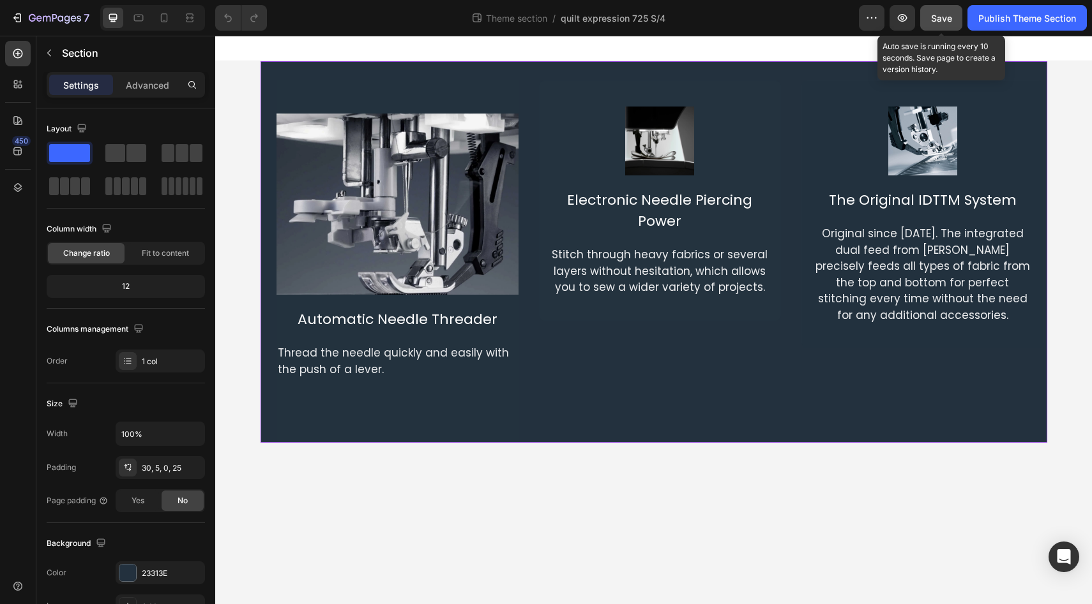
click at [952, 15] on button "Save" at bounding box center [941, 18] width 42 height 26
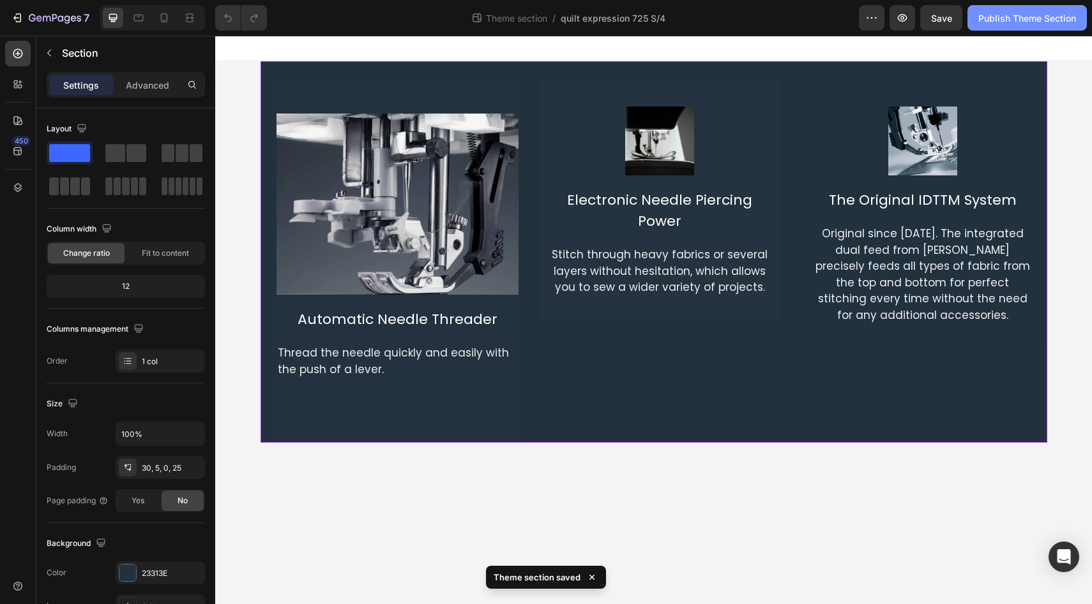
click at [1046, 19] on div "Publish Theme Section" at bounding box center [1027, 17] width 98 height 13
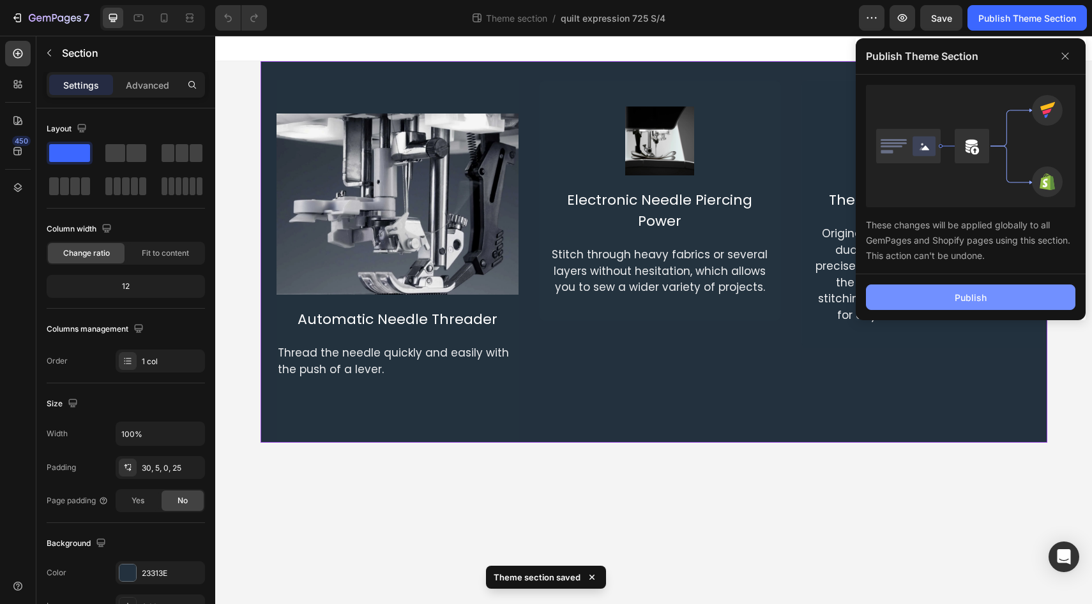
click at [977, 298] on div "Publish" at bounding box center [970, 297] width 32 height 13
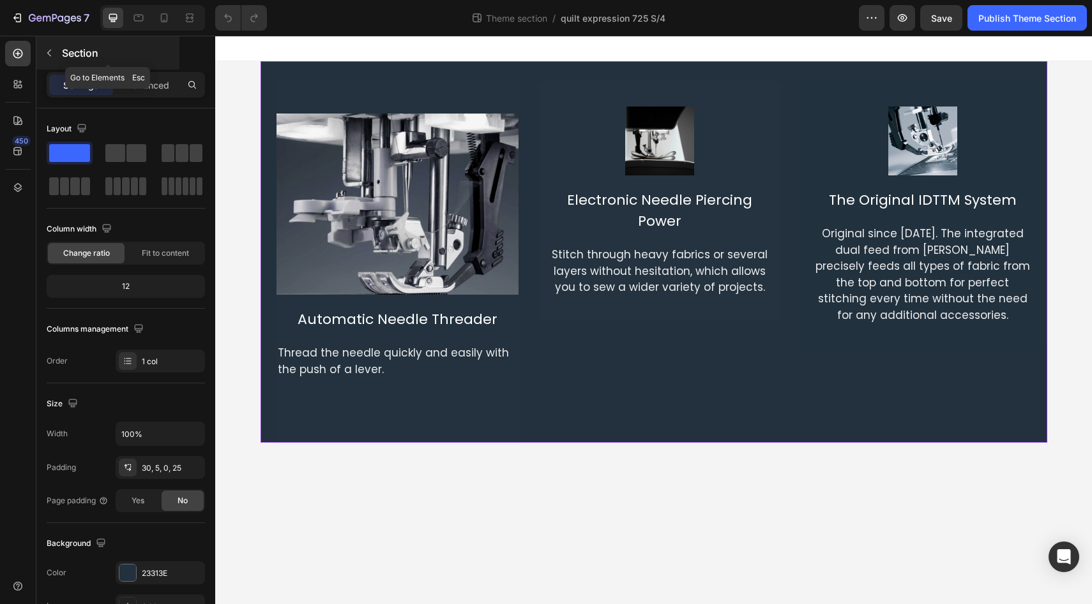
click at [50, 54] on icon "button" at bounding box center [49, 53] width 10 height 10
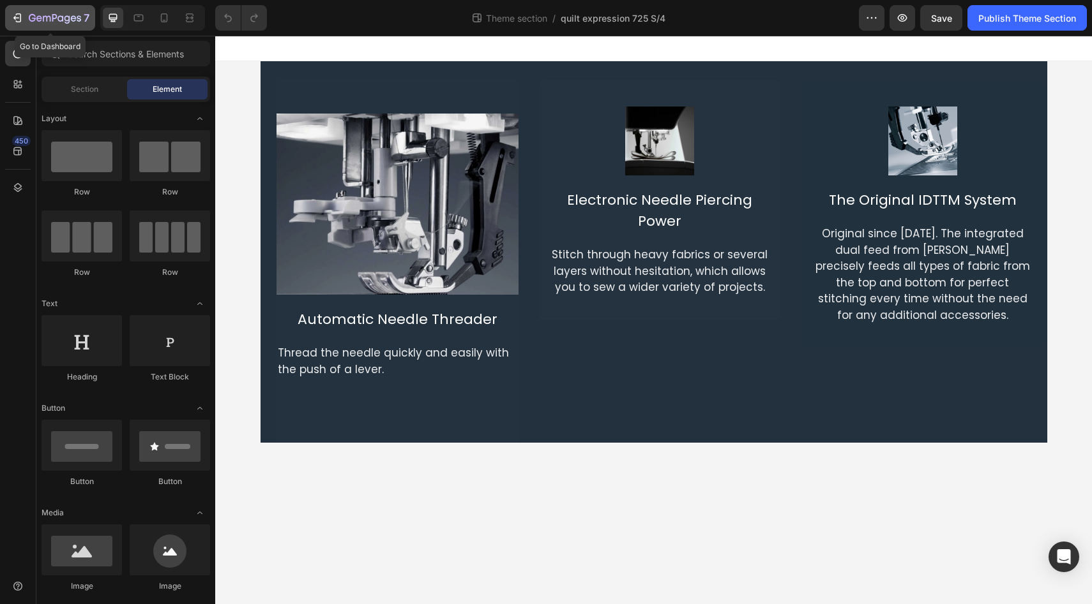
click at [47, 20] on icon "button" at bounding box center [47, 19] width 8 height 6
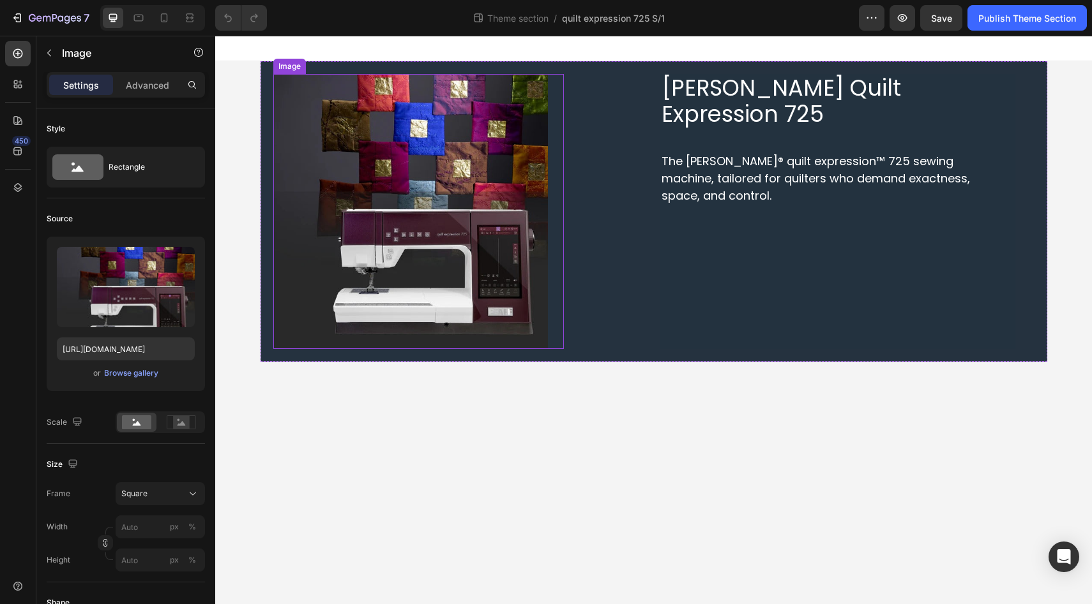
click at [430, 279] on img at bounding box center [410, 211] width 275 height 275
click at [183, 422] on rect at bounding box center [181, 422] width 17 height 13
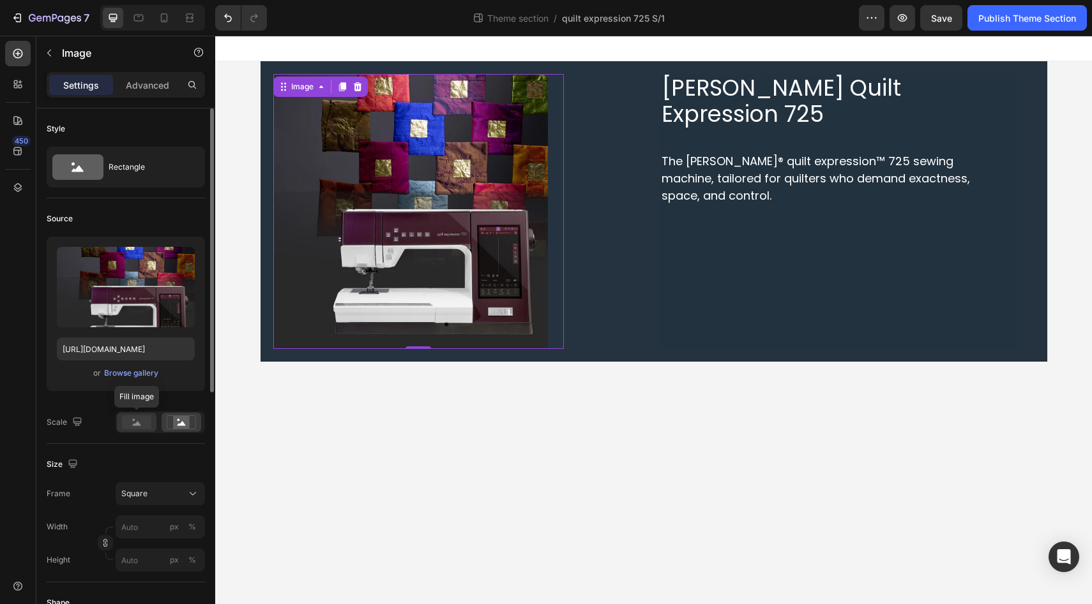
click at [131, 421] on rect at bounding box center [136, 423] width 29 height 14
click at [154, 77] on div "Advanced" at bounding box center [148, 85] width 64 height 20
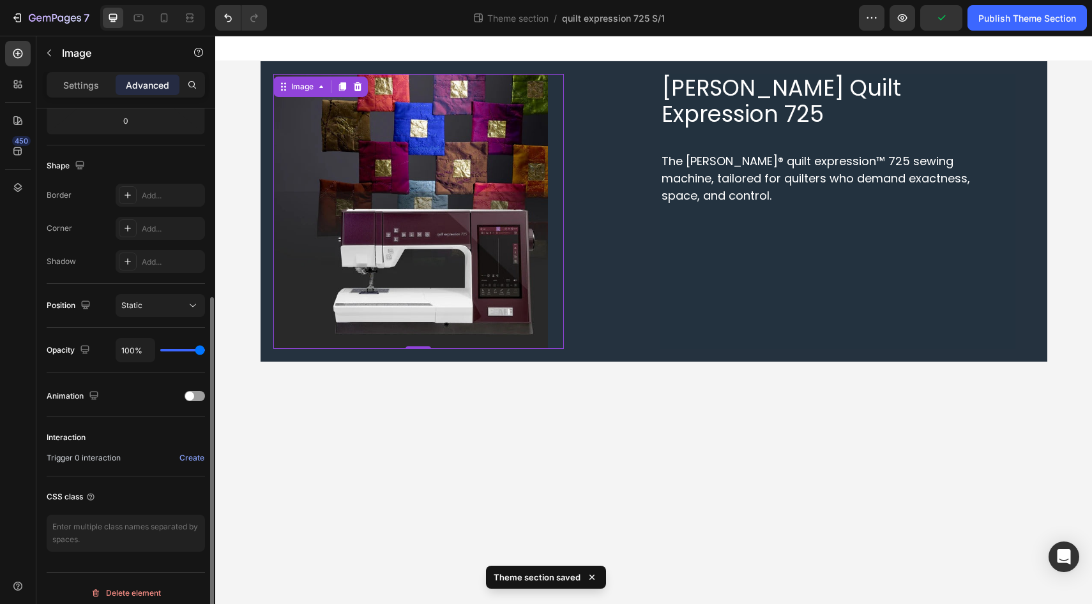
scroll to position [294, 0]
click at [200, 396] on div at bounding box center [194, 393] width 20 height 10
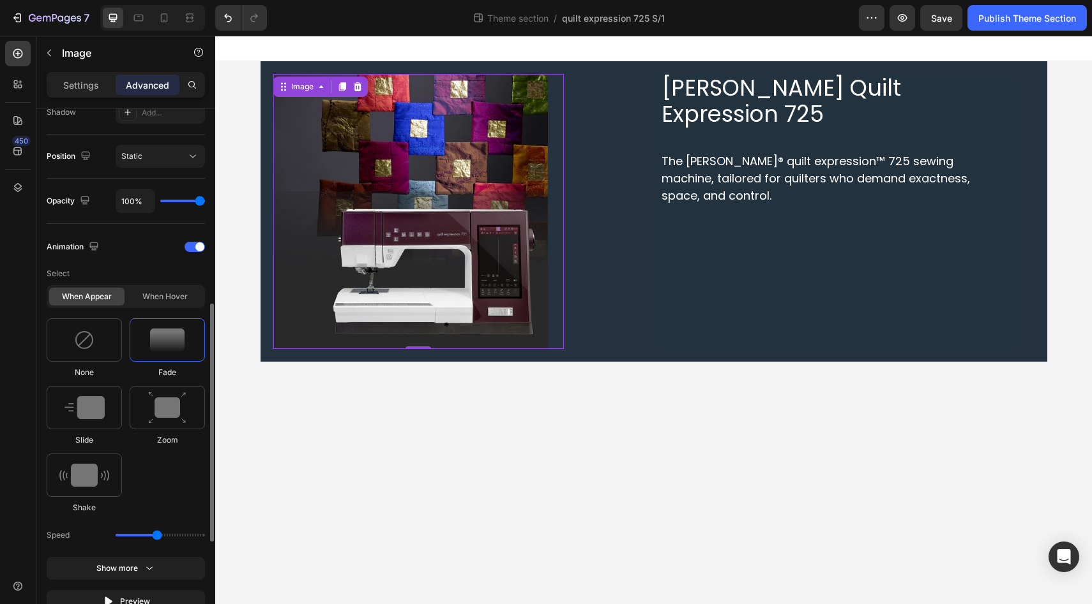
scroll to position [446, 0]
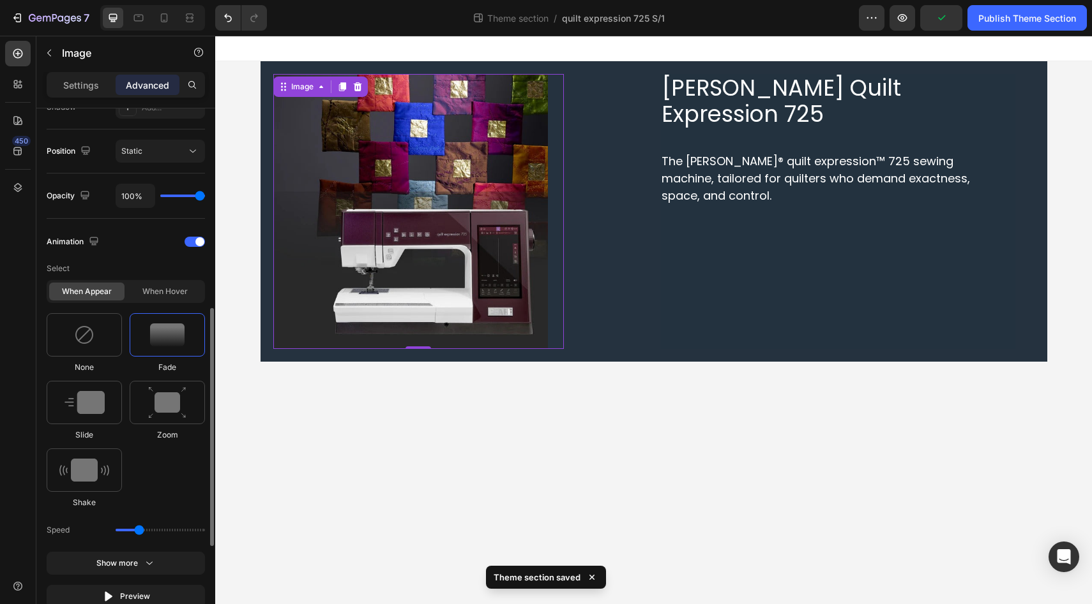
drag, startPoint x: 158, startPoint y: 530, endPoint x: 140, endPoint y: 529, distance: 17.2
type input "1.1"
click at [140, 529] on input "range" at bounding box center [160, 530] width 89 height 3
click at [160, 483] on div "None Fade Slide Zoom Shake" at bounding box center [126, 410] width 158 height 195
click at [164, 293] on div "When hover" at bounding box center [164, 292] width 75 height 18
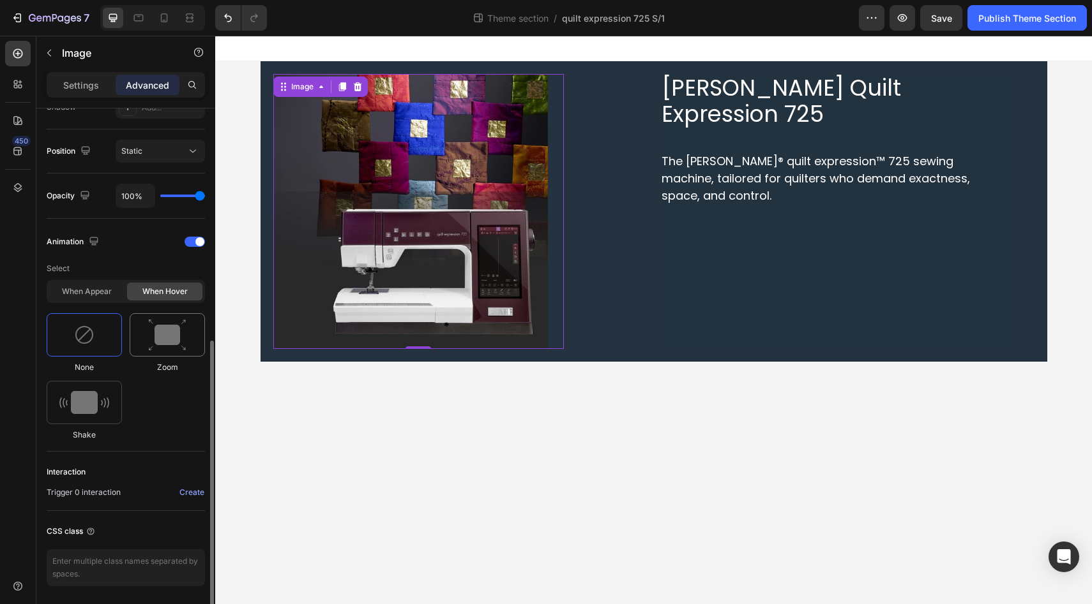
click at [174, 334] on img at bounding box center [167, 335] width 38 height 33
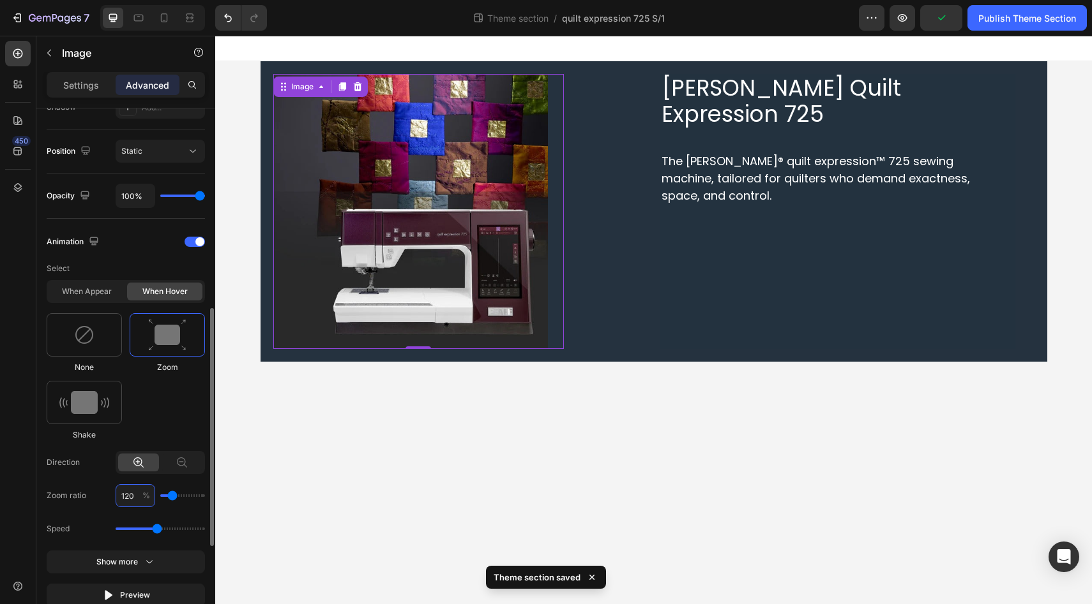
click at [132, 491] on input "120" at bounding box center [136, 495] width 40 height 23
type input "1"
type input "100"
type input "104"
type input "100"
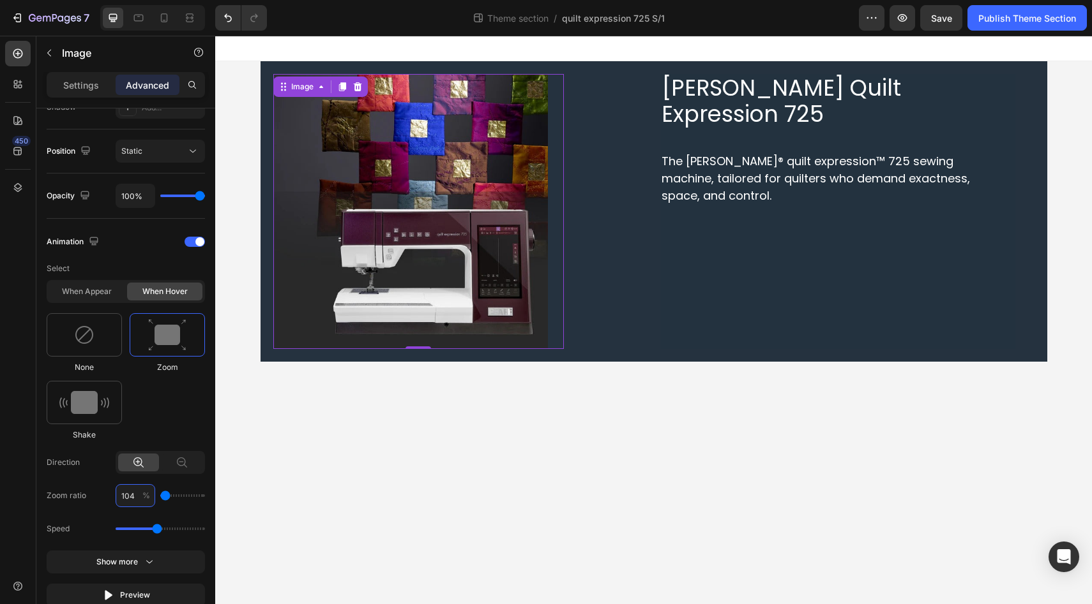
type input "104"
click at [19, 456] on div "450" at bounding box center [18, 307] width 26 height 533
type input "1.1"
click at [136, 529] on input "range" at bounding box center [160, 529] width 89 height 3
click at [11, 481] on div "450" at bounding box center [18, 307] width 26 height 533
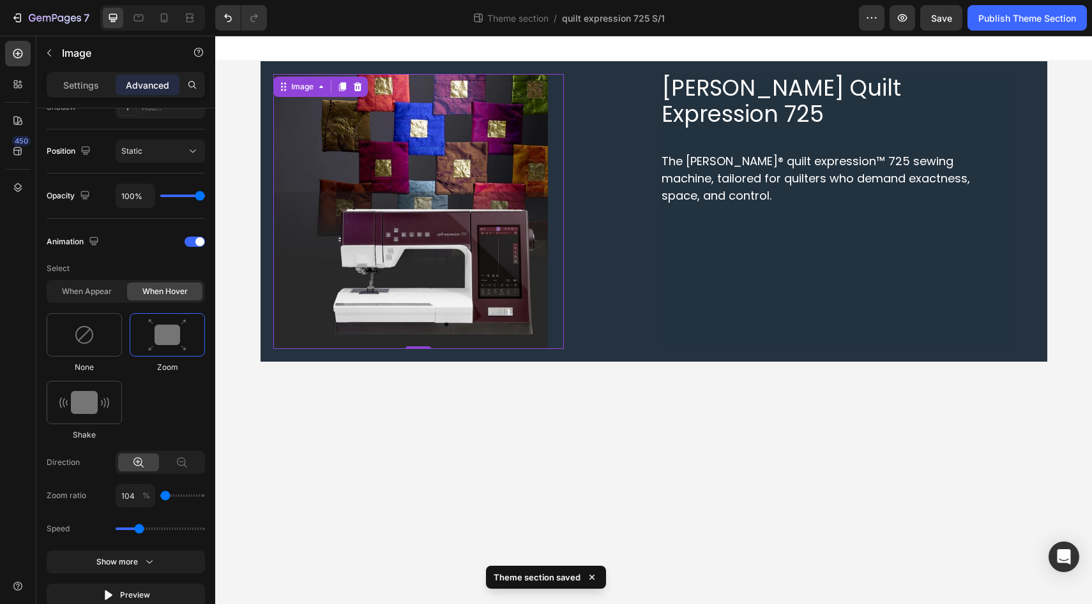
click at [11, 481] on div "450" at bounding box center [18, 307] width 26 height 533
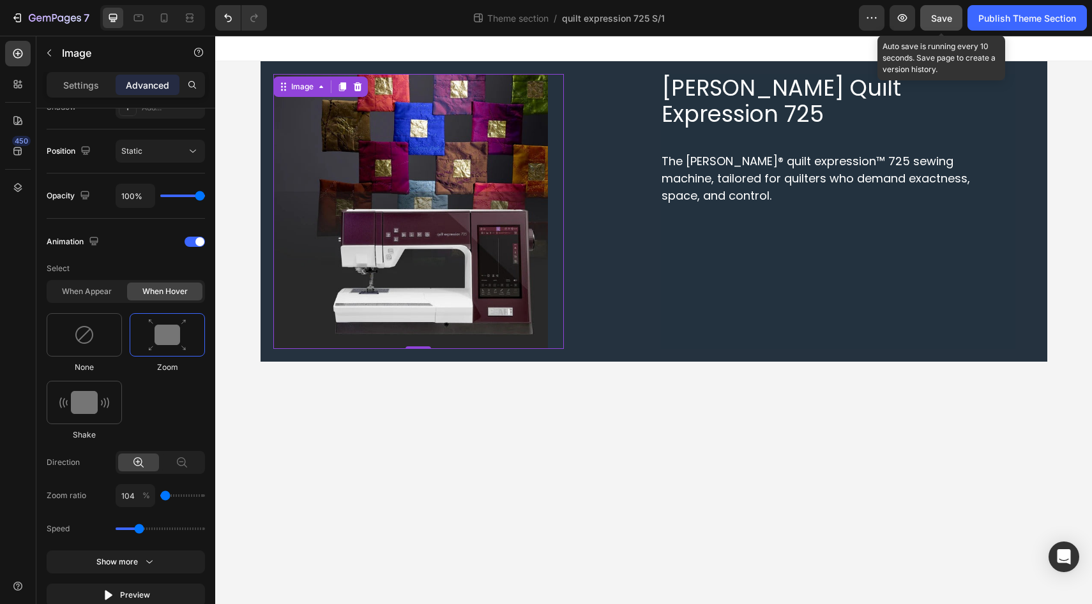
click at [940, 17] on span "Save" at bounding box center [941, 18] width 21 height 11
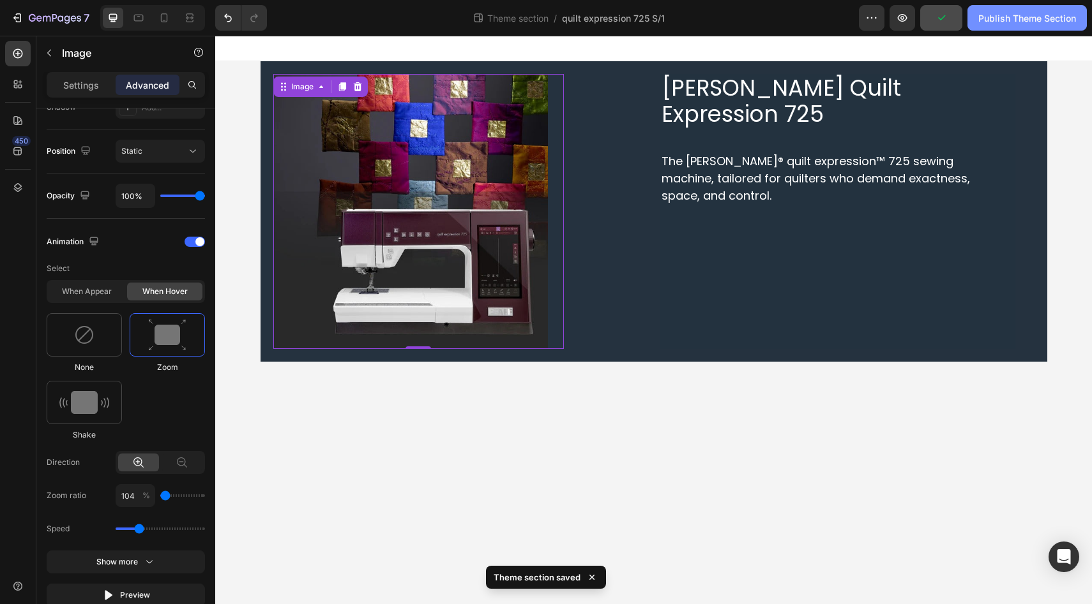
click at [1016, 13] on div "Publish Theme Section" at bounding box center [1027, 17] width 98 height 13
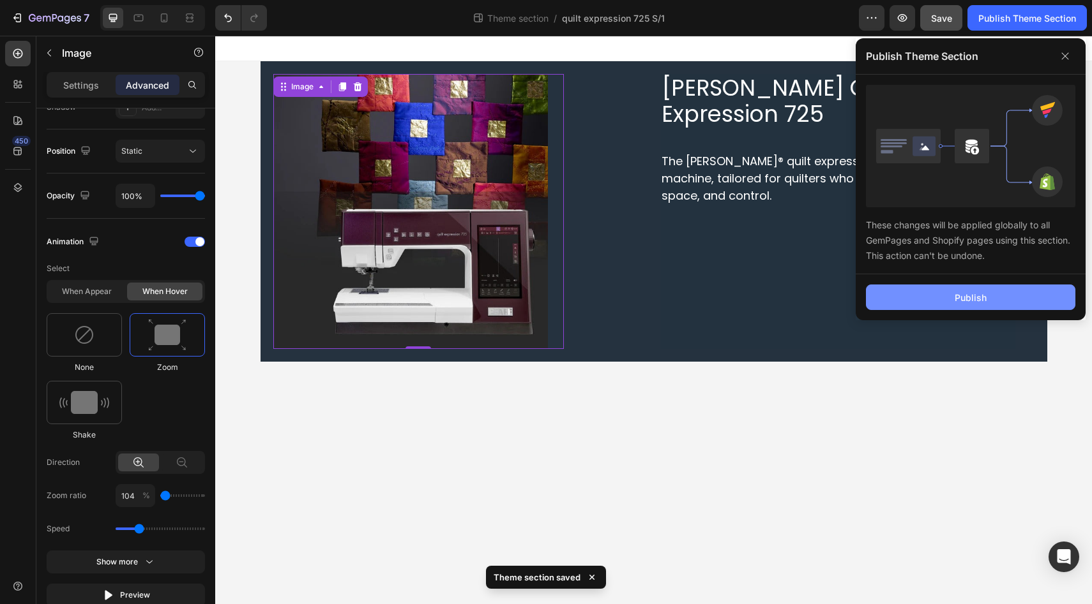
click at [977, 298] on div "Publish" at bounding box center [970, 297] width 32 height 13
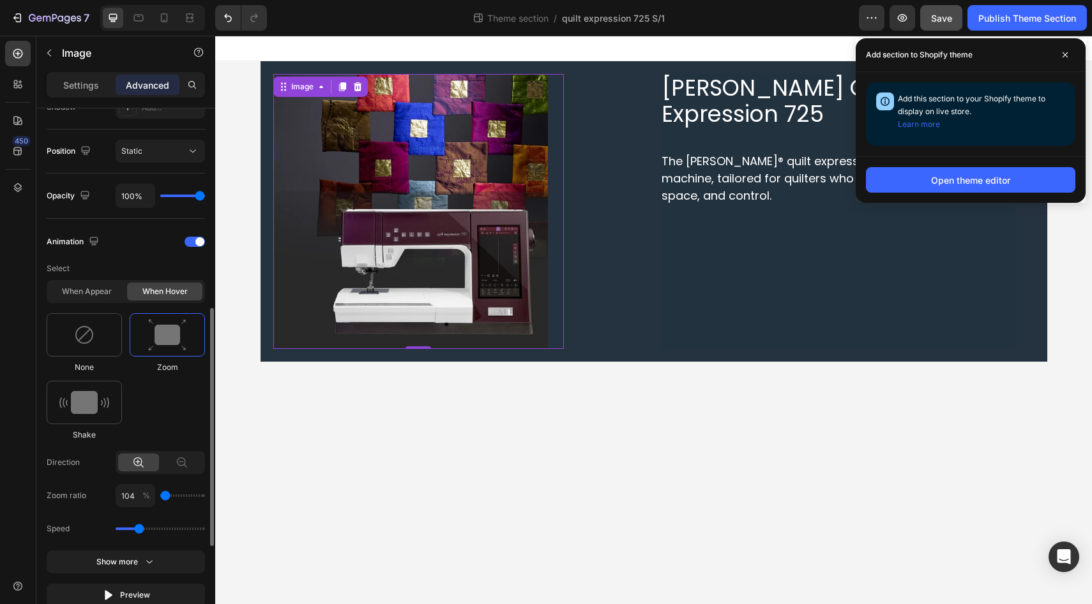
type input "110"
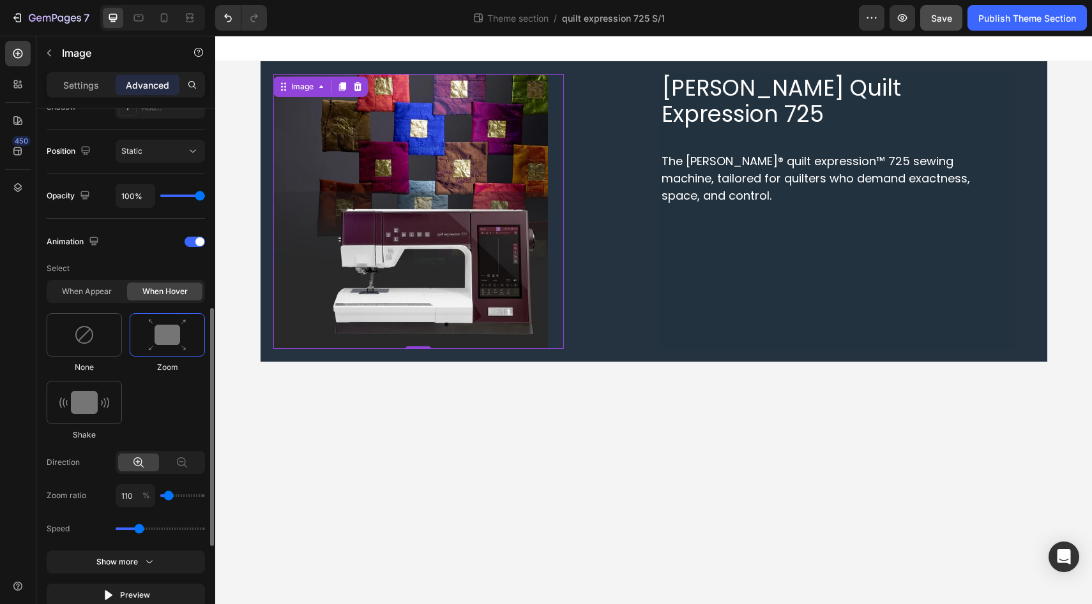
type input "100"
type input "110"
type input "120"
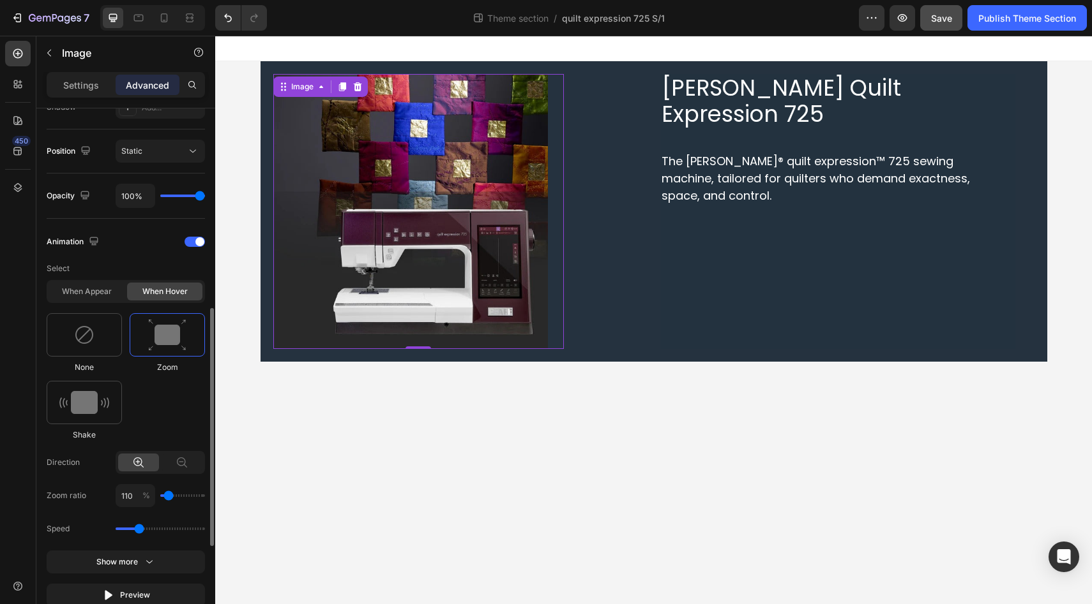
type input "120"
type input "110"
type input "100"
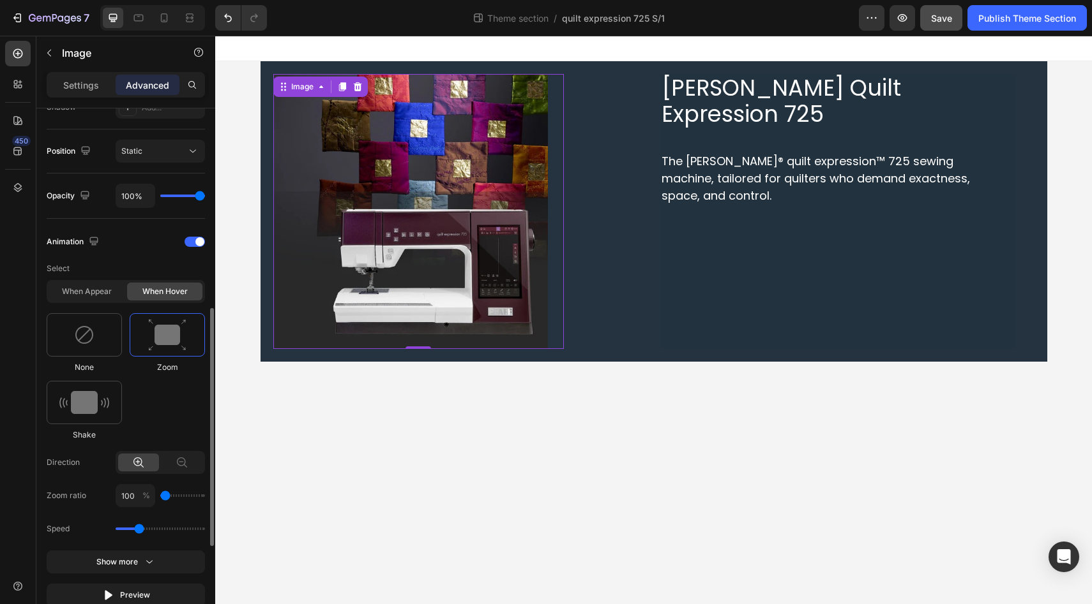
click at [166, 495] on input "range" at bounding box center [182, 496] width 45 height 3
click at [128, 495] on input "100" at bounding box center [136, 495] width 40 height 23
type input "105"
type input "110"
type input "105"
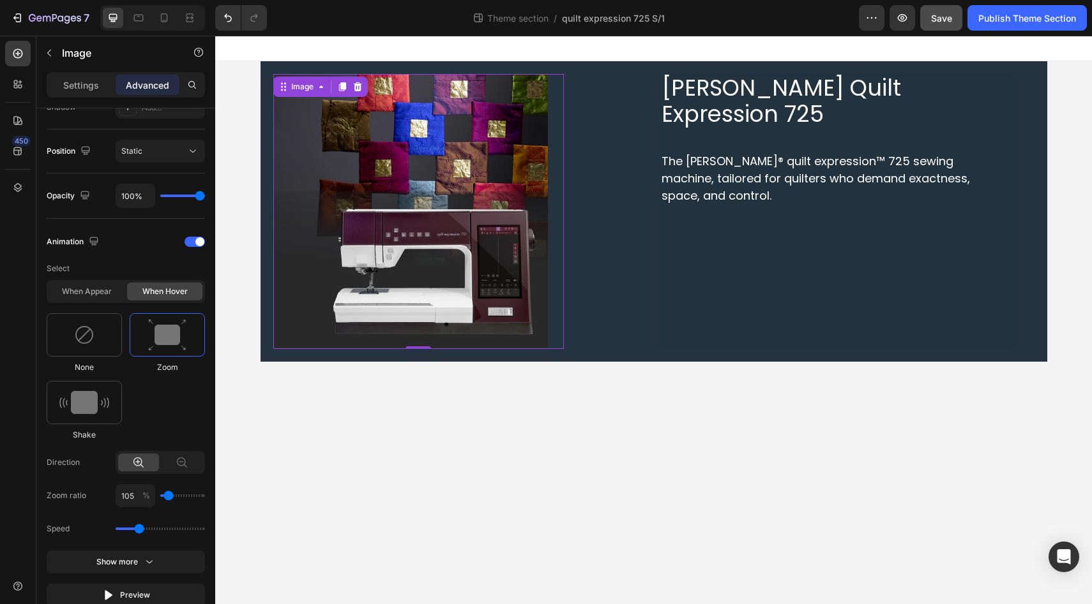
click at [4, 453] on div "450" at bounding box center [18, 320] width 36 height 569
click at [943, 19] on span "Save" at bounding box center [941, 18] width 21 height 11
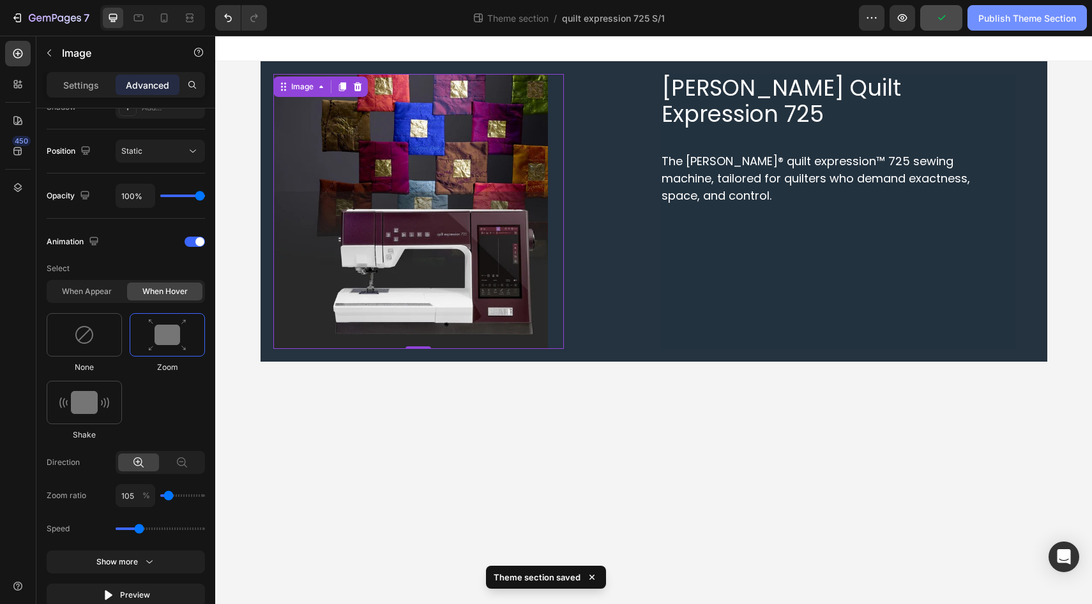
click at [1016, 18] on div "Publish Theme Section" at bounding box center [1027, 17] width 98 height 13
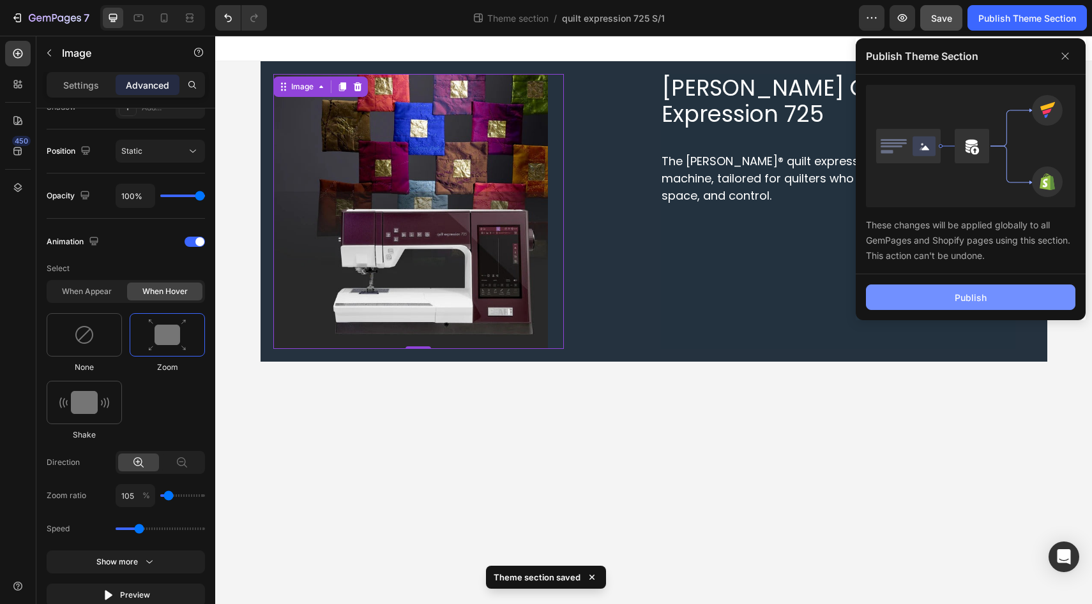
click at [949, 297] on button "Publish" at bounding box center [970, 298] width 209 height 26
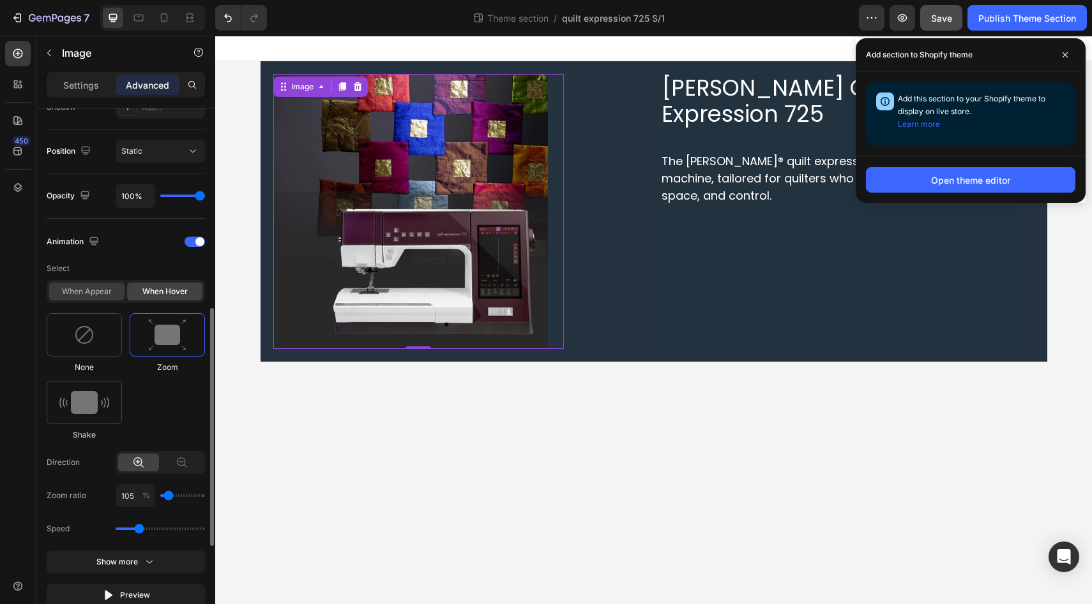
click at [82, 288] on div "When appear" at bounding box center [86, 292] width 75 height 18
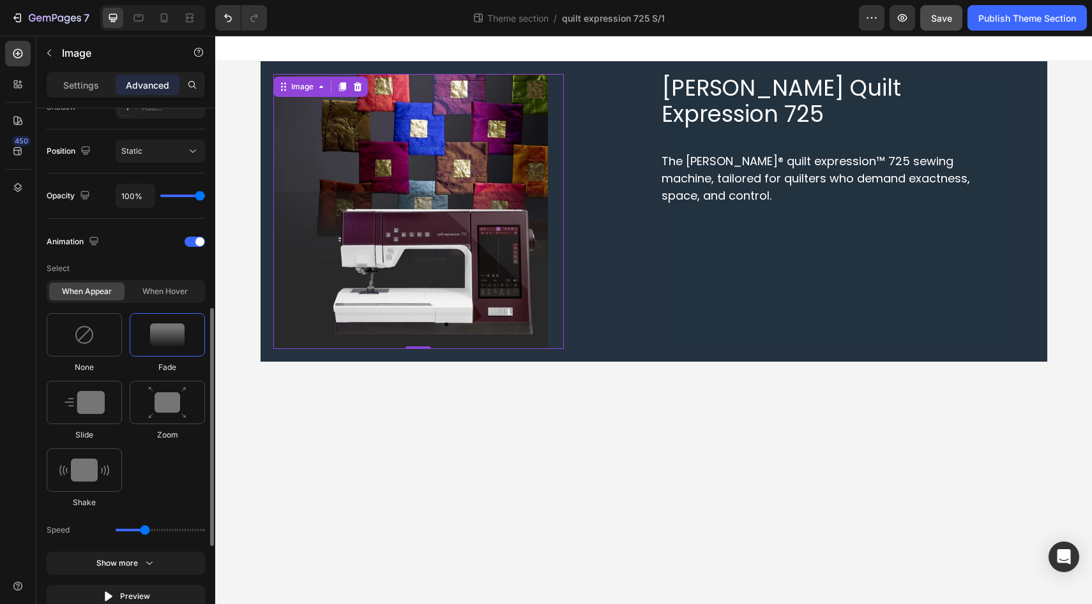
type input "1.3"
click at [143, 529] on input "range" at bounding box center [160, 530] width 89 height 3
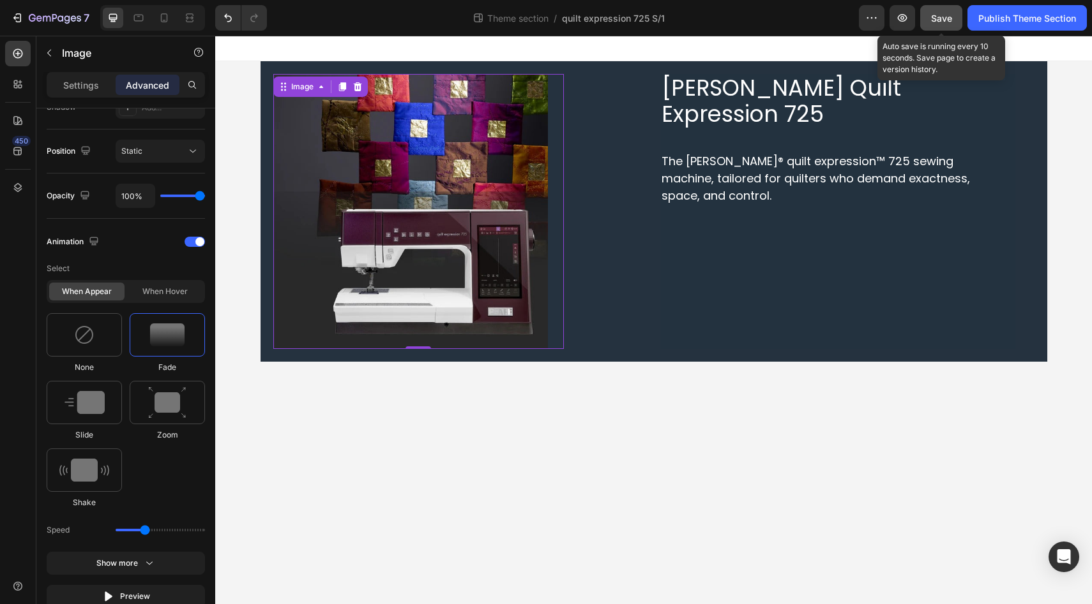
click at [940, 19] on span "Save" at bounding box center [941, 18] width 21 height 11
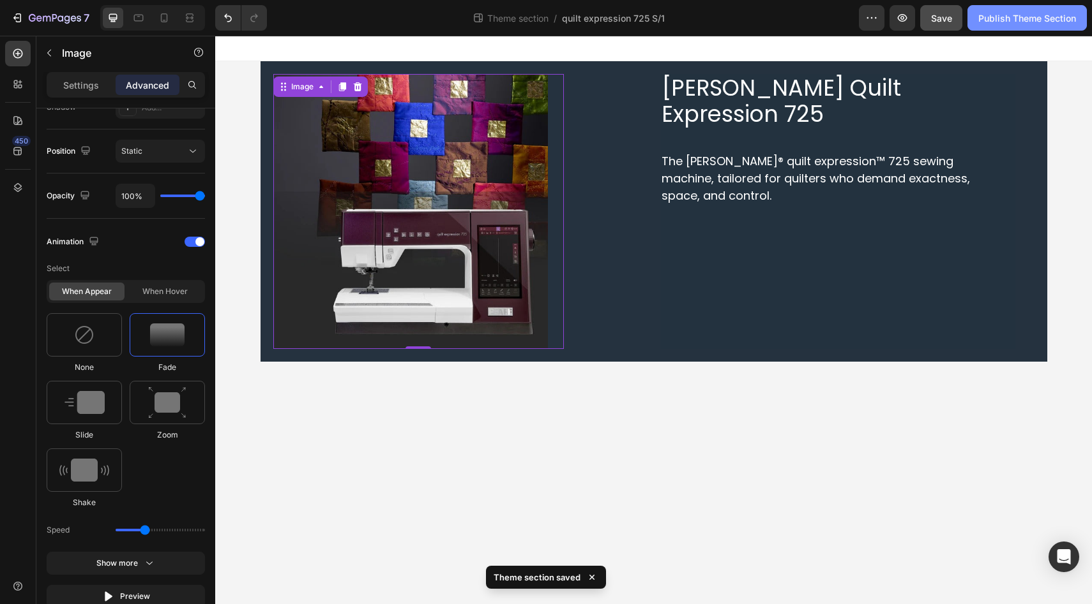
click at [1005, 18] on div "Publish Theme Section" at bounding box center [1027, 17] width 98 height 13
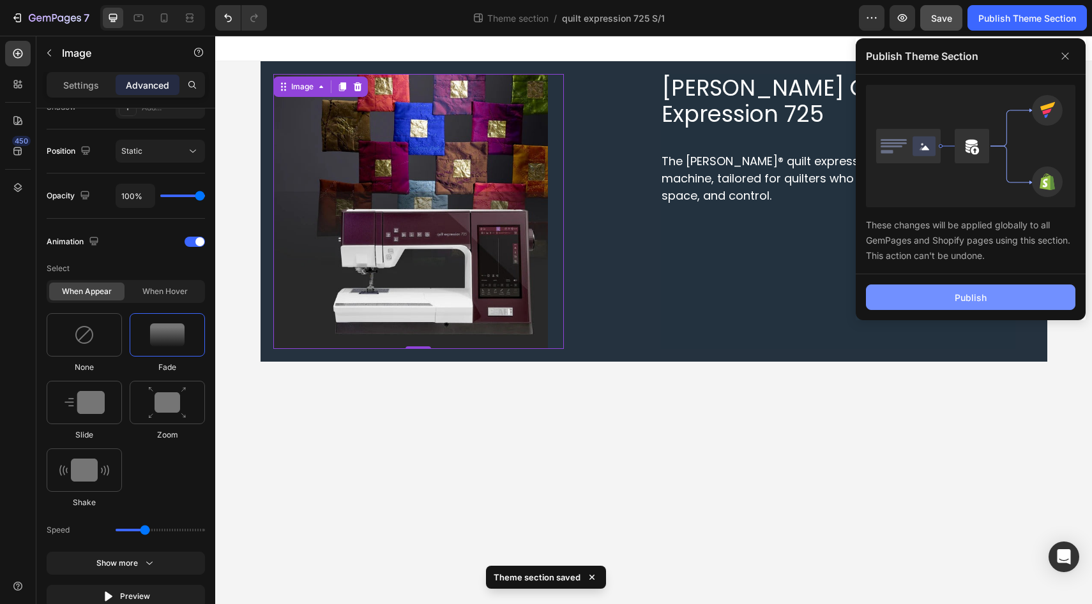
click at [965, 293] on div "Publish" at bounding box center [970, 297] width 32 height 13
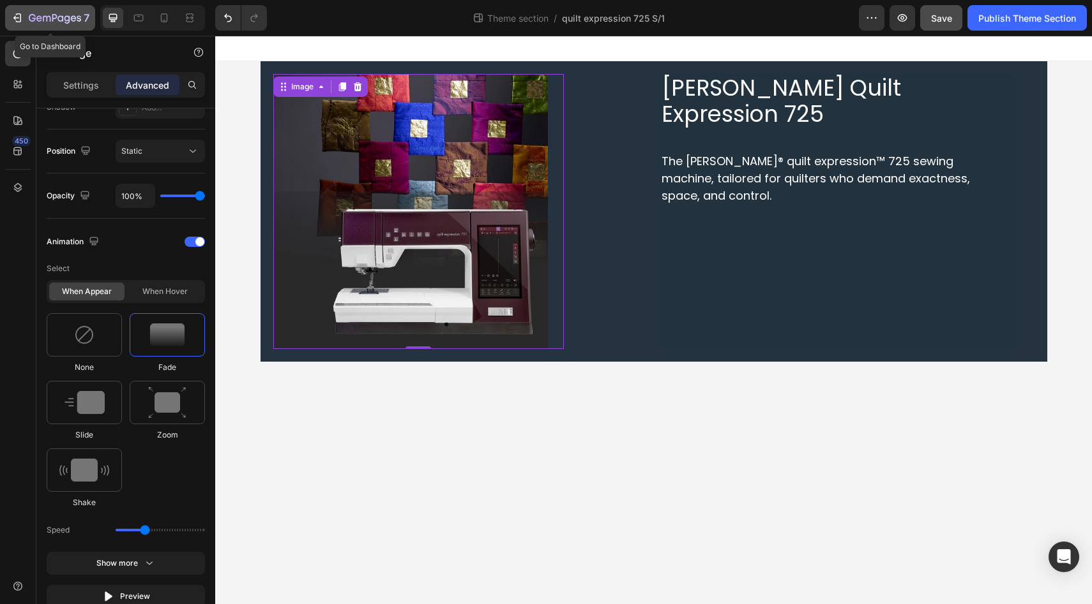
click at [19, 17] on icon "button" at bounding box center [17, 17] width 13 height 13
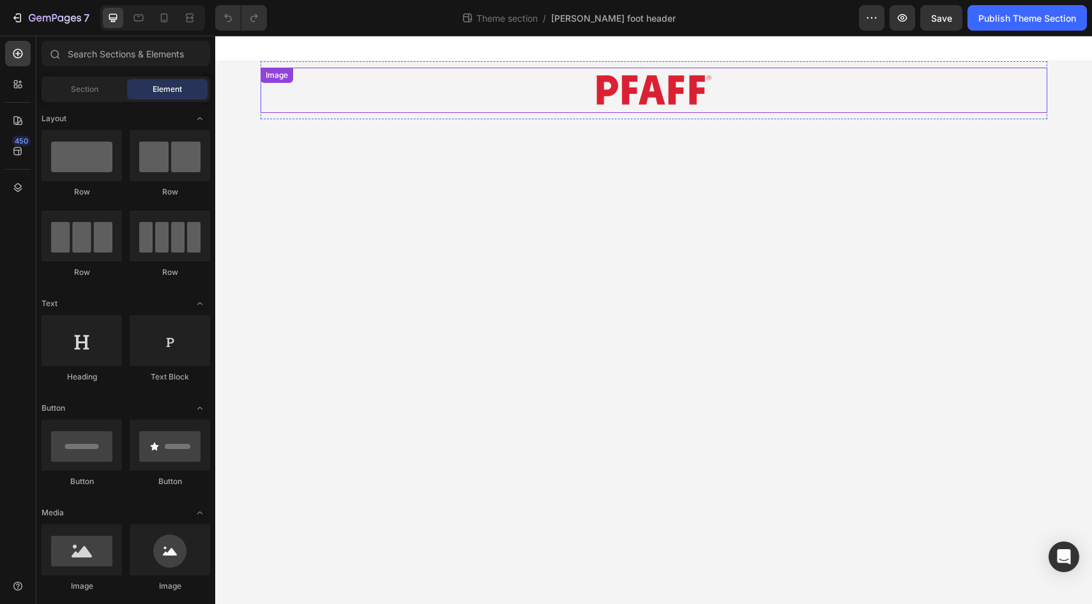
click at [551, 94] on div "Image" at bounding box center [653, 90] width 786 height 45
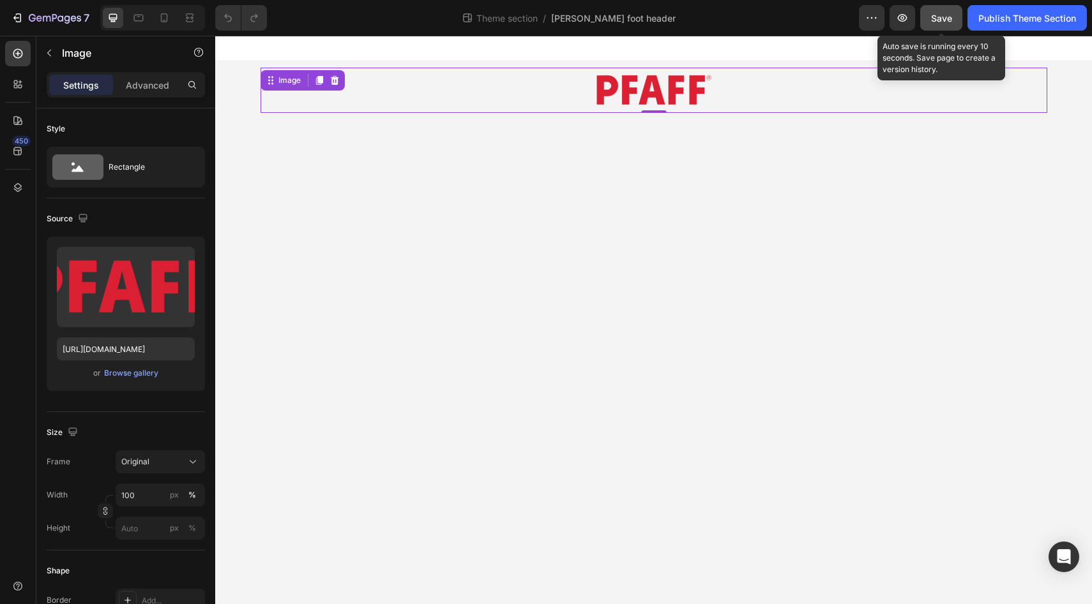
click at [940, 19] on span "Save" at bounding box center [941, 18] width 21 height 11
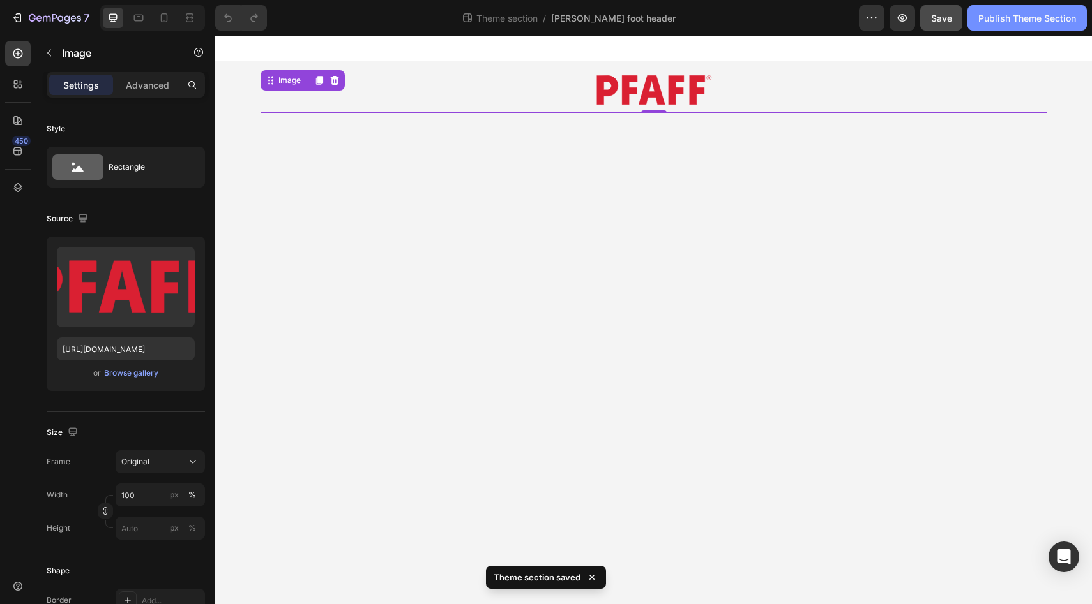
click at [1027, 24] on button "Publish Theme Section" at bounding box center [1026, 18] width 119 height 26
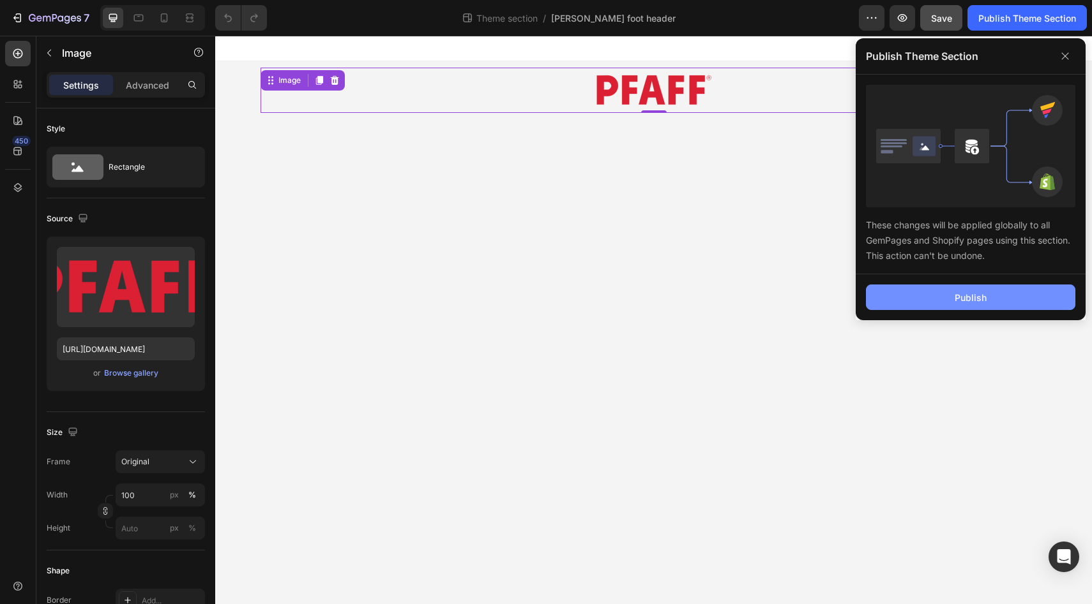
click at [1005, 301] on button "Publish" at bounding box center [970, 298] width 209 height 26
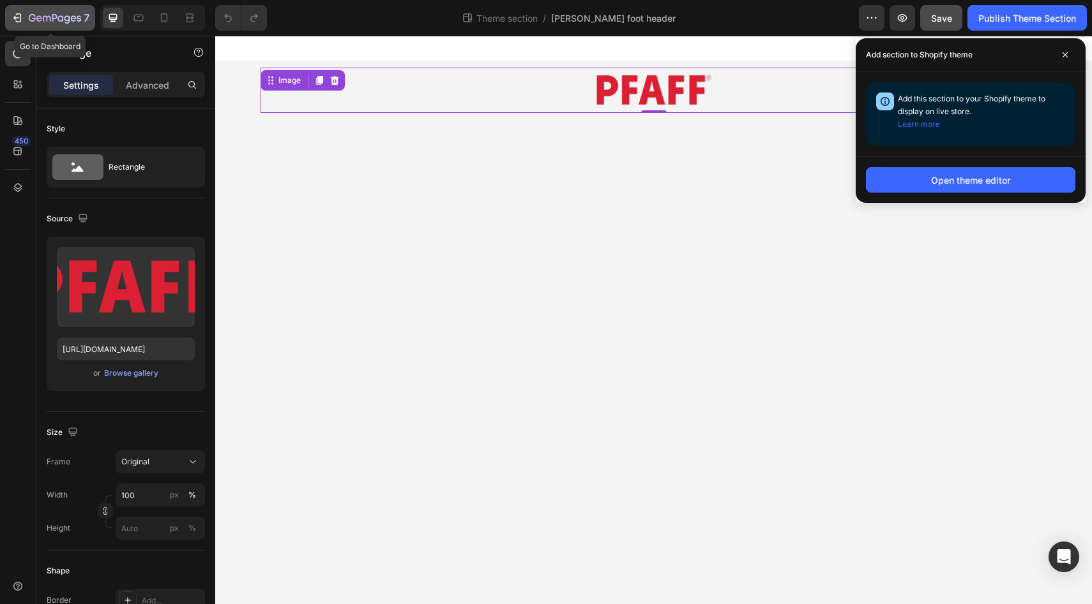
click at [39, 15] on icon "button" at bounding box center [55, 18] width 52 height 11
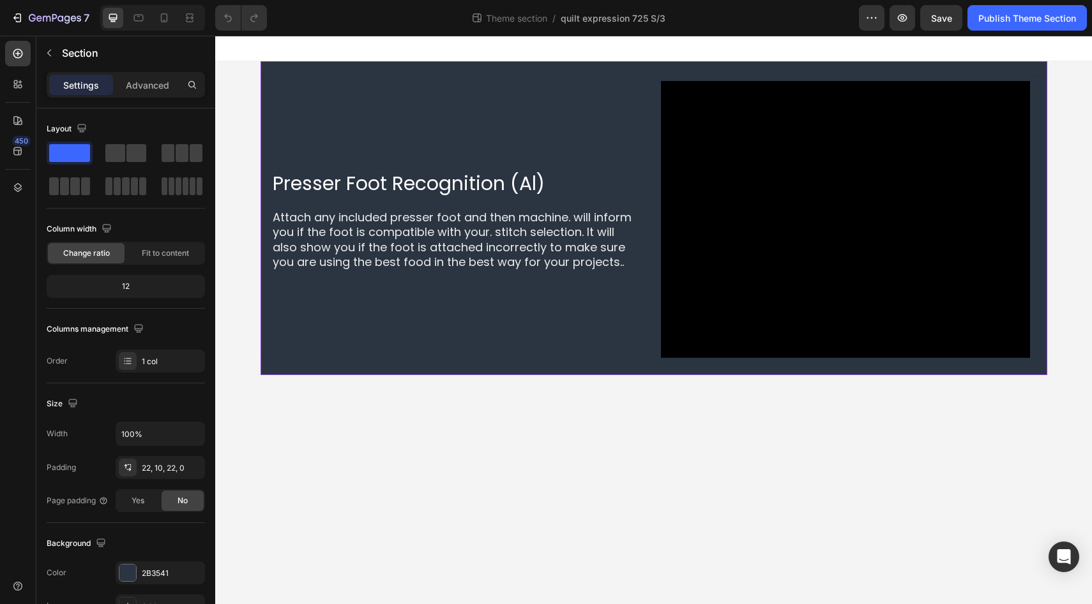
click at [457, 71] on div "Presser Foot Recognition (Al) Heading Attach any included presser foot and then…" at bounding box center [653, 218] width 786 height 314
click at [136, 84] on p "Advanced" at bounding box center [147, 85] width 43 height 13
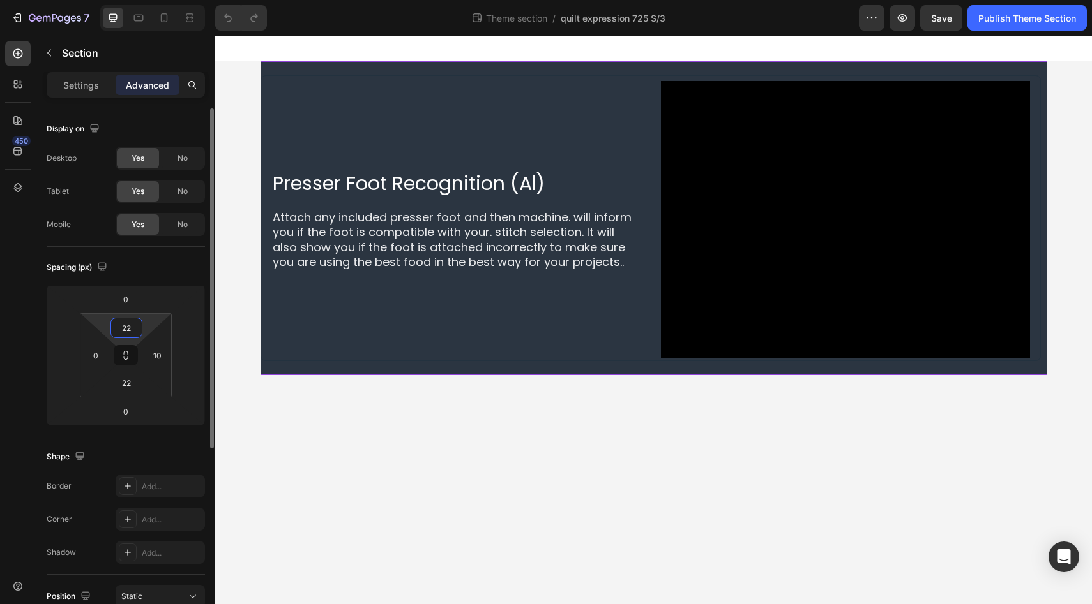
click at [128, 327] on input "22" at bounding box center [127, 328] width 26 height 19
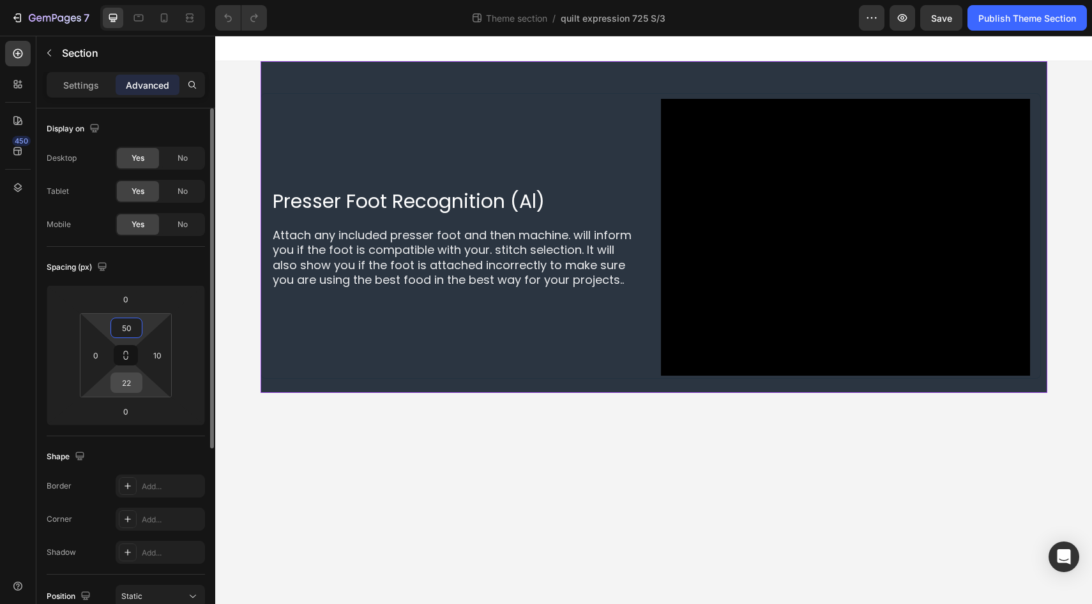
type input "50"
click at [126, 381] on input "22" at bounding box center [127, 382] width 26 height 19
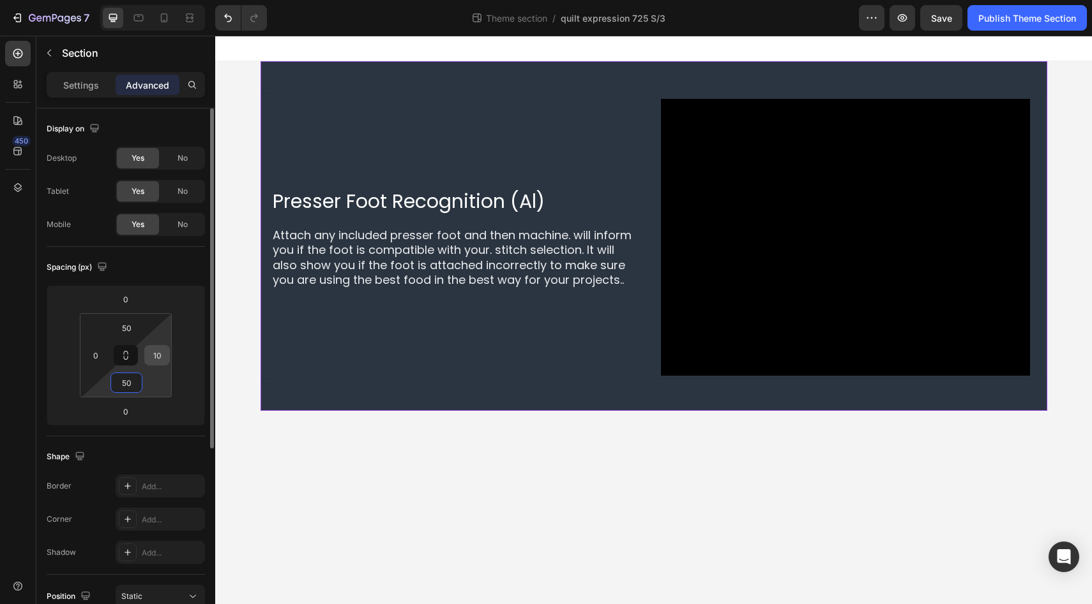
type input "50"
click at [160, 361] on input "10" at bounding box center [156, 355] width 19 height 19
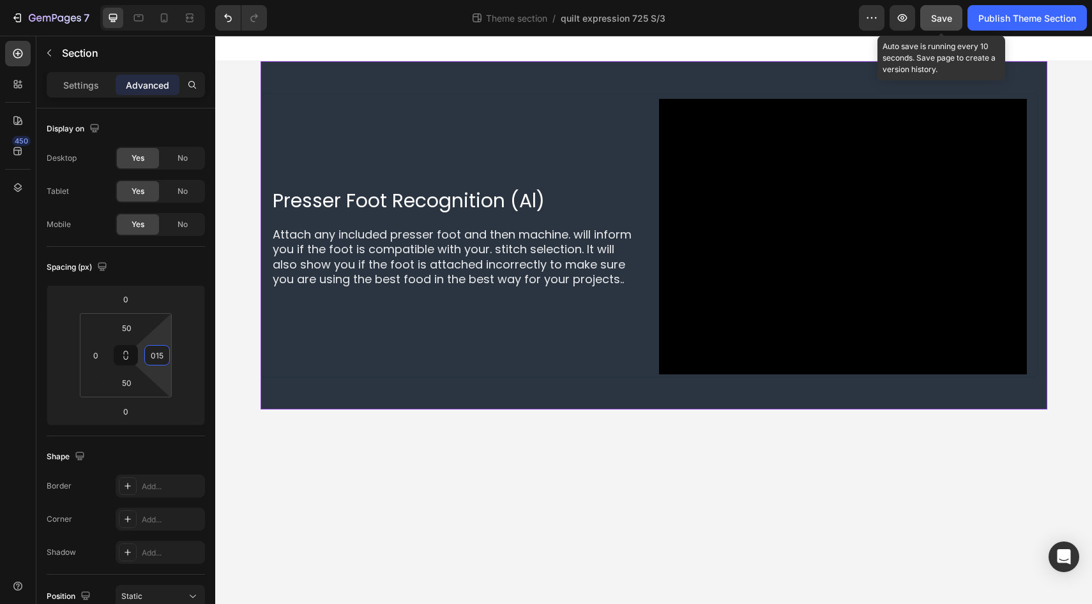
type input "15"
click at [947, 15] on span "Save" at bounding box center [941, 18] width 21 height 11
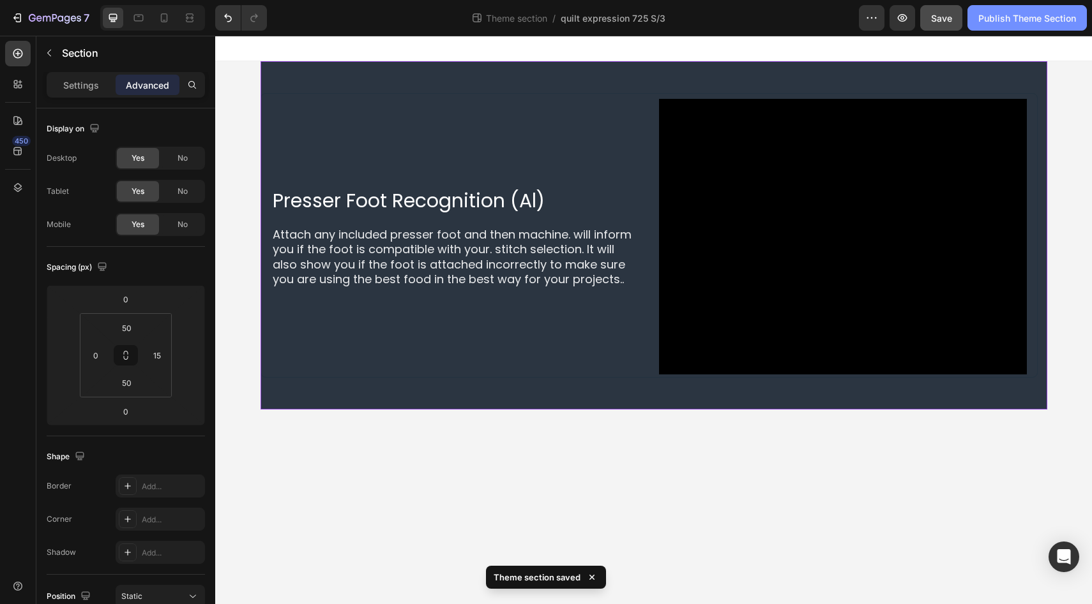
click at [1029, 15] on div "Publish Theme Section" at bounding box center [1027, 17] width 98 height 13
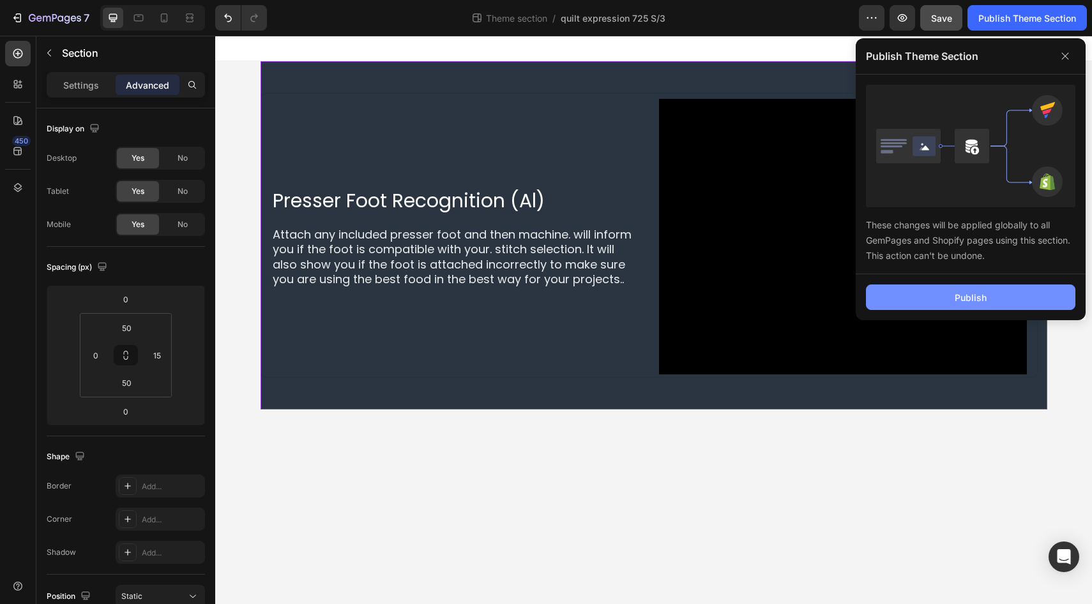
click at [949, 292] on button "Publish" at bounding box center [970, 298] width 209 height 26
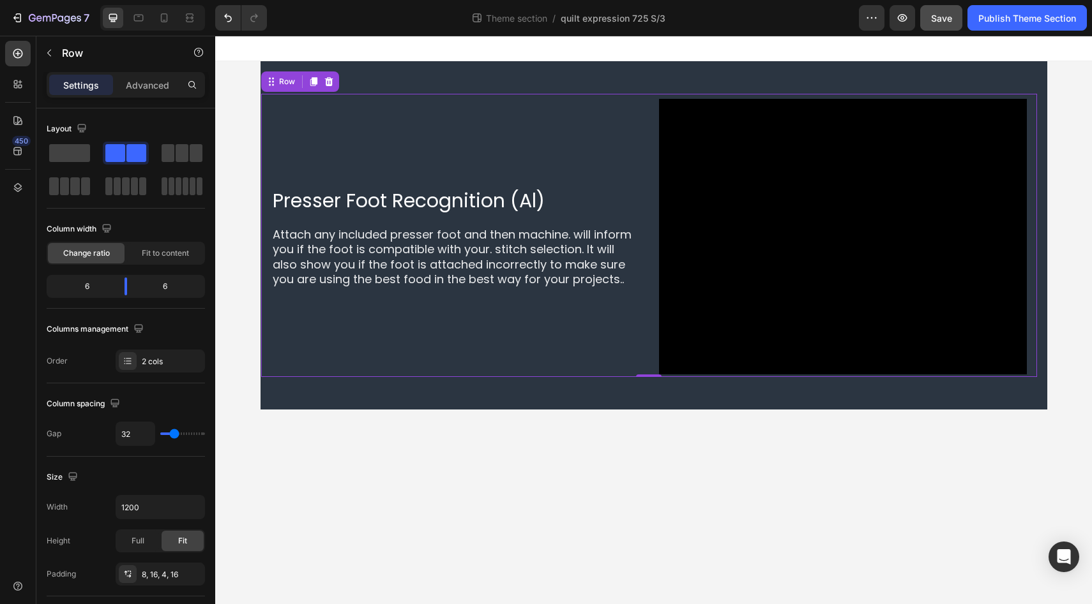
click at [420, 117] on div "Presser Foot Recognition (Al) Heading Attach any included presser foot and then…" at bounding box center [455, 237] width 368 height 276
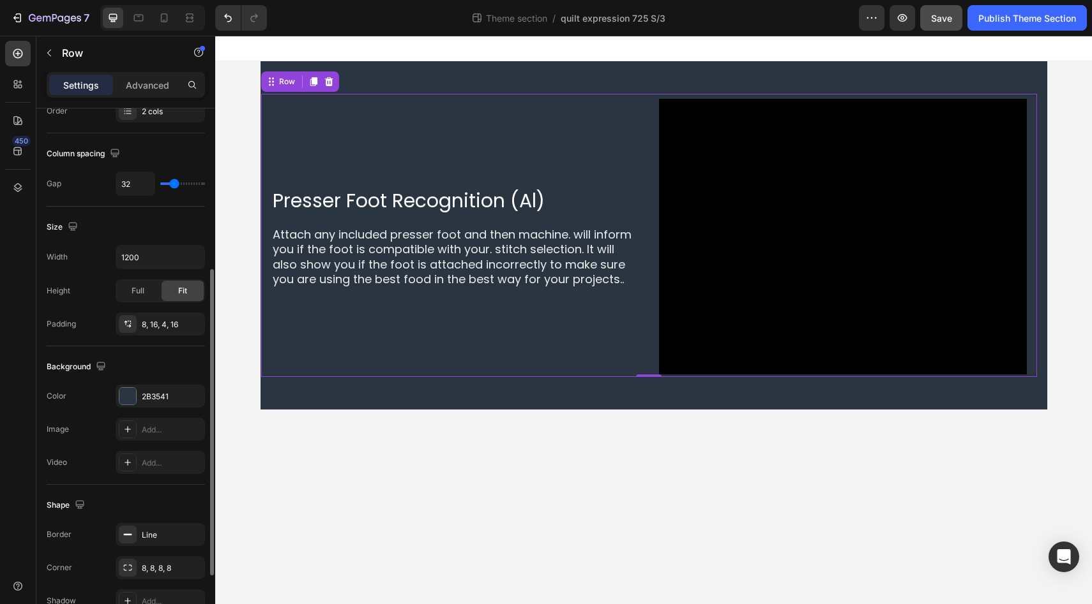
scroll to position [261, 0]
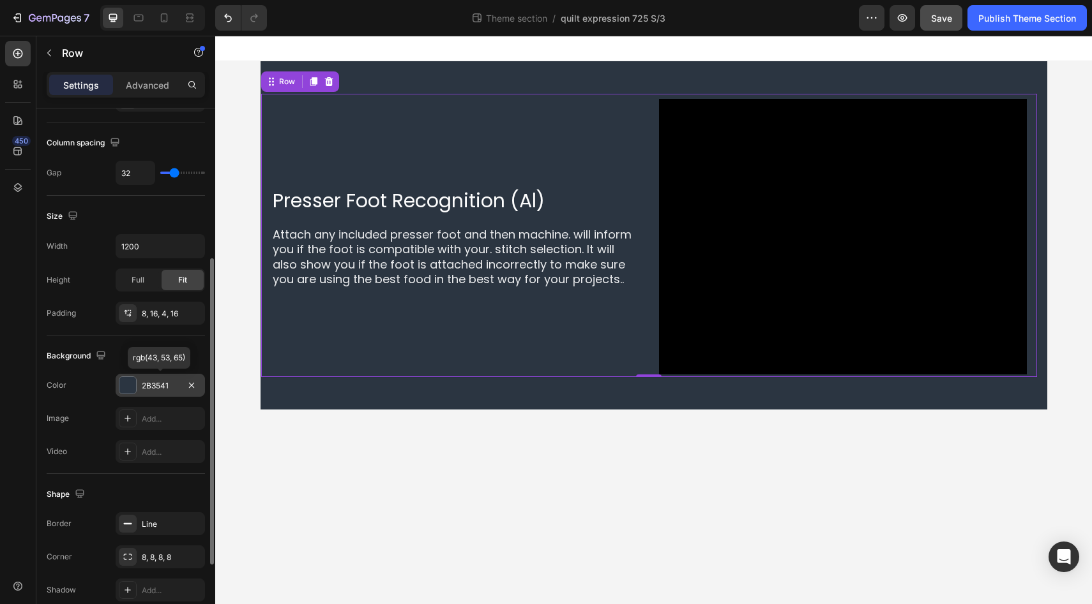
click at [152, 385] on div "2B3541" at bounding box center [160, 385] width 37 height 11
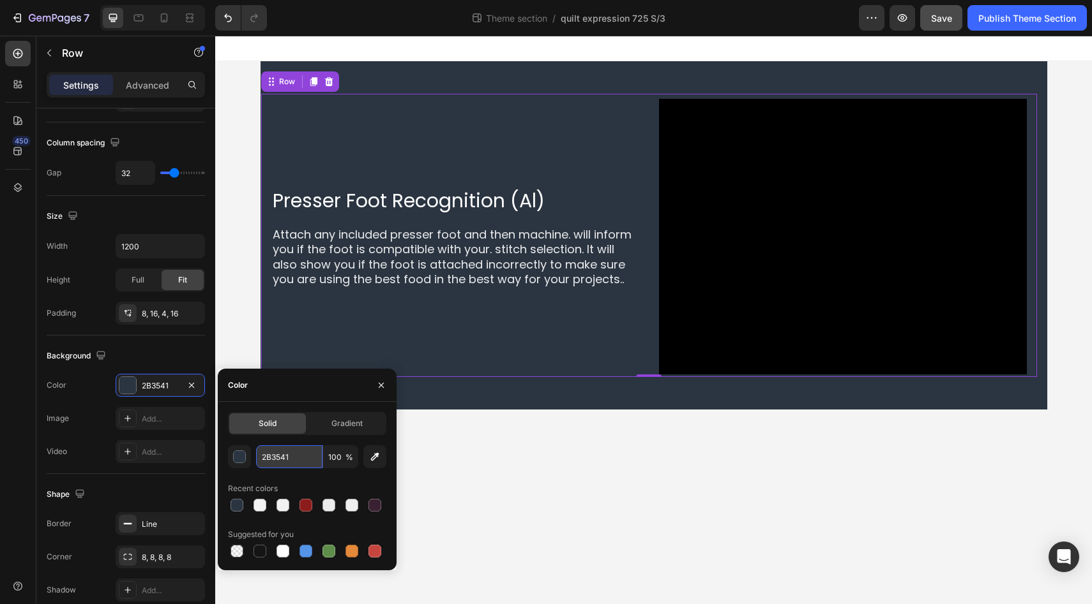
click at [283, 455] on input "2B3541" at bounding box center [289, 457] width 66 height 23
paste input "846"
type input "2B3846"
click at [10, 428] on div "450" at bounding box center [18, 307] width 26 height 533
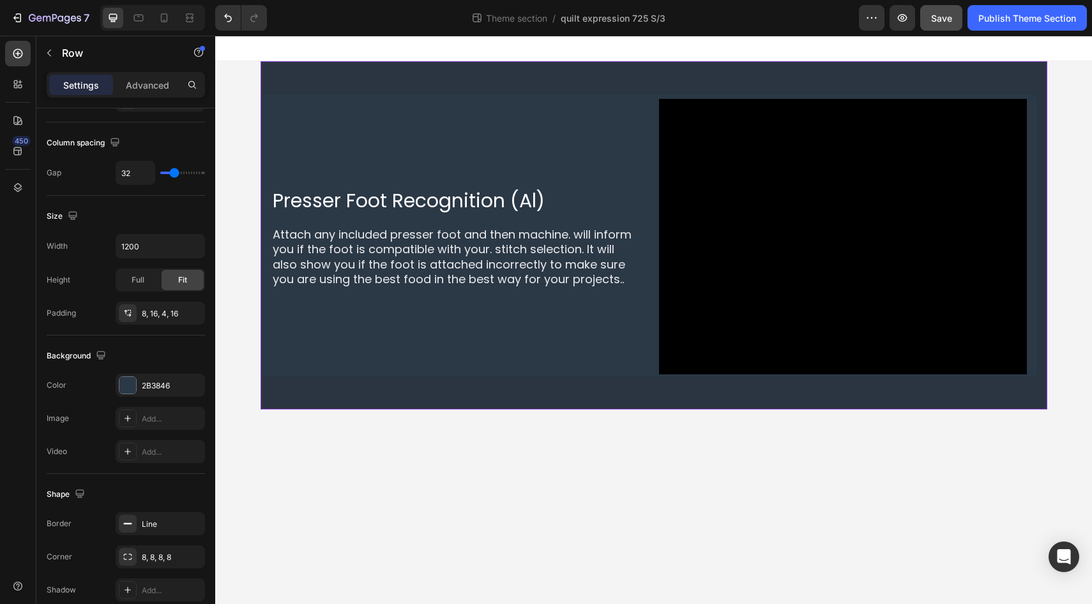
click at [416, 386] on div "Presser Foot Recognition (Al) Heading Attach any included presser foot and then…" at bounding box center [653, 235] width 786 height 349
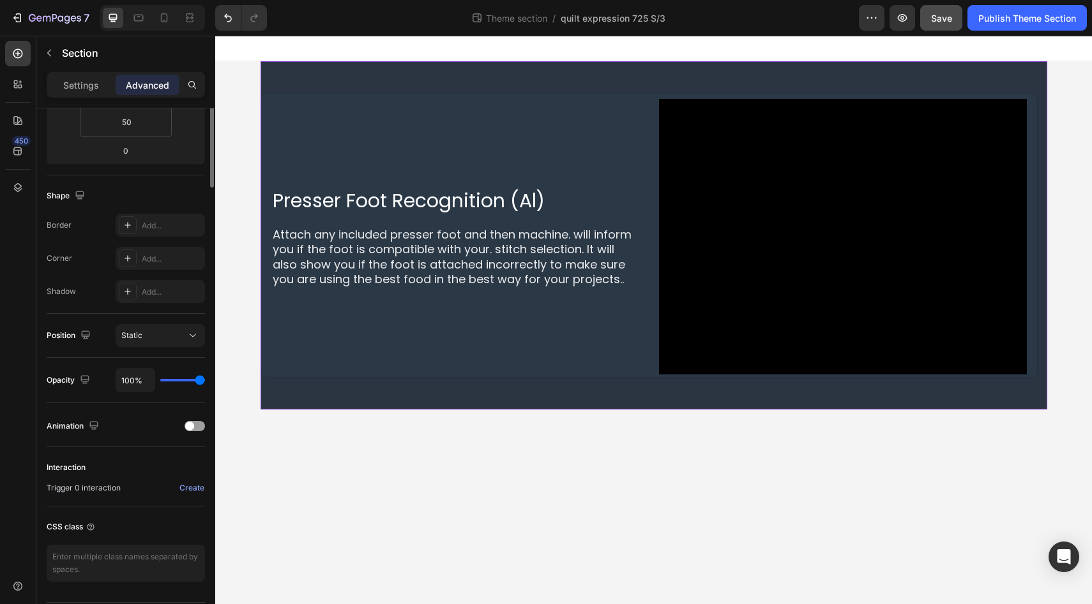
scroll to position [0, 0]
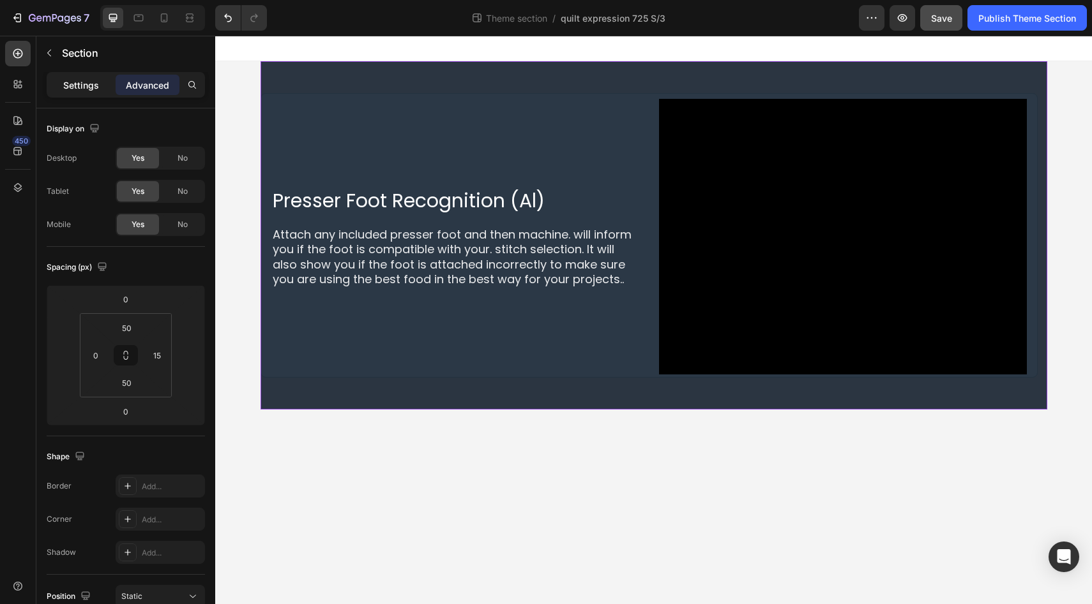
click at [82, 86] on p "Settings" at bounding box center [81, 85] width 36 height 13
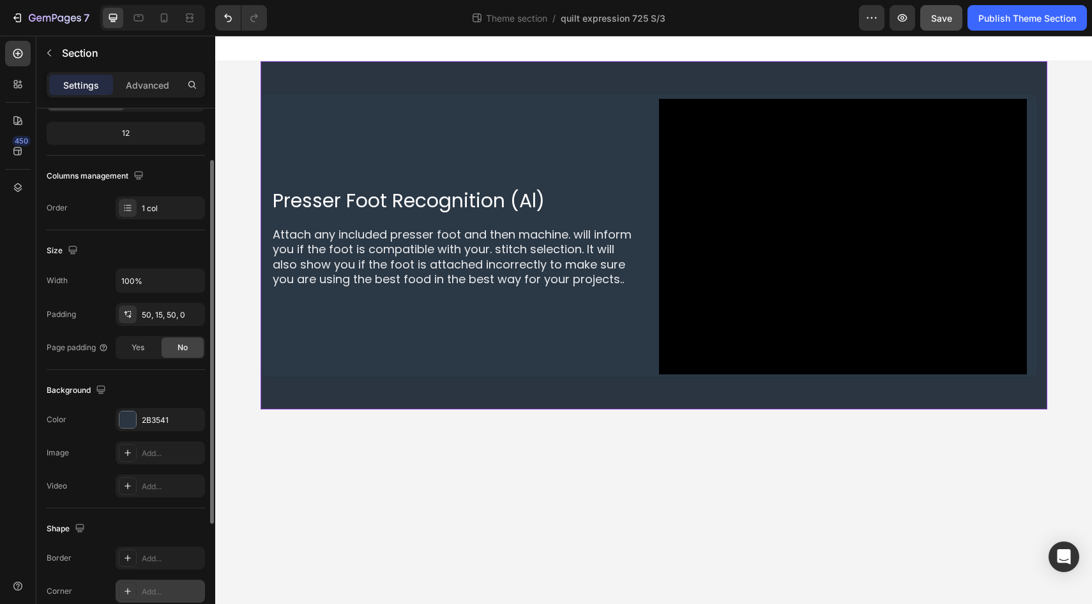
scroll to position [160, 0]
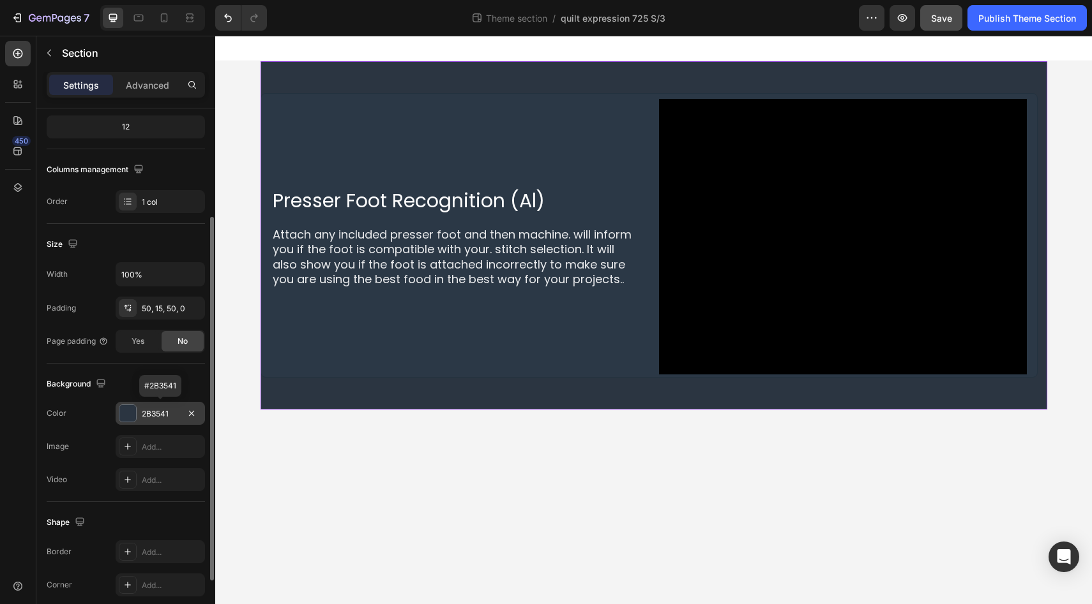
click at [134, 412] on div at bounding box center [127, 413] width 17 height 17
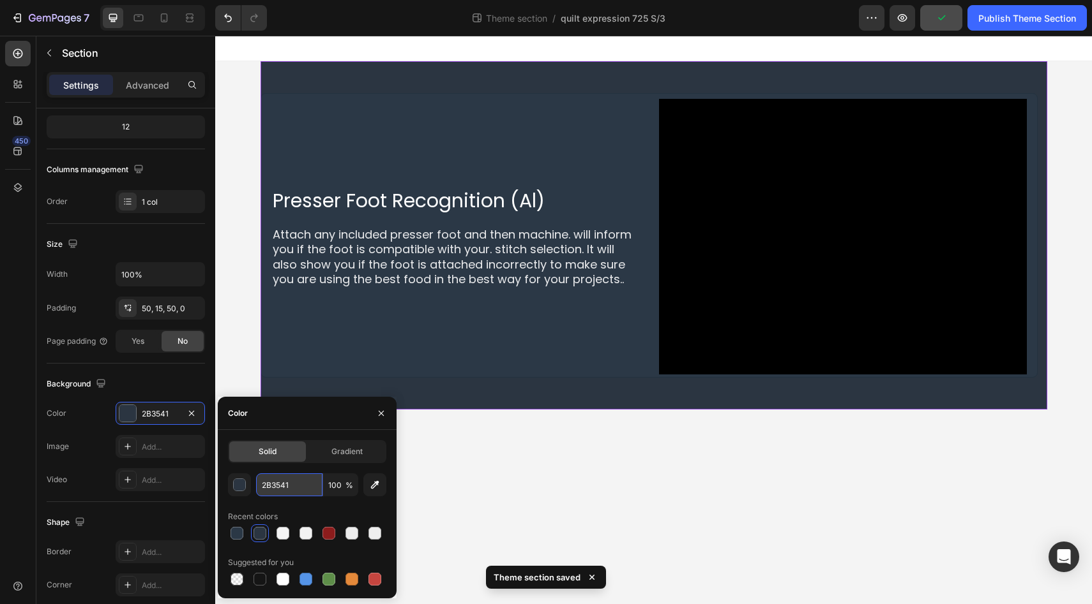
click at [280, 484] on input "2B3541" at bounding box center [289, 485] width 66 height 23
paste input "846"
type input "2B3846"
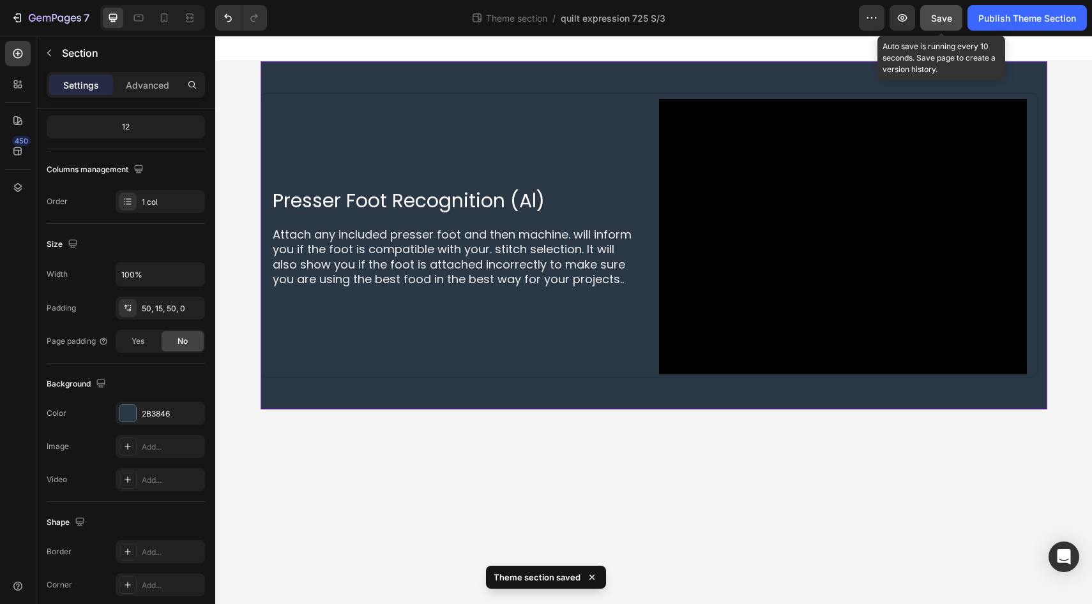
click at [936, 18] on span "Save" at bounding box center [941, 18] width 21 height 11
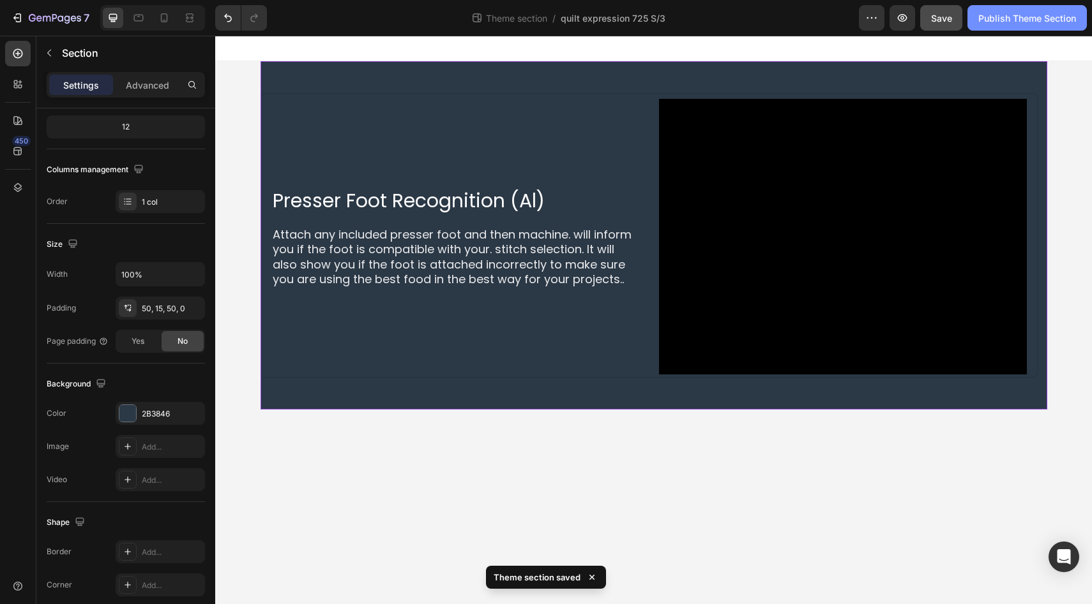
click at [1017, 20] on div "Publish Theme Section" at bounding box center [1027, 17] width 98 height 13
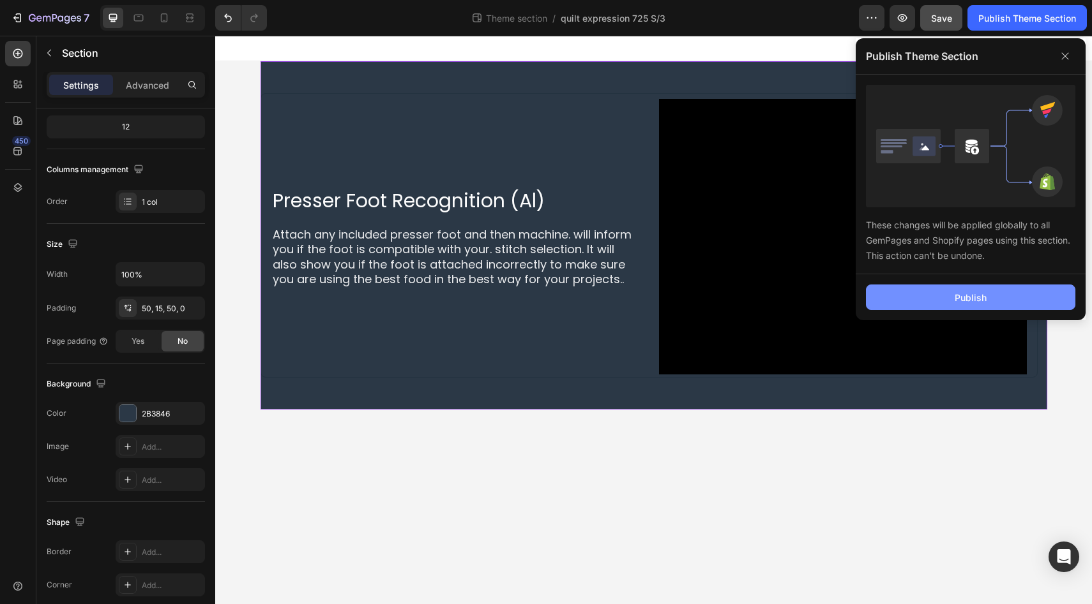
click at [955, 296] on div "Publish" at bounding box center [970, 297] width 32 height 13
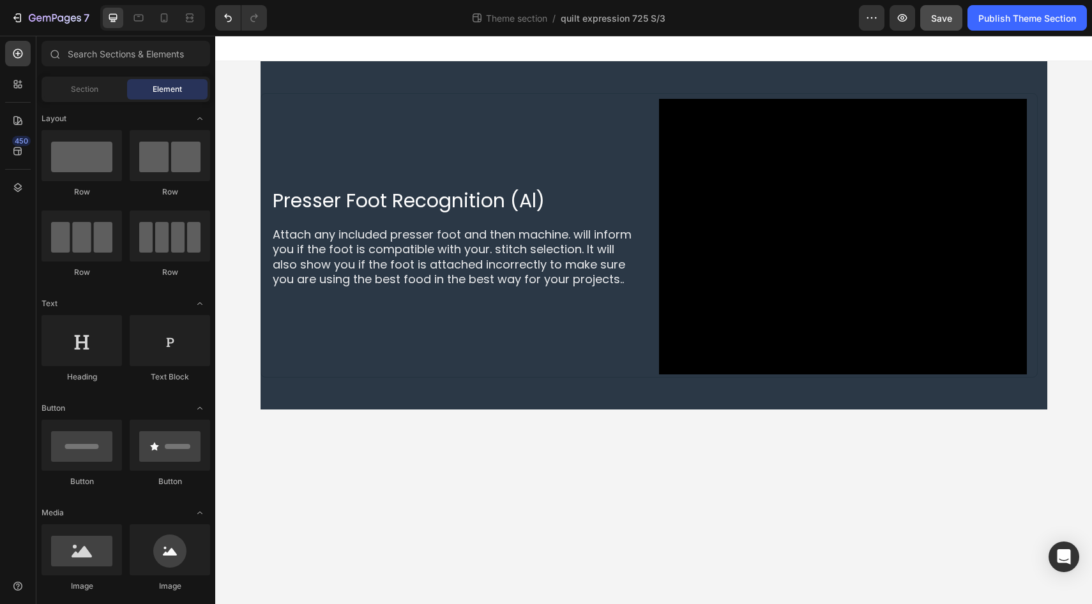
click at [243, 94] on div "Presser Foot Recognition (Al) Heading Attach any included presser foot and then…" at bounding box center [653, 235] width 876 height 349
click at [297, 73] on div "Presser Foot Recognition (Al) Heading Attach any included presser foot and then…" at bounding box center [653, 235] width 786 height 349
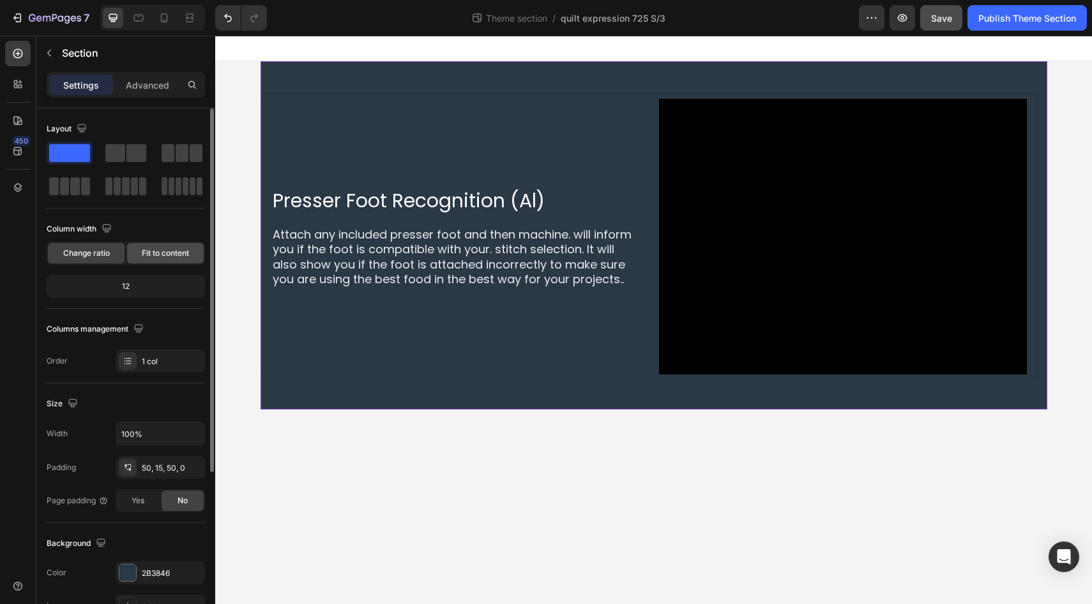
click at [172, 256] on span "Fit to content" at bounding box center [165, 253] width 47 height 11
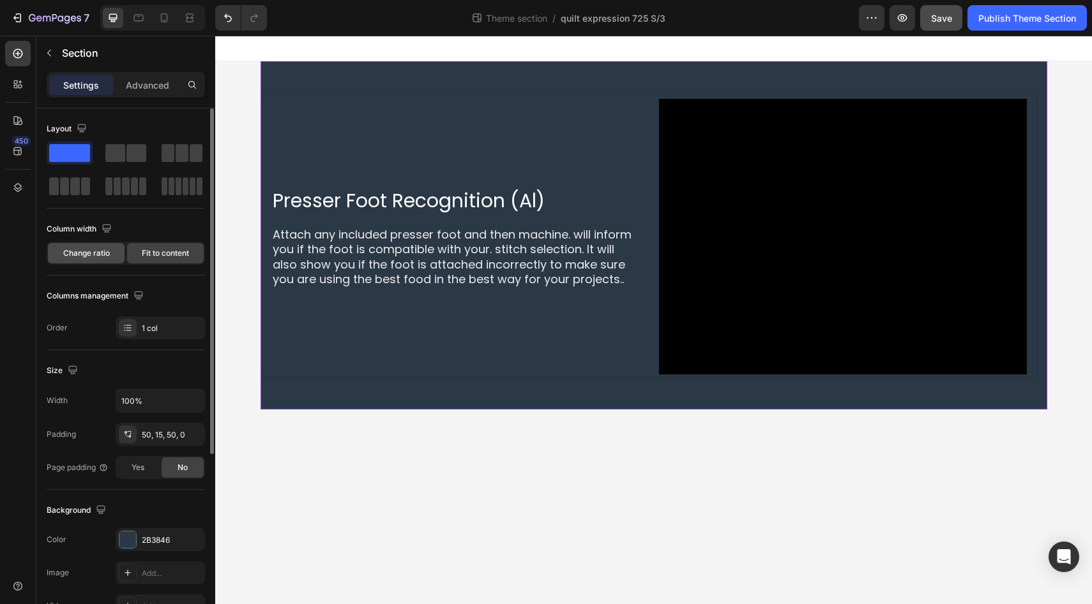
click at [82, 257] on span "Change ratio" at bounding box center [86, 253] width 47 height 11
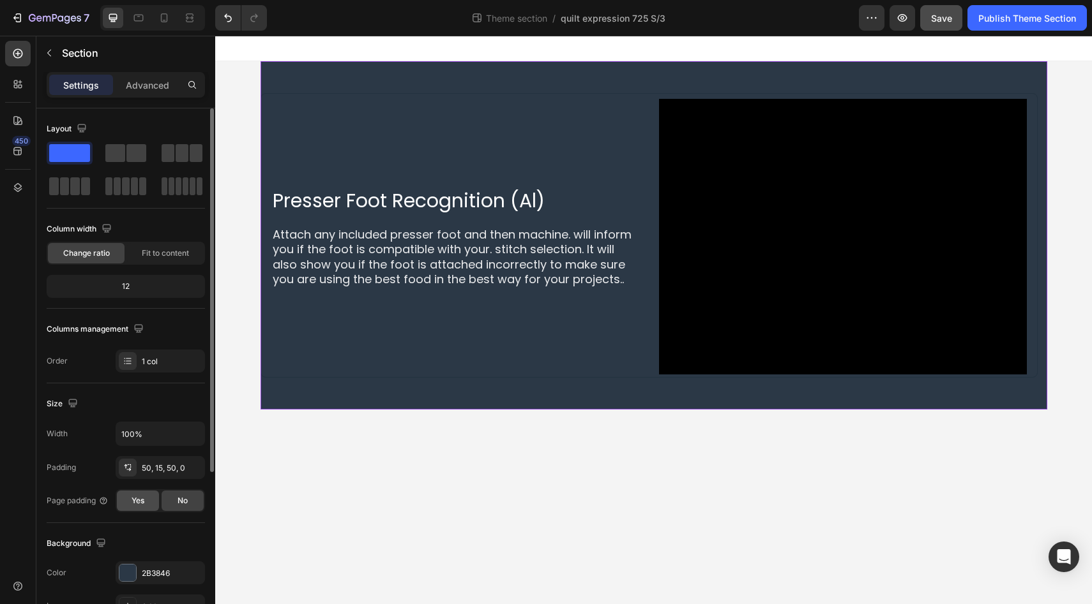
click at [138, 504] on span "Yes" at bounding box center [137, 500] width 13 height 11
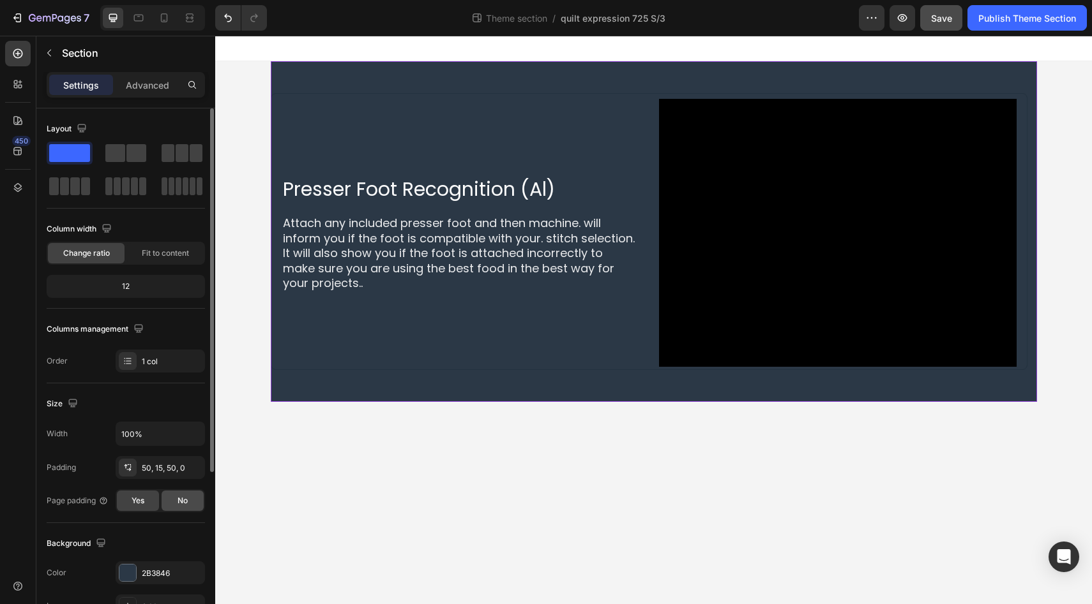
click at [185, 497] on span "No" at bounding box center [182, 500] width 10 height 11
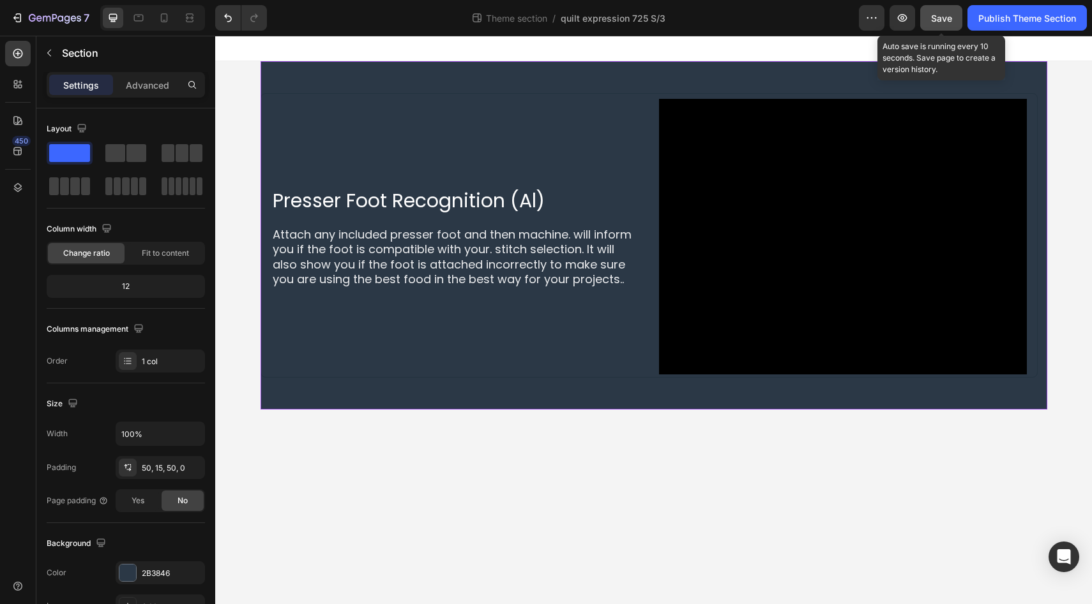
click at [940, 17] on span "Save" at bounding box center [941, 18] width 21 height 11
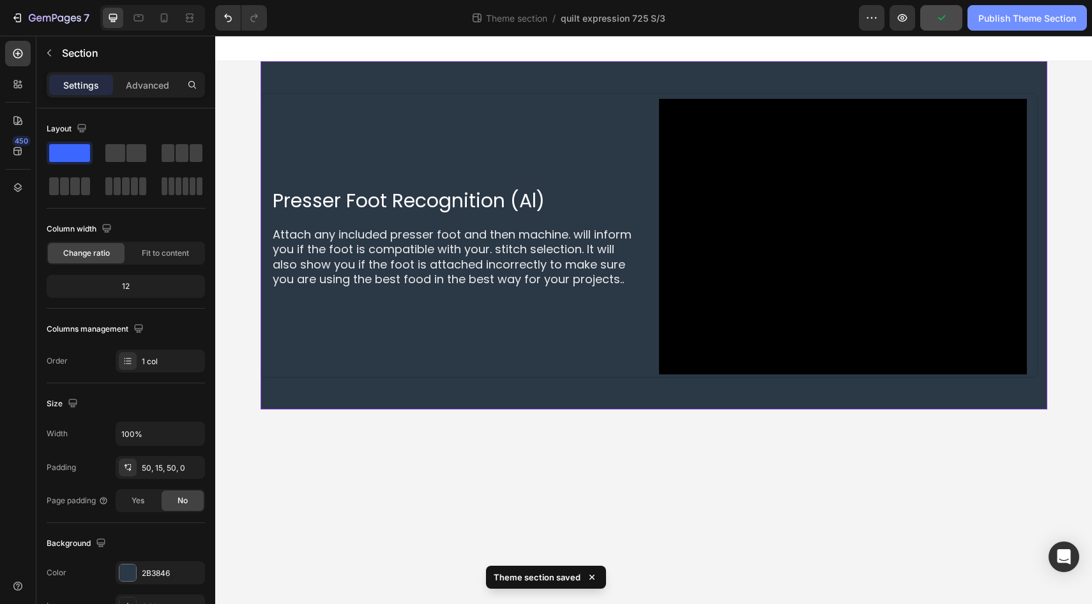
click at [1000, 12] on div "Publish Theme Section" at bounding box center [1027, 17] width 98 height 13
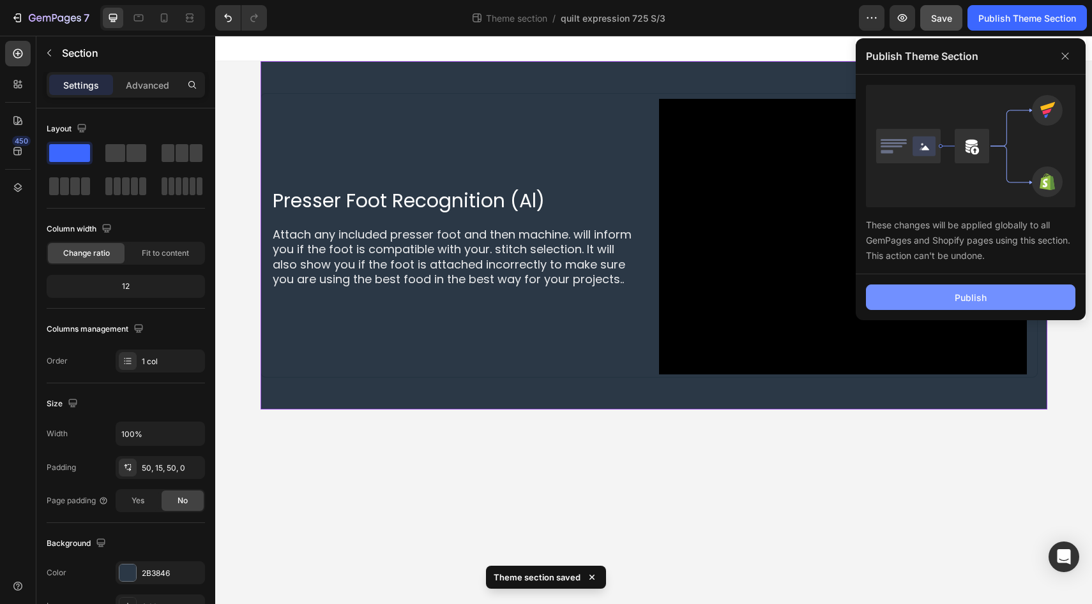
click at [934, 299] on button "Publish" at bounding box center [970, 298] width 209 height 26
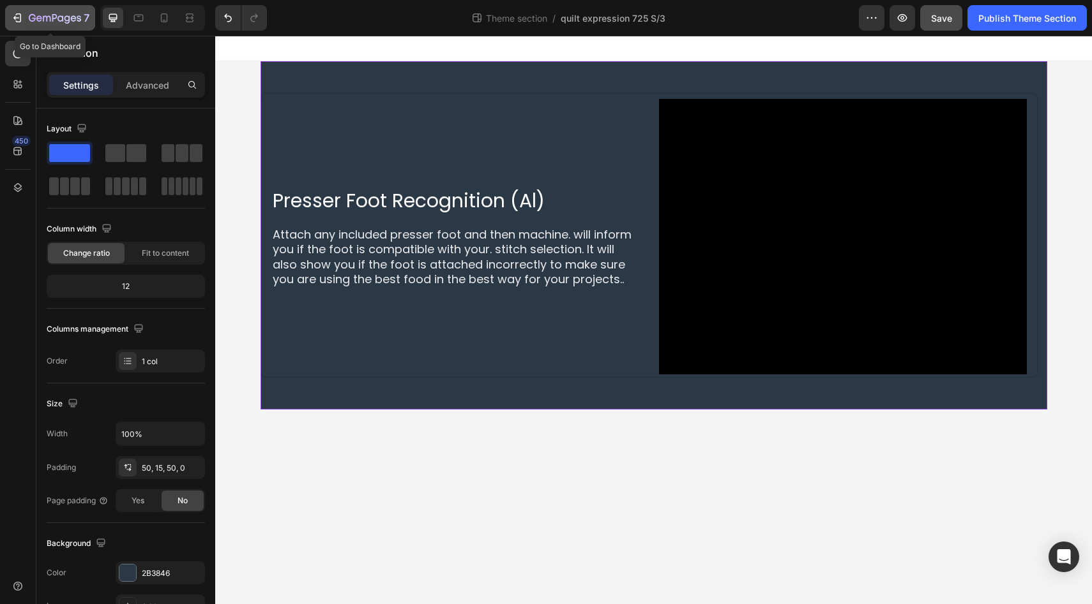
click at [60, 17] on icon "button" at bounding box center [55, 18] width 52 height 11
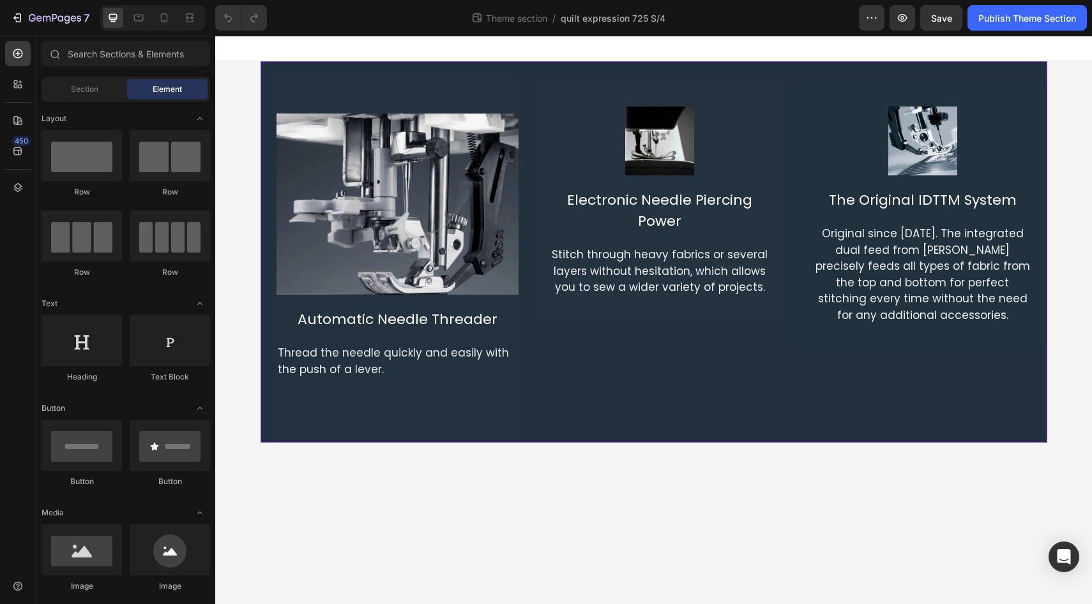
click at [523, 70] on div "Image Automatic Needle Threader Text Block Thread the needle quickly and easily…" at bounding box center [653, 252] width 786 height 382
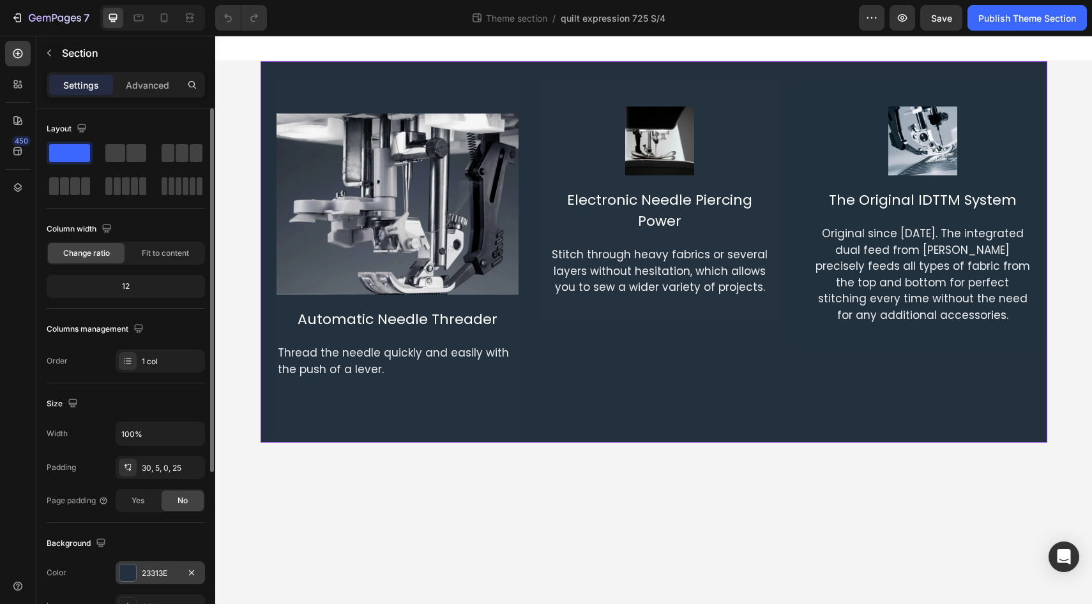
click at [157, 572] on div "23313E" at bounding box center [160, 573] width 37 height 11
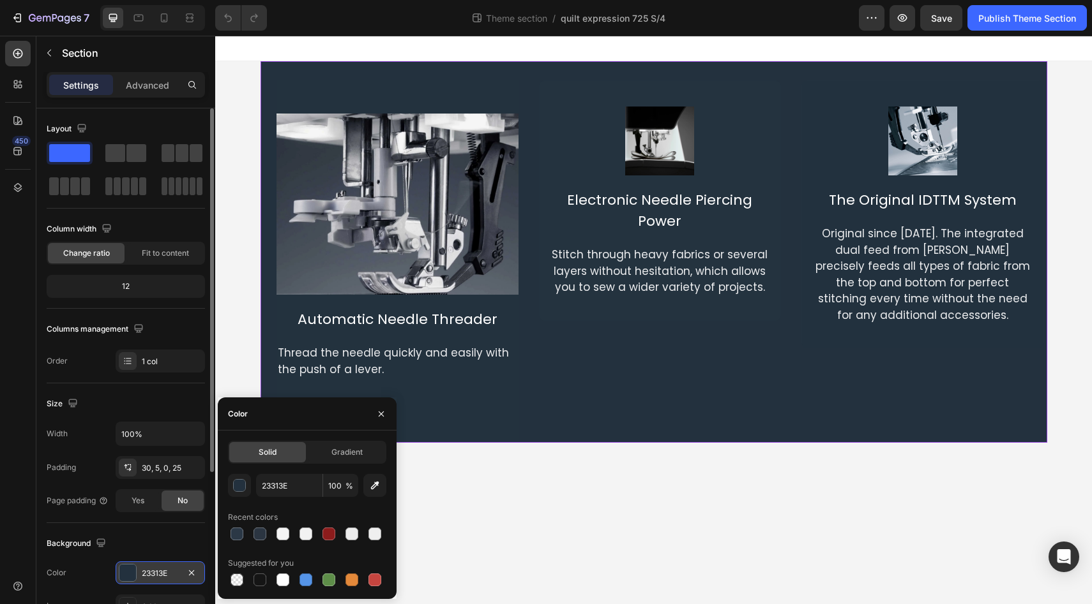
click at [157, 572] on div "23313E" at bounding box center [160, 573] width 37 height 11
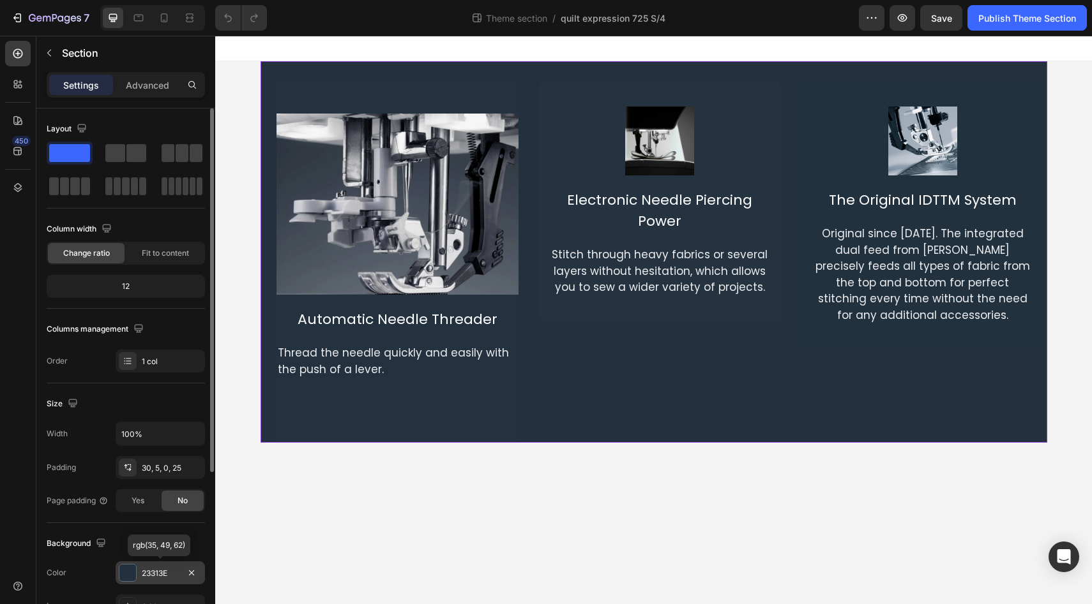
click at [157, 572] on div "23313E" at bounding box center [160, 573] width 37 height 11
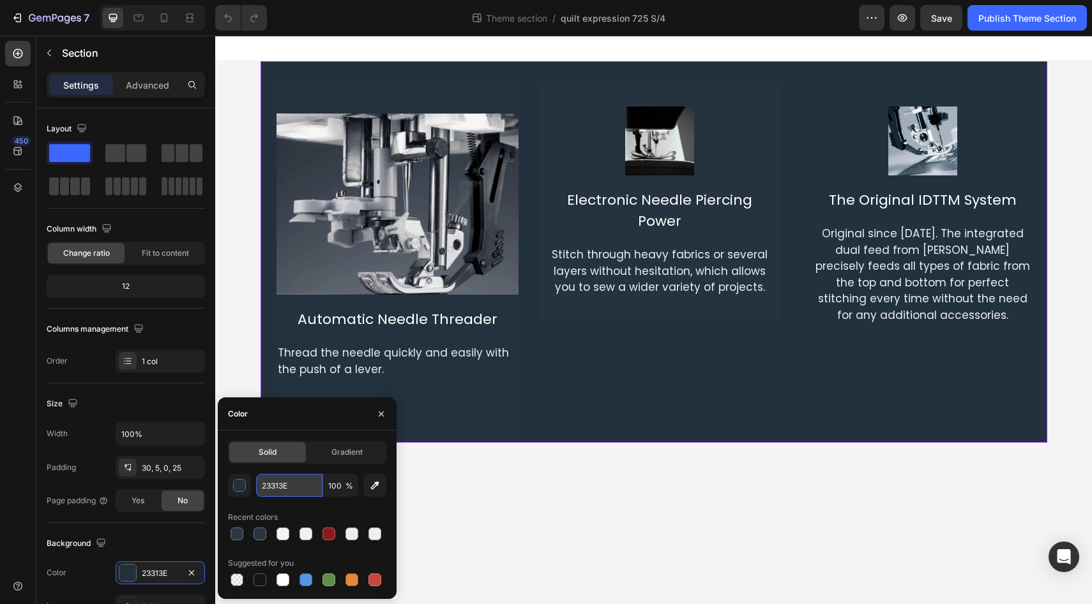
click at [275, 483] on input "23313E" at bounding box center [289, 485] width 66 height 23
paste input "B3846"
type input "2B3846"
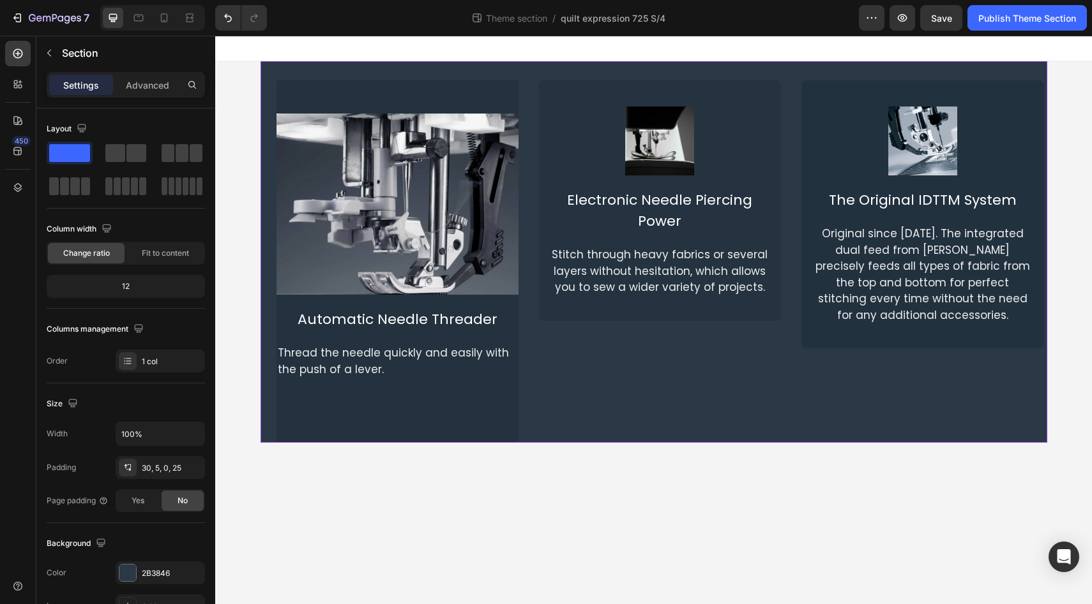
click at [6, 460] on div "450" at bounding box center [18, 307] width 26 height 533
click at [490, 399] on div "Image Automatic Needle Threader Text Block Thread the needle quickly and easily…" at bounding box center [397, 261] width 242 height 363
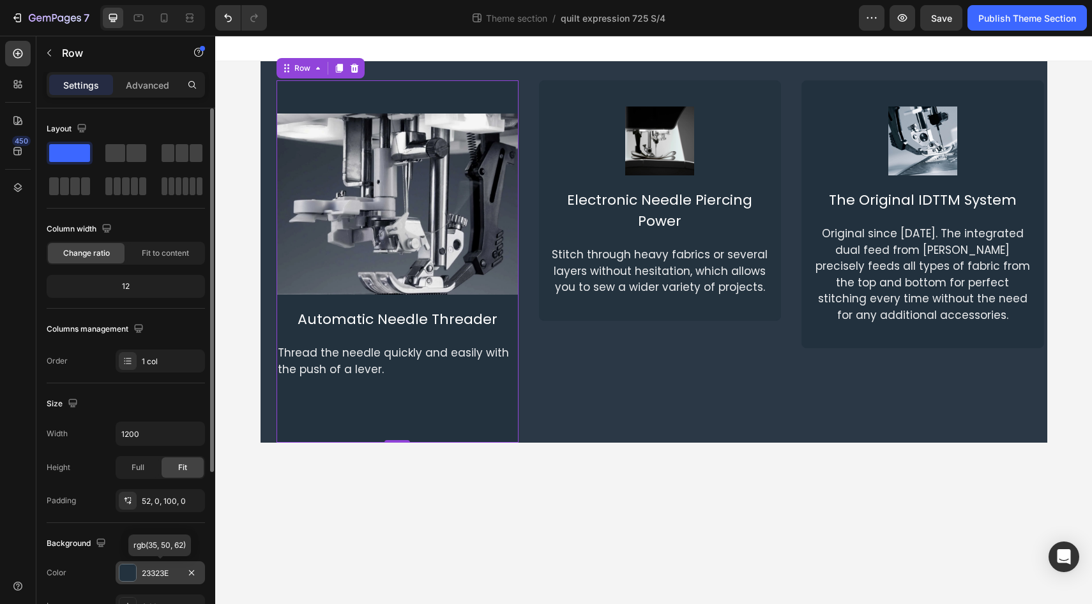
click at [160, 569] on div "23323E" at bounding box center [160, 573] width 37 height 11
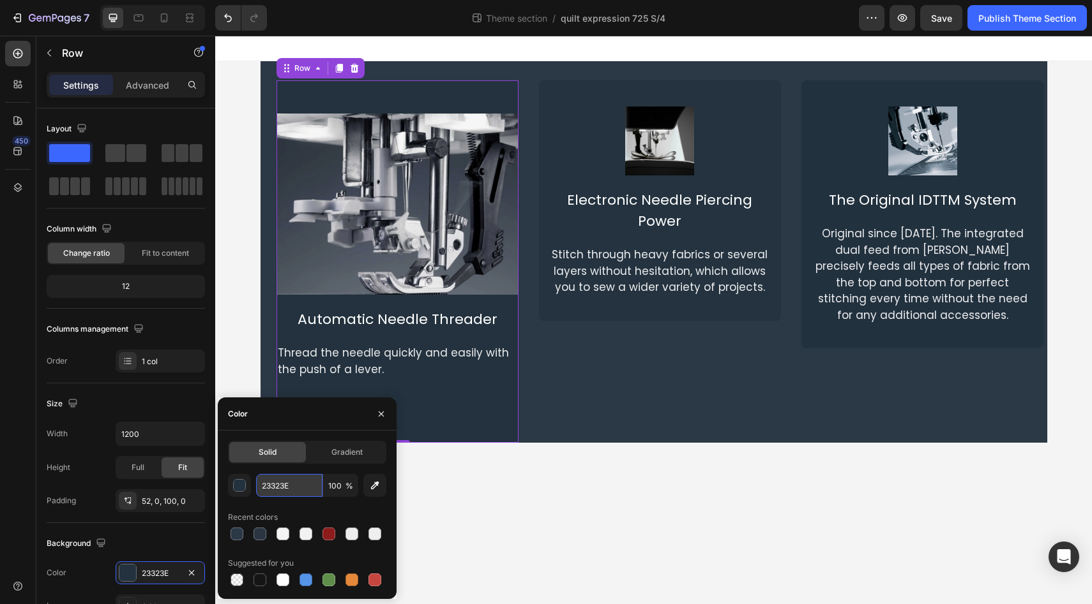
click at [276, 488] on input "23323E" at bounding box center [289, 485] width 66 height 23
paste input "B3846"
type input "2B3846"
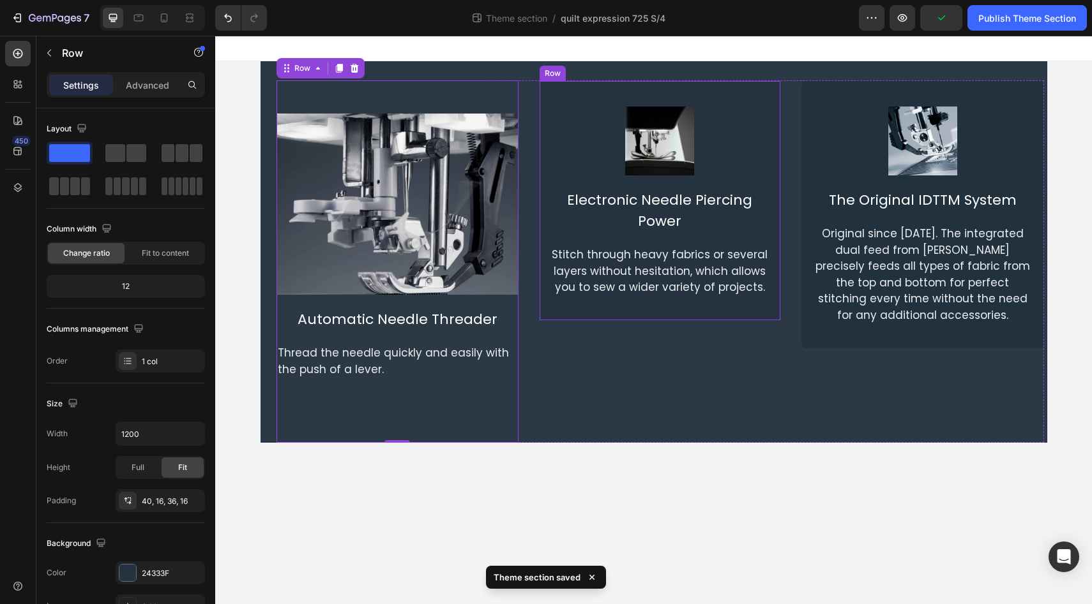
click at [613, 310] on div "Image Electronic Needle Piercing Power Text Block Stitch through heavy fabrics …" at bounding box center [660, 200] width 242 height 241
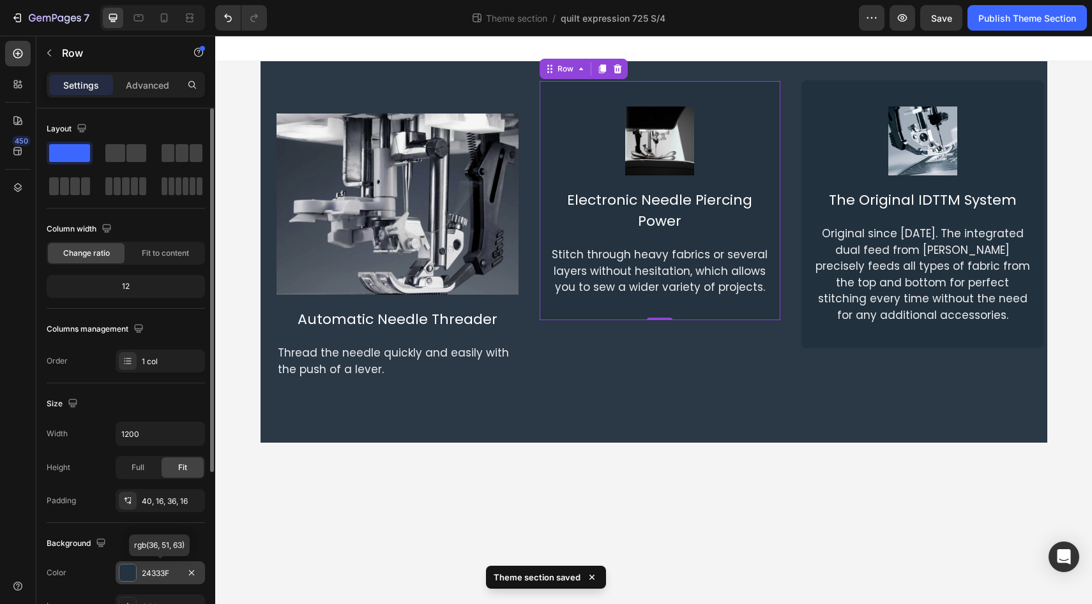
click at [161, 573] on div "24333F" at bounding box center [160, 573] width 37 height 11
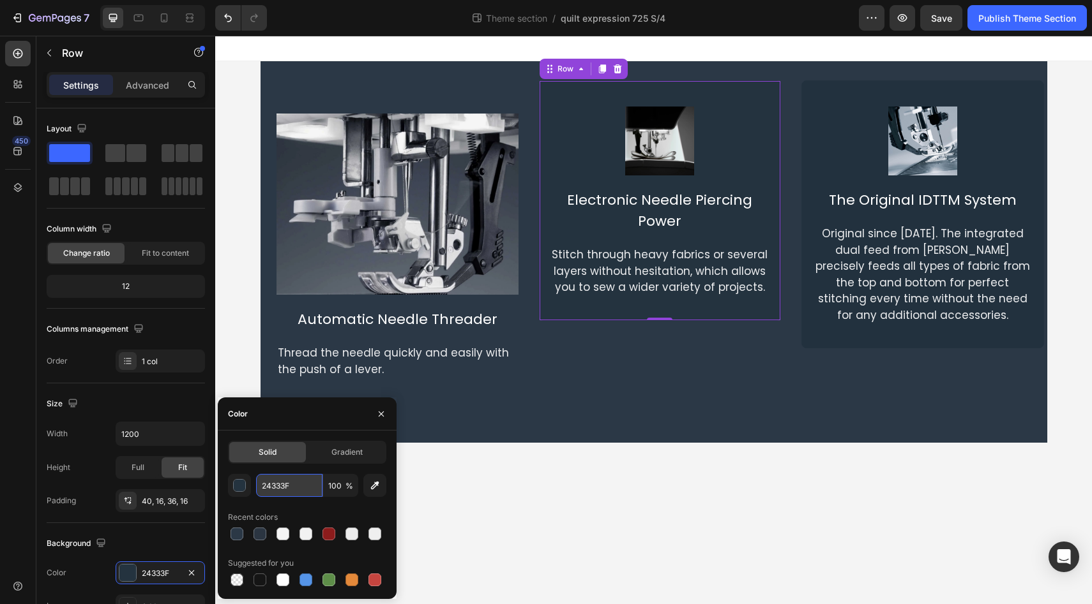
click at [277, 485] on input "24333F" at bounding box center [289, 485] width 66 height 23
paste input "B3846"
type input "2B3846"
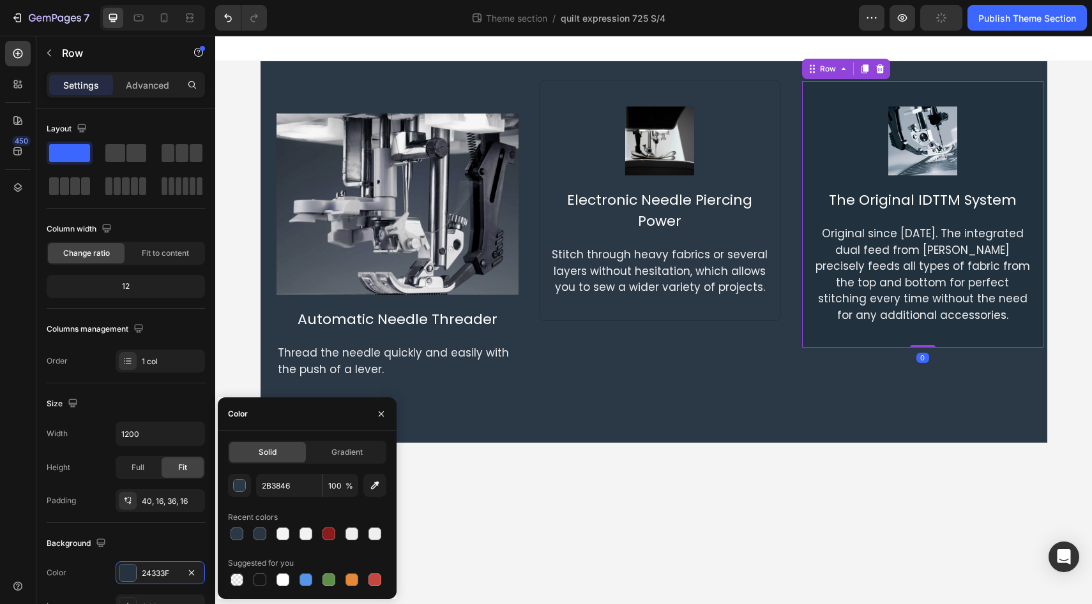
click at [829, 320] on div "Image The Original IDTTM System Text Block Original since 1968. The integrated …" at bounding box center [922, 214] width 242 height 268
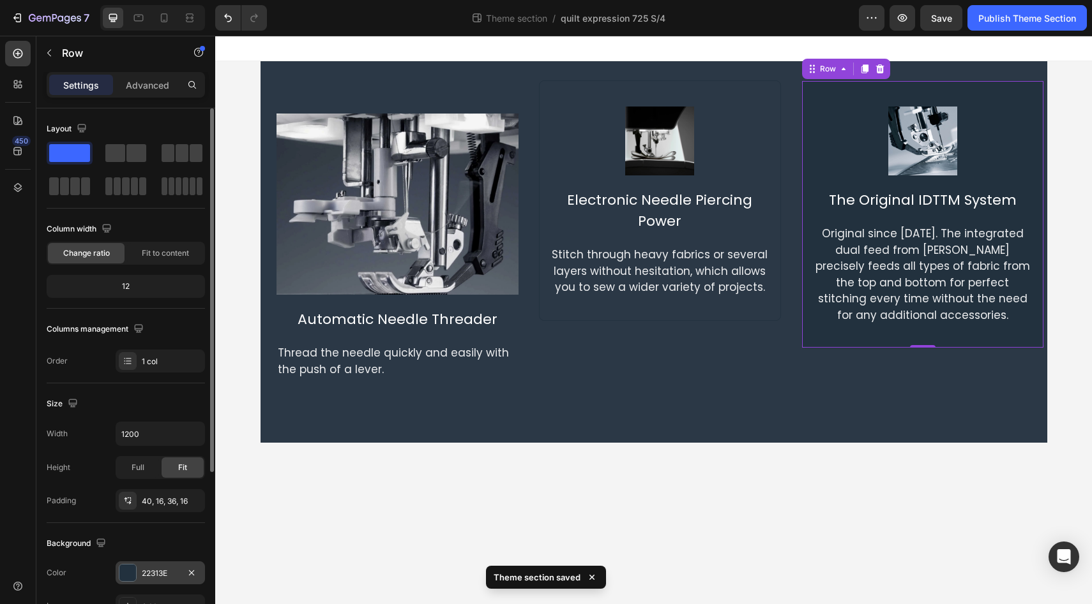
click at [153, 574] on div "22313E" at bounding box center [160, 573] width 37 height 11
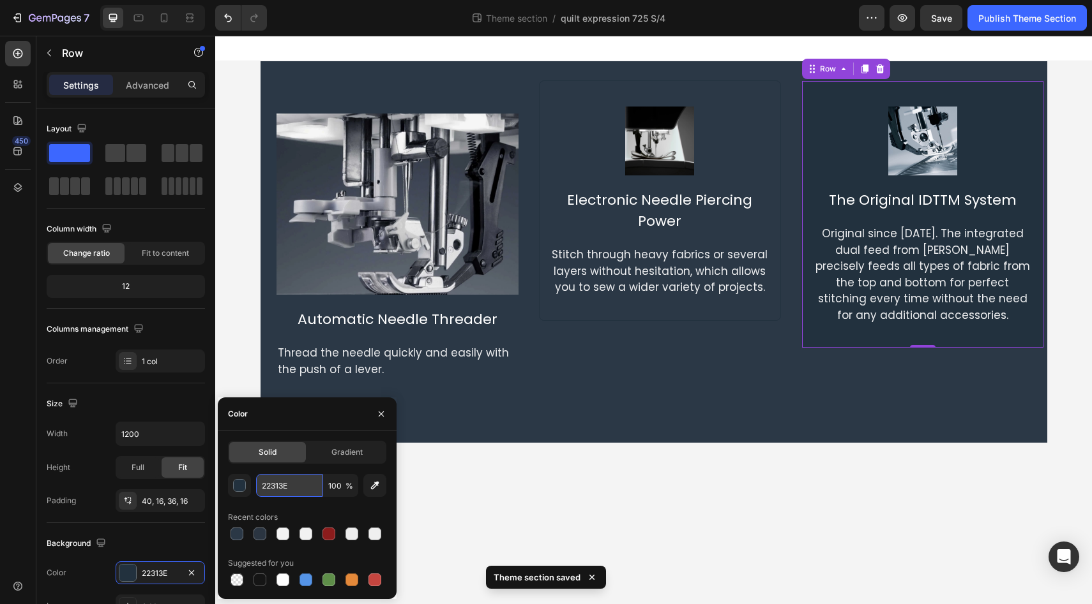
click at [272, 488] on input "22313E" at bounding box center [289, 485] width 66 height 23
paste input "B3846"
type input "2B3846"
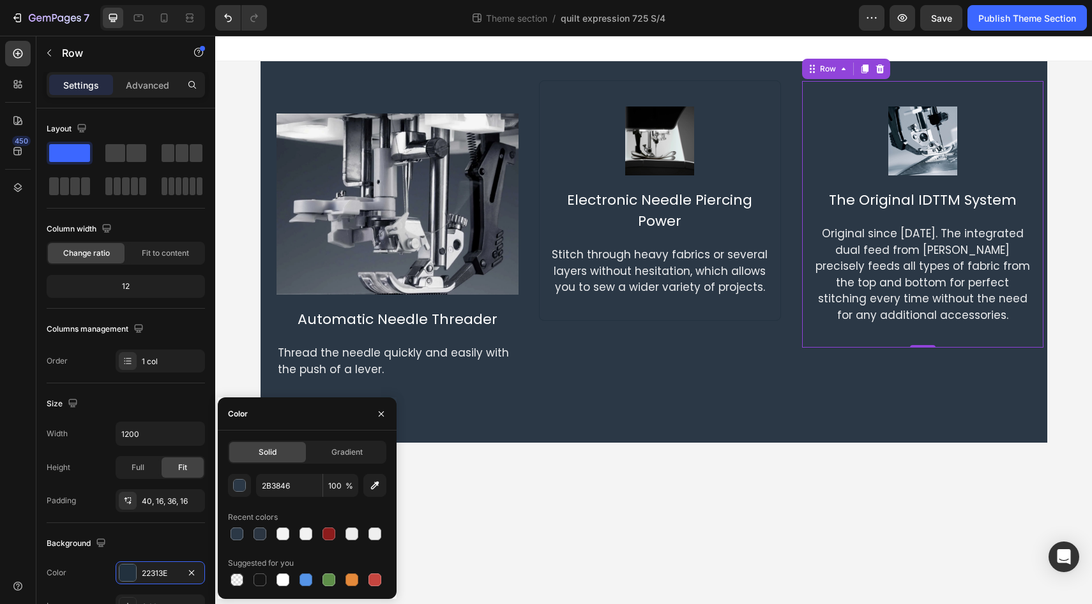
click at [549, 474] on body "Image Automatic Needle Threader Text Block Thread the needle quickly and easily…" at bounding box center [653, 320] width 876 height 569
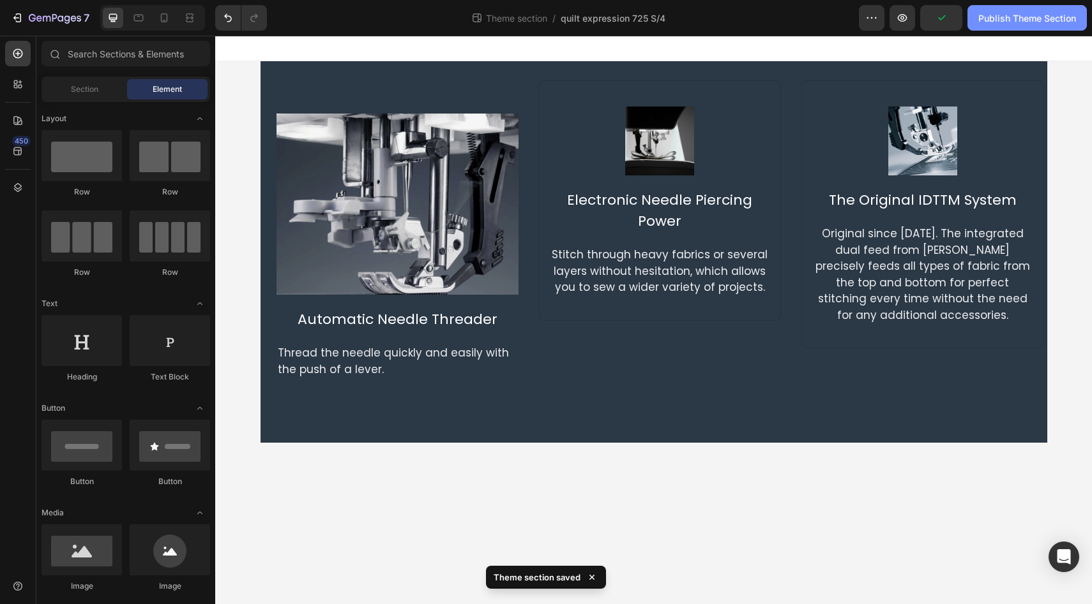
click at [1012, 13] on div "Publish Theme Section" at bounding box center [1027, 17] width 98 height 13
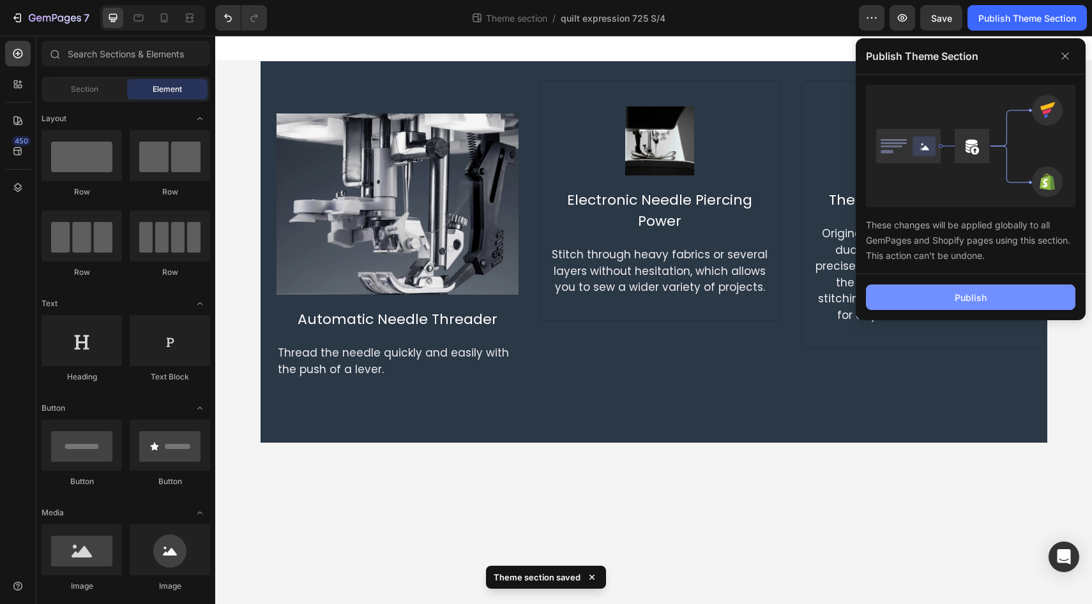
click at [959, 299] on div "Publish" at bounding box center [970, 297] width 32 height 13
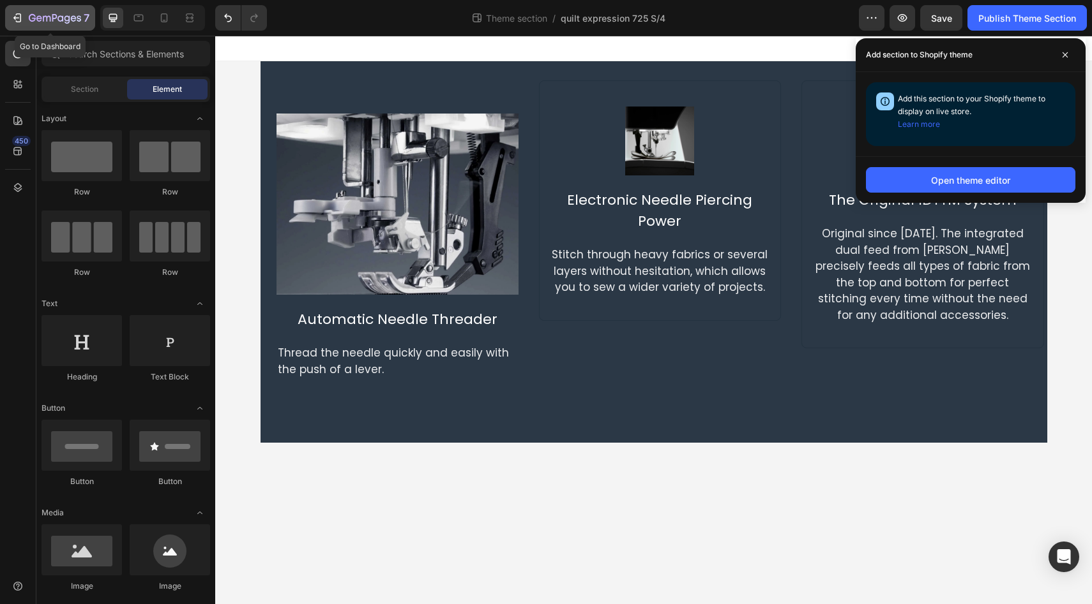
click at [33, 17] on icon "button" at bounding box center [32, 18] width 7 height 8
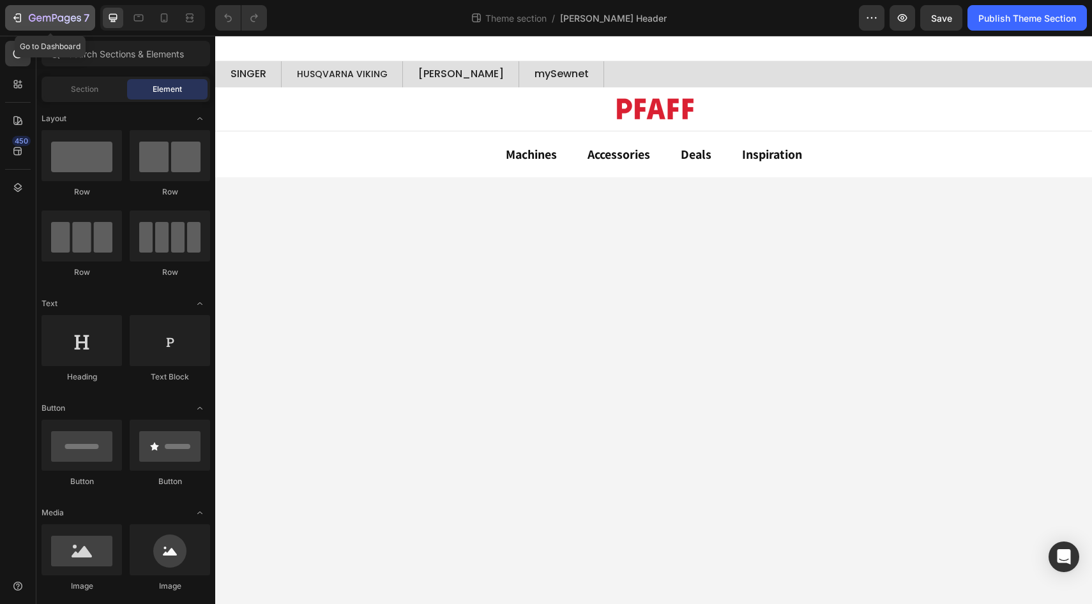
click at [53, 22] on icon "button" at bounding box center [55, 18] width 52 height 11
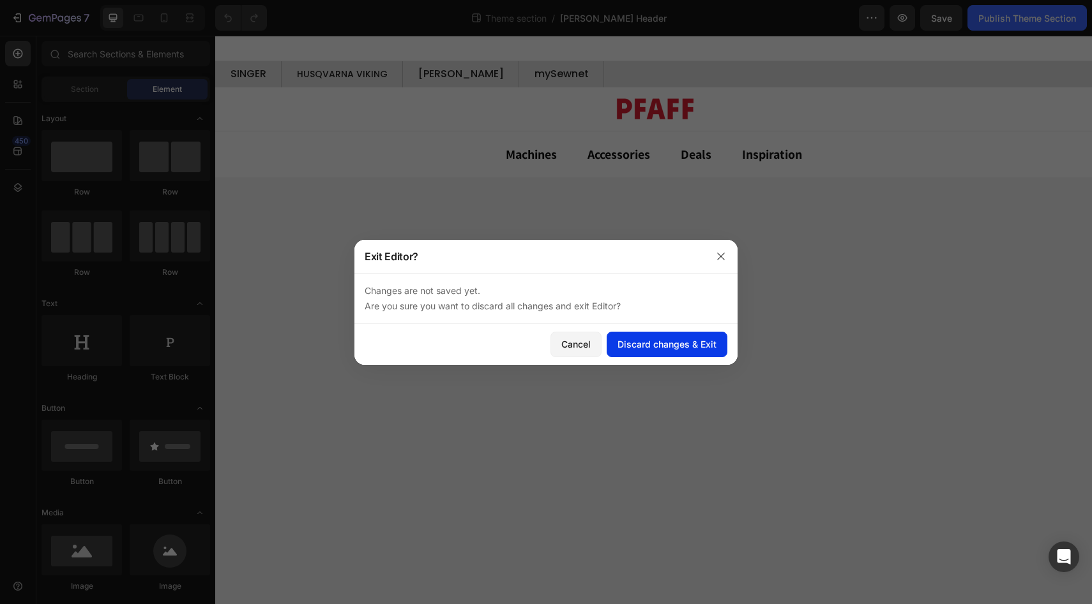
click at [657, 340] on div "Discard changes & Exit" at bounding box center [666, 344] width 99 height 13
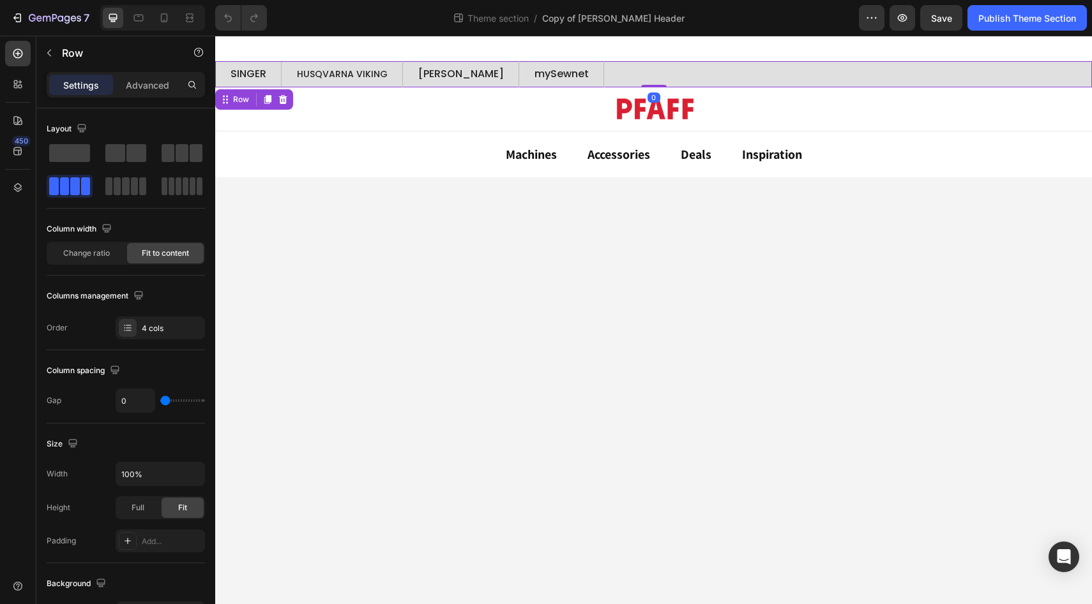
click at [670, 66] on div "SINGER Button [PERSON_NAME] Button mySewnet Button HUSQVARNA VIKING Button Row 0" at bounding box center [653, 74] width 876 height 26
click at [283, 101] on icon at bounding box center [283, 99] width 10 height 10
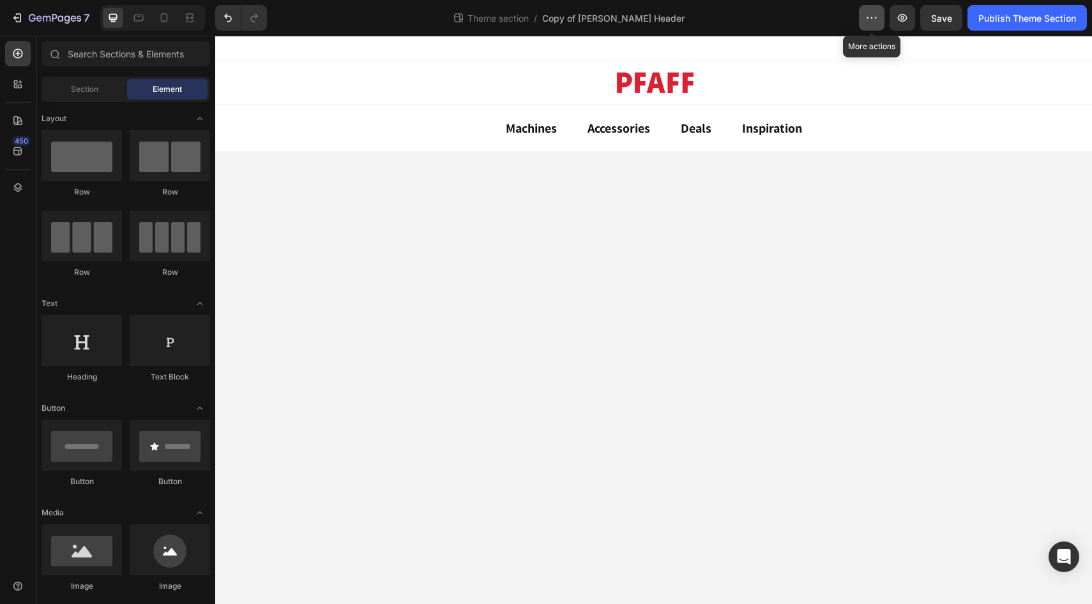
click at [867, 21] on icon "button" at bounding box center [871, 17] width 13 height 13
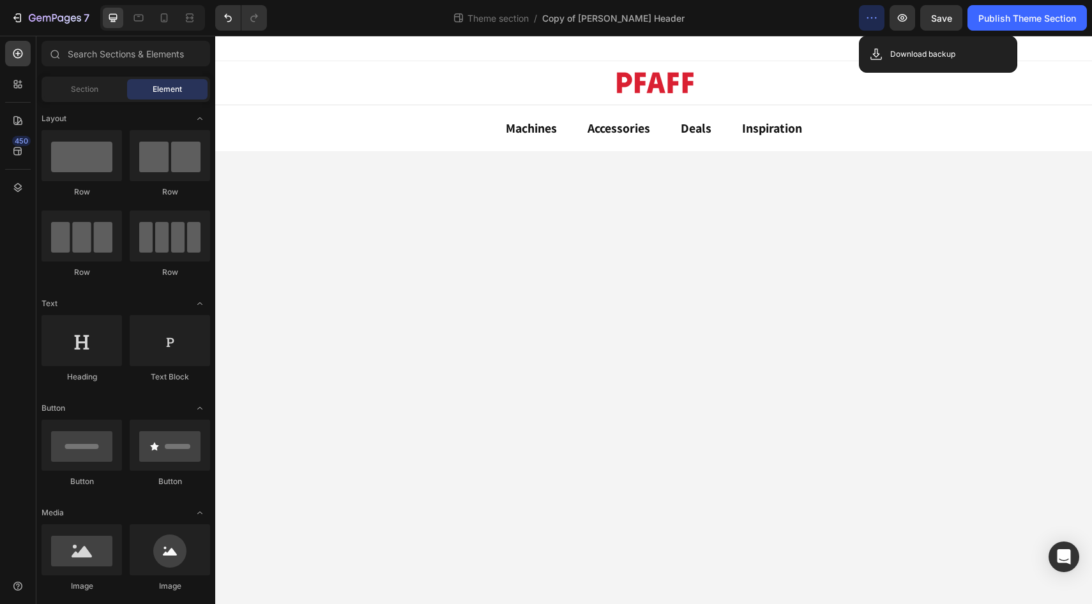
click at [867, 21] on icon "button" at bounding box center [871, 17] width 13 height 13
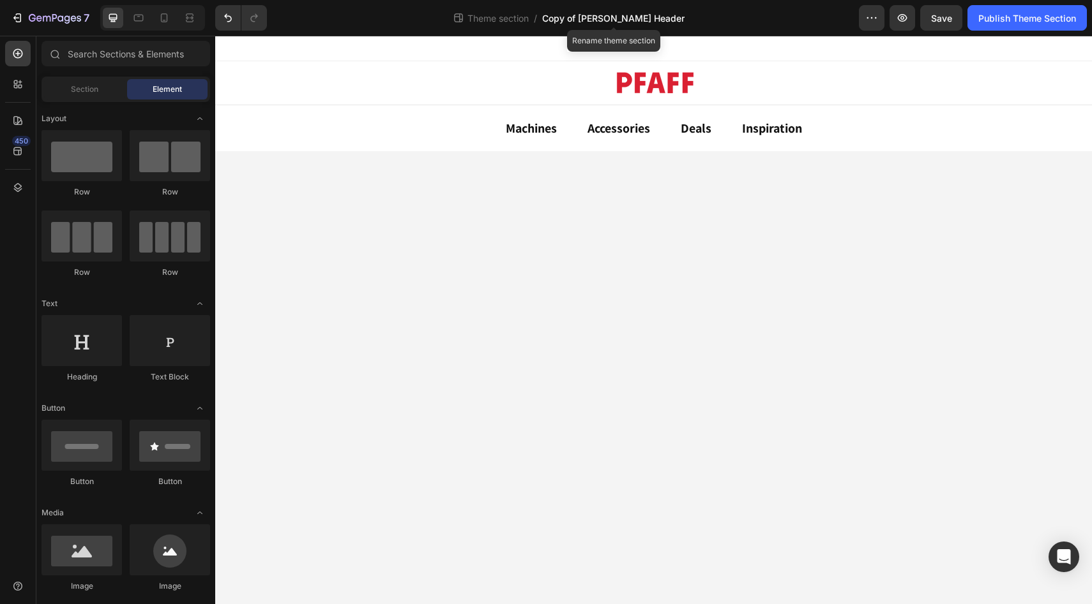
click at [629, 16] on span "Copy of Pfaff Header" at bounding box center [613, 17] width 142 height 13
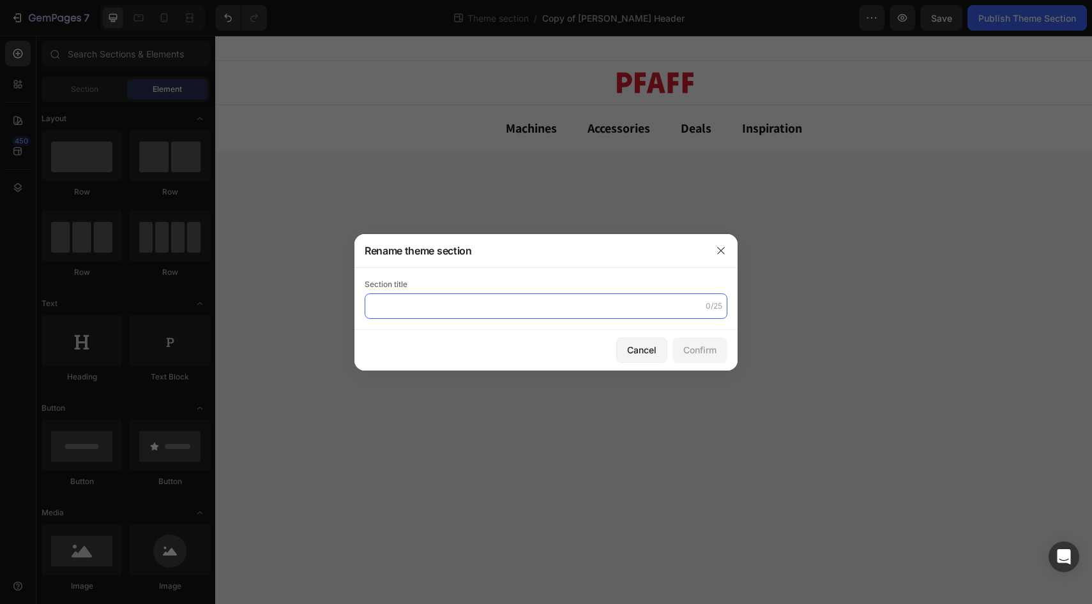
click at [504, 304] on input "text" at bounding box center [545, 307] width 363 height 26
type input "[PERSON_NAME] foot header"
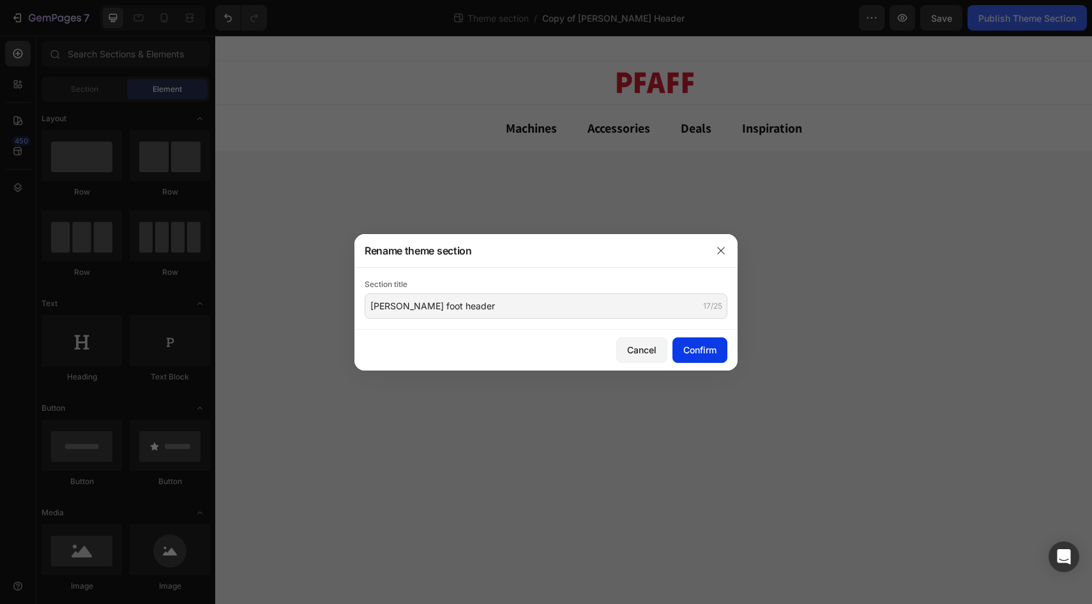
click at [694, 352] on div "Confirm" at bounding box center [699, 349] width 33 height 13
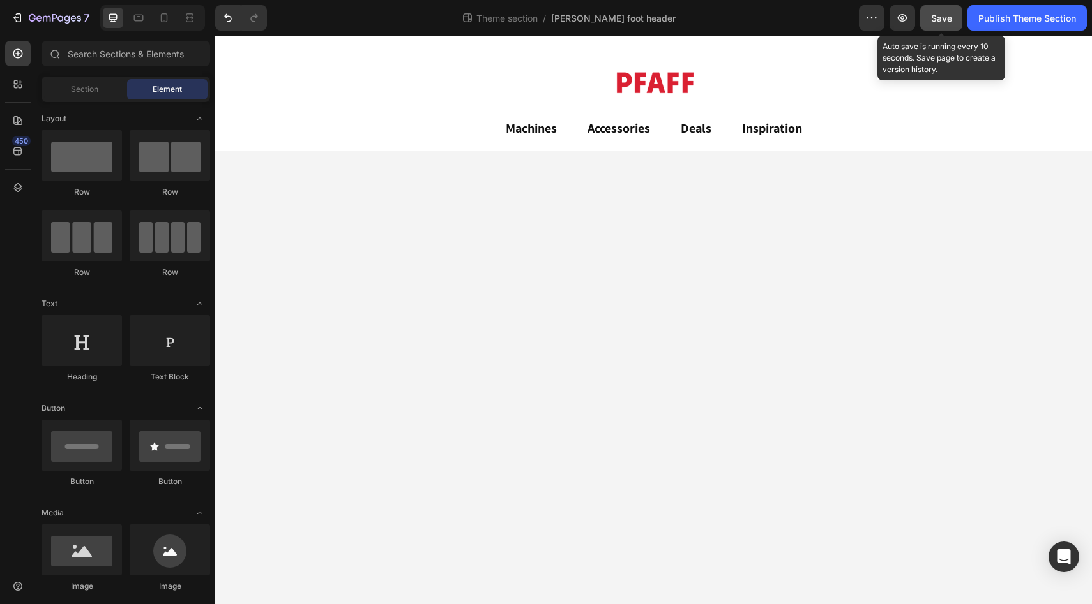
click at [938, 20] on span "Save" at bounding box center [941, 18] width 21 height 11
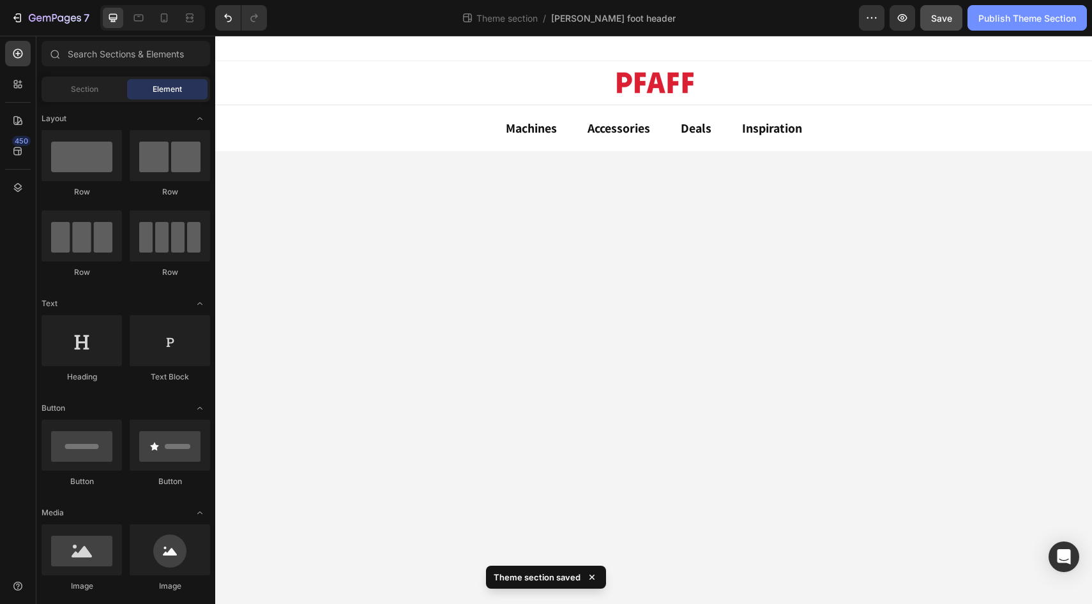
click at [1004, 19] on div "Publish Theme Section" at bounding box center [1027, 17] width 98 height 13
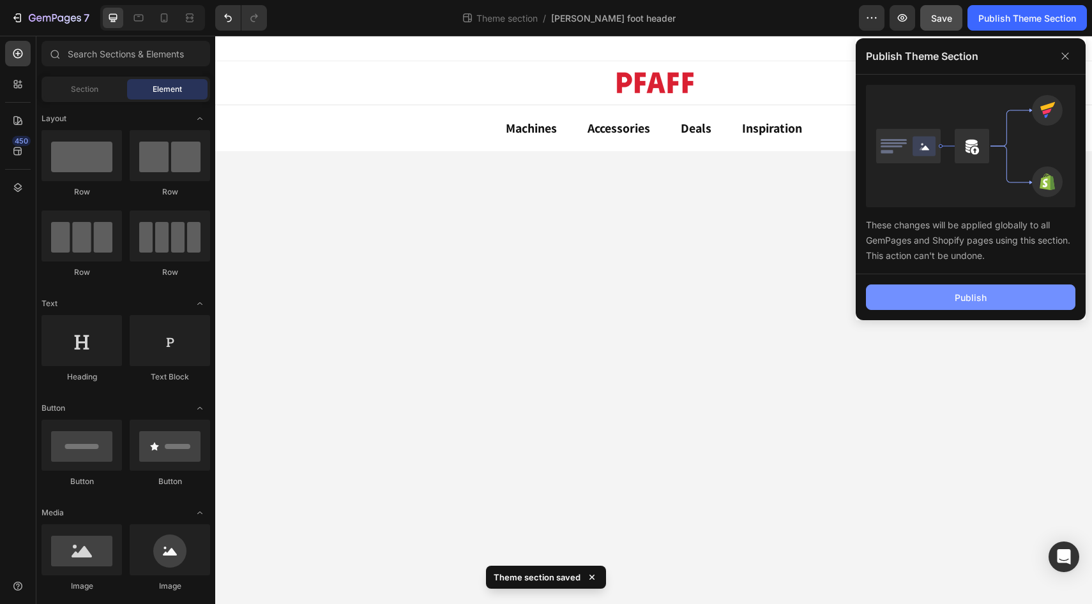
click at [959, 299] on div "Publish" at bounding box center [970, 297] width 32 height 13
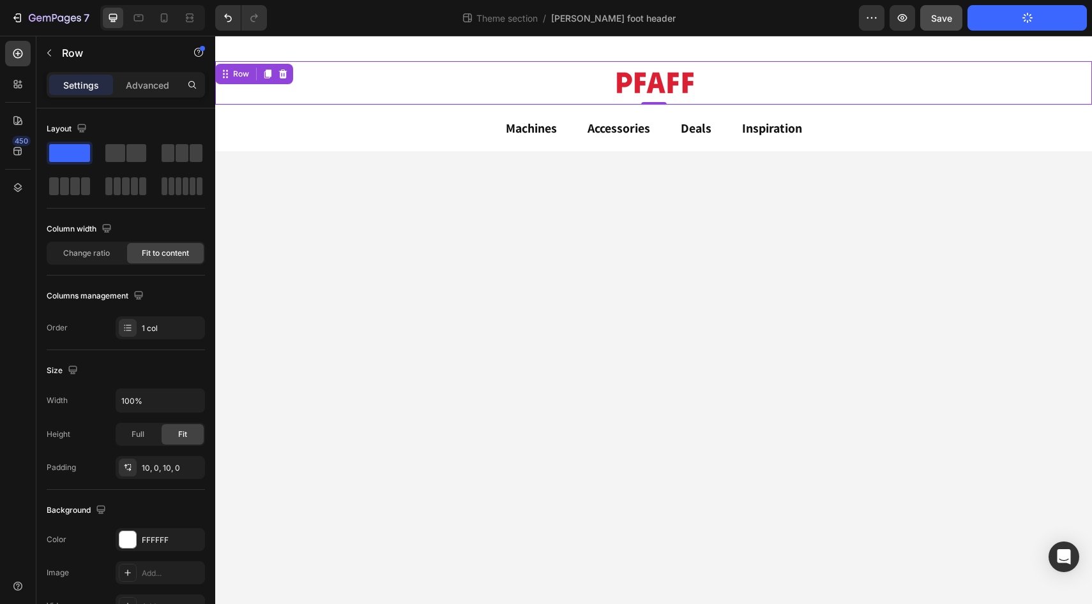
click at [450, 68] on div "Image Row 0" at bounding box center [653, 83] width 876 height 44
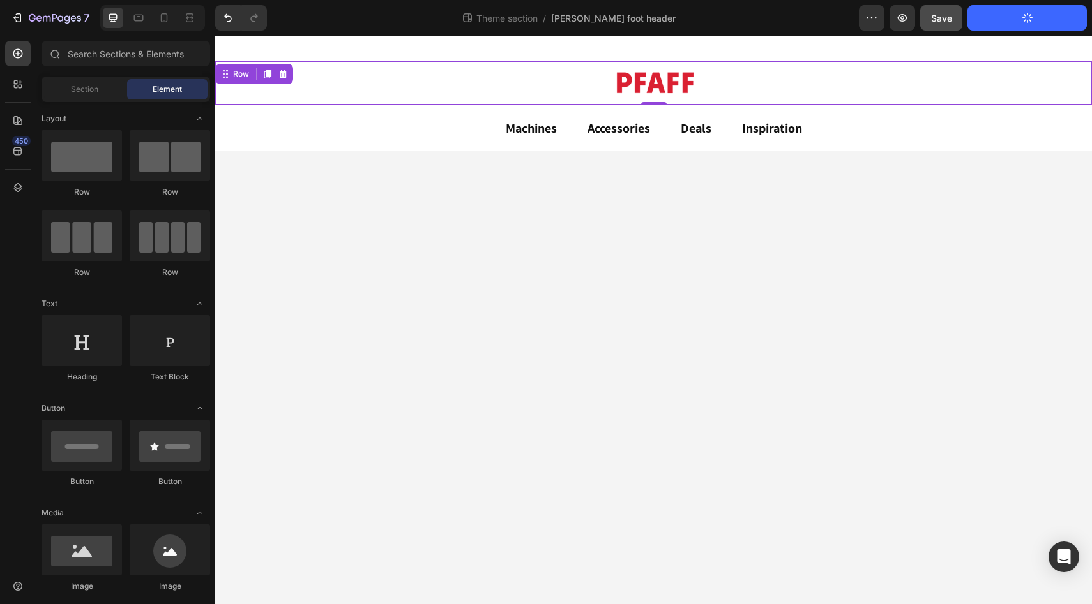
click at [451, 45] on div at bounding box center [653, 49] width 876 height 26
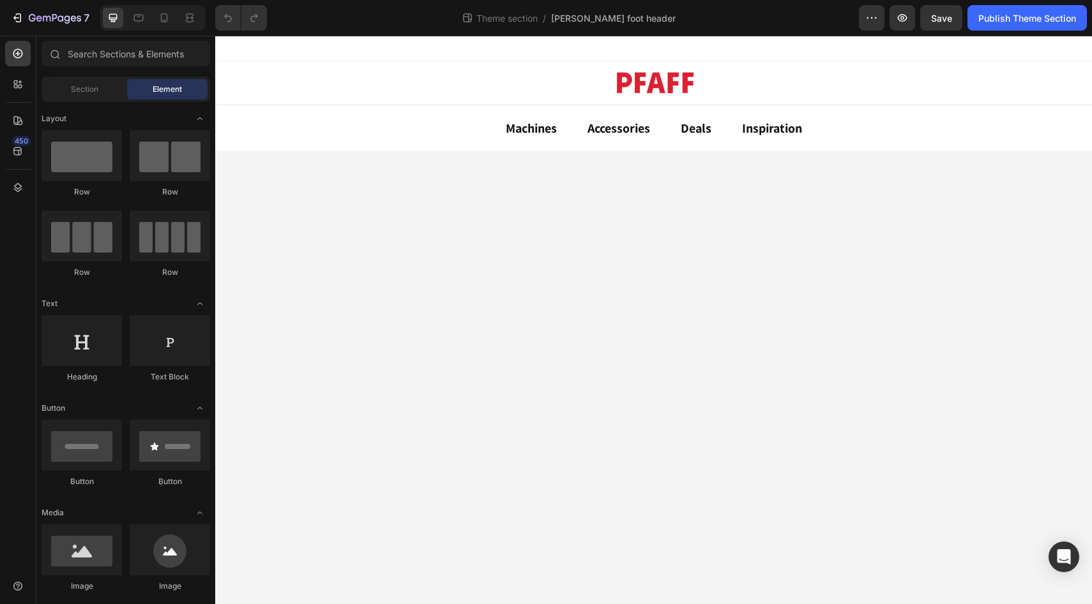
click at [520, 60] on div at bounding box center [653, 49] width 876 height 26
click at [523, 54] on div at bounding box center [653, 49] width 876 height 26
click at [452, 146] on div "Deals Button Inspiration Button Accessories Button Machines Button Row 0" at bounding box center [653, 128] width 876 height 46
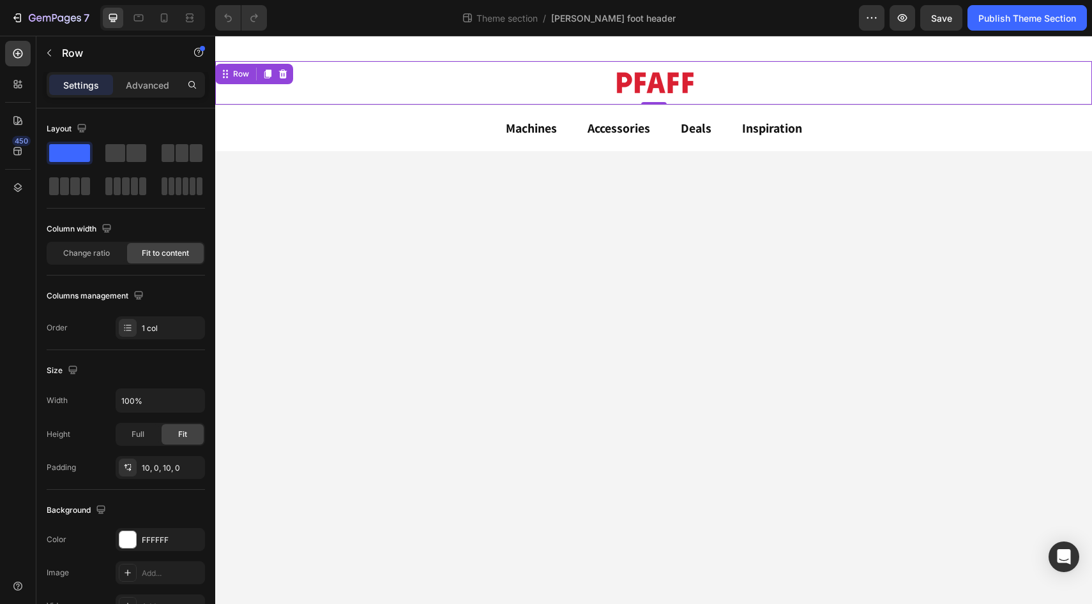
click at [451, 83] on div "Image Row 0" at bounding box center [653, 83] width 876 height 44
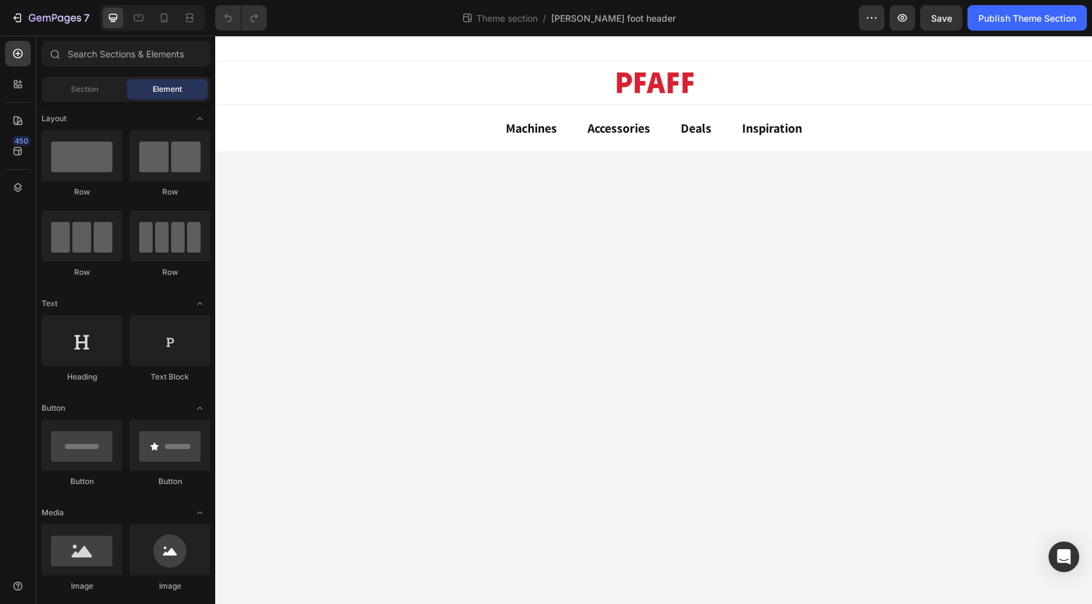
click at [452, 59] on div at bounding box center [653, 49] width 876 height 26
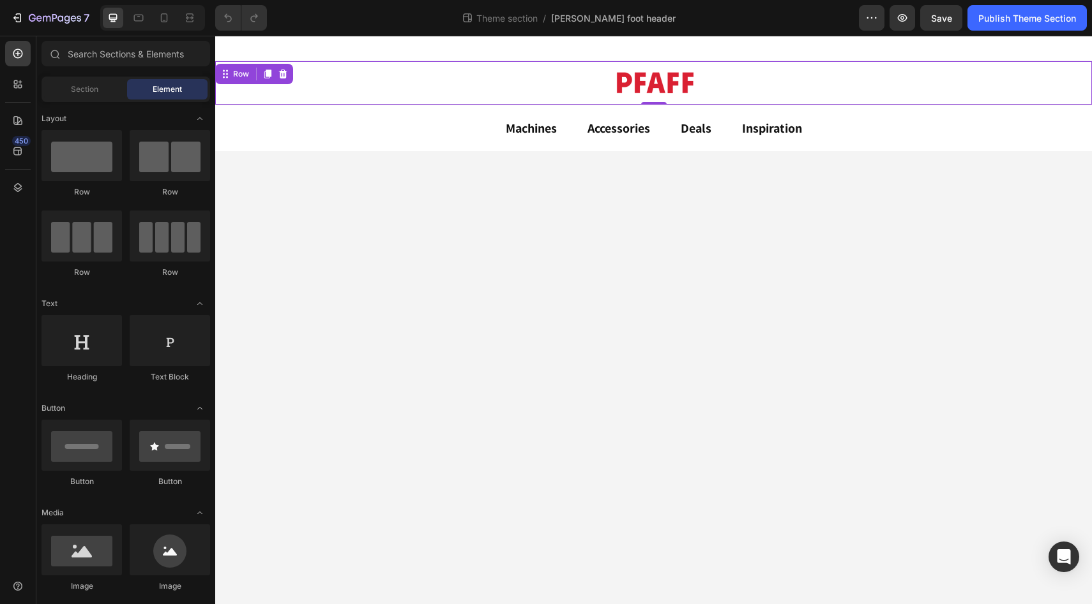
click at [442, 105] on div "Image Row 0" at bounding box center [653, 83] width 876 height 44
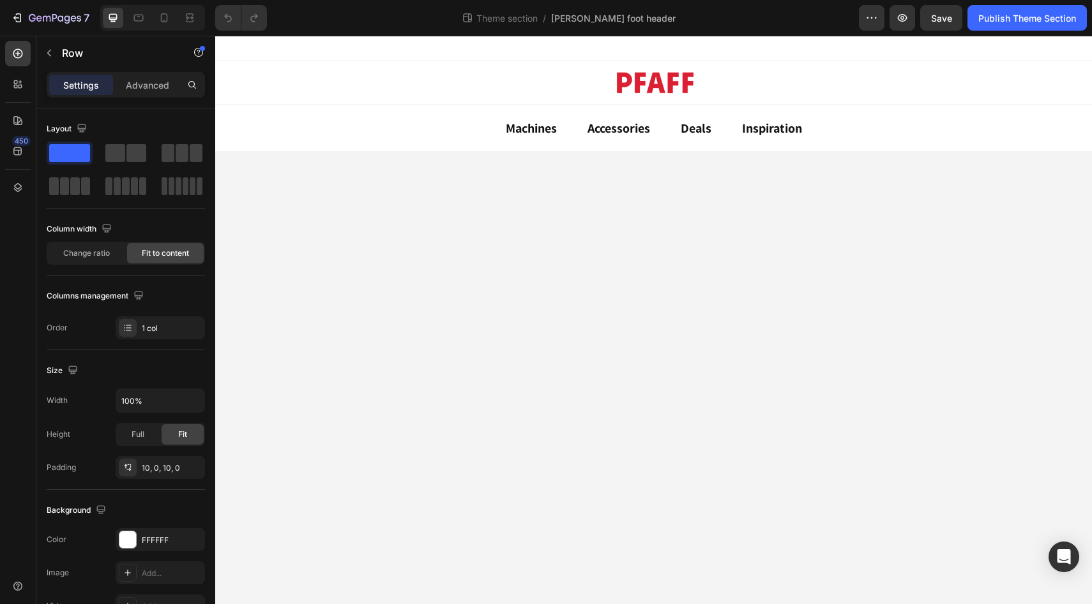
click at [871, 59] on div at bounding box center [653, 49] width 876 height 26
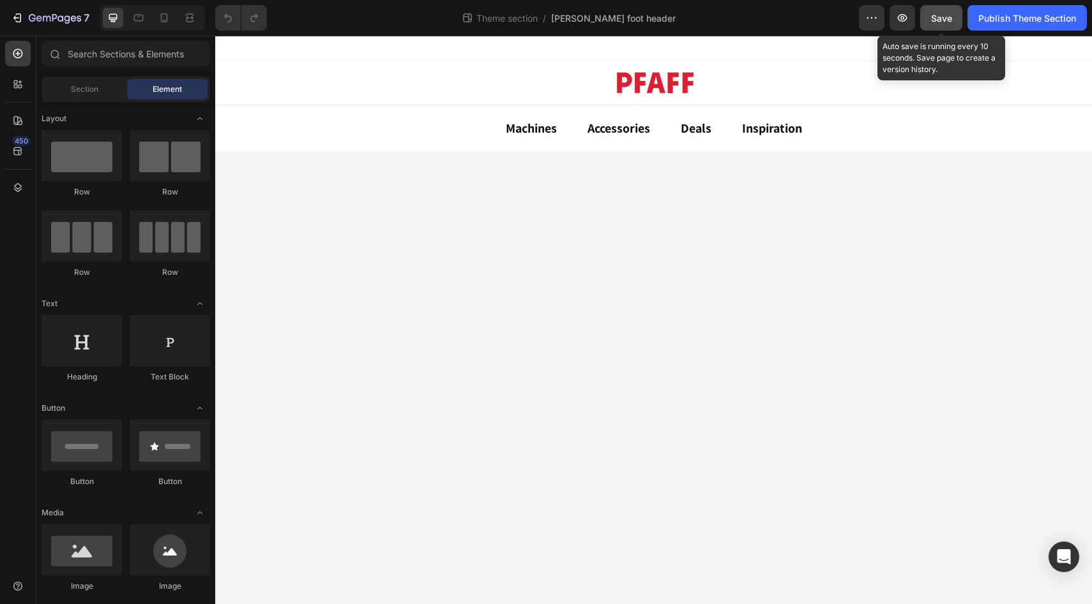
click at [935, 25] on button "Save" at bounding box center [941, 18] width 42 height 26
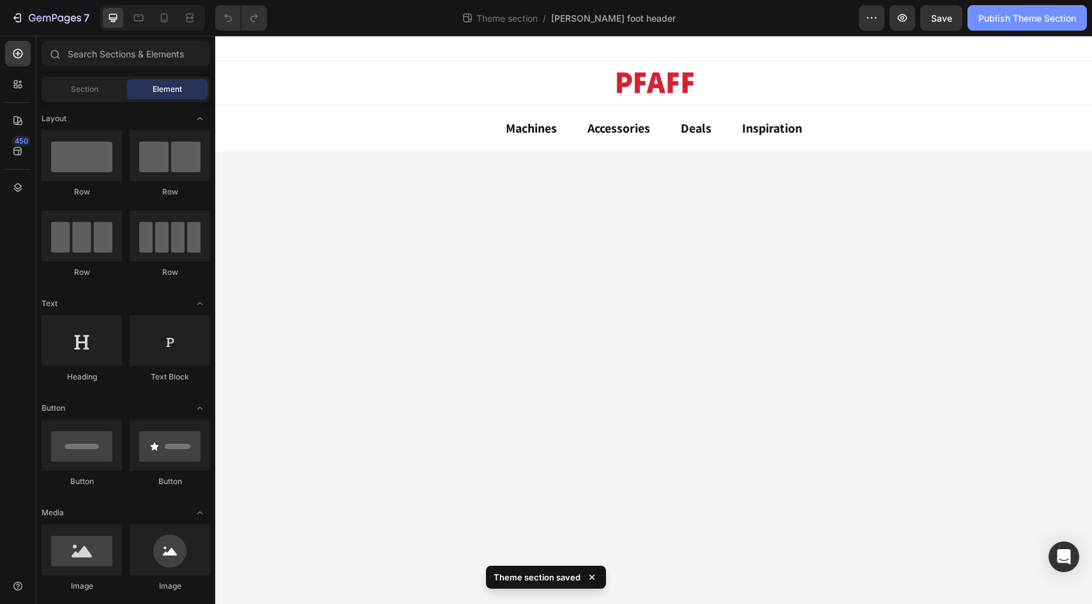
click at [1007, 27] on button "Publish Theme Section" at bounding box center [1026, 18] width 119 height 26
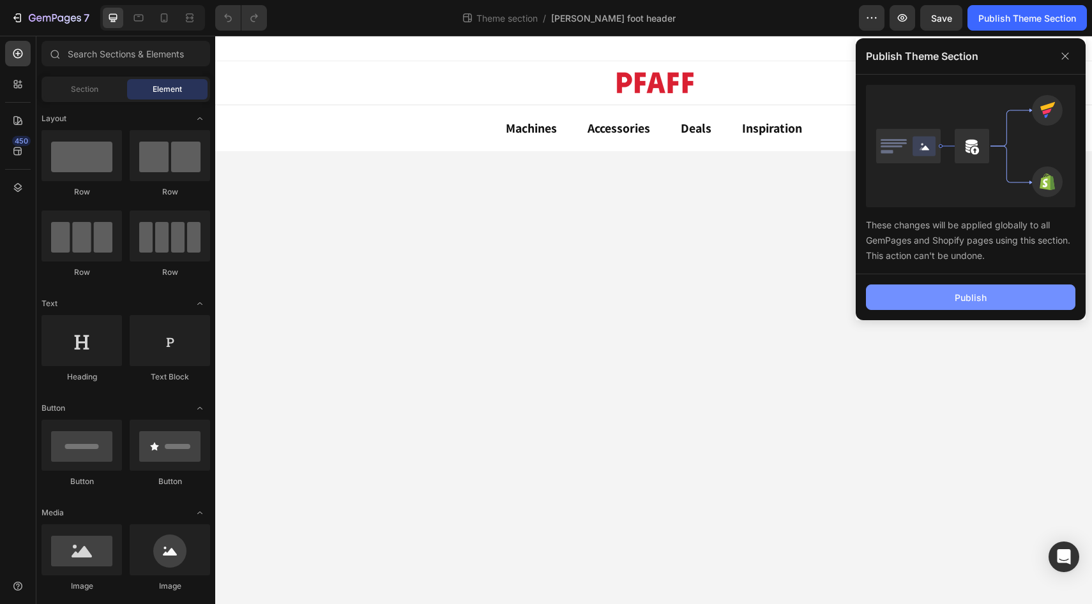
click at [965, 299] on div "Publish" at bounding box center [970, 297] width 32 height 13
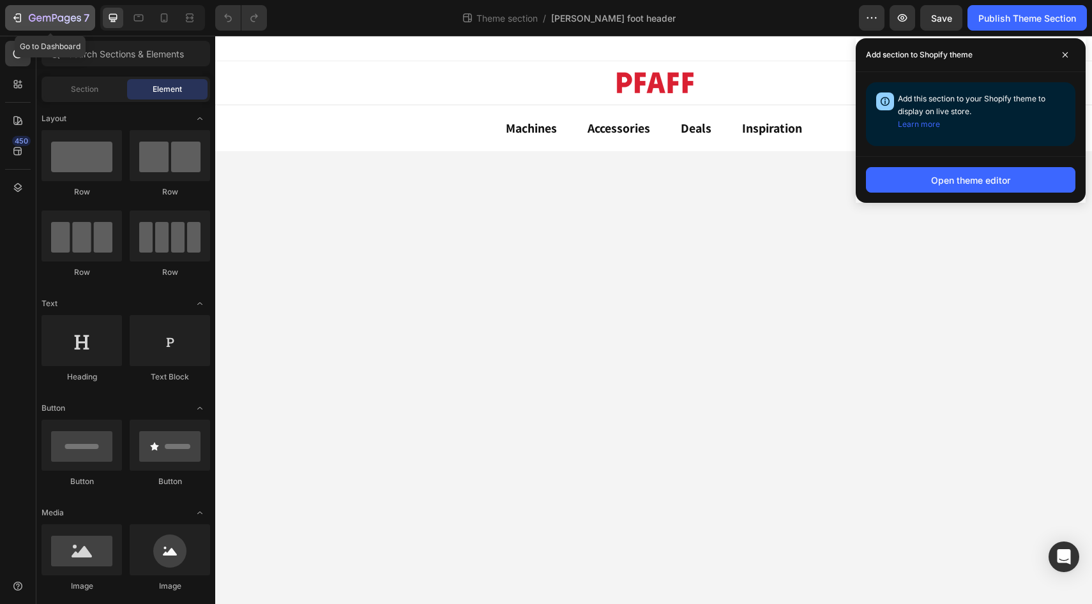
click at [60, 17] on icon "button" at bounding box center [60, 18] width 6 height 6
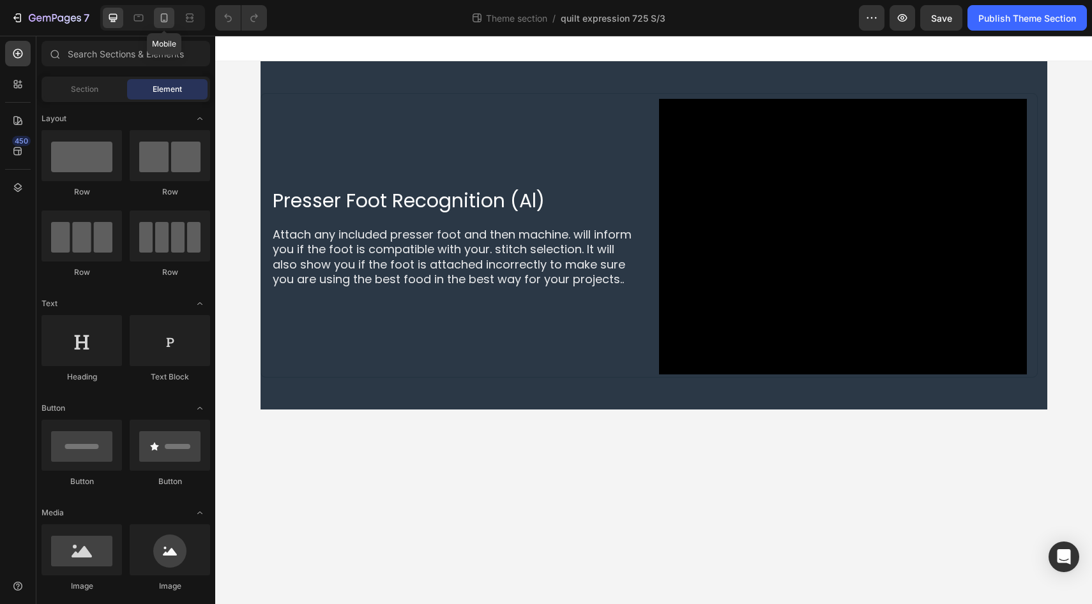
click at [166, 18] on icon at bounding box center [164, 17] width 13 height 13
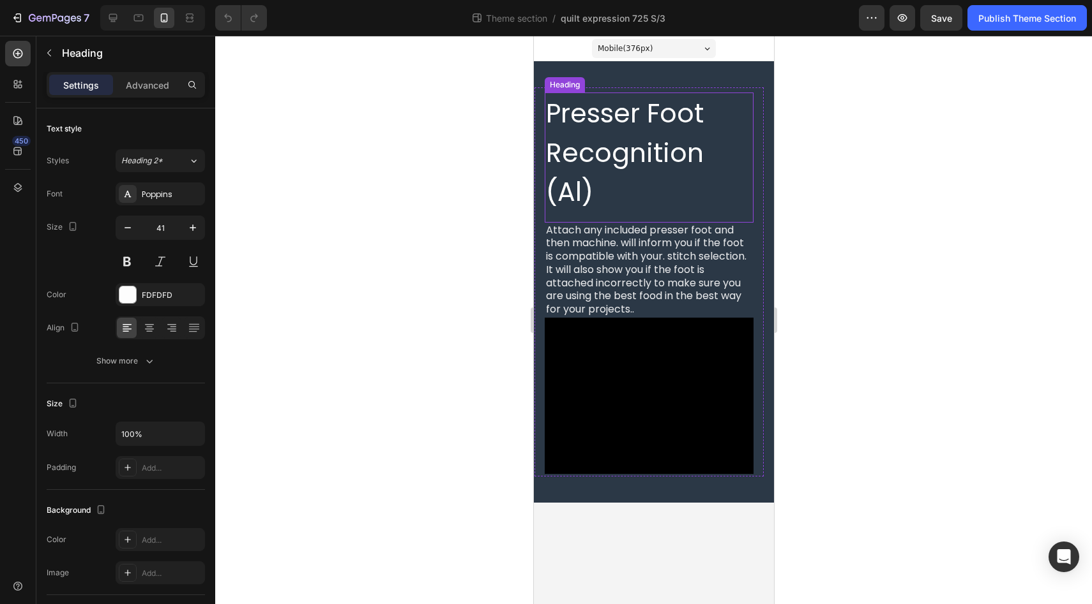
click at [561, 121] on h2 "Presser Foot Recognition (Al)" at bounding box center [648, 153] width 209 height 121
click at [130, 231] on icon "button" at bounding box center [127, 227] width 13 height 13
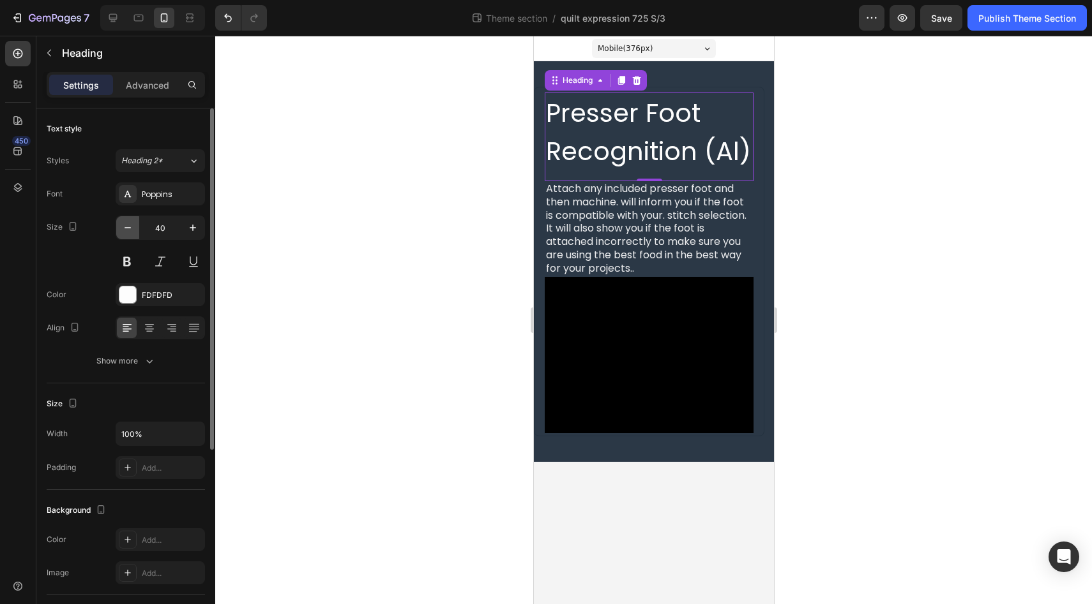
click at [130, 231] on icon "button" at bounding box center [127, 227] width 13 height 13
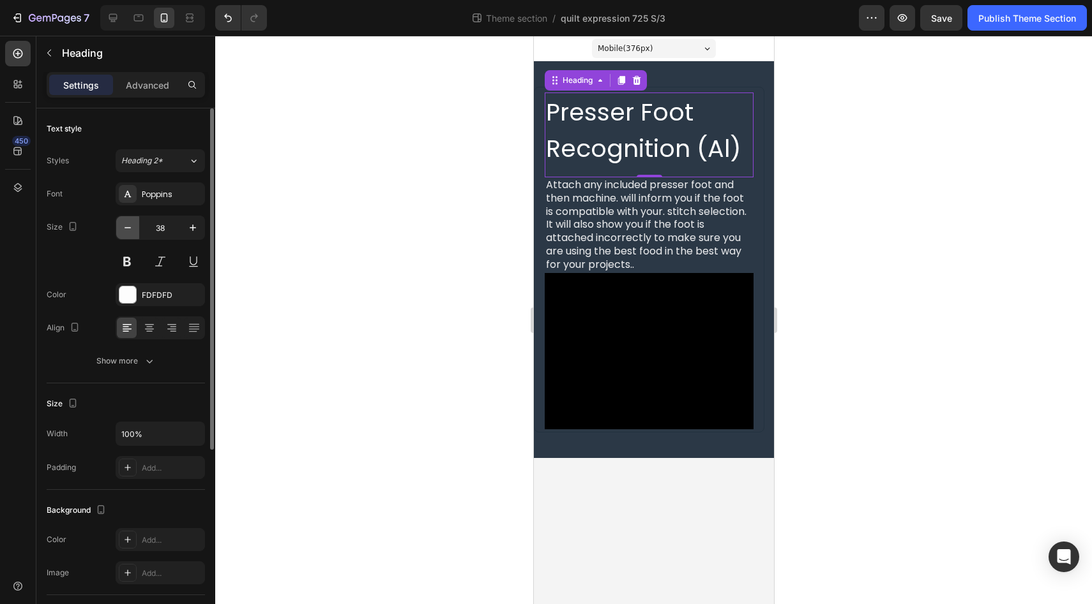
click at [130, 231] on icon "button" at bounding box center [127, 227] width 13 height 13
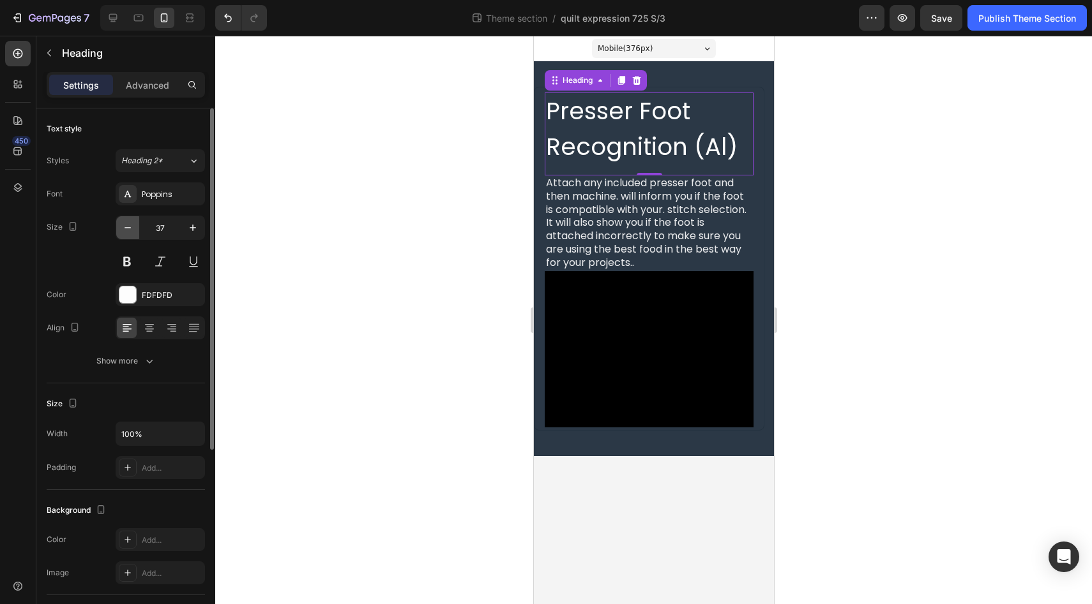
click at [131, 231] on icon "button" at bounding box center [127, 227] width 13 height 13
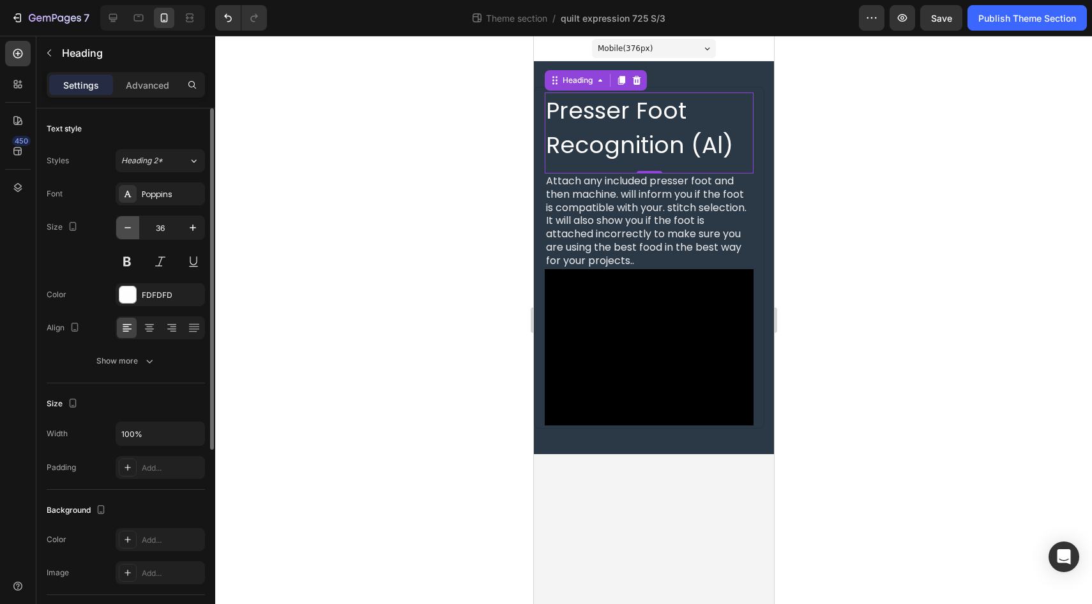
click at [133, 234] on icon "button" at bounding box center [127, 227] width 13 height 13
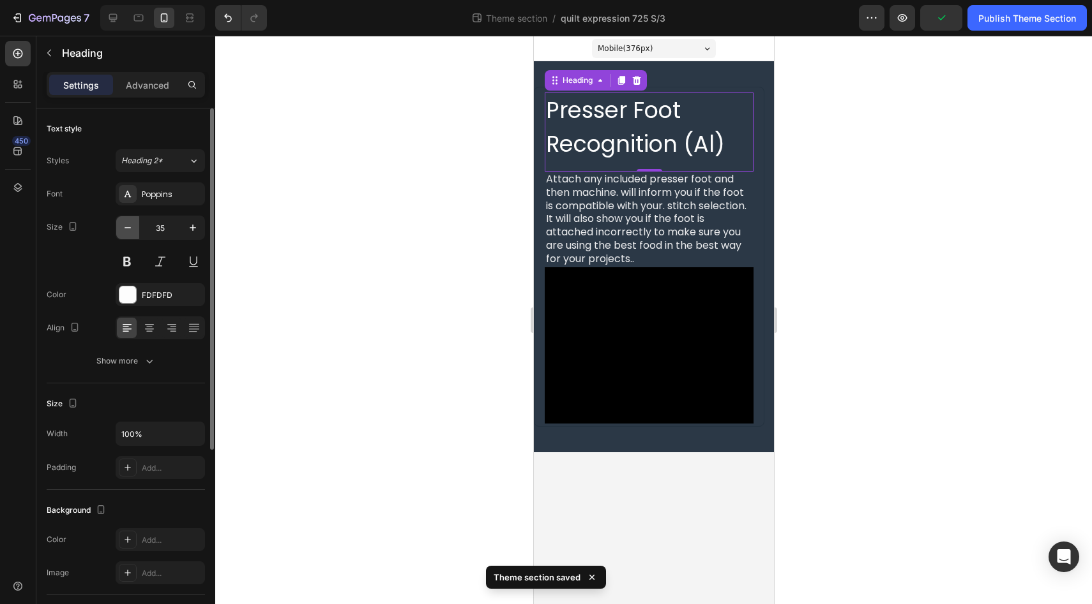
click at [133, 234] on icon "button" at bounding box center [127, 227] width 13 height 13
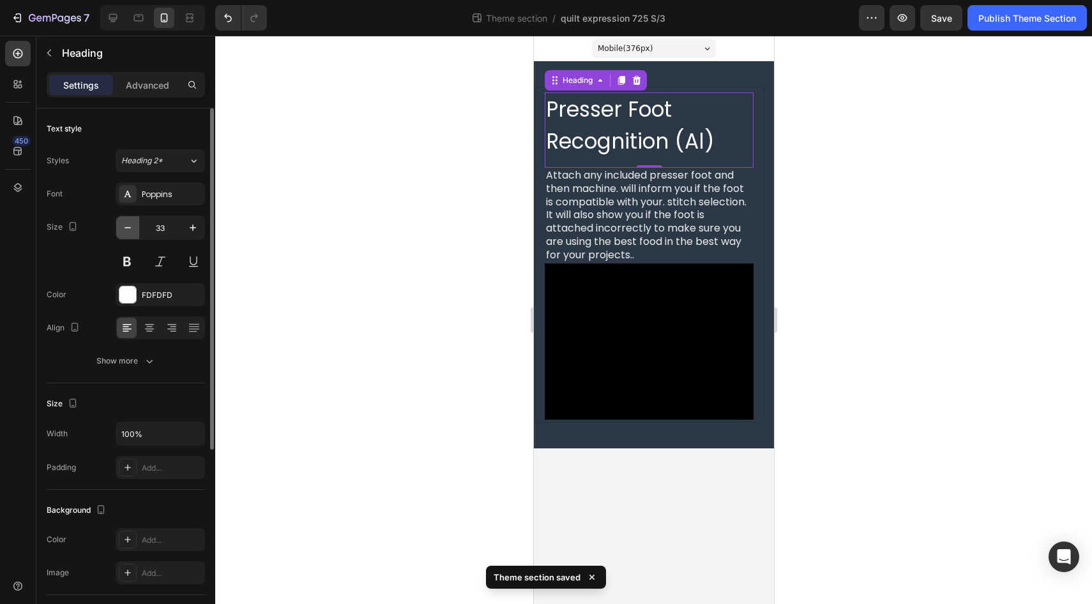
click at [133, 234] on icon "button" at bounding box center [127, 227] width 13 height 13
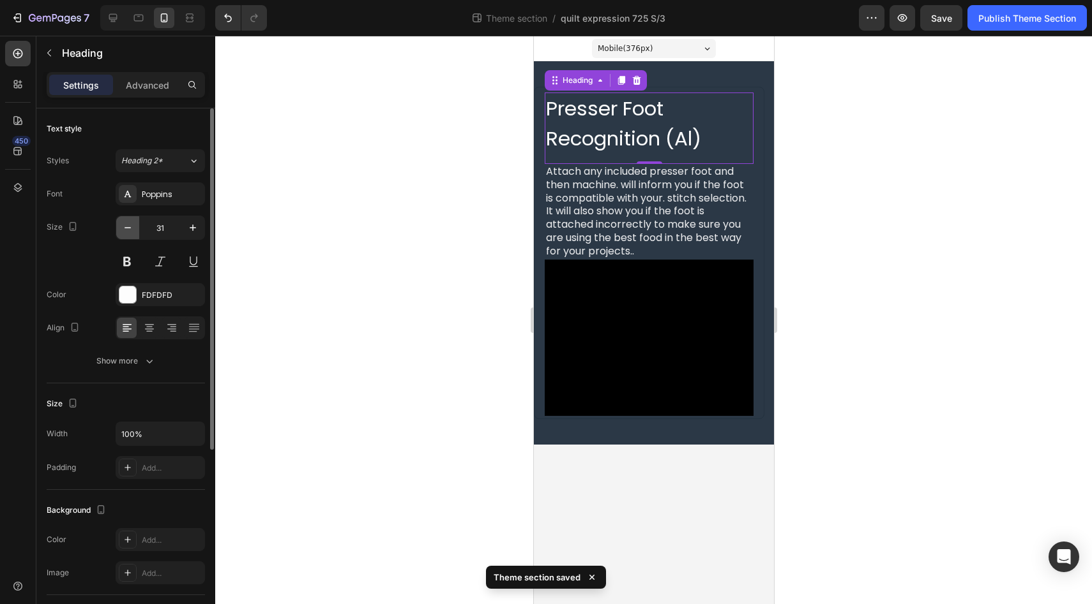
click at [133, 234] on icon "button" at bounding box center [127, 227] width 13 height 13
type input "30"
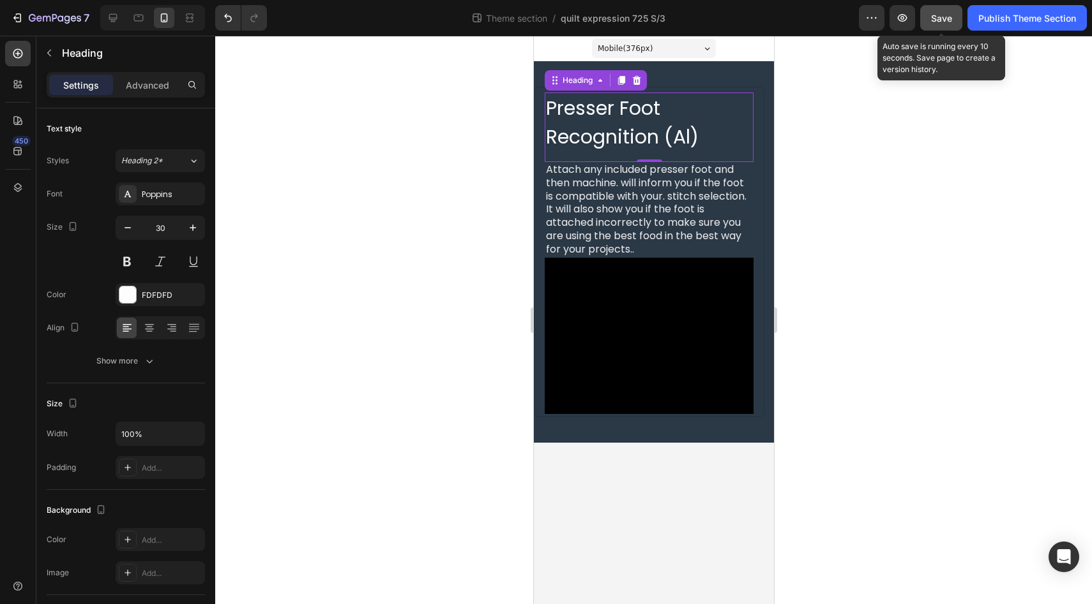
click at [937, 20] on span "Save" at bounding box center [941, 18] width 21 height 11
click at [938, 15] on span "Save" at bounding box center [941, 18] width 21 height 11
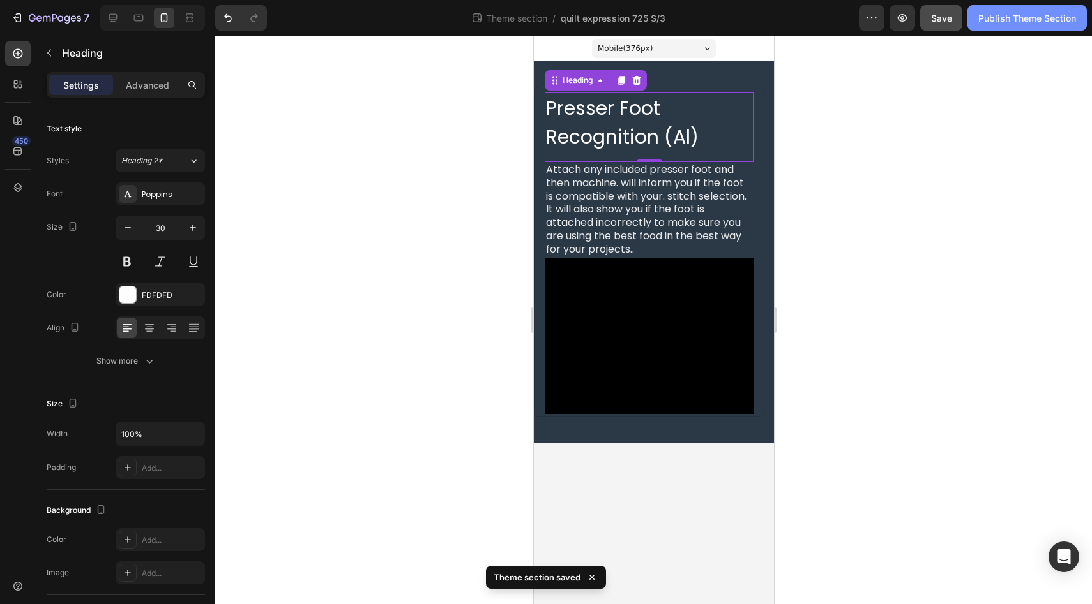
click at [1002, 22] on div "Publish Theme Section" at bounding box center [1027, 17] width 98 height 13
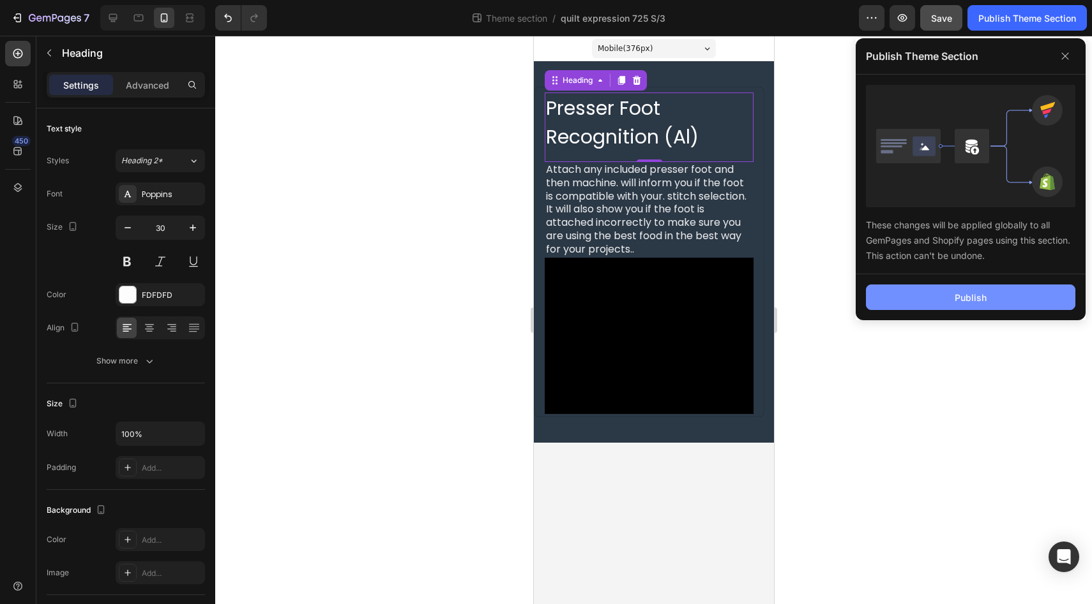
click at [968, 297] on div "Publish" at bounding box center [970, 297] width 32 height 13
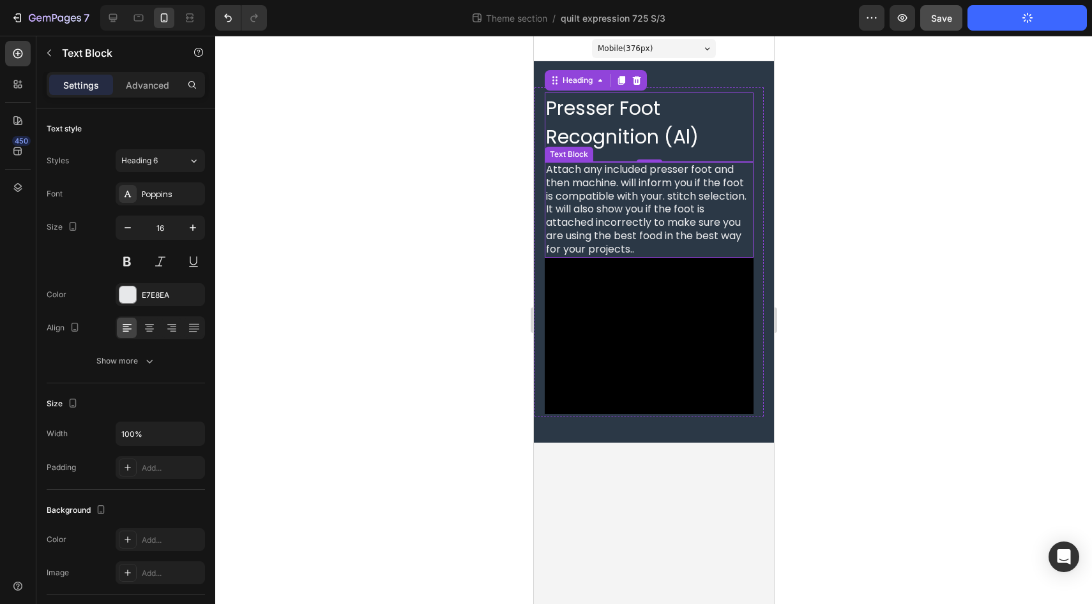
click at [660, 221] on div "Attach any included presser foot and then machine. will inform you if the foot …" at bounding box center [648, 210] width 209 height 96
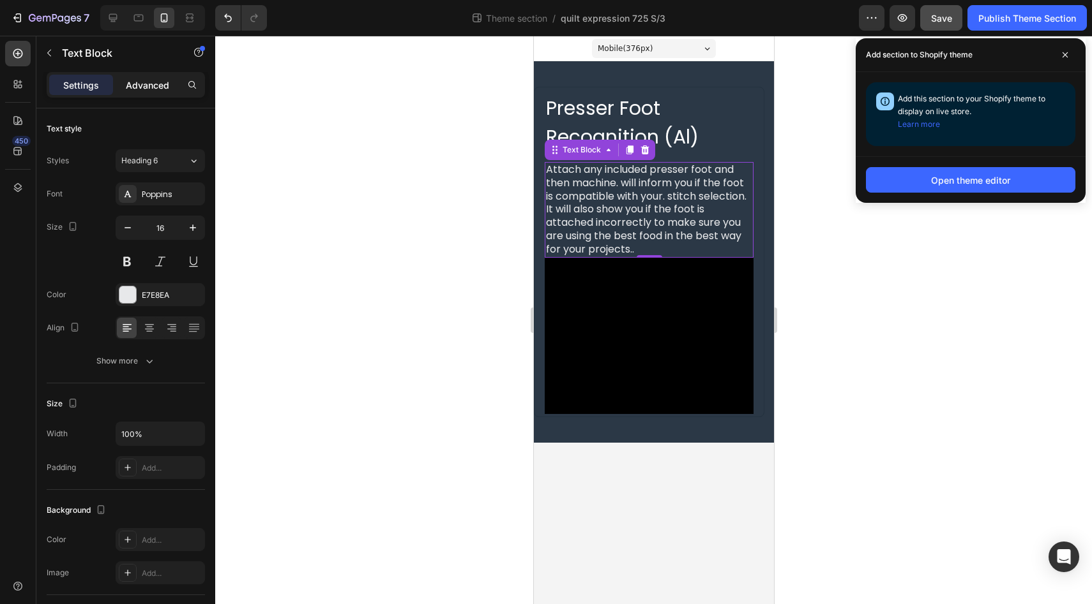
click at [150, 89] on p "Advanced" at bounding box center [147, 85] width 43 height 13
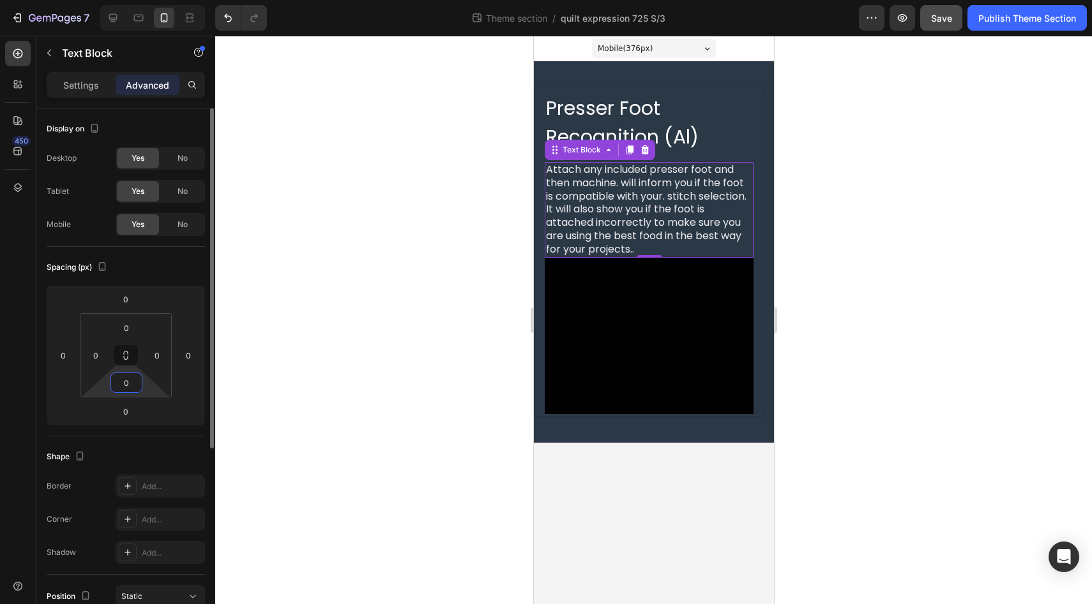
click at [131, 382] on input "0" at bounding box center [127, 382] width 26 height 19
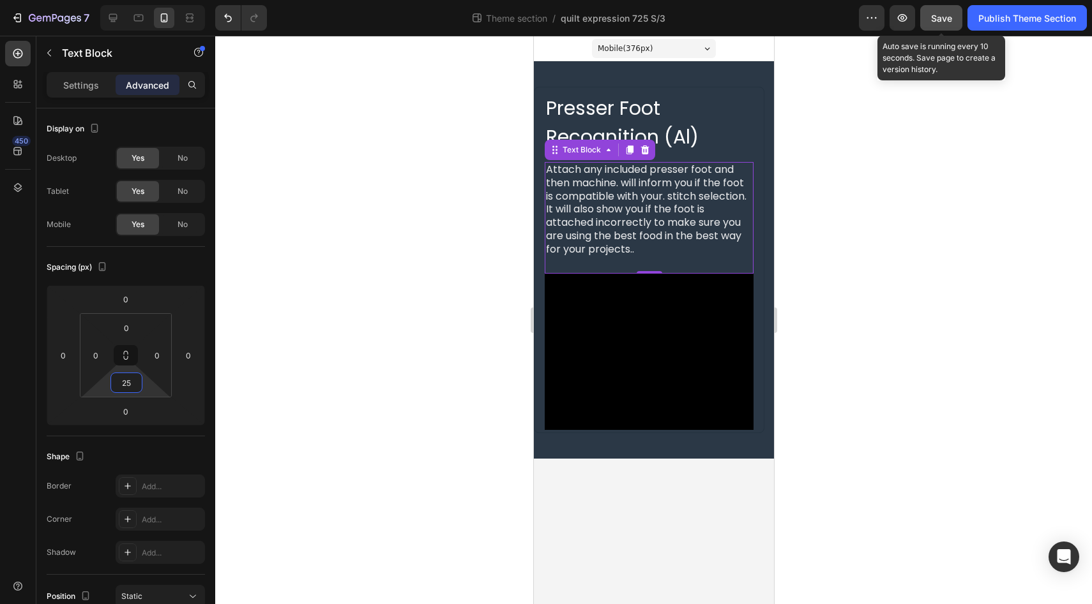
click at [943, 18] on span "Save" at bounding box center [941, 18] width 21 height 11
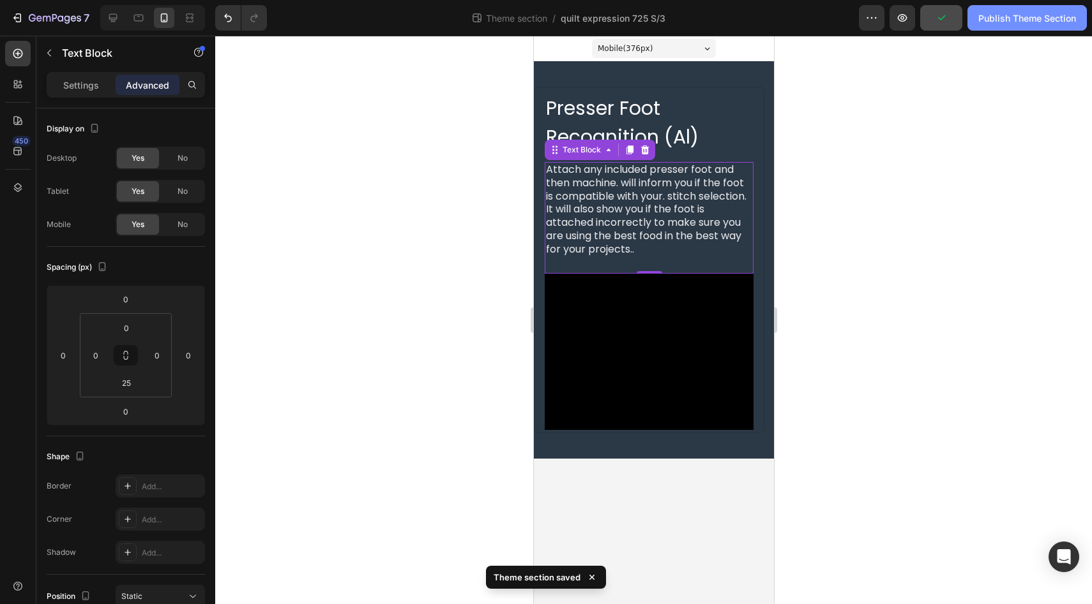
click at [1005, 17] on div "Publish Theme Section" at bounding box center [1027, 17] width 98 height 13
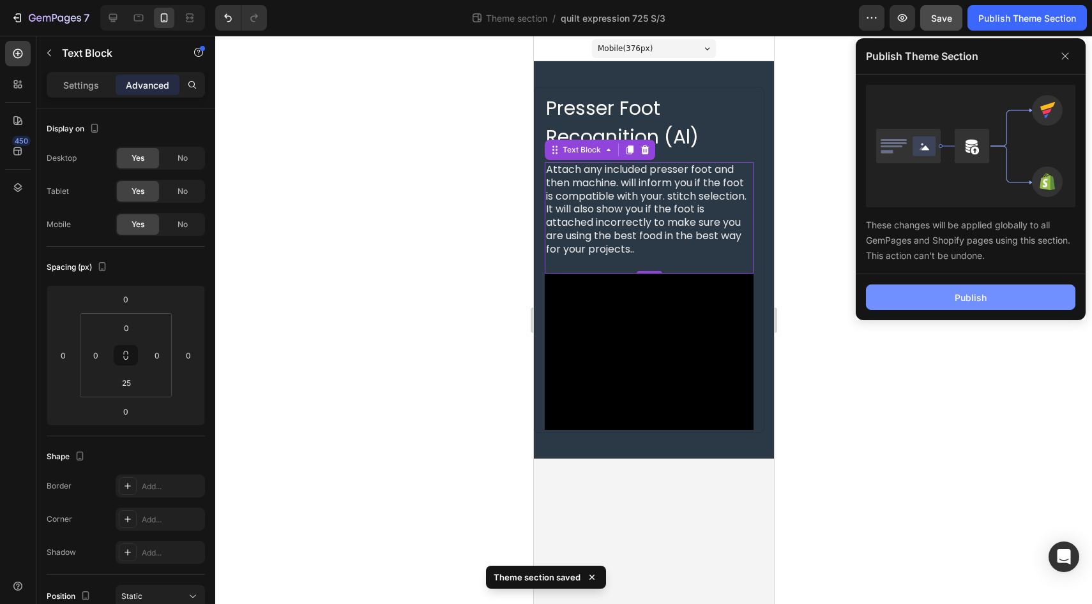
click at [939, 297] on button "Publish" at bounding box center [970, 298] width 209 height 26
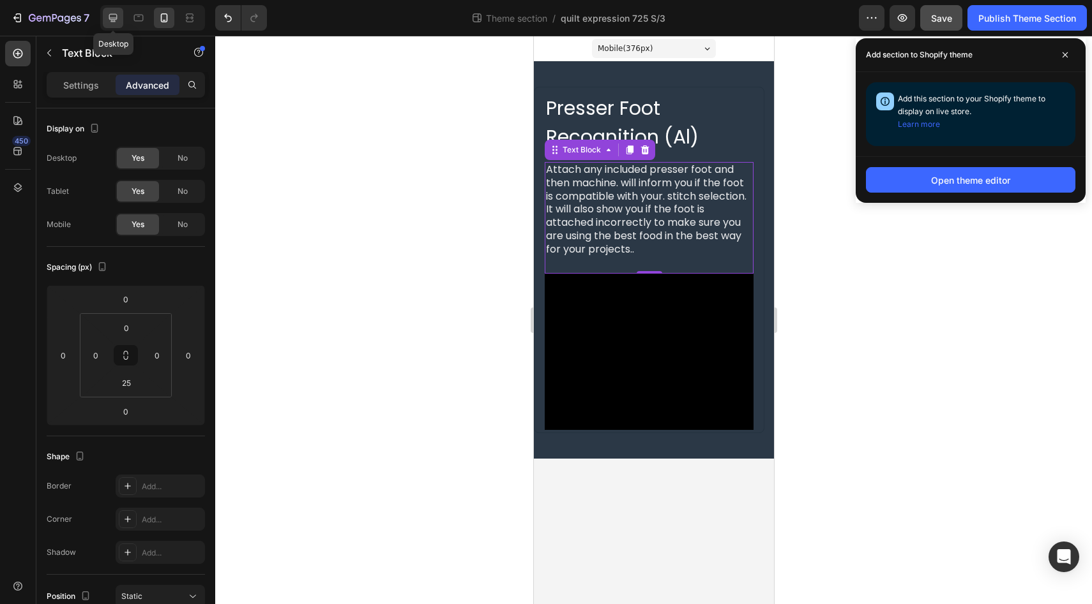
click at [116, 15] on icon at bounding box center [113, 17] width 13 height 13
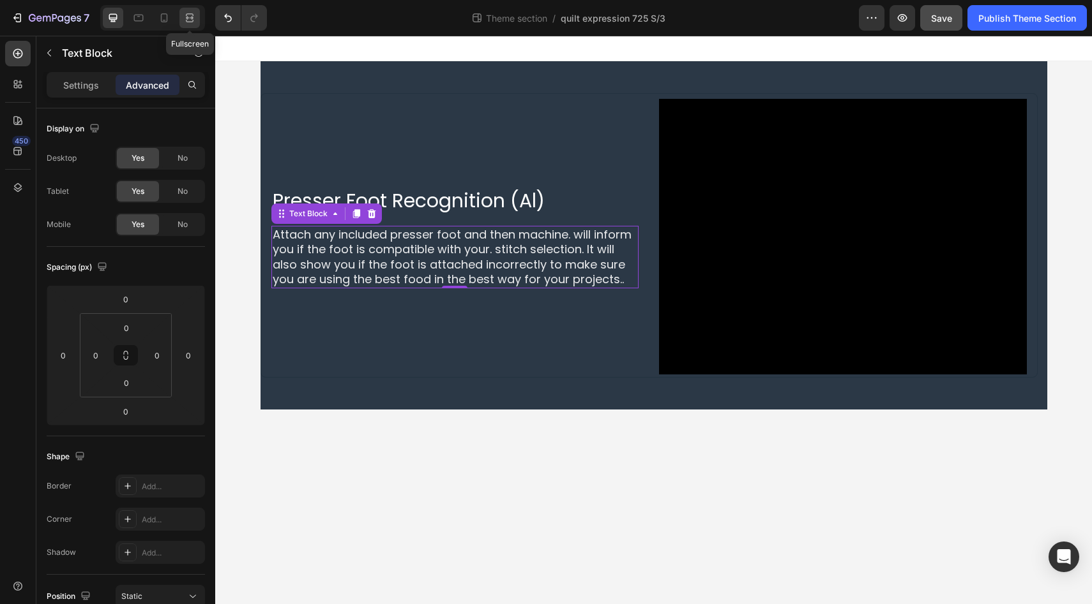
click at [190, 17] on icon at bounding box center [189, 17] width 13 height 13
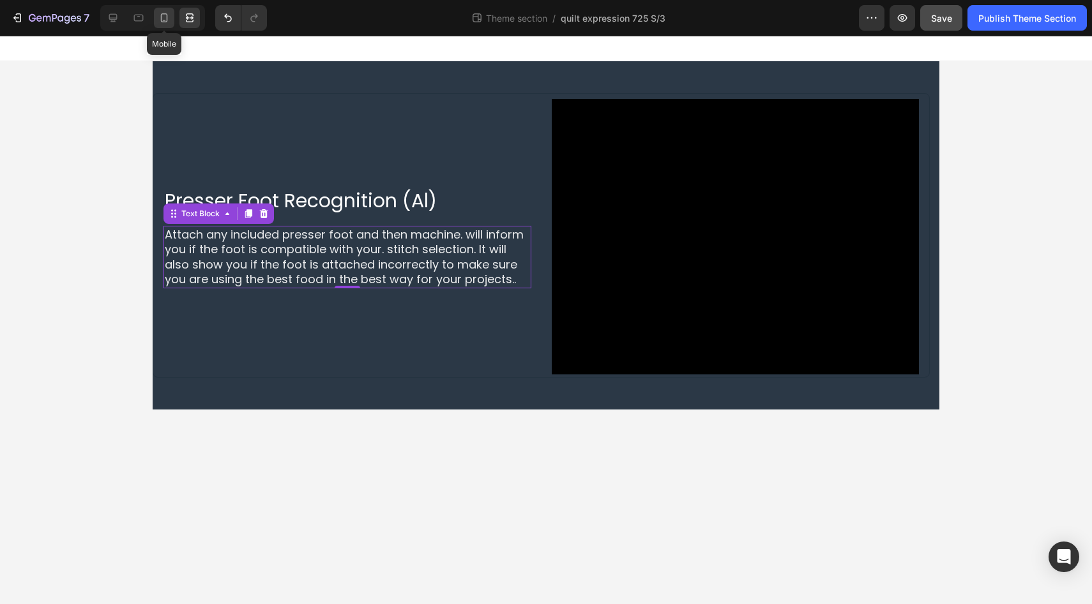
click at [162, 19] on icon at bounding box center [164, 17] width 13 height 13
type input "25"
